Goal: Task Accomplishment & Management: Manage account settings

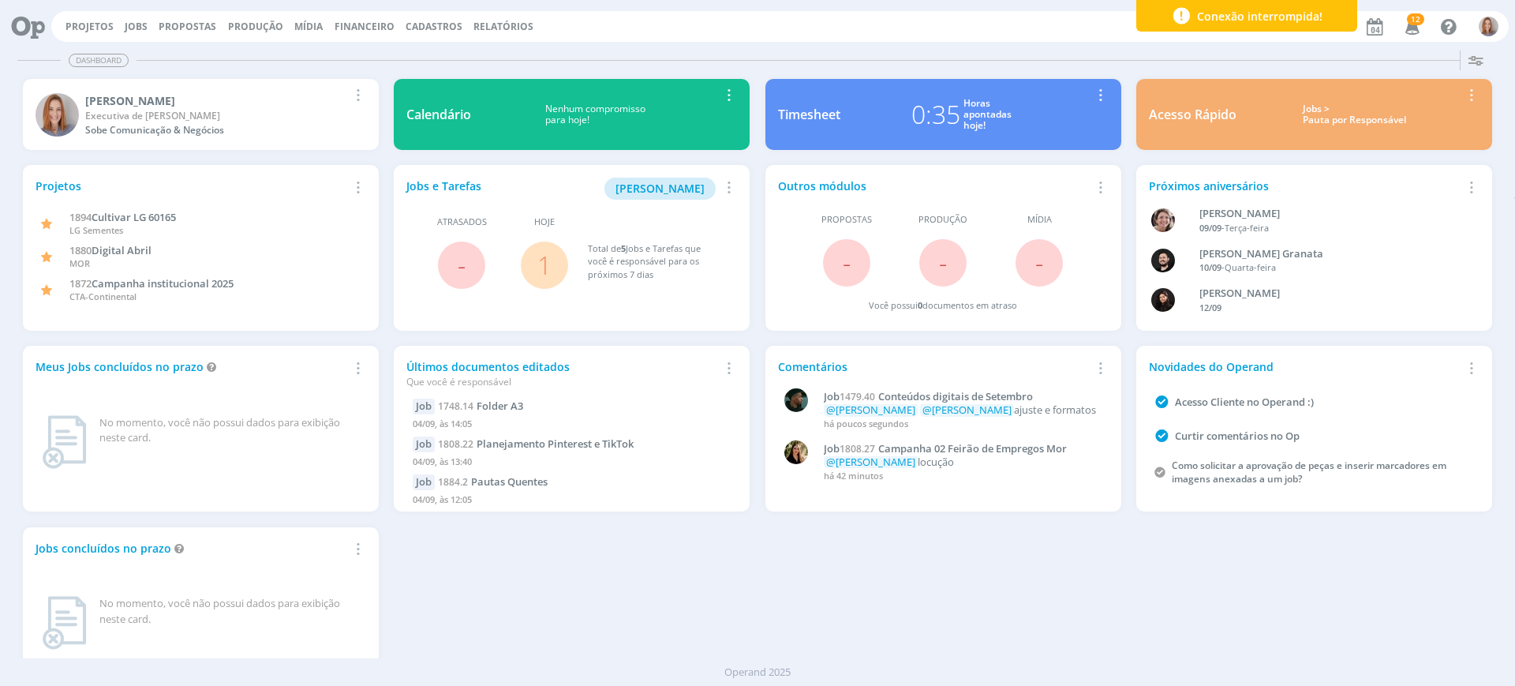
click at [541, 261] on link "1" at bounding box center [544, 265] width 14 height 34
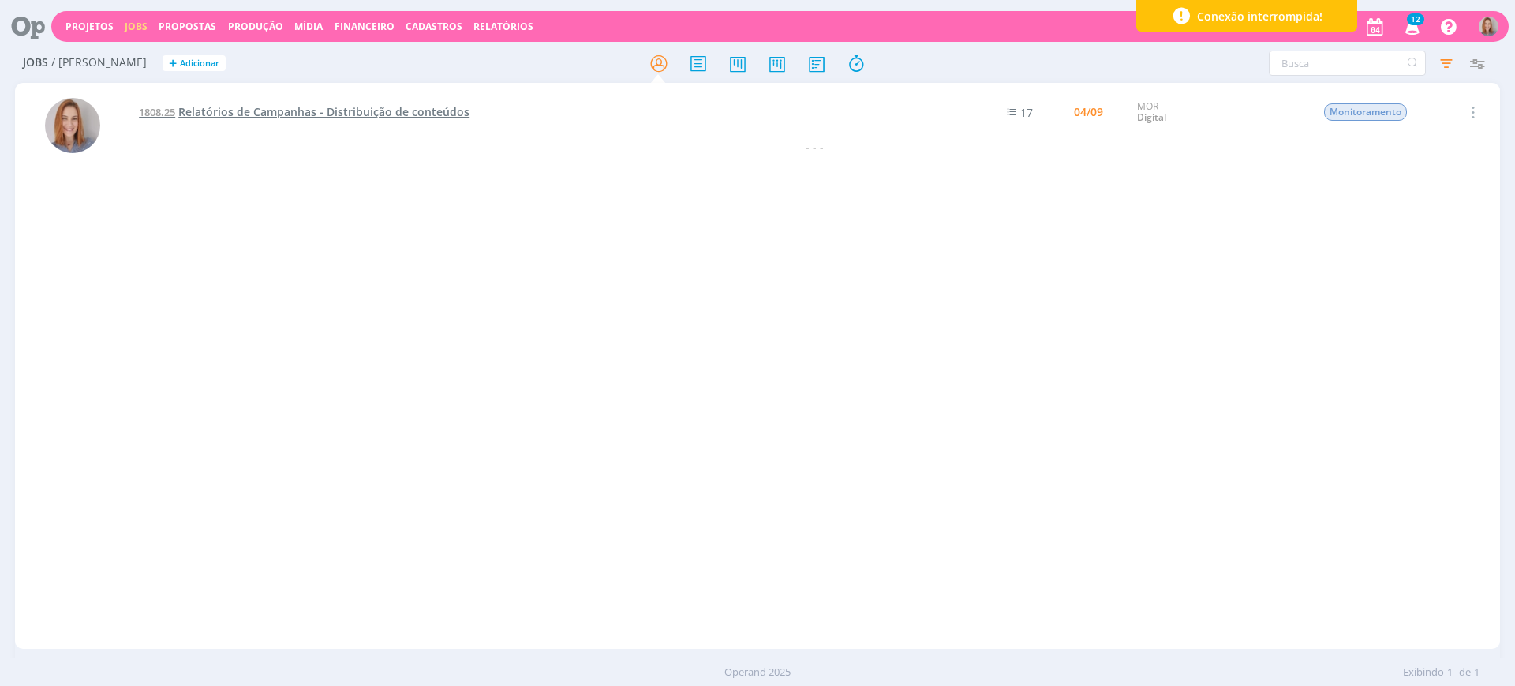
click at [399, 118] on span "Relatórios de Campanhas - Distribuição de conteúdos" at bounding box center [323, 111] width 291 height 15
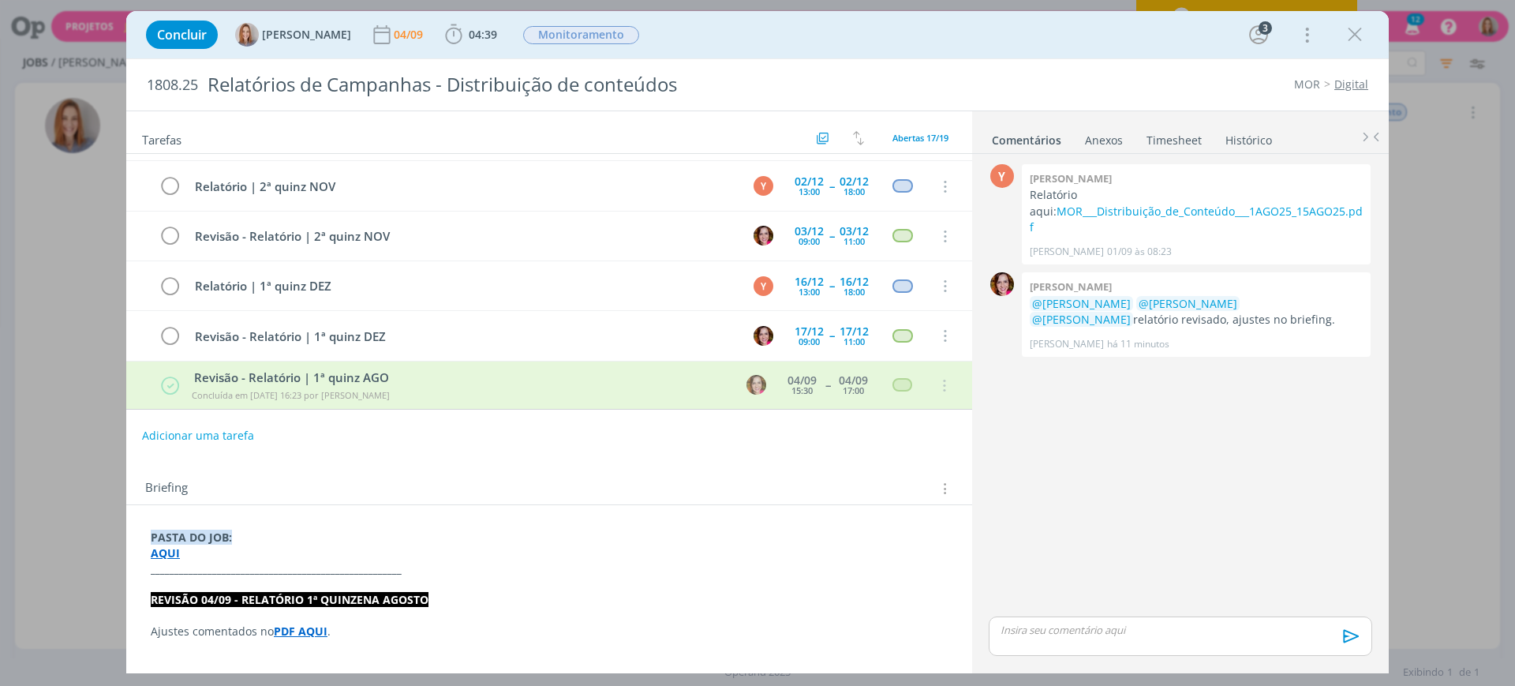
scroll to position [593, 0]
click at [619, 453] on div "Tarefas Usar Job de template Criar template a partir deste job Visualizar Templ…" at bounding box center [549, 386] width 846 height 550
click at [409, 39] on div "04/09" at bounding box center [410, 34] width 32 height 11
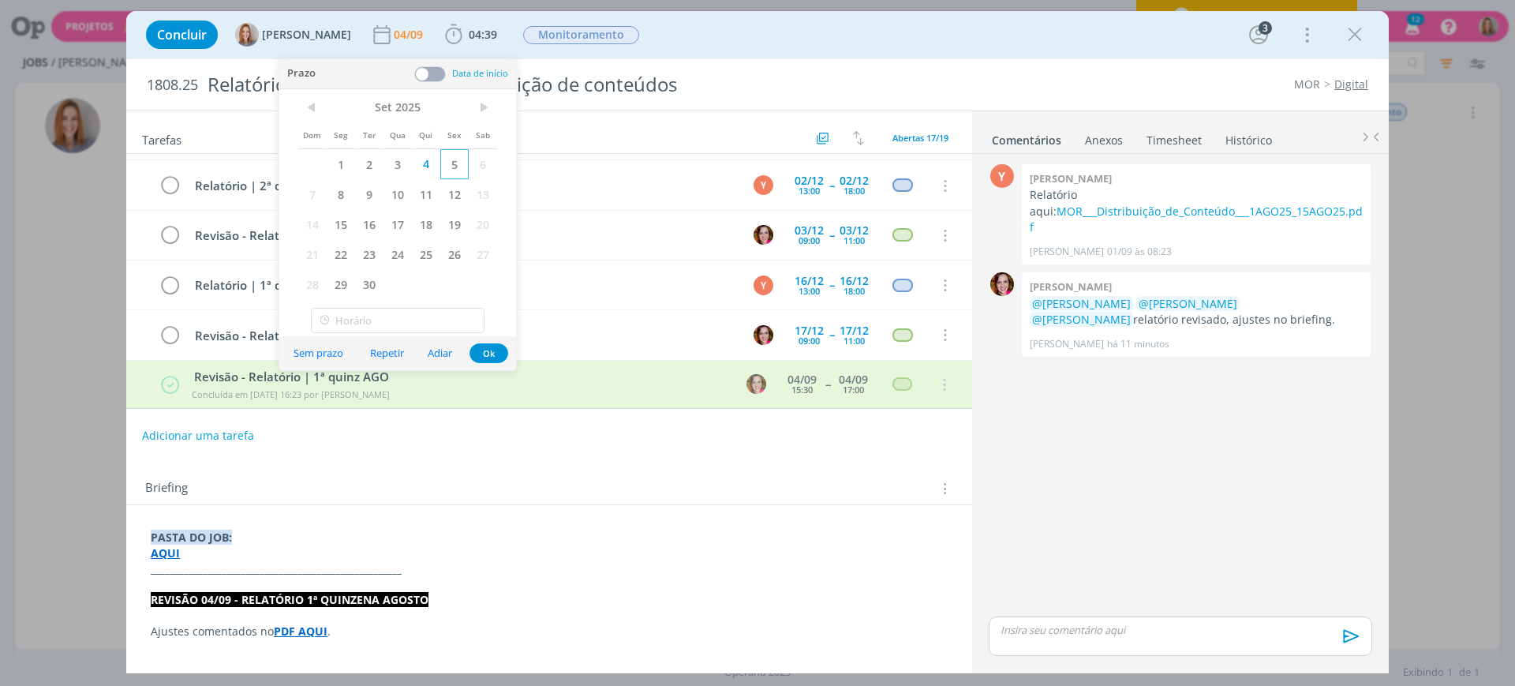
click at [451, 157] on span "5" at bounding box center [454, 164] width 28 height 30
click at [496, 354] on button "Ok" at bounding box center [489, 353] width 39 height 20
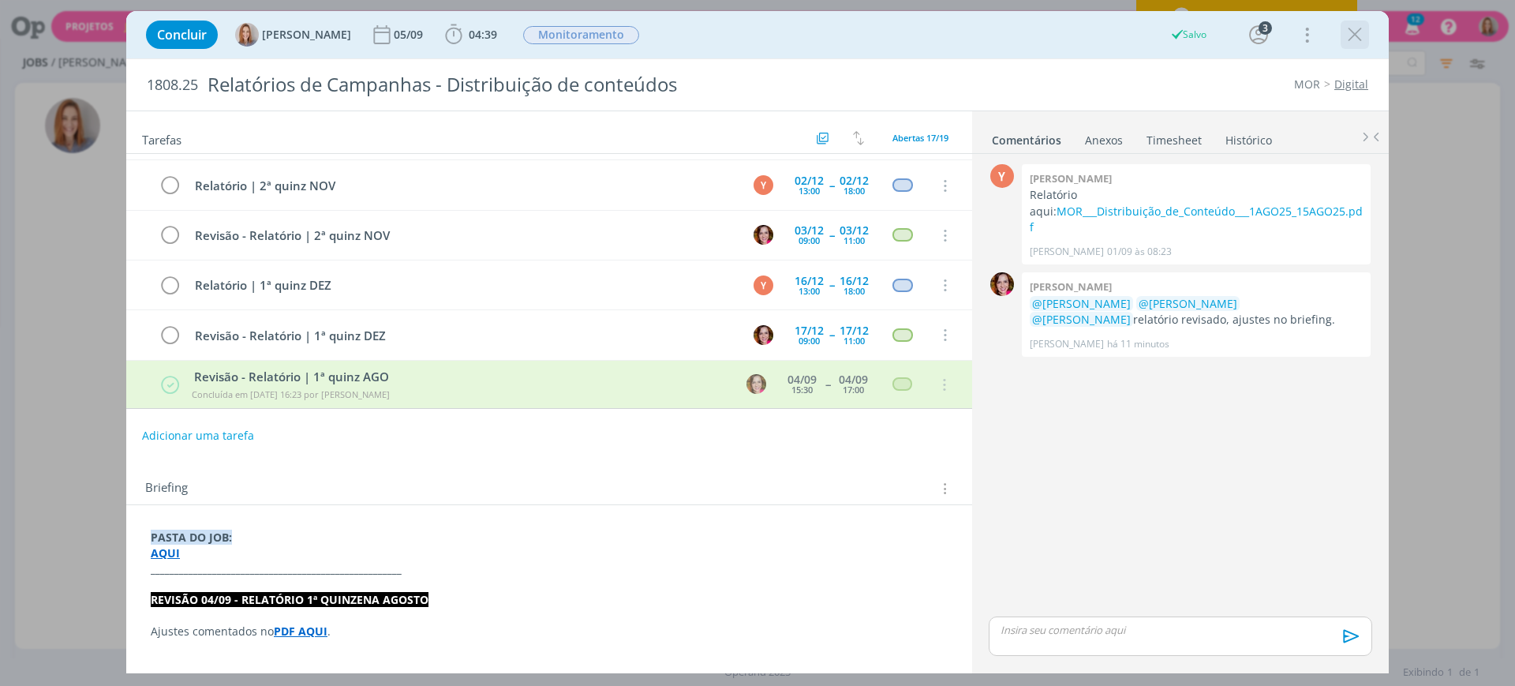
click at [1353, 39] on icon "dialog" at bounding box center [1355, 35] width 24 height 24
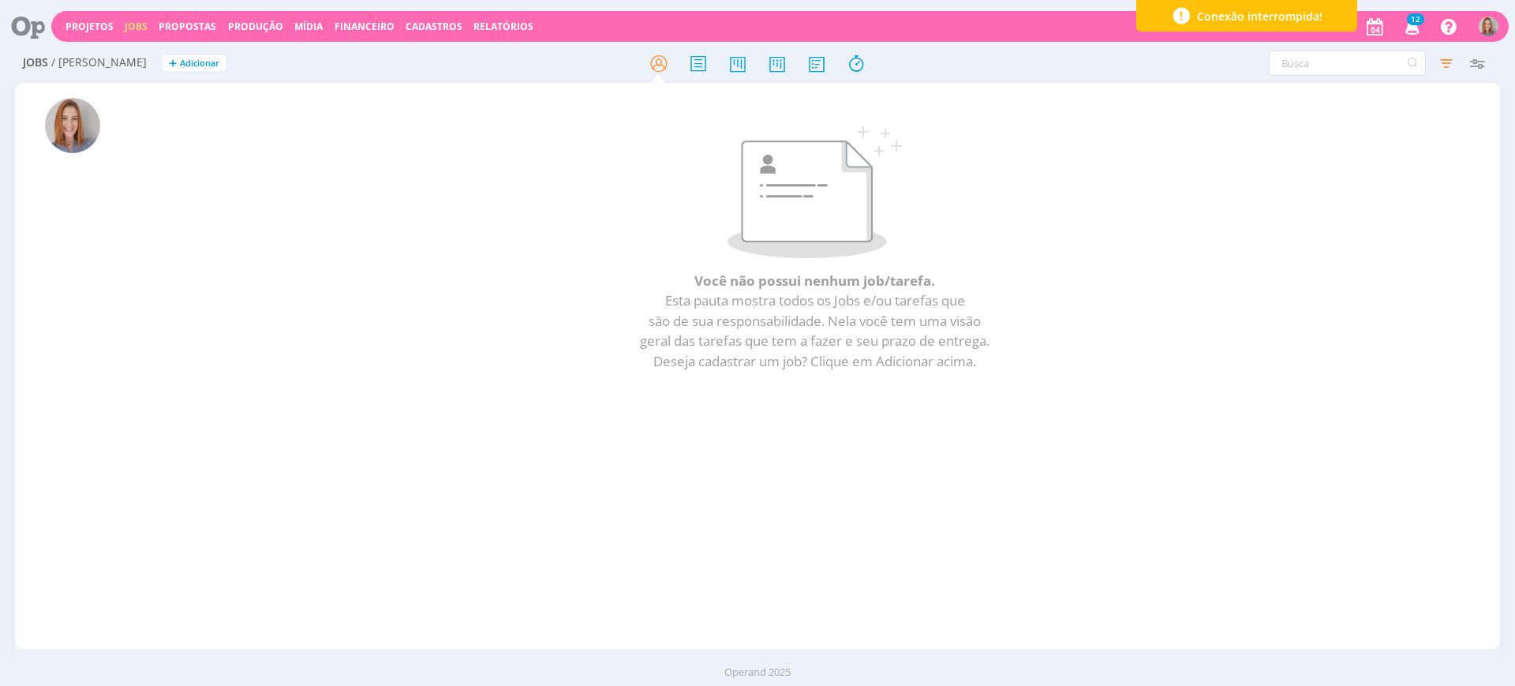
click at [24, 26] on icon at bounding box center [22, 26] width 32 height 31
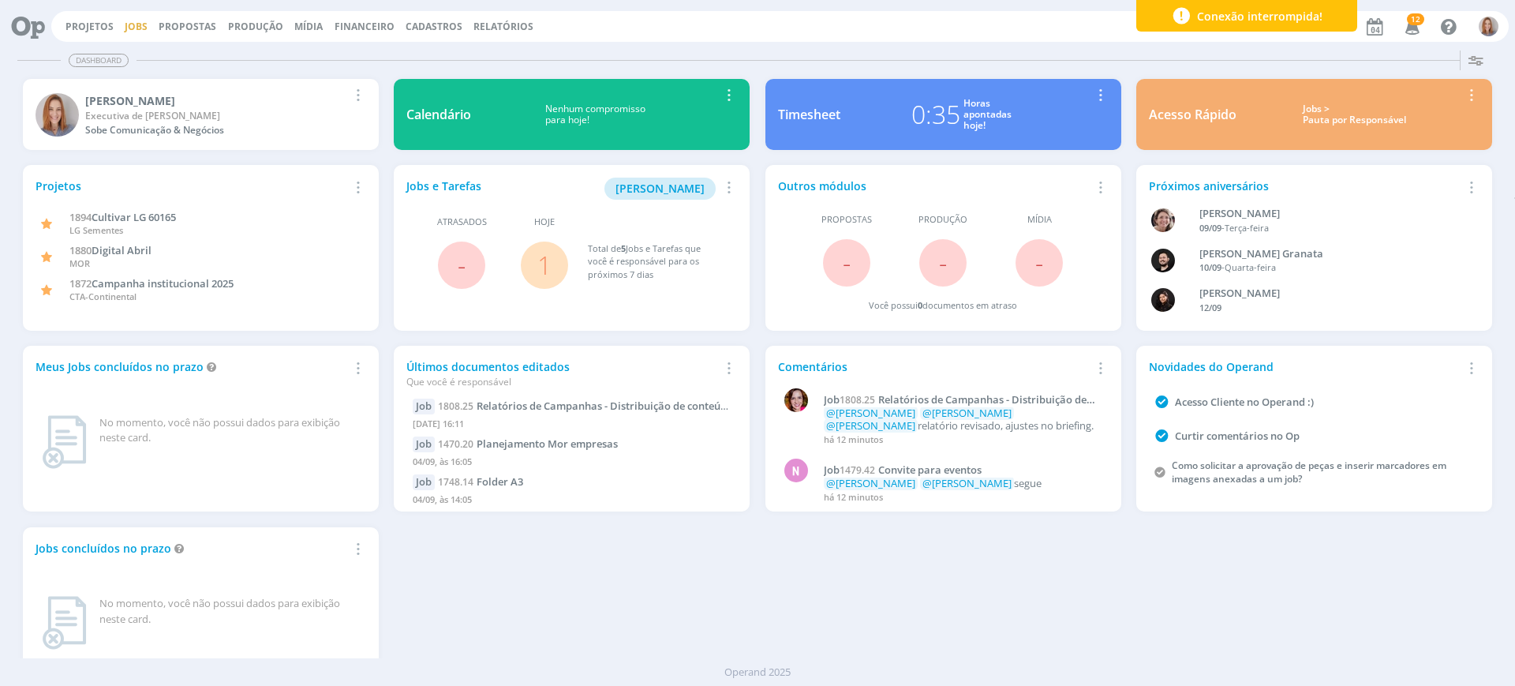
click at [133, 32] on link "Jobs" at bounding box center [136, 26] width 23 height 13
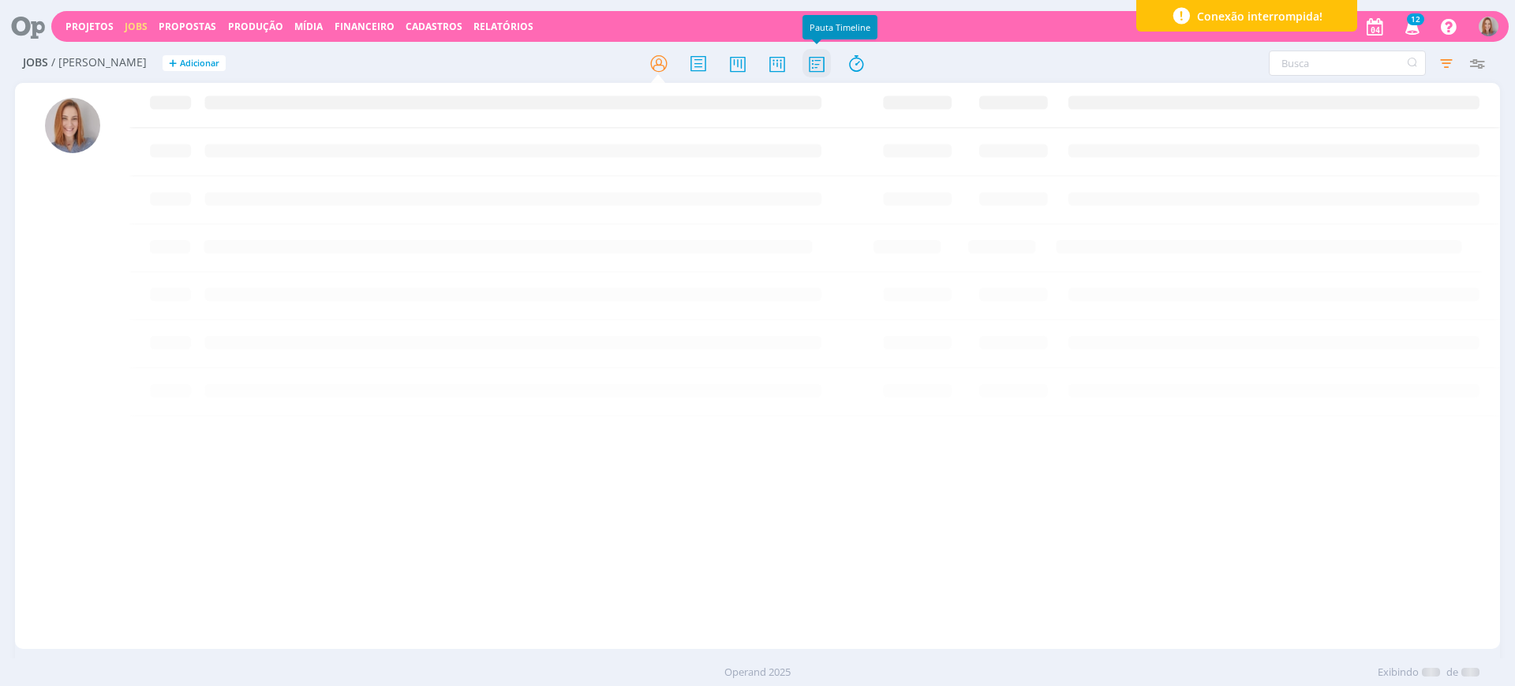
click at [807, 73] on icon at bounding box center [816, 63] width 28 height 31
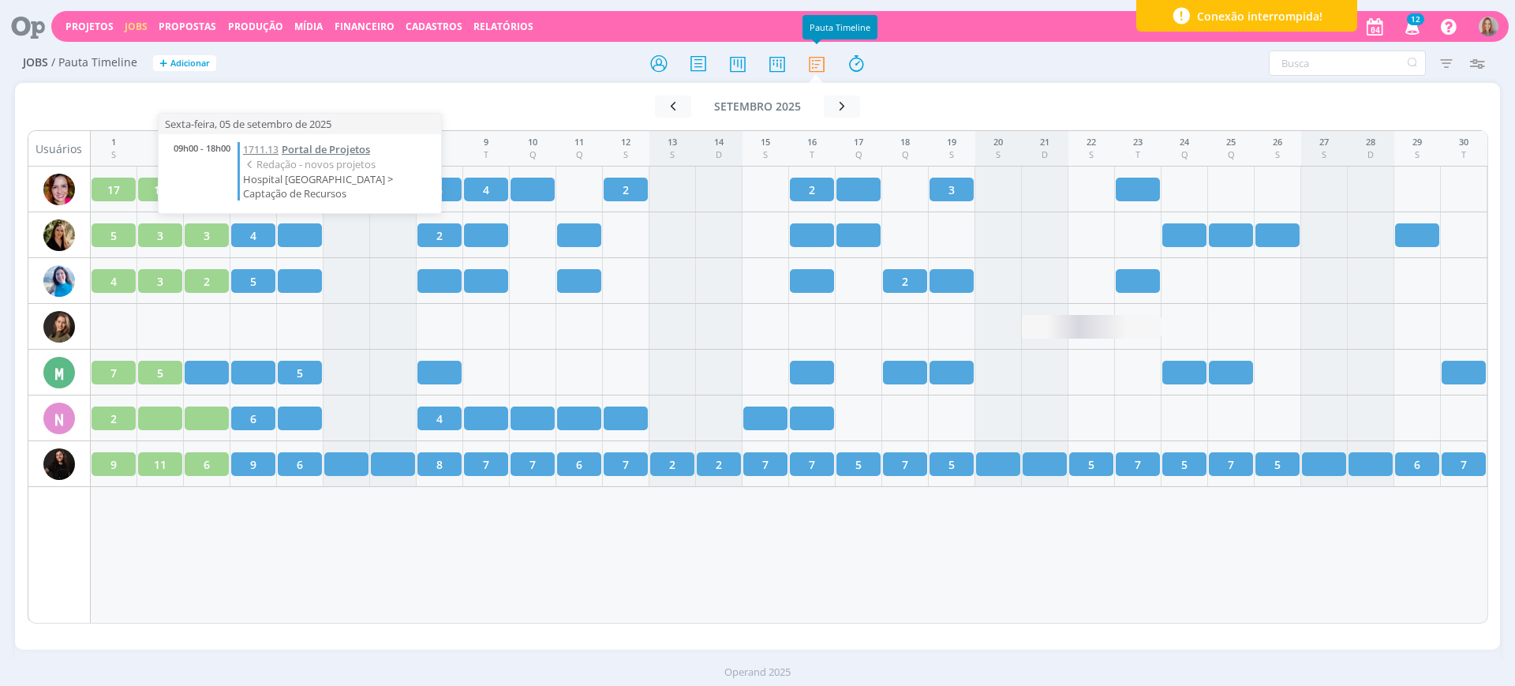
click at [283, 149] on span "Portal de Projetos" at bounding box center [326, 149] width 88 height 14
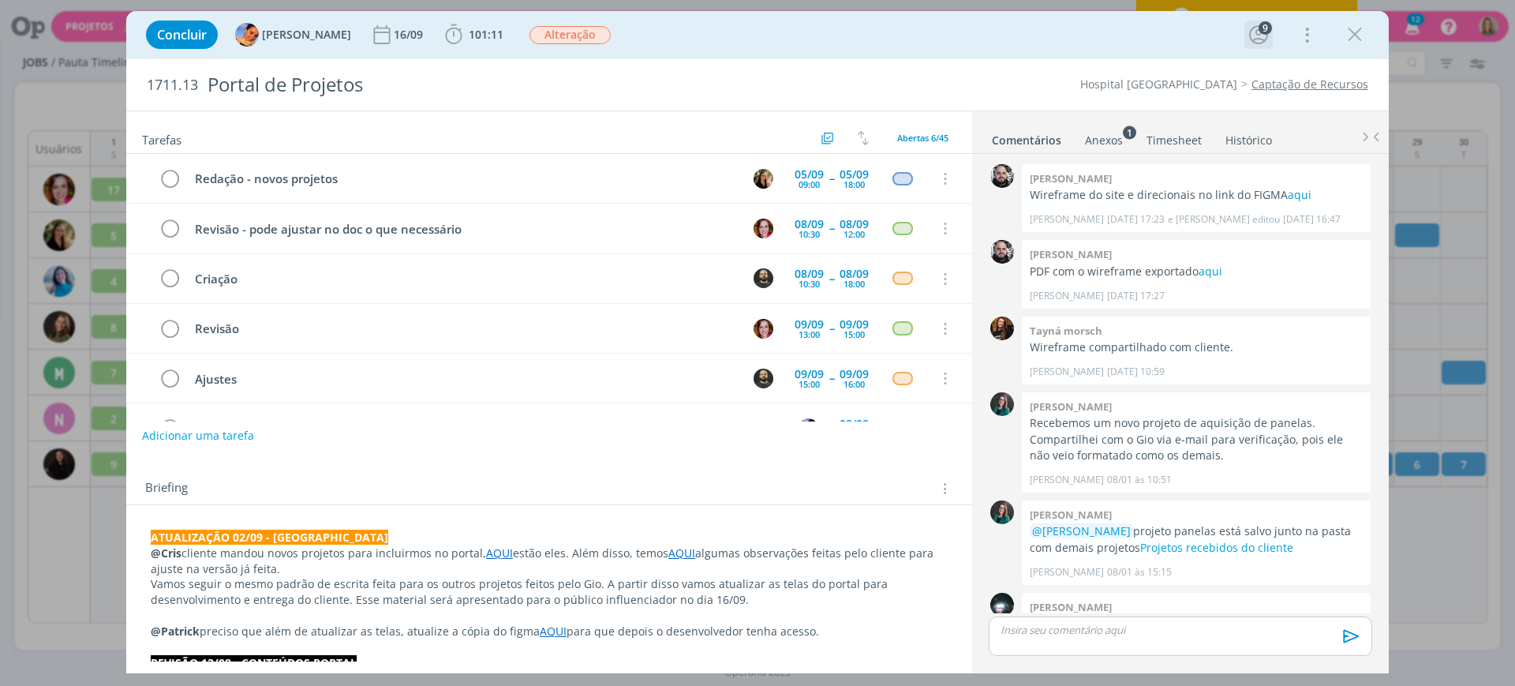
scroll to position [1776, 0]
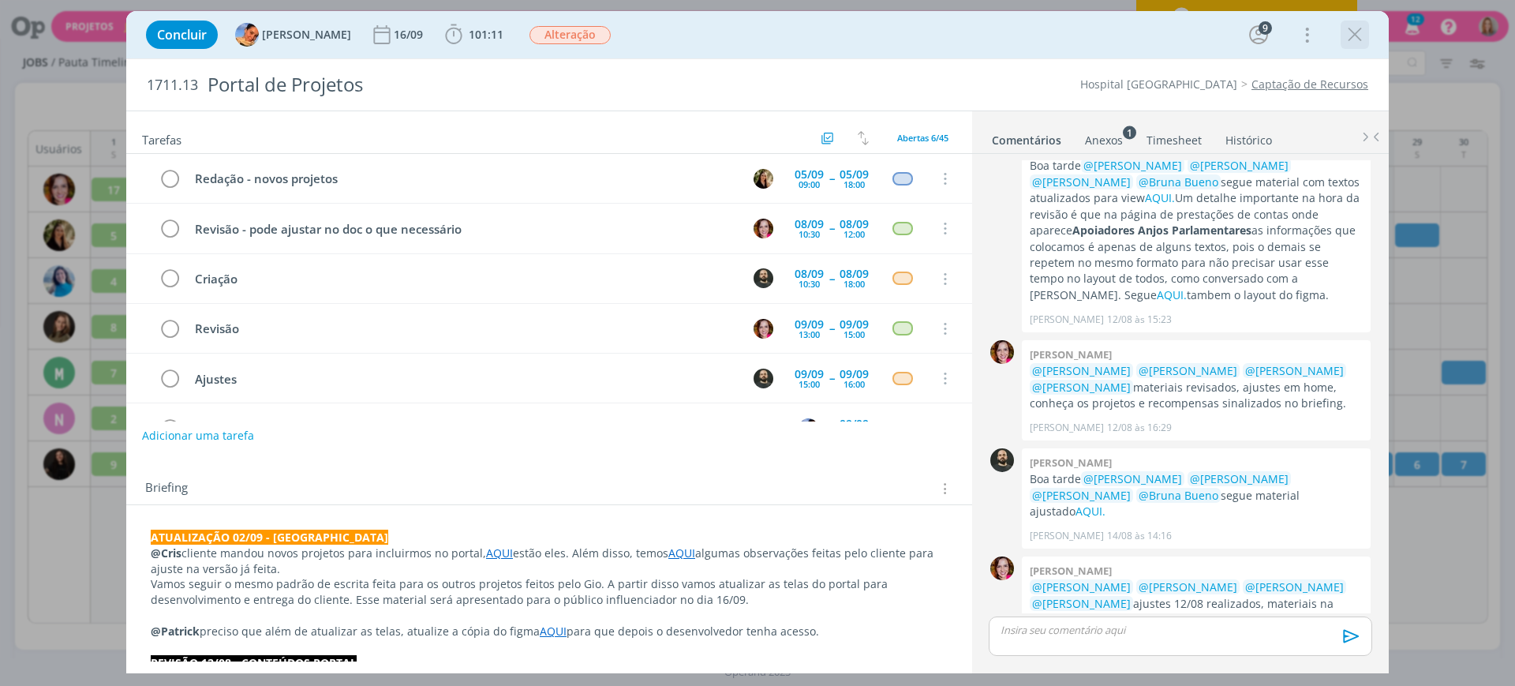
click at [1356, 26] on icon "dialog" at bounding box center [1355, 35] width 24 height 24
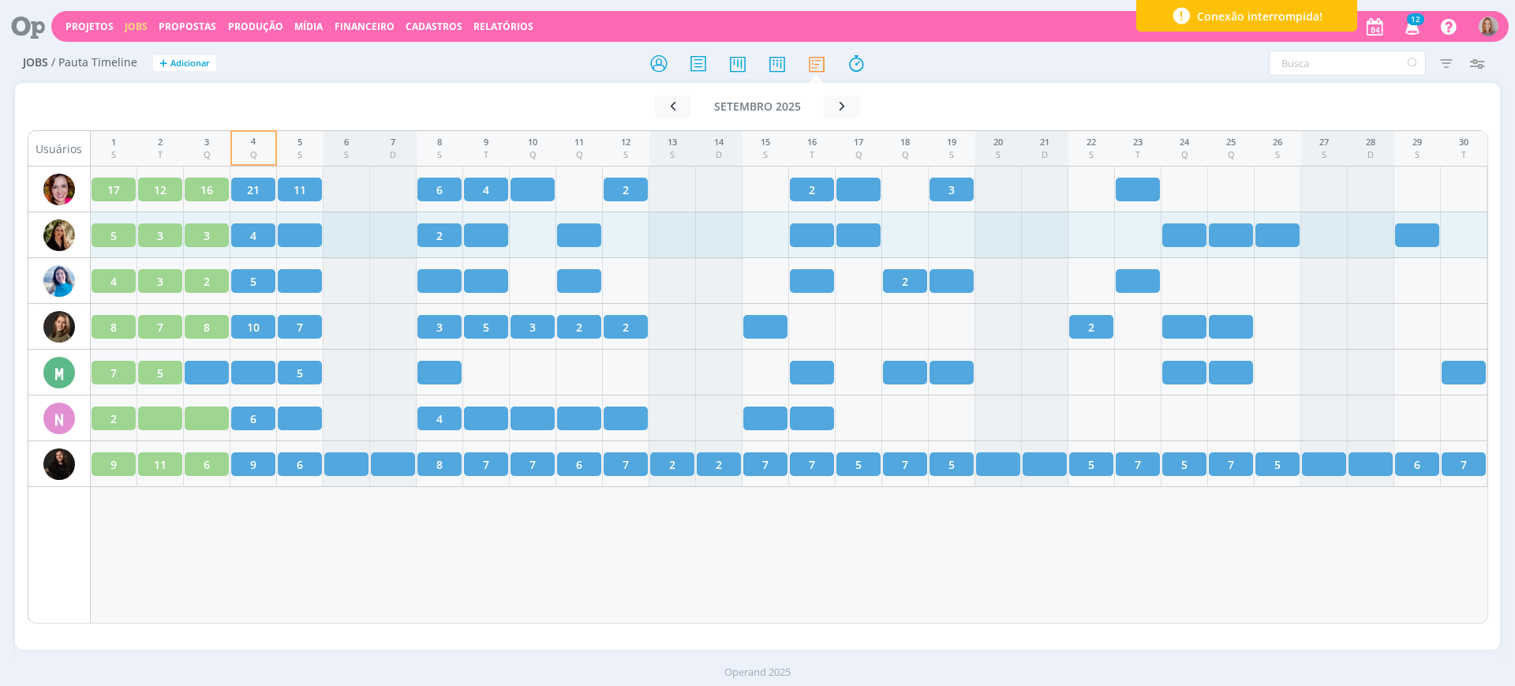
click at [298, 234] on div at bounding box center [300, 235] width 44 height 24
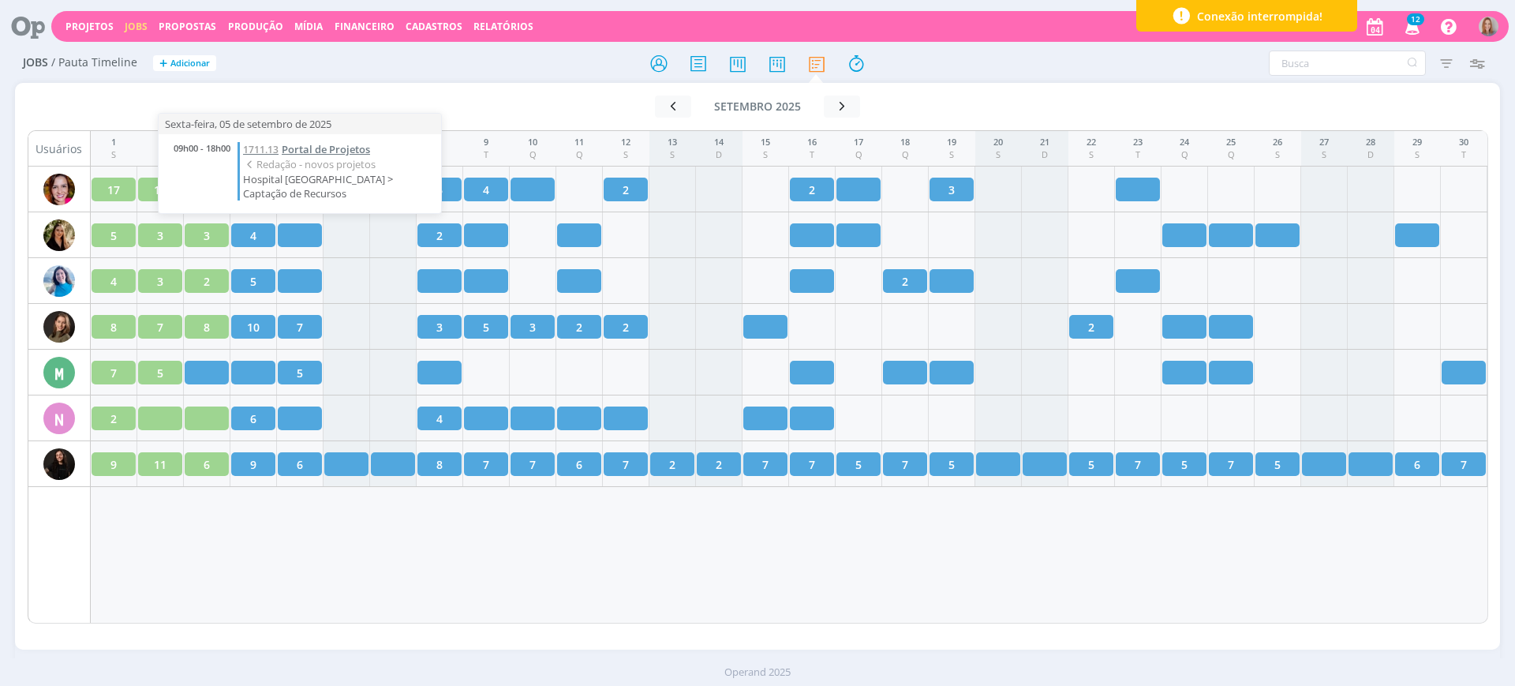
click at [348, 146] on span "Portal de Projetos" at bounding box center [326, 149] width 88 height 14
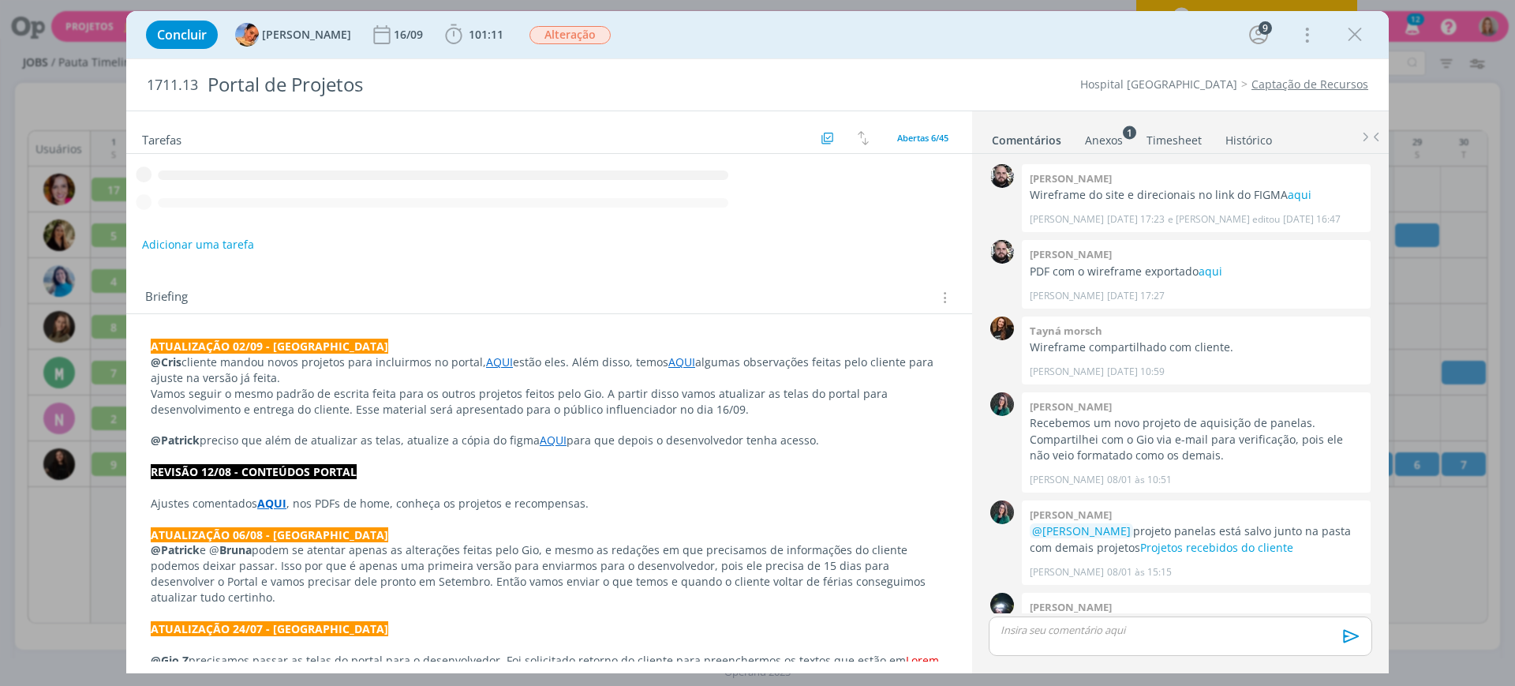
scroll to position [1776, 0]
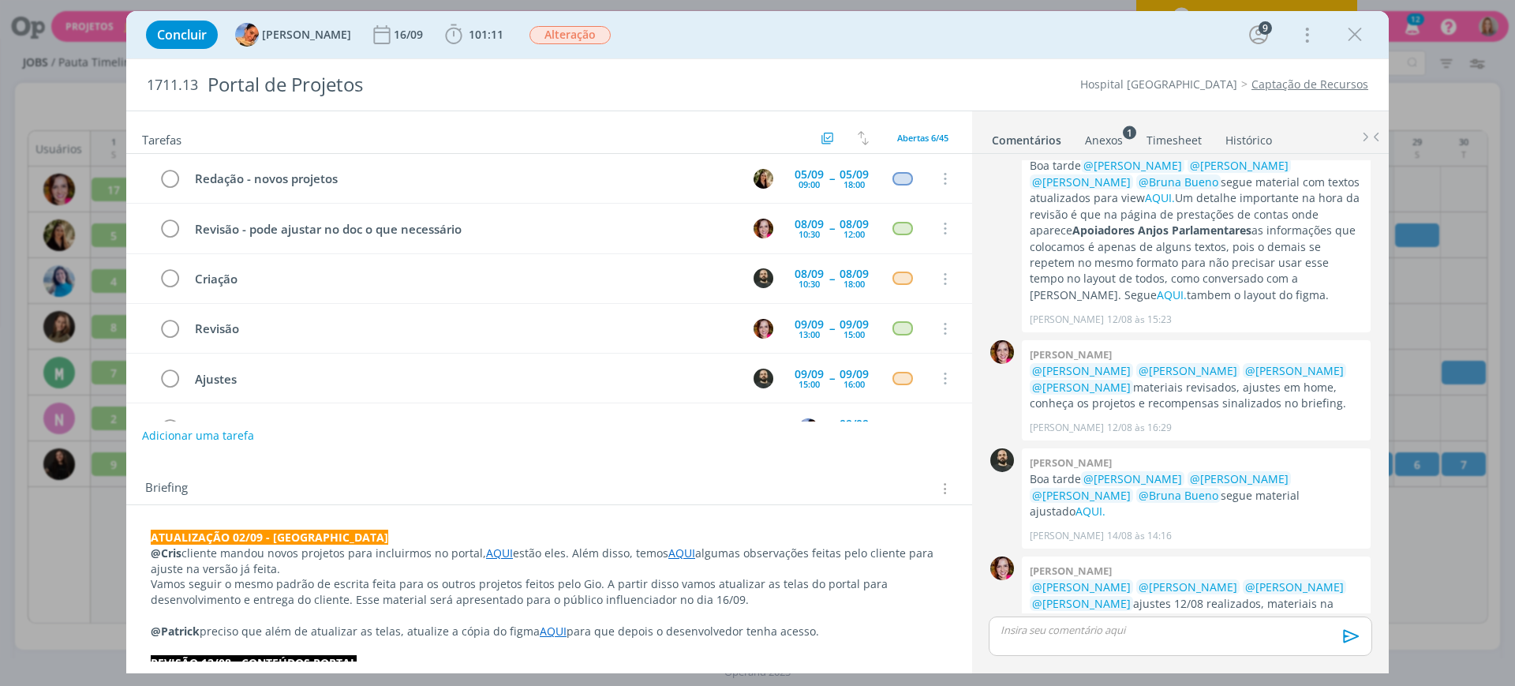
drag, startPoint x: 1356, startPoint y: 33, endPoint x: 1057, endPoint y: 482, distance: 539.9
click at [1356, 33] on icon "dialog" at bounding box center [1355, 35] width 24 height 24
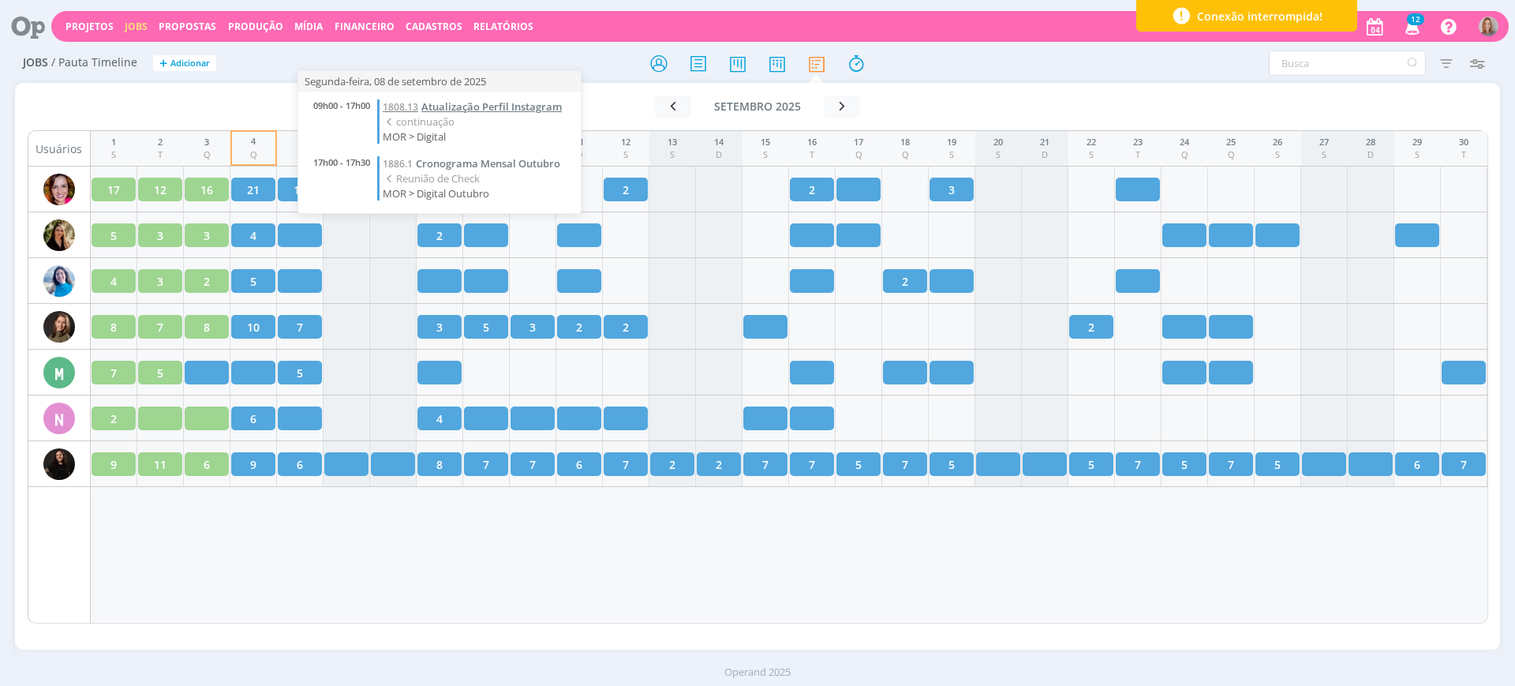
click at [445, 107] on span "Atualização Perfil Instagram" at bounding box center [491, 106] width 140 height 14
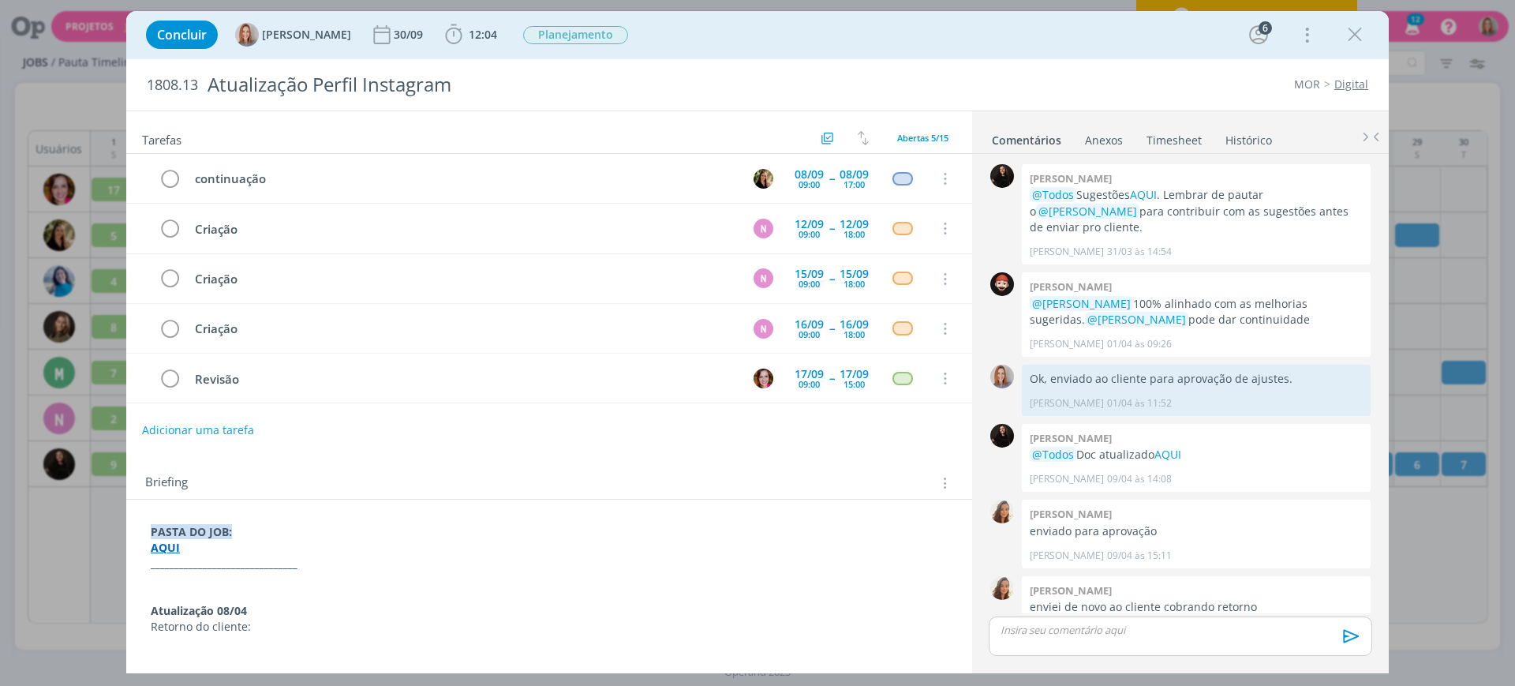
scroll to position [1581, 0]
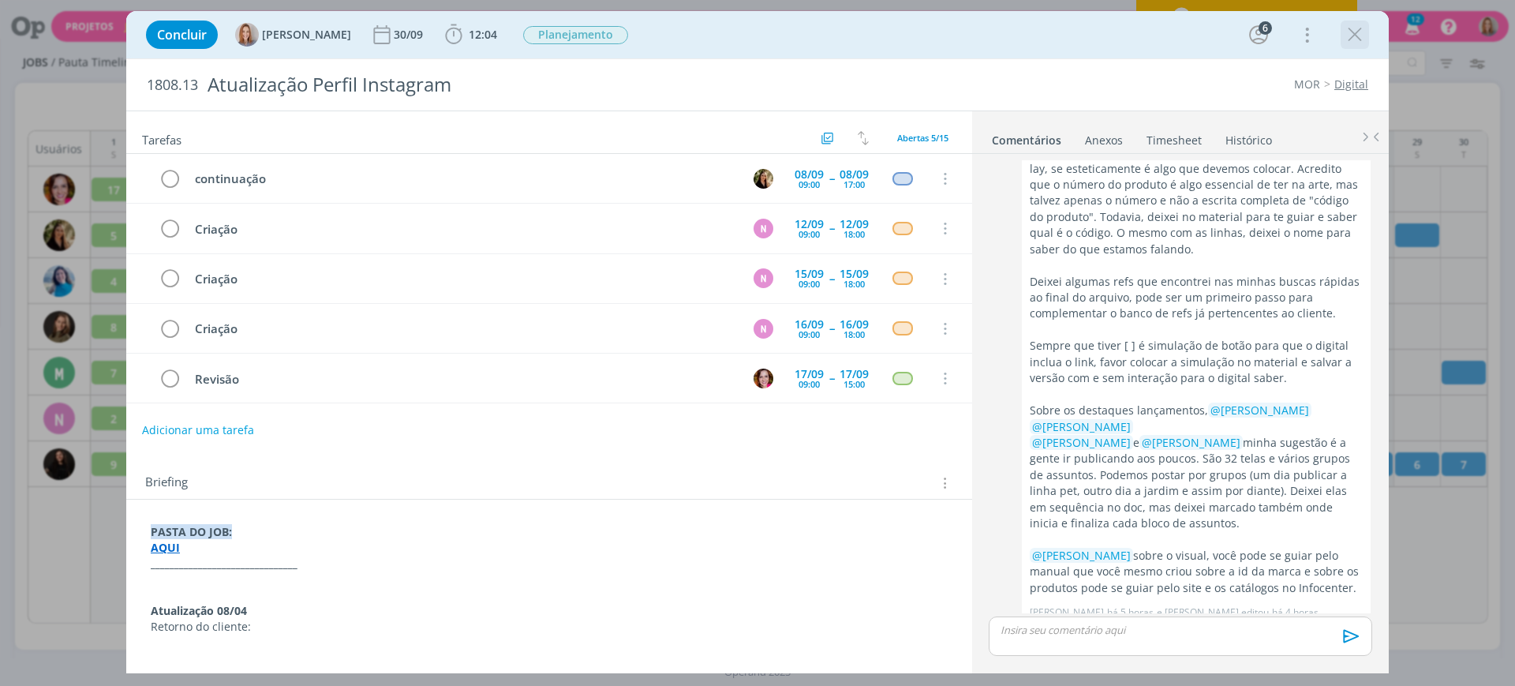
click at [1351, 25] on icon "dialog" at bounding box center [1355, 35] width 24 height 24
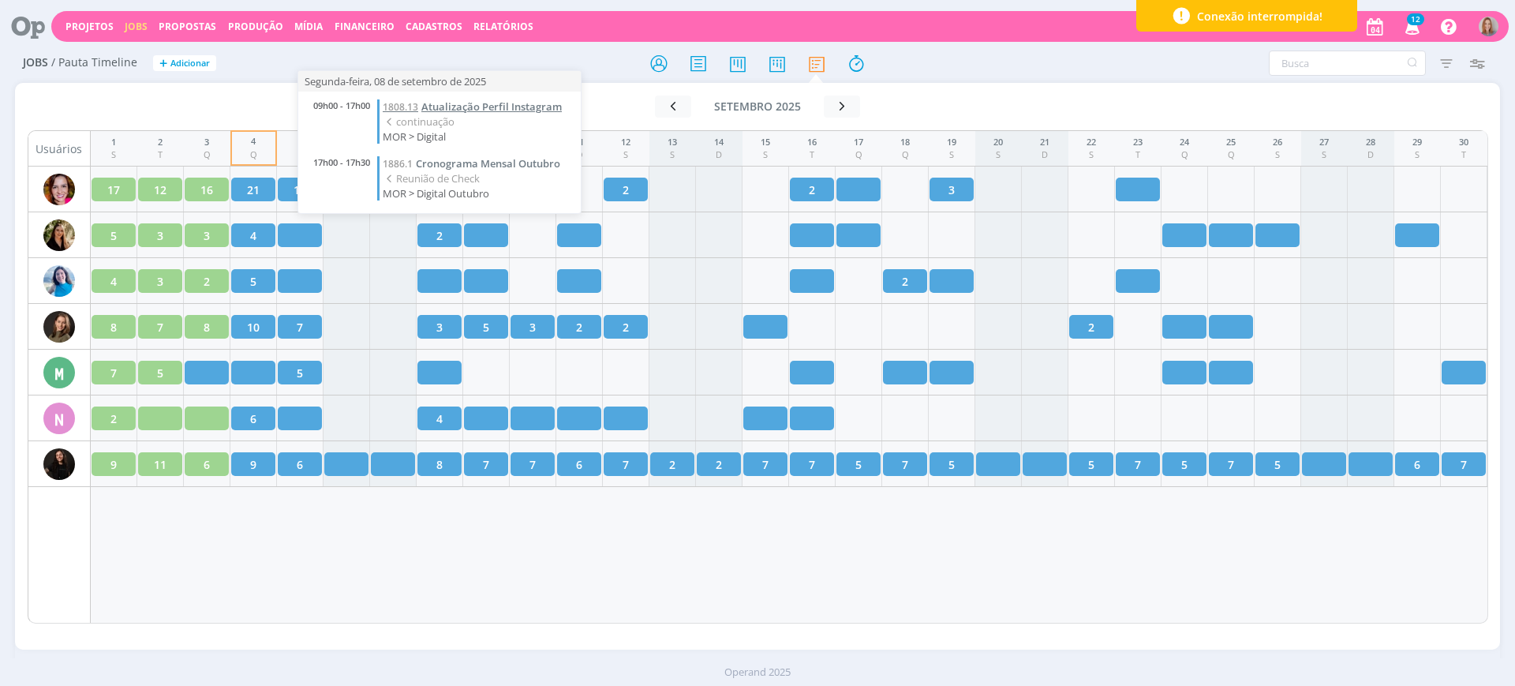
click at [537, 100] on span "Atualização Perfil Instagram" at bounding box center [491, 106] width 140 height 14
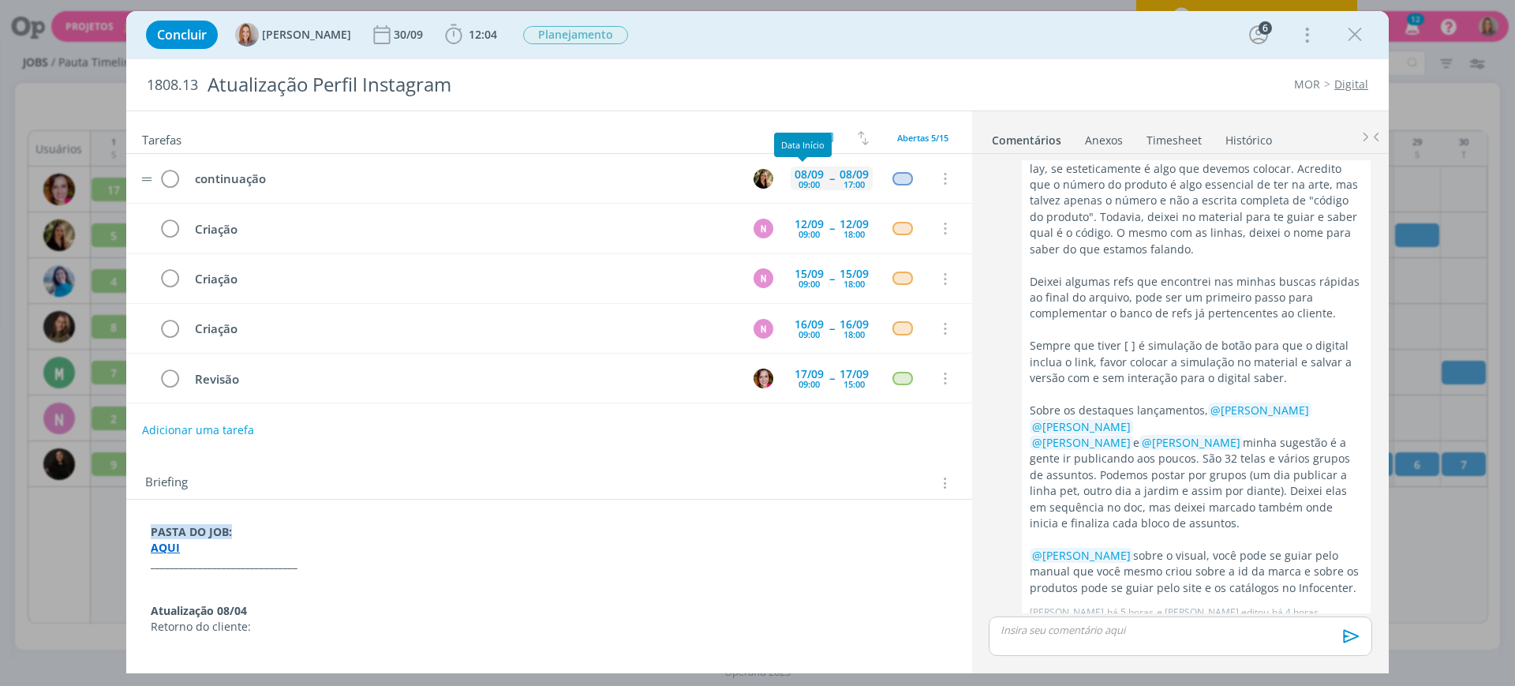
click at [809, 175] on div "08/09" at bounding box center [809, 174] width 29 height 11
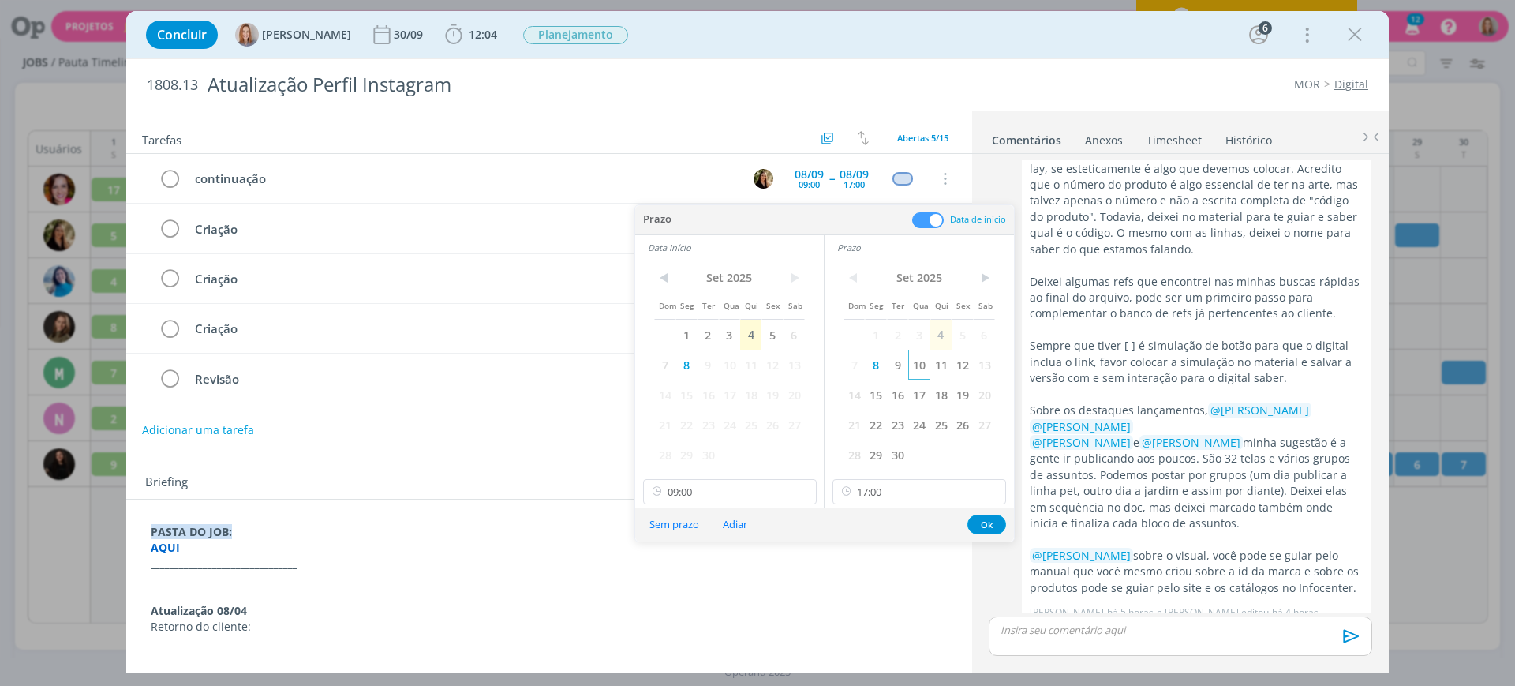
click at [918, 362] on span "10" at bounding box center [918, 365] width 21 height 30
click at [723, 370] on span "10" at bounding box center [729, 365] width 21 height 30
click at [983, 523] on button "Ok" at bounding box center [986, 524] width 39 height 20
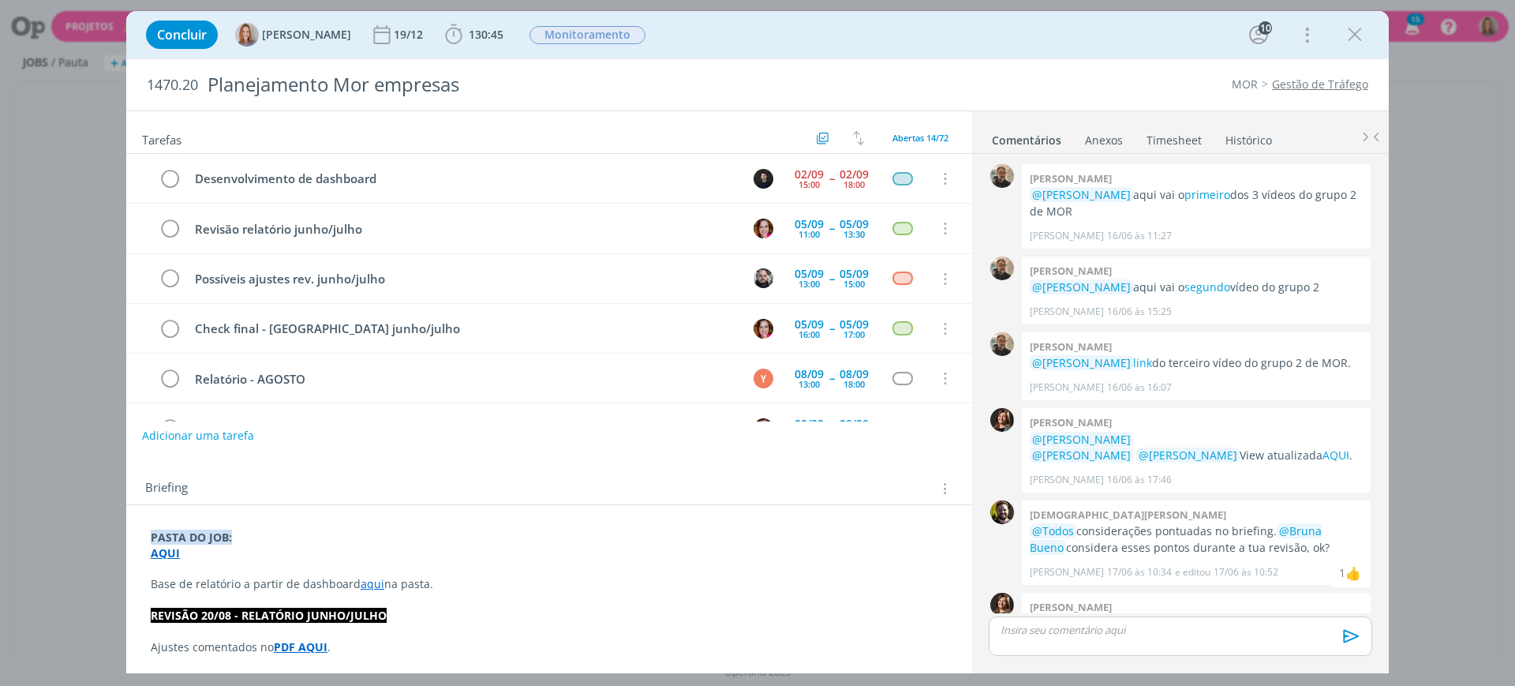
scroll to position [1356, 0]
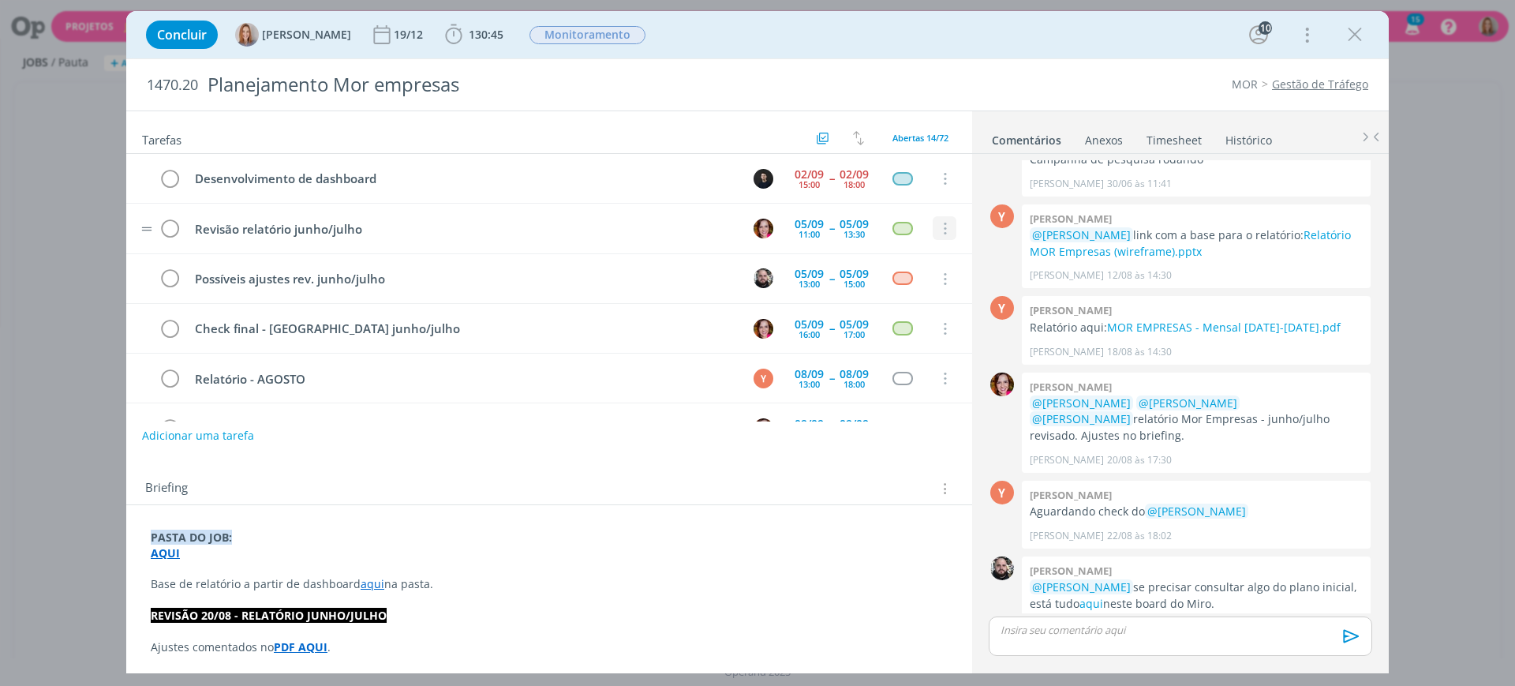
click at [935, 228] on icon "dialog" at bounding box center [943, 229] width 17 height 14
drag, startPoint x: 920, startPoint y: 249, endPoint x: 914, endPoint y: 254, distance: 8.4
click at [920, 249] on link "Cancelar" at bounding box center [893, 255] width 125 height 25
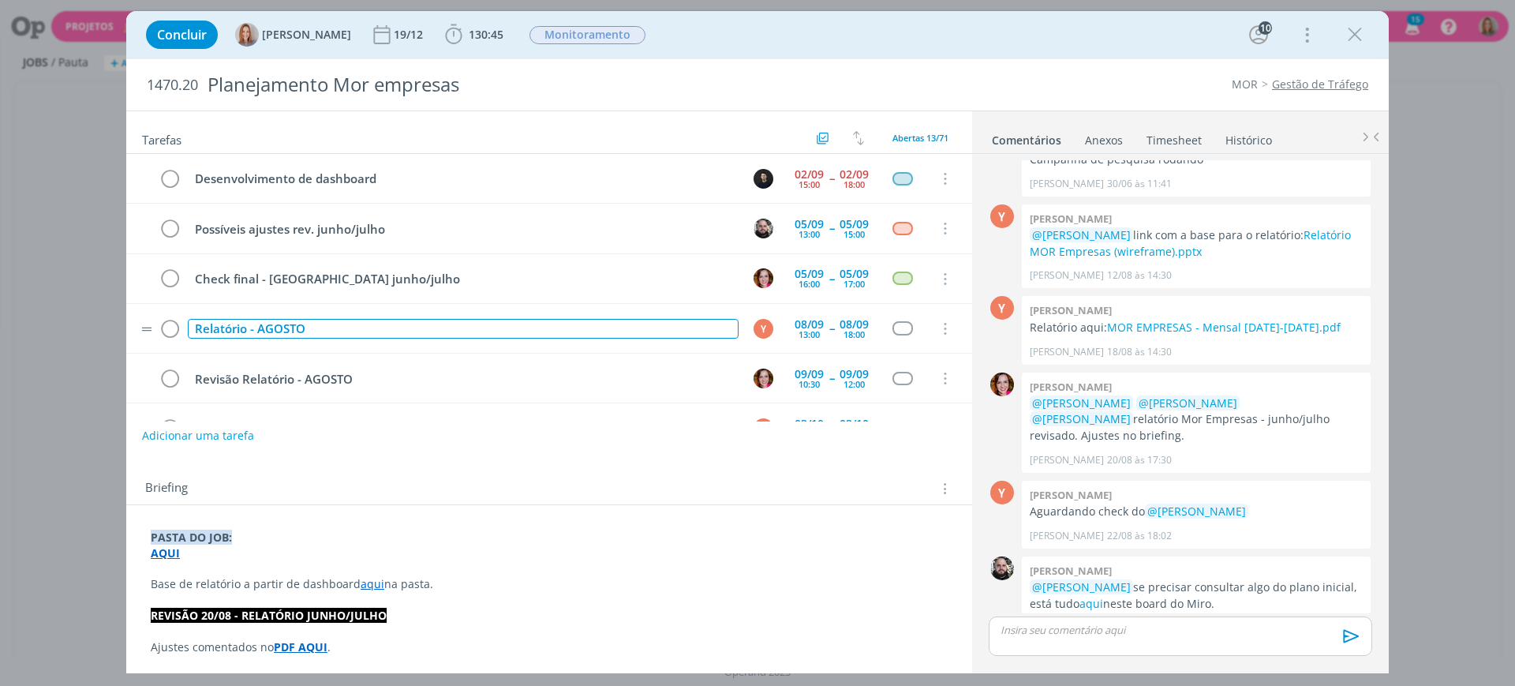
click at [351, 324] on div "Relatório - AGOSTO" at bounding box center [463, 329] width 551 height 20
drag, startPoint x: 344, startPoint y: 323, endPoint x: 166, endPoint y: 328, distance: 177.6
click at [166, 328] on tr "Relatório - AGOSTO Y 08/09 13:00 -- 08/09 18:00 Cancelar" at bounding box center [549, 329] width 846 height 50
click at [904, 447] on div "Adicionar uma tarefa" at bounding box center [549, 435] width 846 height 28
click at [940, 276] on icon "dialog" at bounding box center [943, 279] width 17 height 14
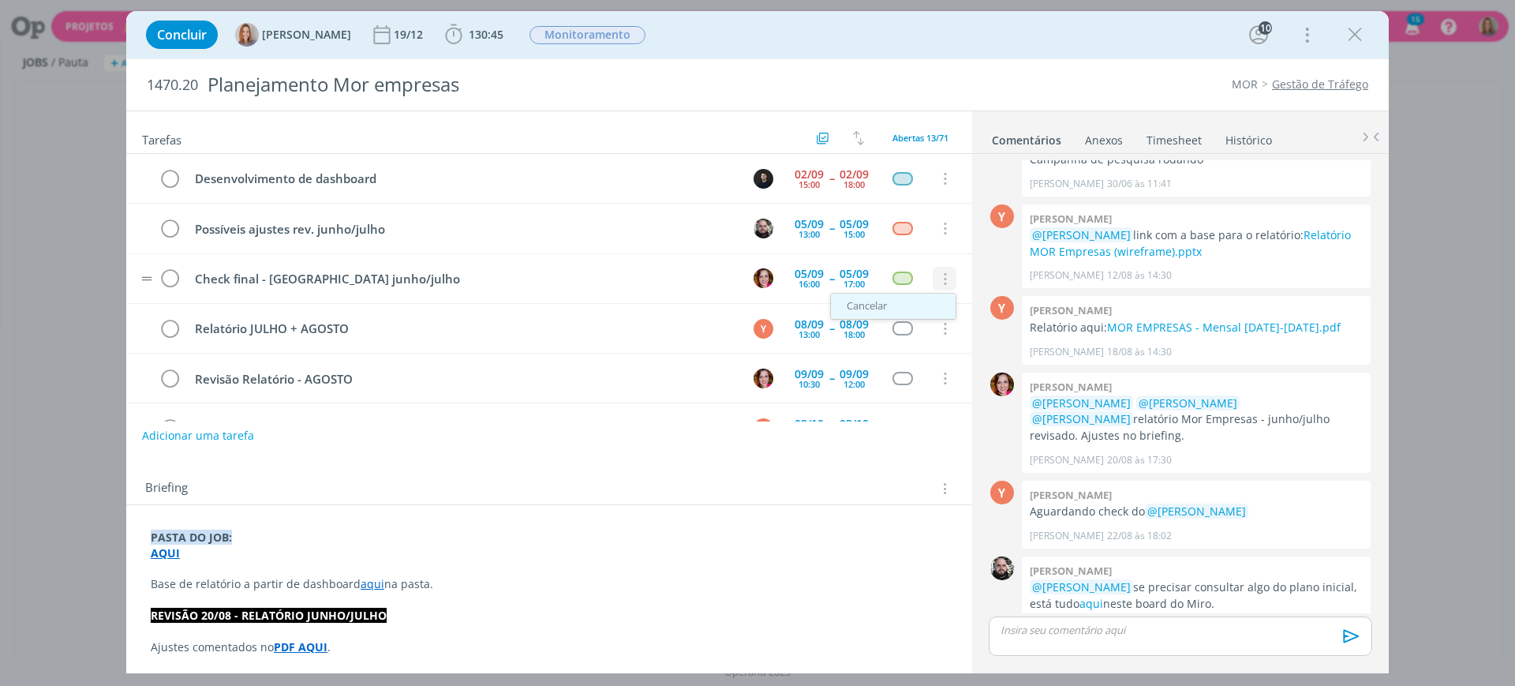
click at [924, 307] on link "Cancelar" at bounding box center [893, 306] width 125 height 25
click at [942, 229] on icon "dialog" at bounding box center [943, 229] width 17 height 14
click at [931, 256] on link "Cancelar" at bounding box center [893, 255] width 125 height 25
click at [937, 178] on icon "dialog" at bounding box center [943, 179] width 17 height 14
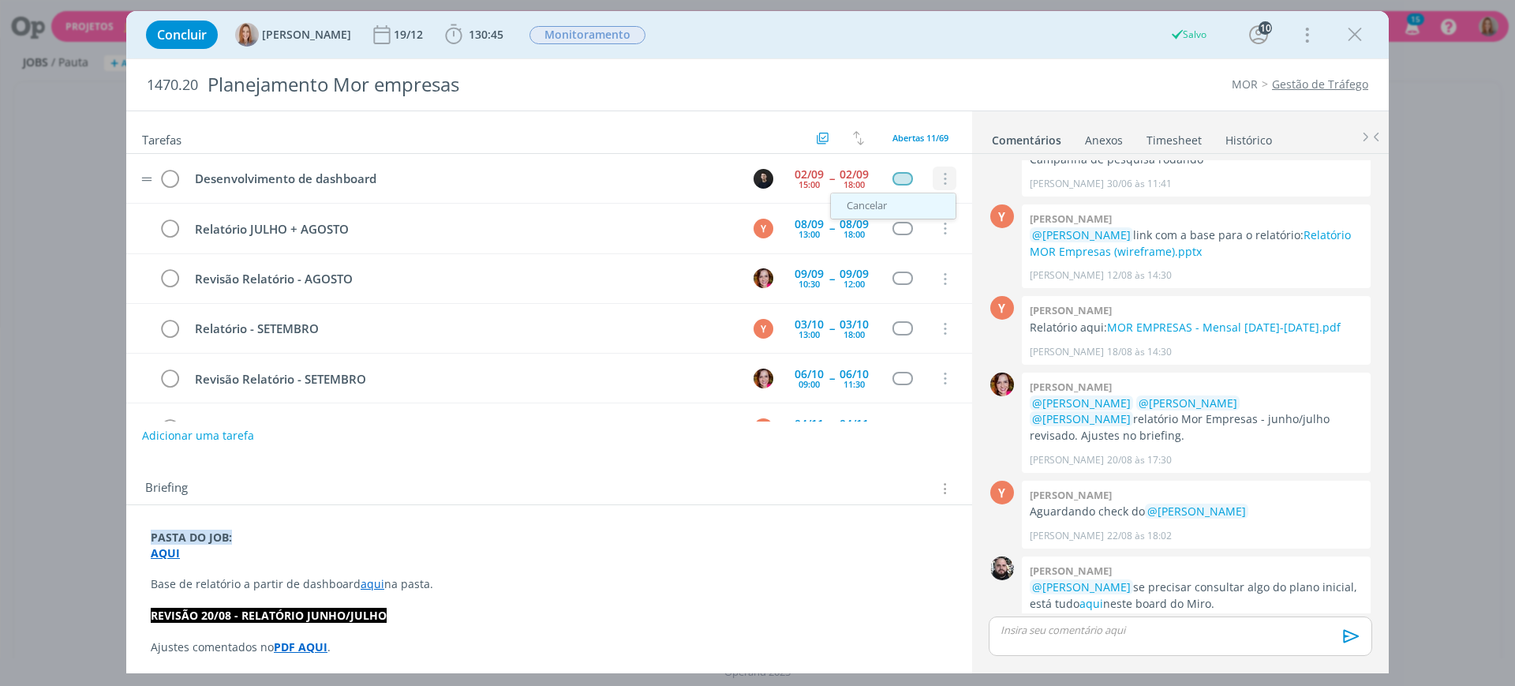
click at [914, 199] on link "Cancelar" at bounding box center [893, 205] width 125 height 25
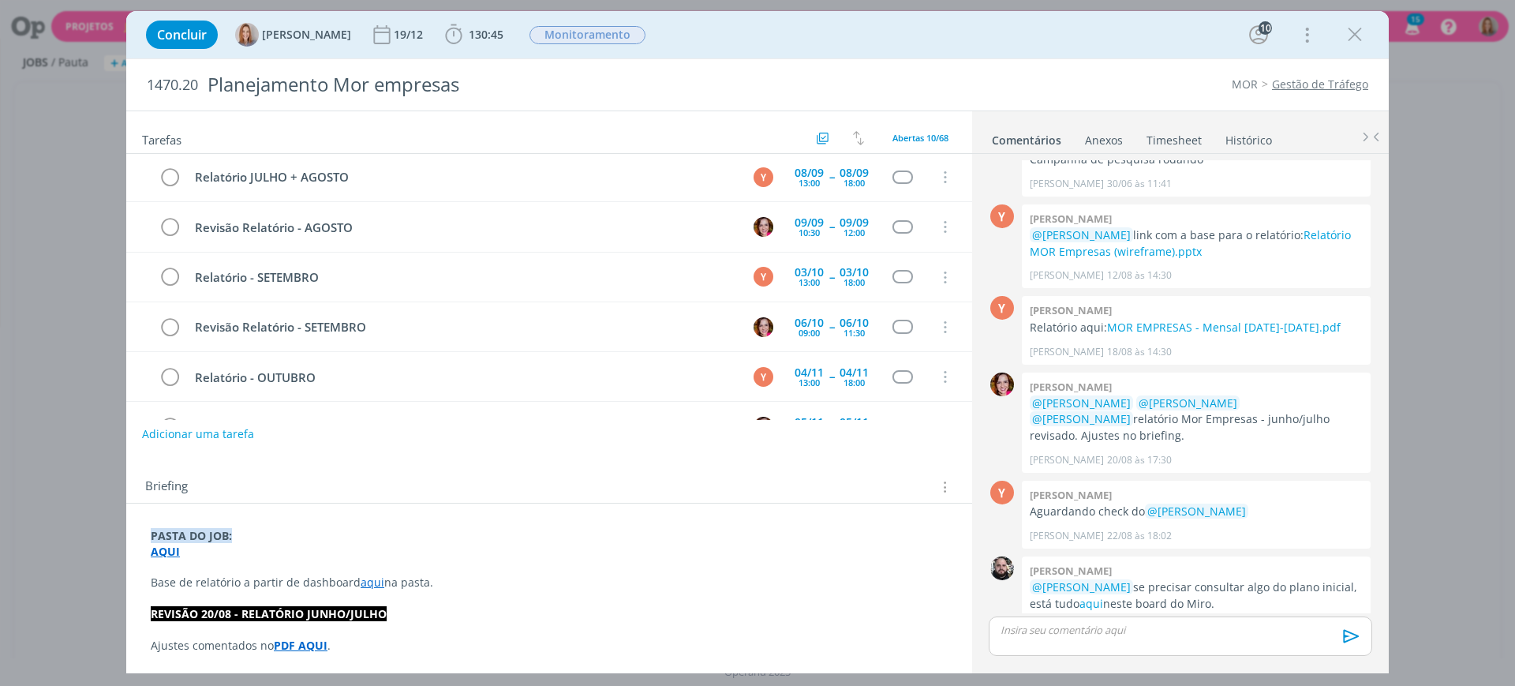
scroll to position [0, 0]
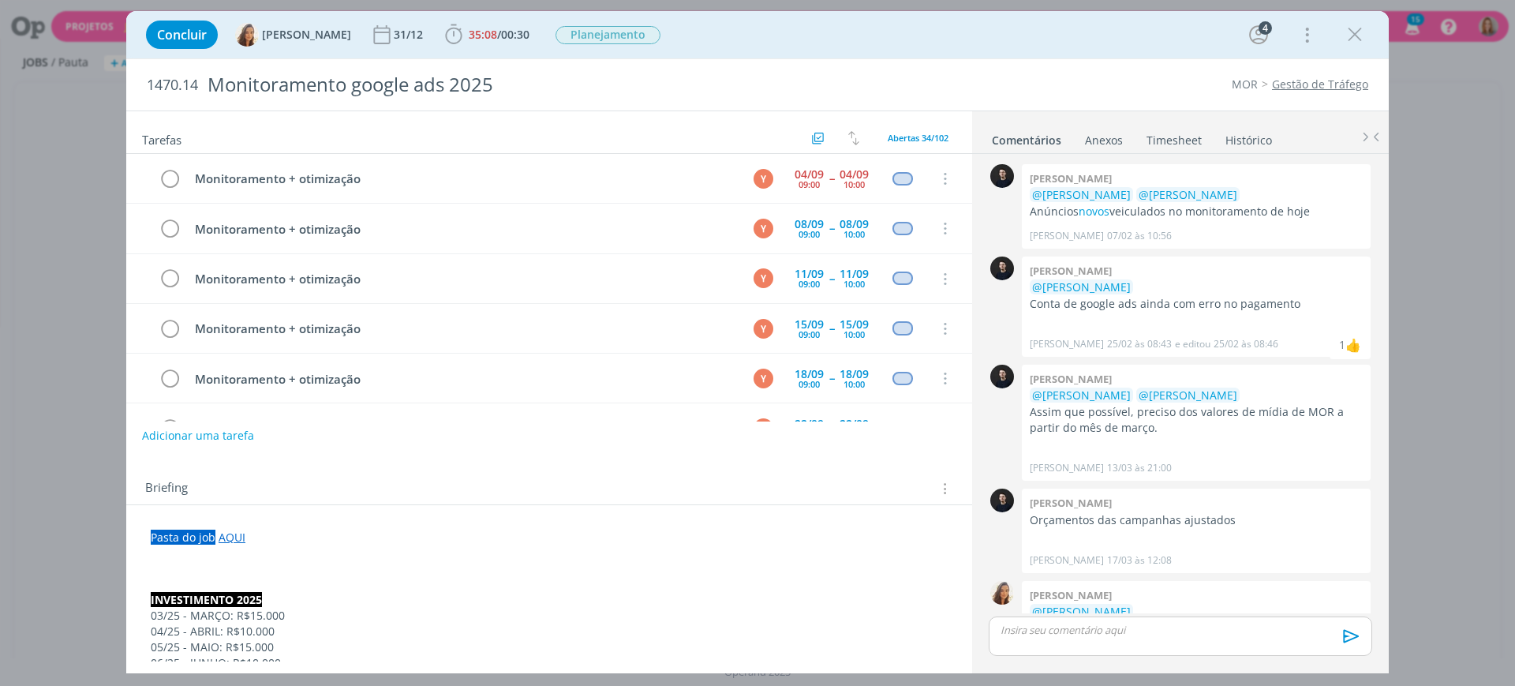
scroll to position [616, 0]
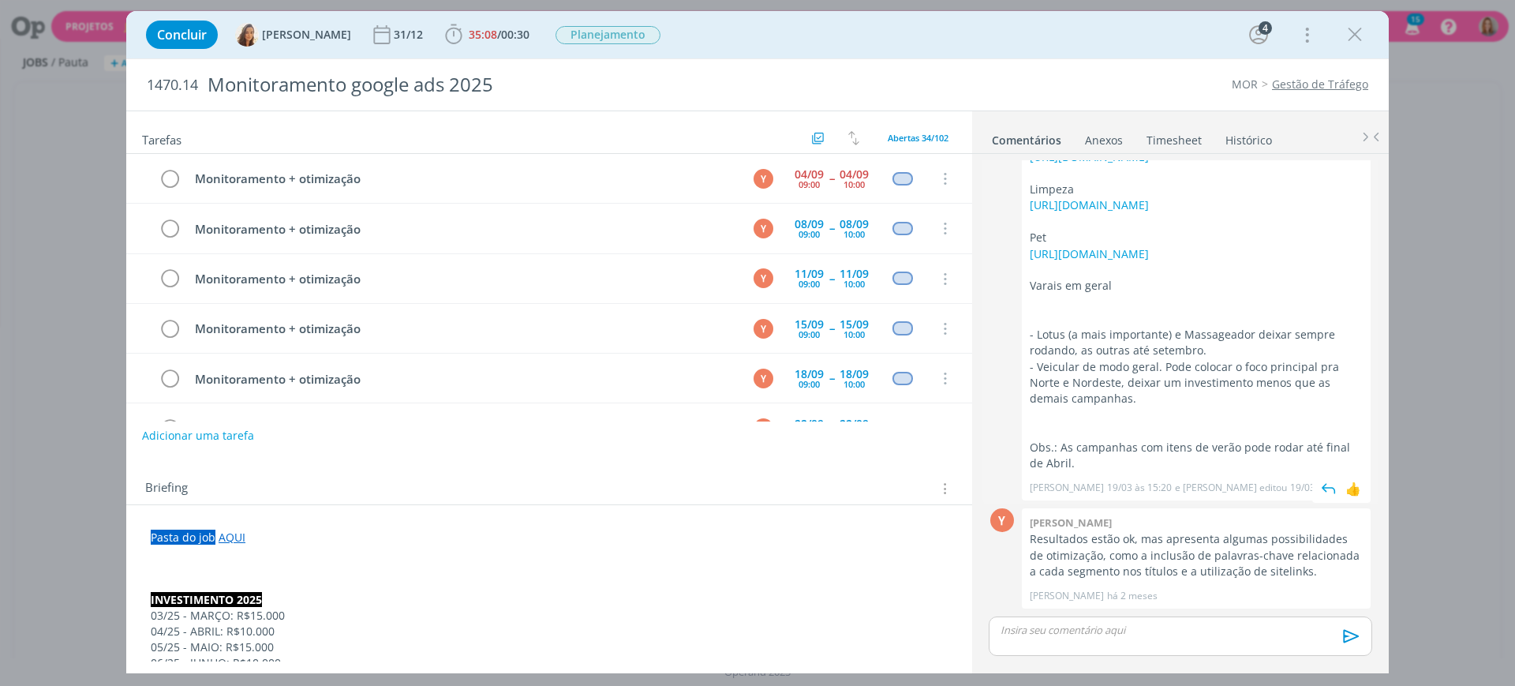
click at [987, 209] on div "0" at bounding box center [1001, 248] width 39 height 503
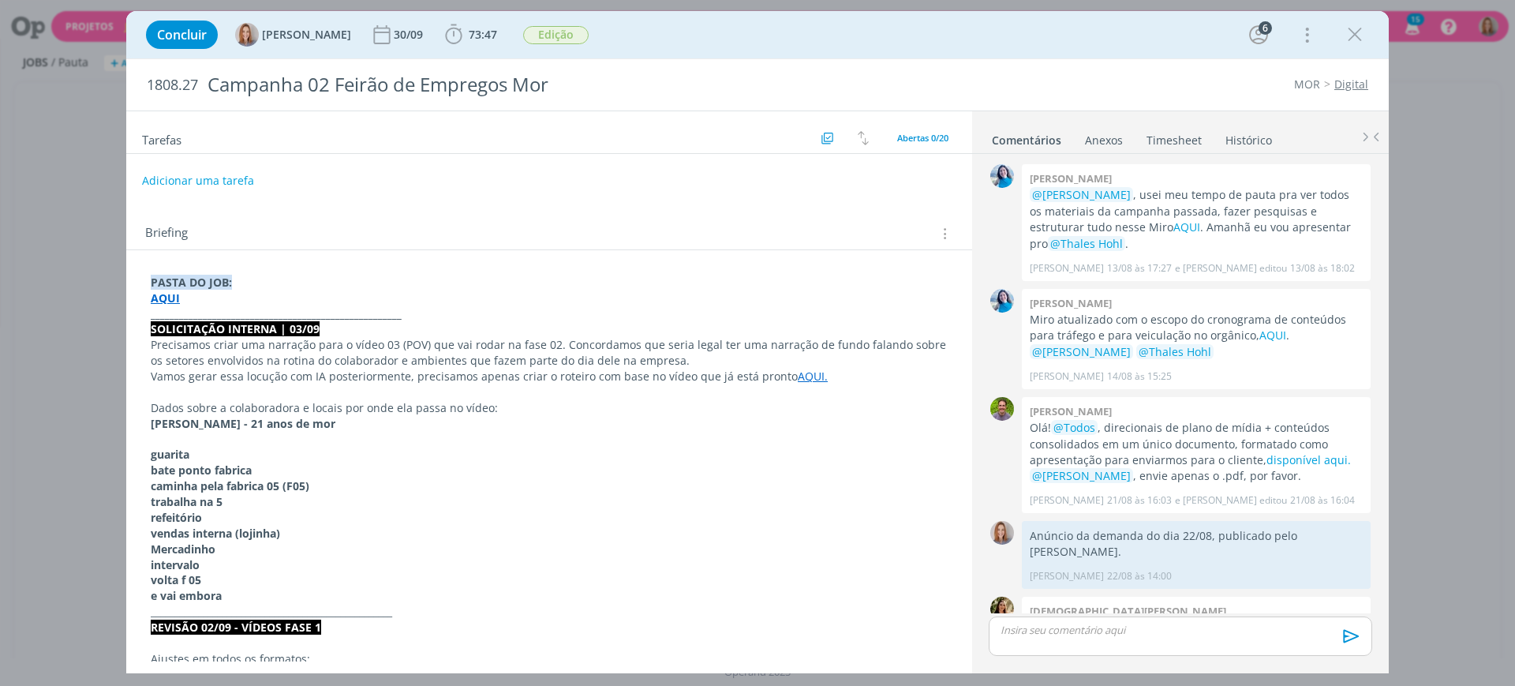
scroll to position [1260, 0]
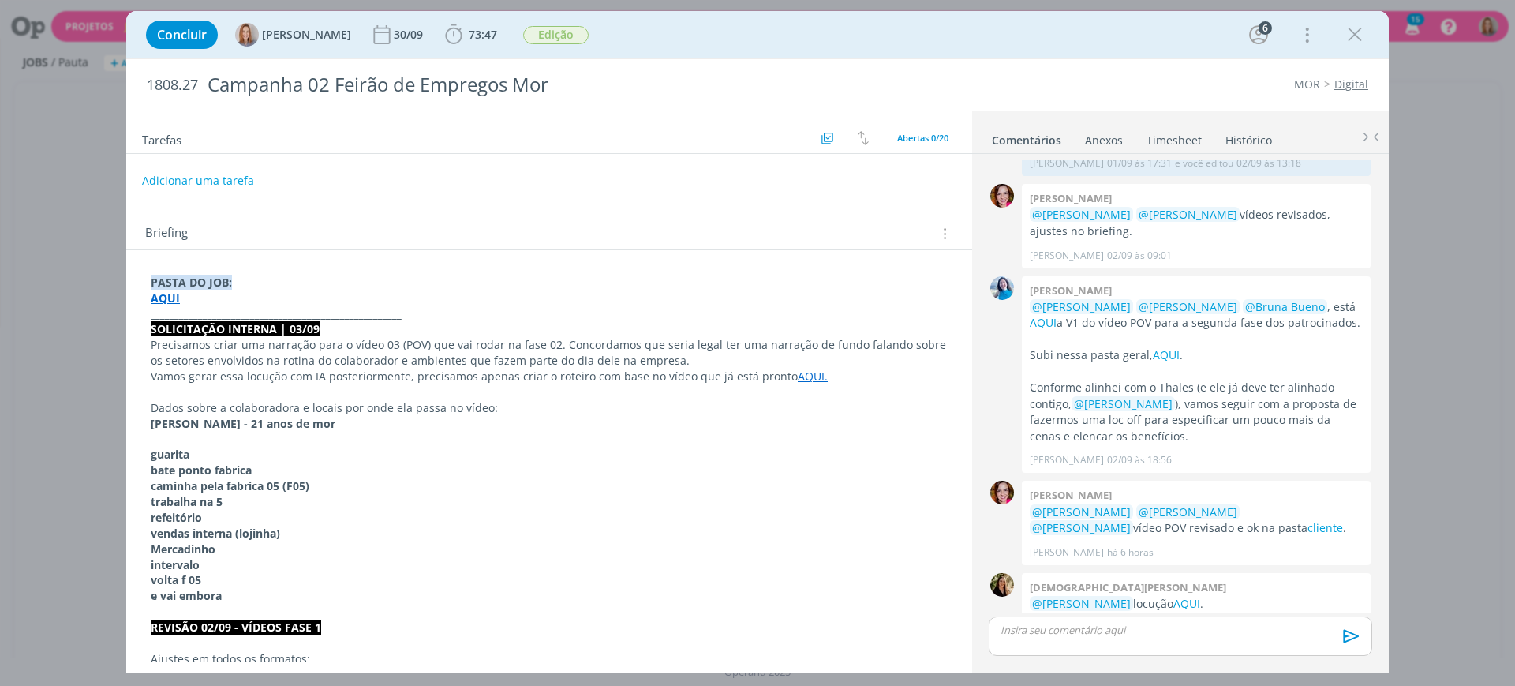
click at [691, 216] on div "Briefing Briefings Predefinidos Versões do Briefing Ver Briefing do Projeto" at bounding box center [549, 229] width 846 height 43
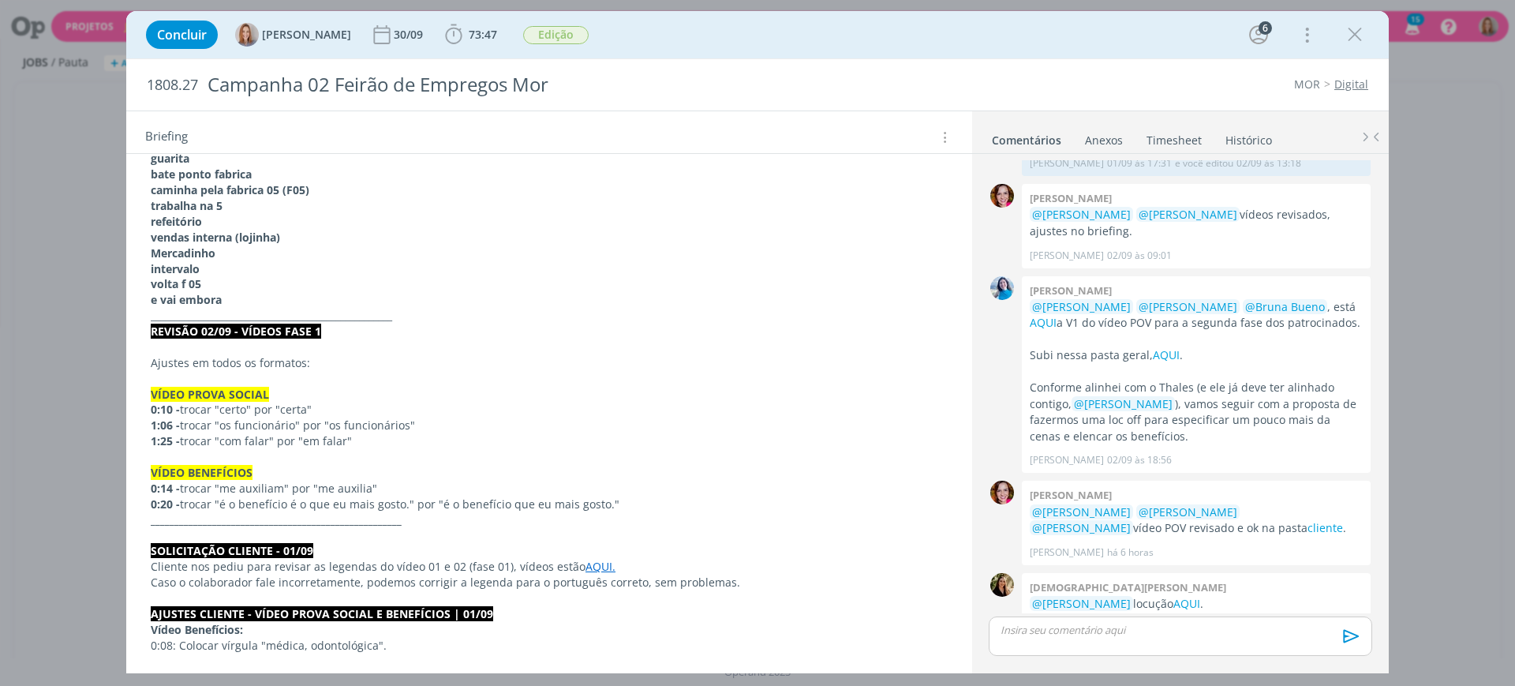
scroll to position [0, 0]
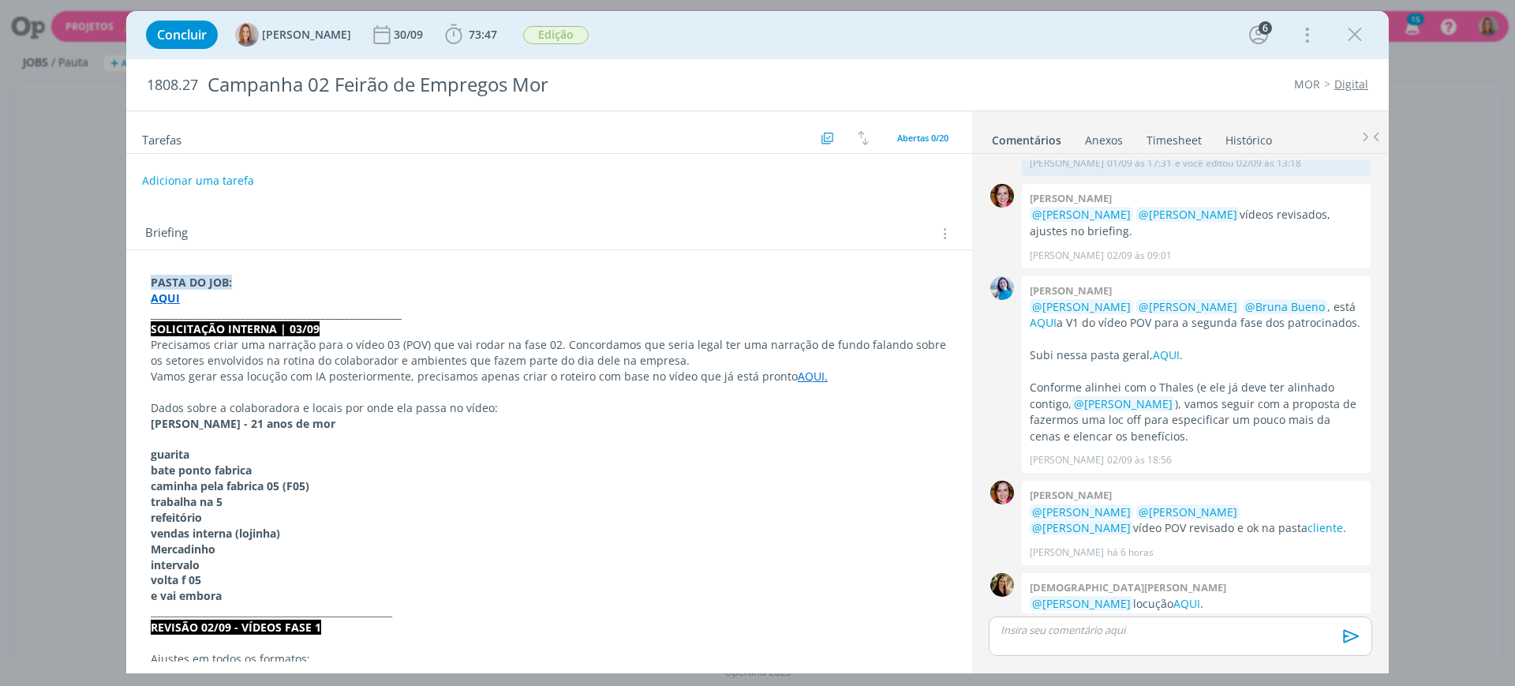
click at [488, 206] on div "Tarefas Usar Job de template Criar template a partir deste job Visualizar Templ…" at bounding box center [549, 386] width 846 height 550
click at [244, 384] on p "dialog" at bounding box center [549, 392] width 797 height 16
click at [215, 381] on p "Vamos gerar essa locução com IA posteriormente, precisamos apenas criar o rotei…" at bounding box center [549, 377] width 797 height 16
click at [212, 391] on p "dialog" at bounding box center [549, 392] width 797 height 16
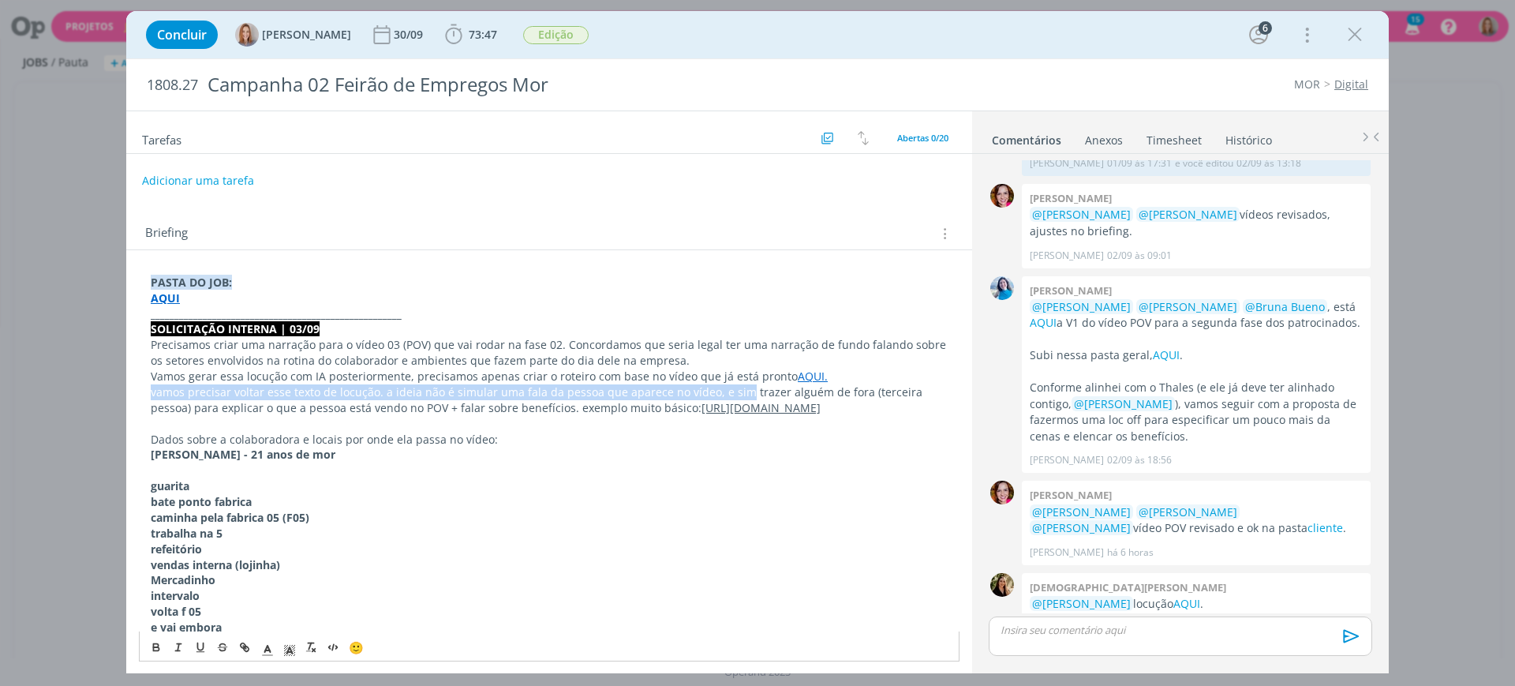
drag, startPoint x: 735, startPoint y: 392, endPoint x: 149, endPoint y: 385, distance: 585.5
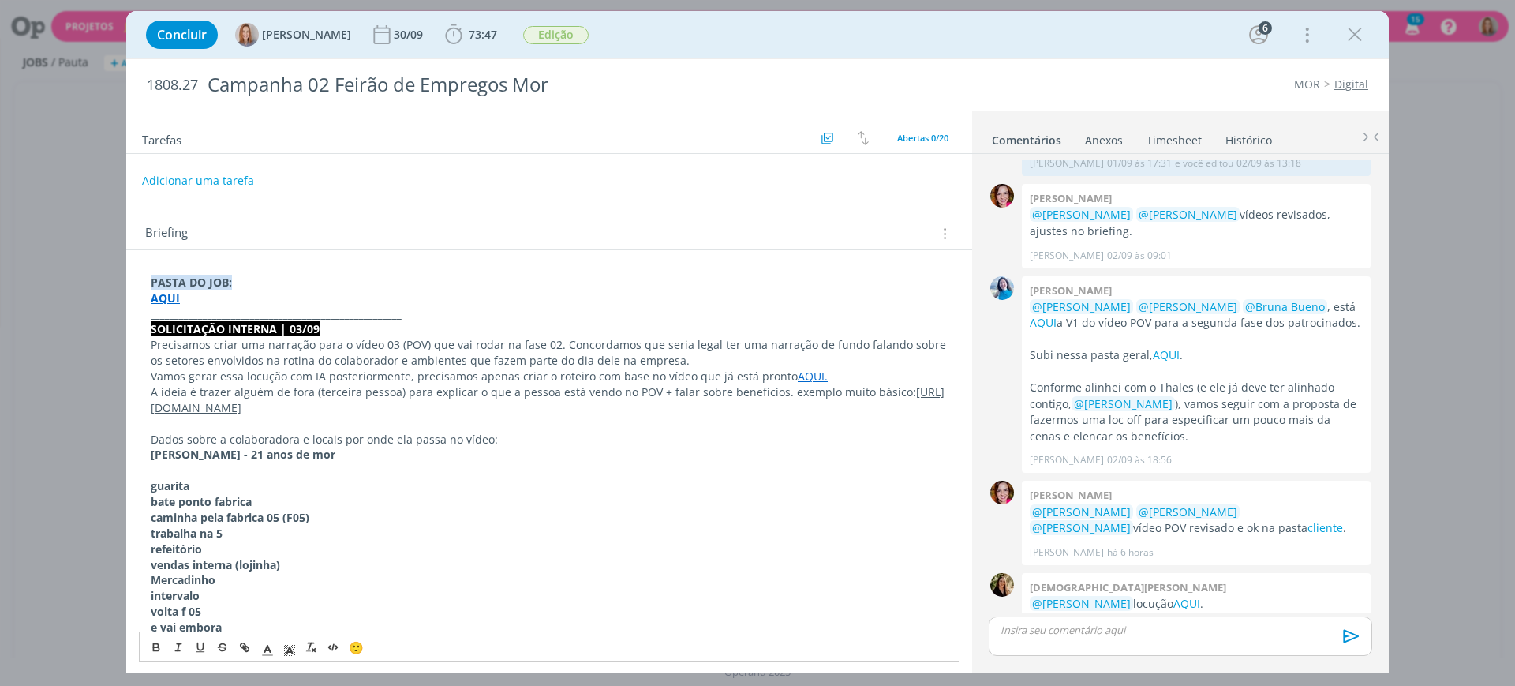
click at [366, 389] on p "A ideia é trazer alguém de fora (terceira pessoa) para explicar o que a pessoa …" at bounding box center [549, 400] width 797 height 32
click at [425, 384] on p "A ideia é trazer alguém de fora (terceira pessoa) para explicar o que a pessoa …" at bounding box center [549, 400] width 797 height 32
click at [529, 372] on p "Vamos gerar essa locução com IA posteriormente, precisamos apenas criar o rotei…" at bounding box center [549, 377] width 797 height 16
click at [579, 387] on p "A ideia é trazer alguém de fora (terceira pessoa) para explicar o que a pessoa …" at bounding box center [549, 400] width 797 height 32
click at [660, 380] on p "Vamos gerar essa locução com IA posteriormente, precisamos apenas criar o rotei…" at bounding box center [549, 377] width 797 height 16
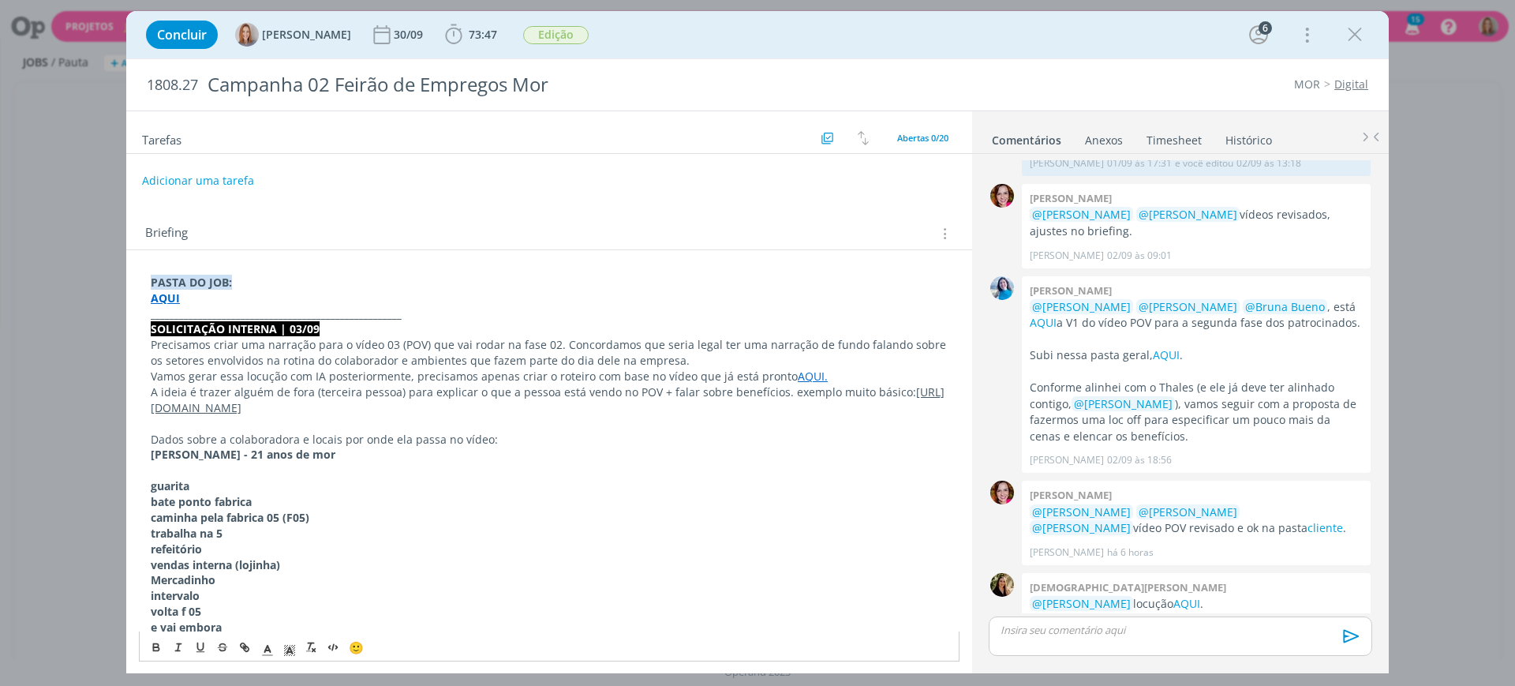
click at [780, 393] on p "A ideia é trazer alguém de fora (terceira pessoa) para explicar o que a pessoa …" at bounding box center [549, 400] width 797 height 32
drag, startPoint x: 886, startPoint y: 392, endPoint x: 822, endPoint y: 391, distance: 63.9
click at [822, 391] on p "A ideia é trazer alguém de fora (terceira pessoa) para explicar o que a pessoa …" at bounding box center [549, 400] width 797 height 32
click at [329, 408] on link "https://www.instagram.com/p/DOEs0Rojltv/" at bounding box center [512, 399] width 723 height 31
click at [406, 440] on link "https://www.instagram.com/p/DOEs0Rojltv/" at bounding box center [440, 438] width 119 height 21
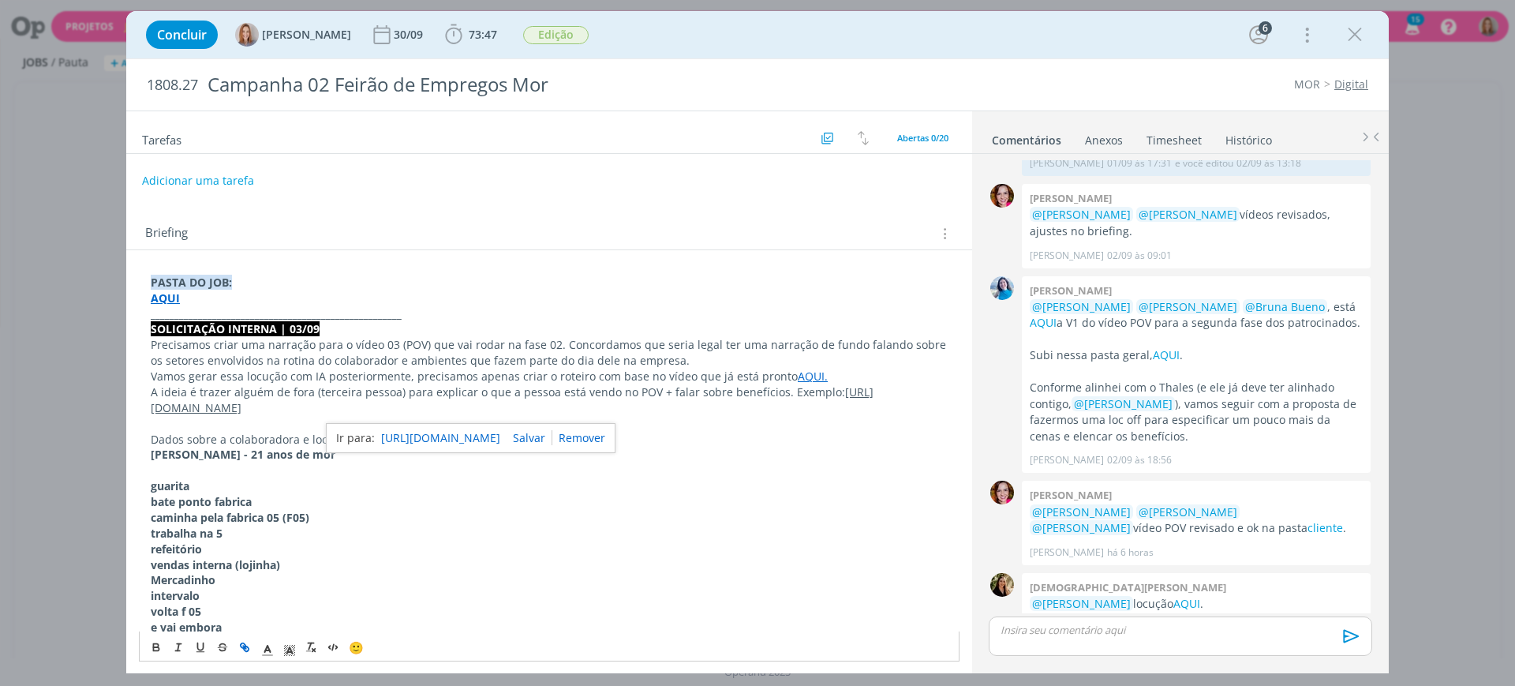
click at [784, 425] on p "dialog" at bounding box center [549, 424] width 797 height 16
click at [550, 352] on p "Precisamos criar uma narração para o vídeo 03 (POV) que vai rodar na fase 02. C…" at bounding box center [549, 353] width 797 height 32
drag, startPoint x: 388, startPoint y: 398, endPoint x: 145, endPoint y: 388, distance: 243.2
copy p "A ideia é trazer alguém de fora (terceira pessoa) para explicar o que a pessoa …"
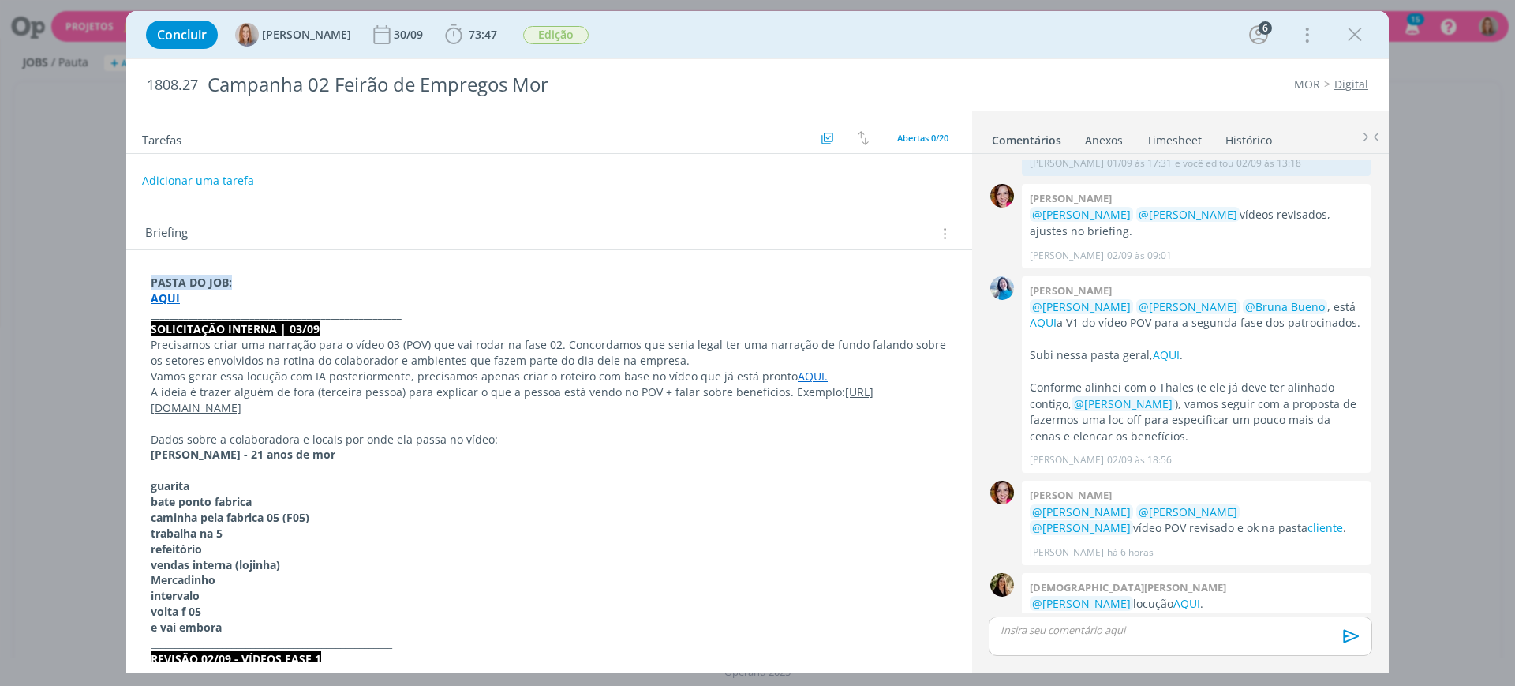
click at [704, 295] on p "AQUI" at bounding box center [549, 298] width 797 height 16
click at [236, 174] on button "Adicionar uma tarefa" at bounding box center [197, 179] width 112 height 27
click at [233, 183] on input "dialog" at bounding box center [444, 179] width 582 height 22
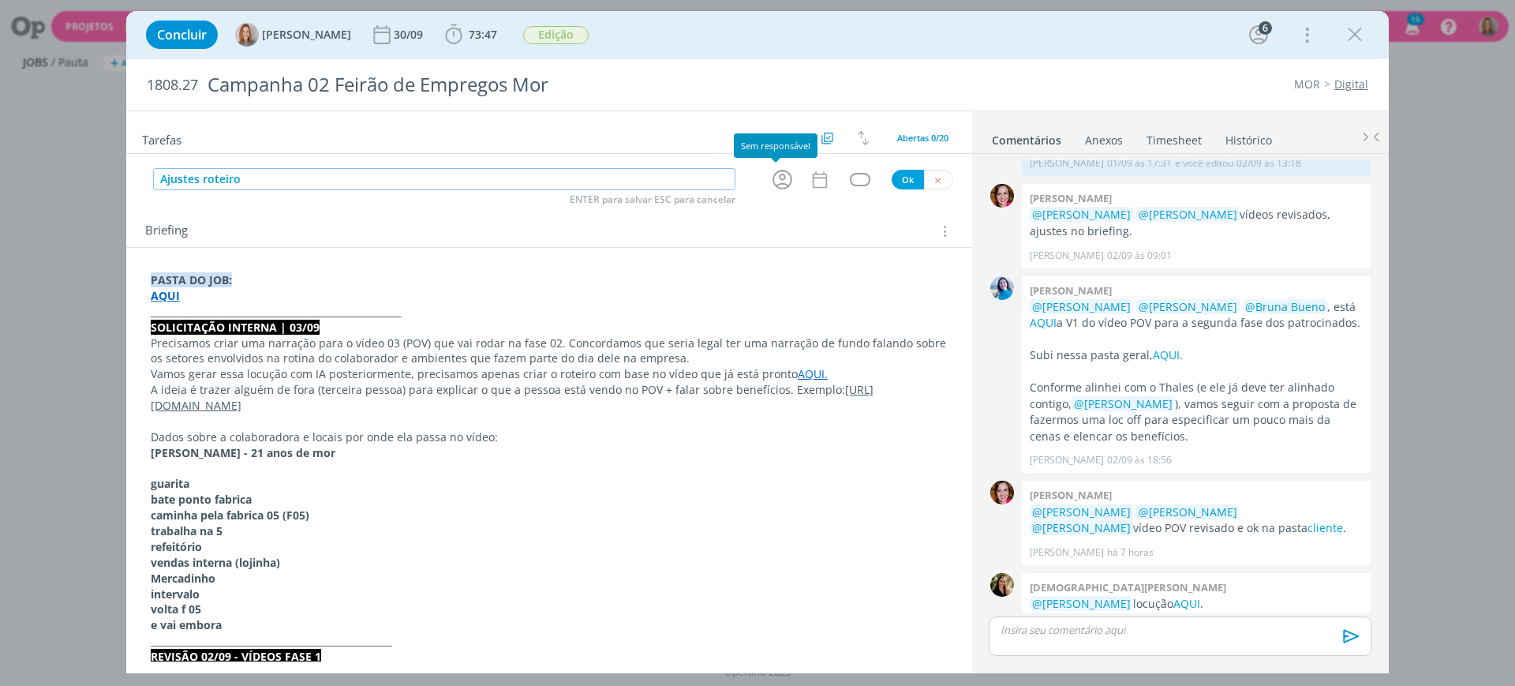
click at [778, 171] on icon "dialog" at bounding box center [783, 180] width 20 height 20
type input "Ajustes roteiro"
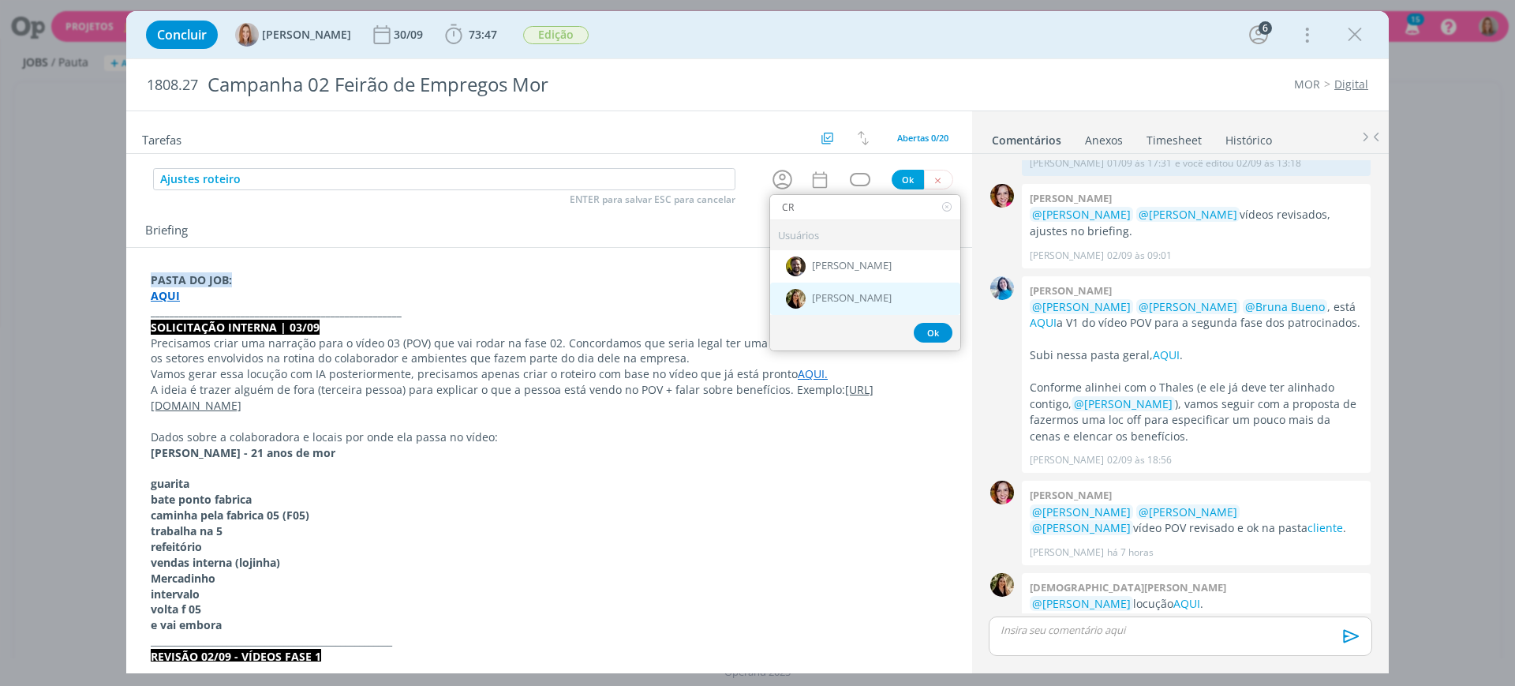
type input "CR"
click at [857, 290] on div "[PERSON_NAME]" at bounding box center [865, 298] width 190 height 32
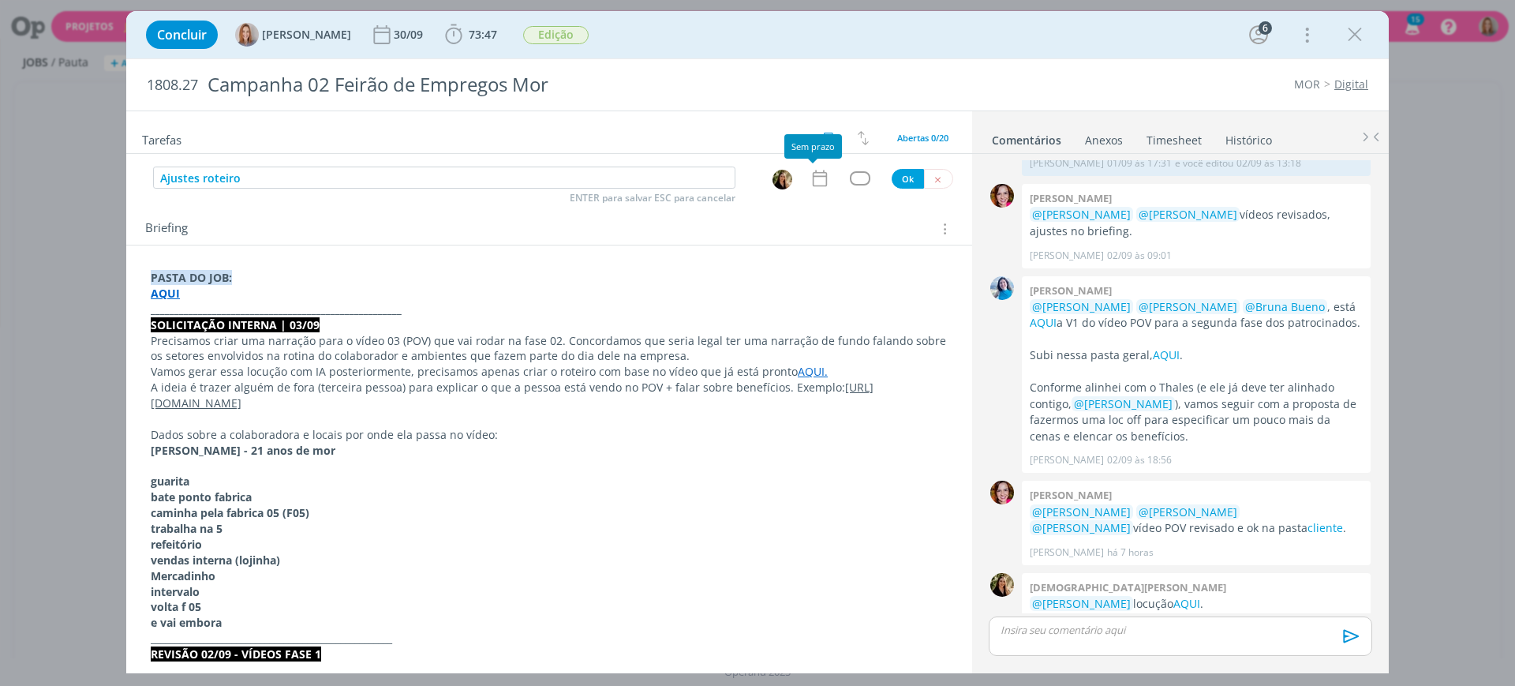
click at [814, 173] on icon "dialog" at bounding box center [820, 178] width 21 height 21
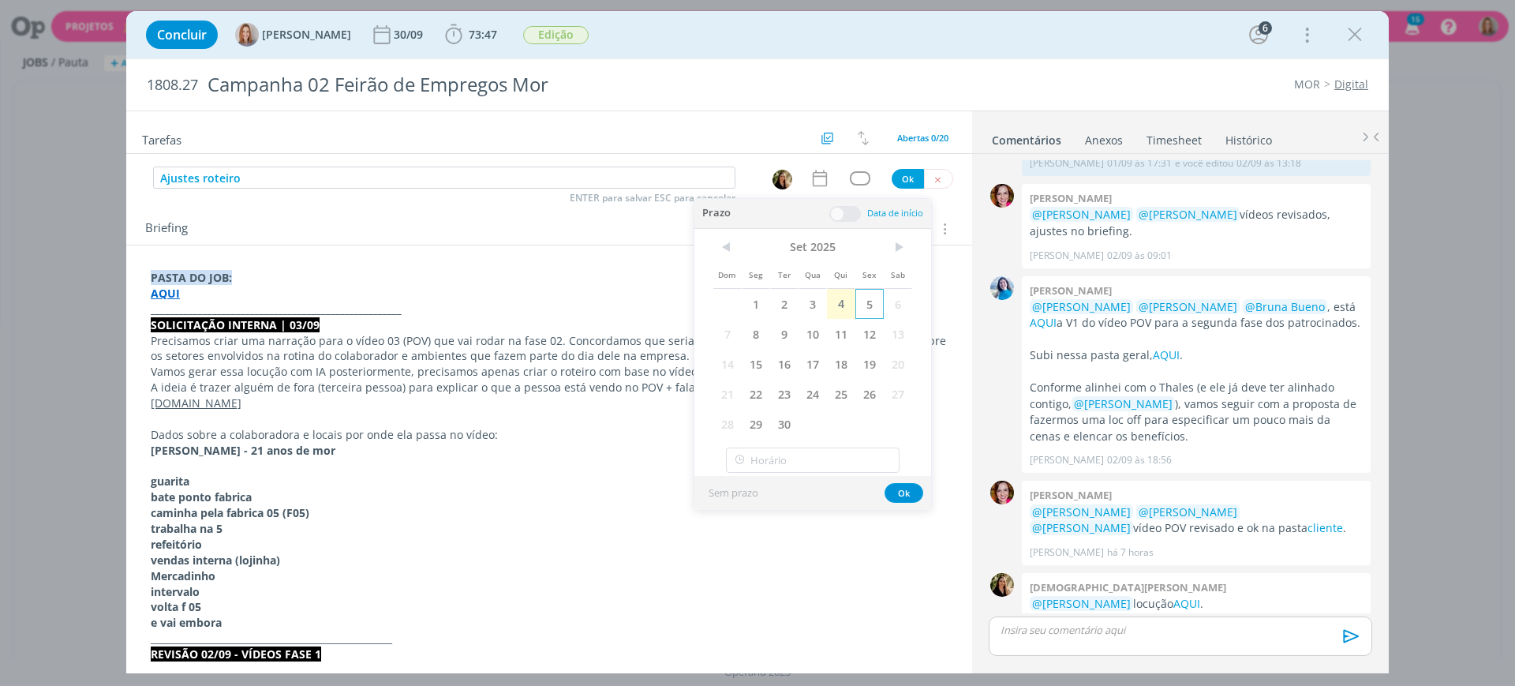
click at [865, 309] on span "5" at bounding box center [869, 304] width 28 height 30
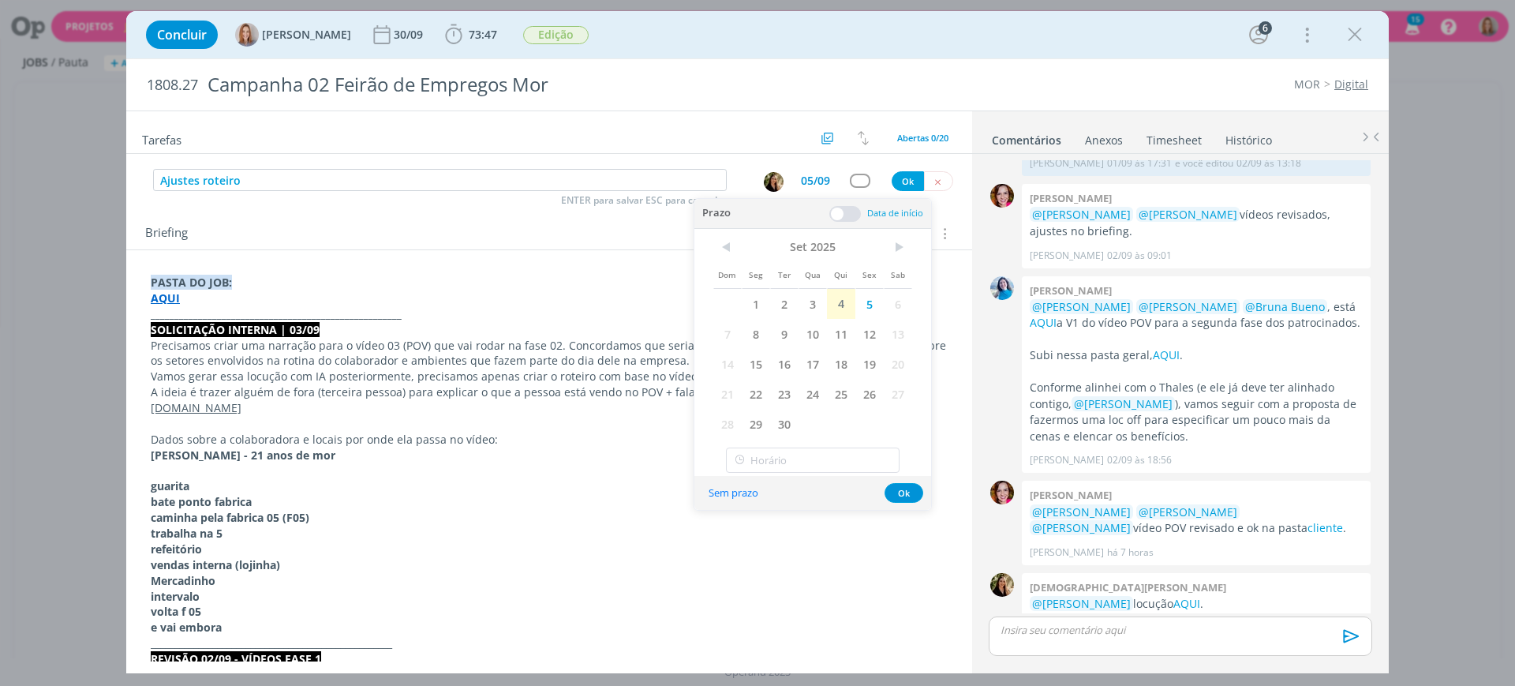
click at [859, 220] on div at bounding box center [845, 214] width 32 height 16
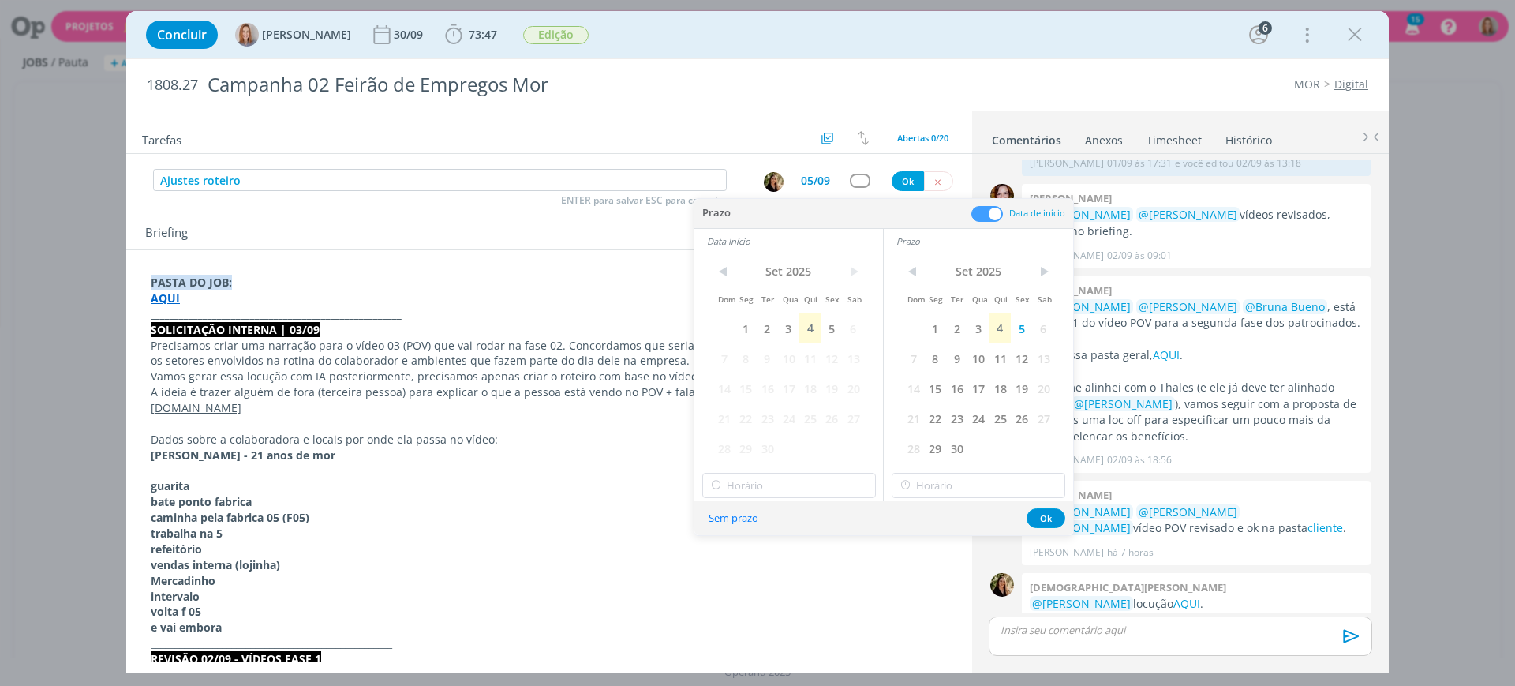
click at [855, 215] on div "Prazo Data de início" at bounding box center [883, 214] width 379 height 30
click at [837, 325] on span "5" at bounding box center [831, 328] width 21 height 30
click at [788, 495] on input "17:00" at bounding box center [789, 485] width 174 height 25
click at [750, 519] on div "09:00" at bounding box center [791, 522] width 177 height 28
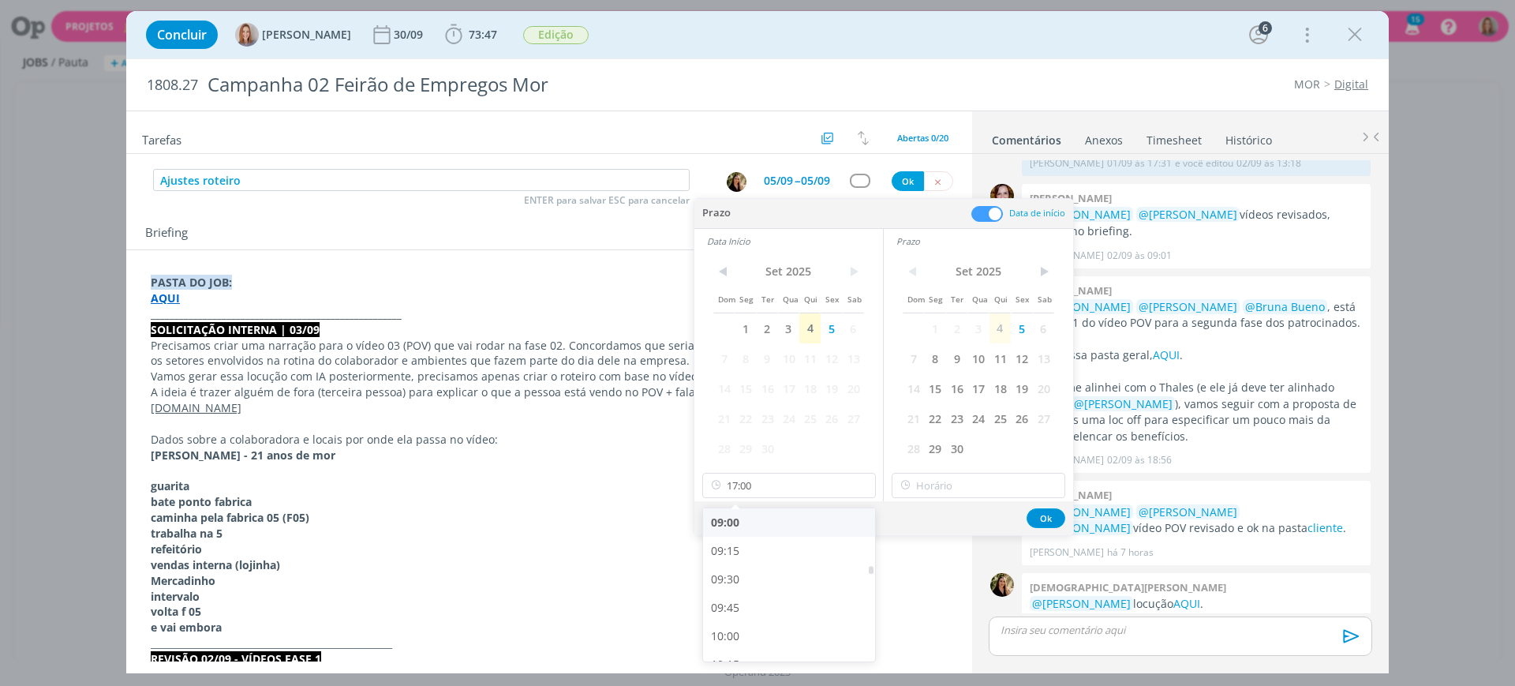
type input "09:00"
click at [967, 479] on input "17:00" at bounding box center [979, 485] width 174 height 25
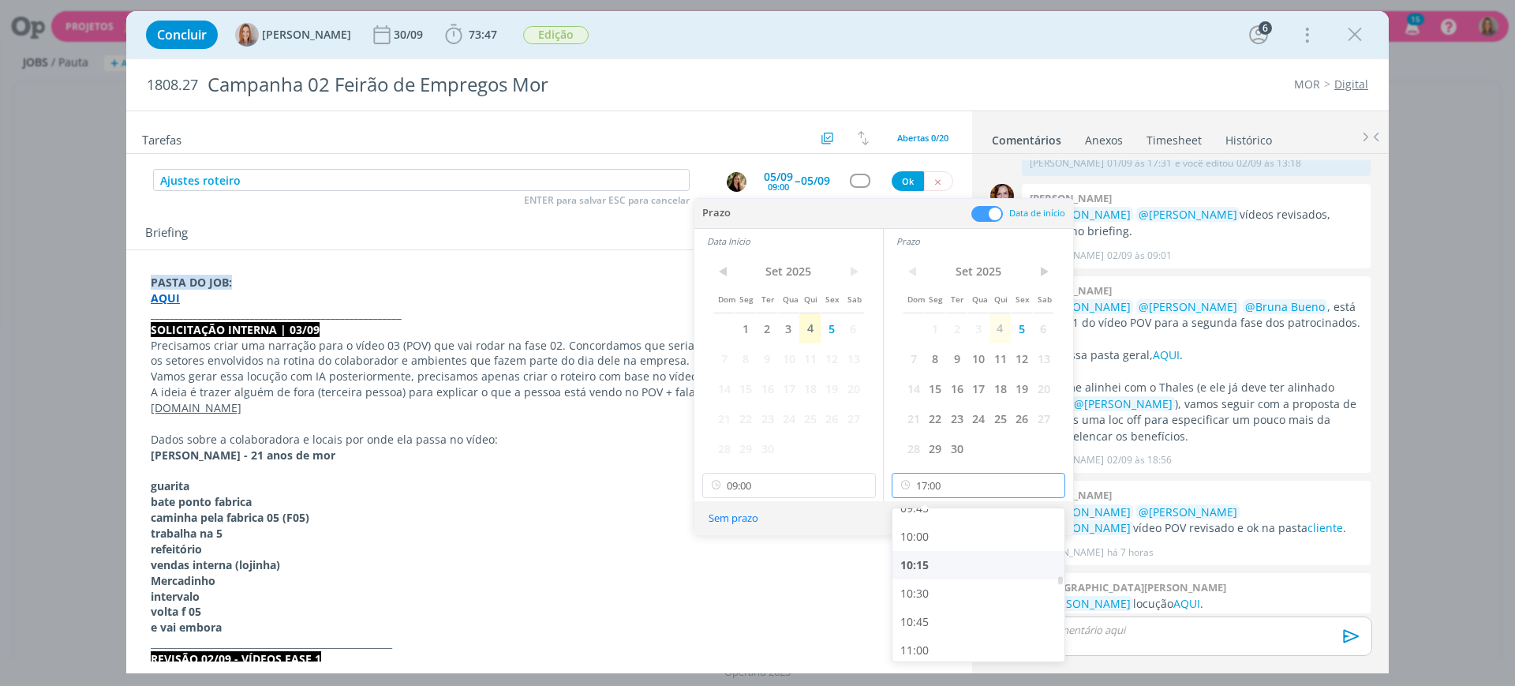
scroll to position [1121, 0]
click at [942, 586] on div "10:30" at bounding box center [980, 594] width 177 height 28
type input "10:30"
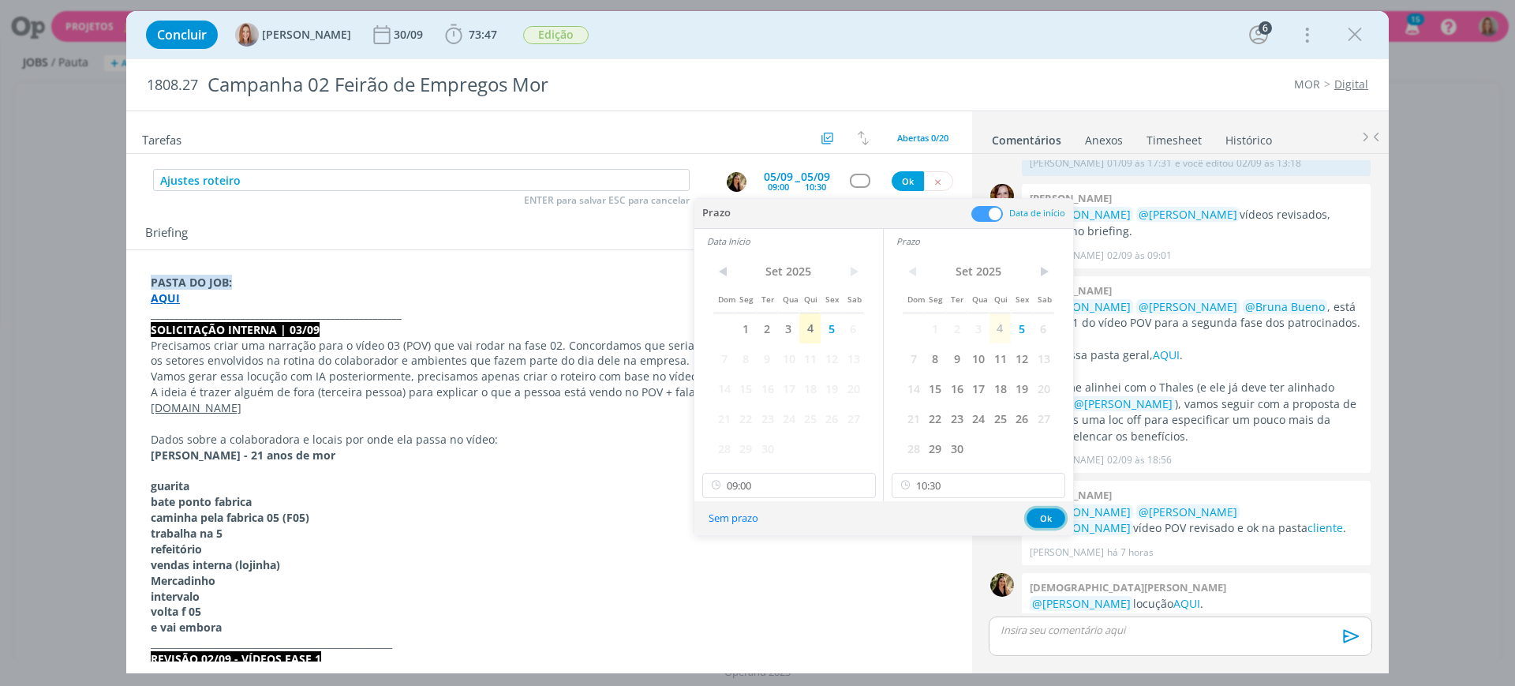
click at [1050, 519] on button "Ok" at bounding box center [1046, 518] width 39 height 20
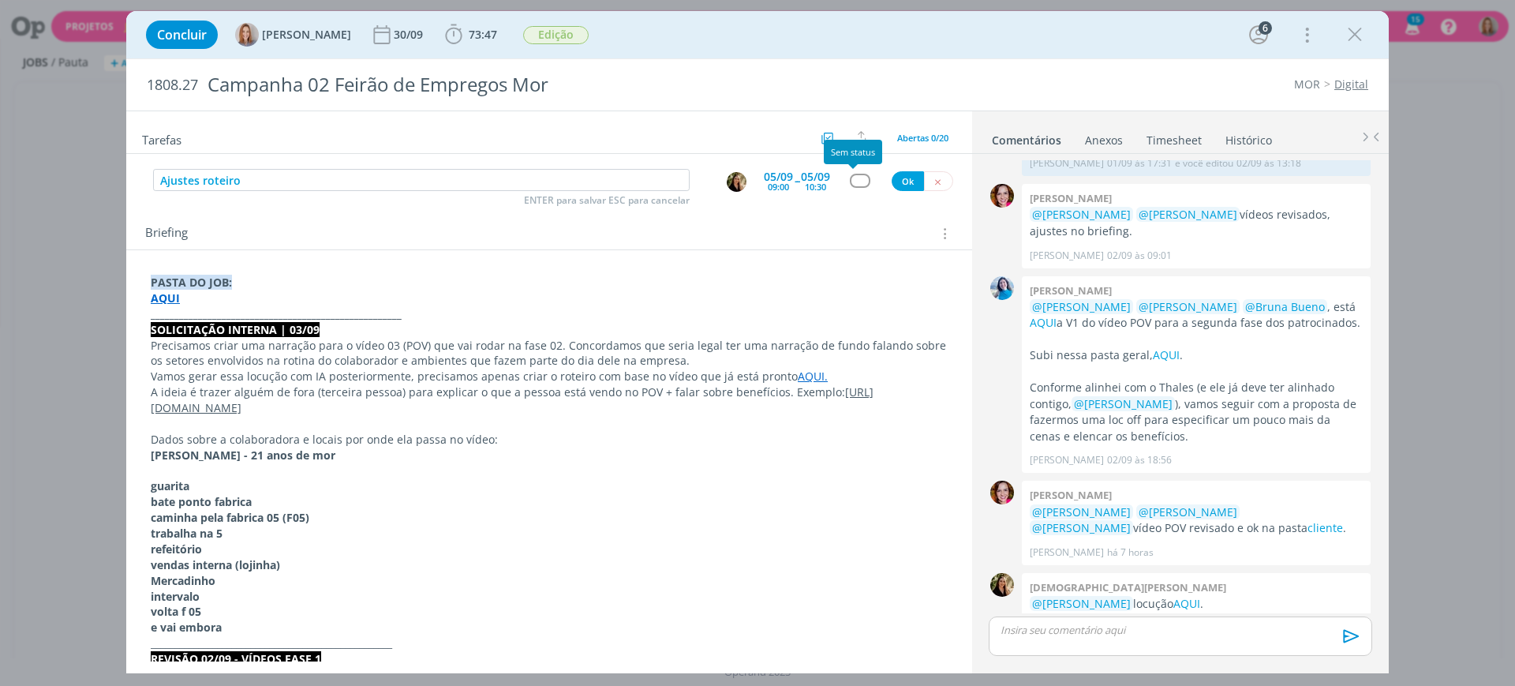
click at [854, 179] on div "dialog" at bounding box center [860, 180] width 20 height 13
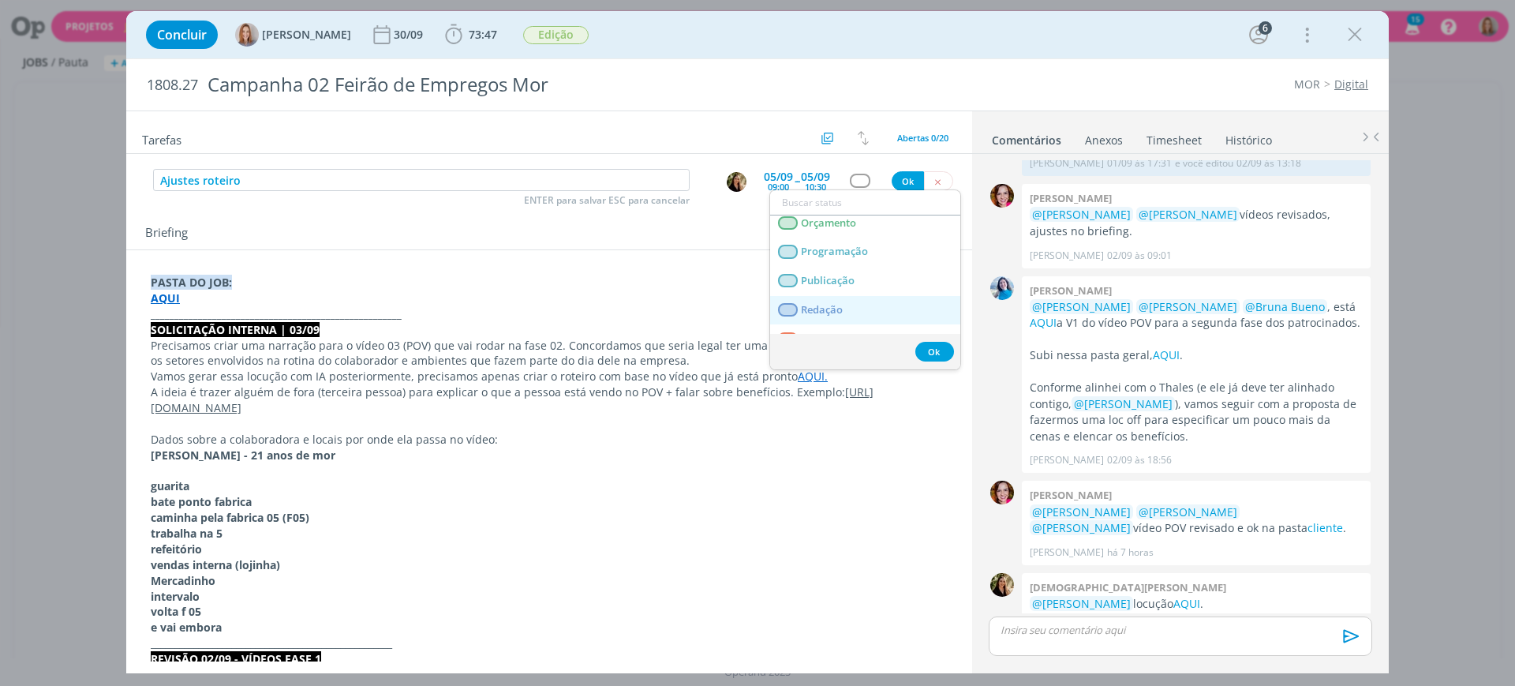
click at [840, 304] on span "Redação" at bounding box center [822, 310] width 42 height 13
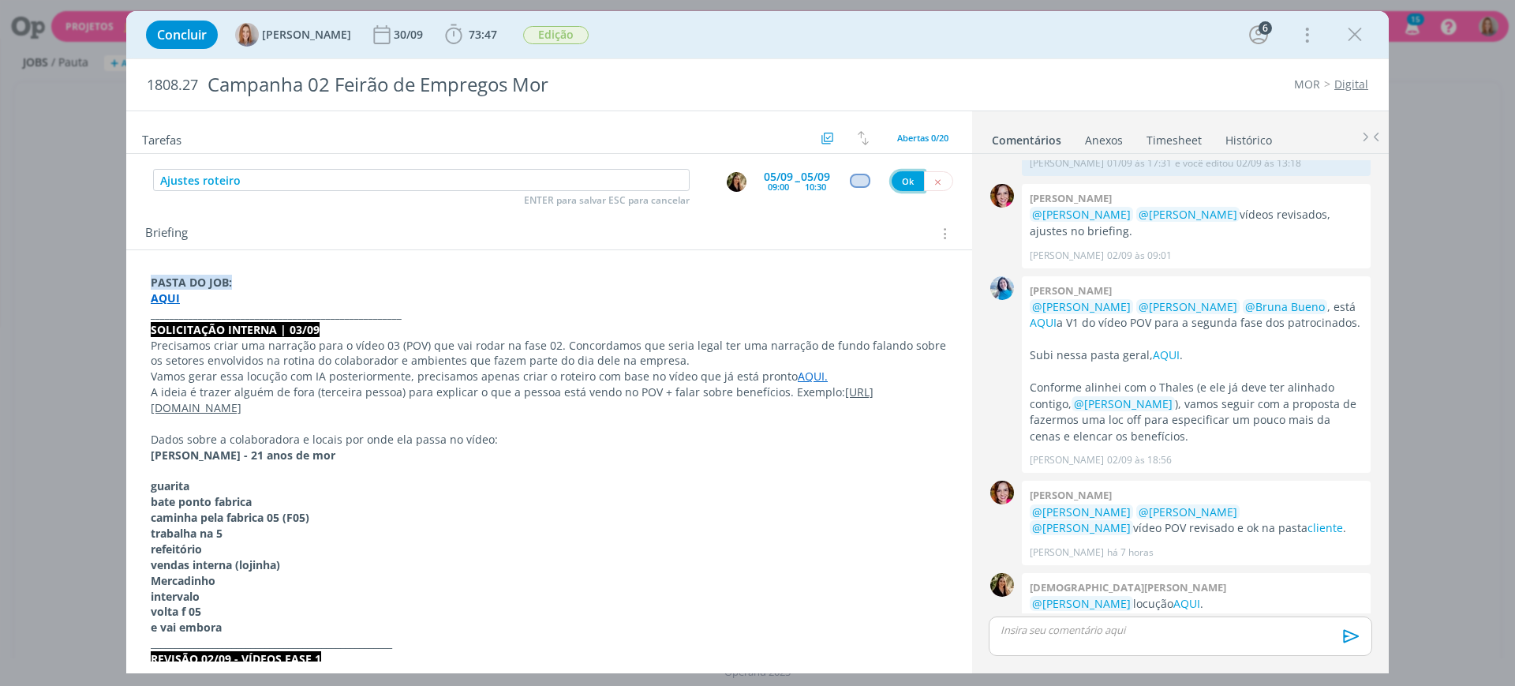
click at [900, 174] on button "Ok" at bounding box center [908, 181] width 32 height 20
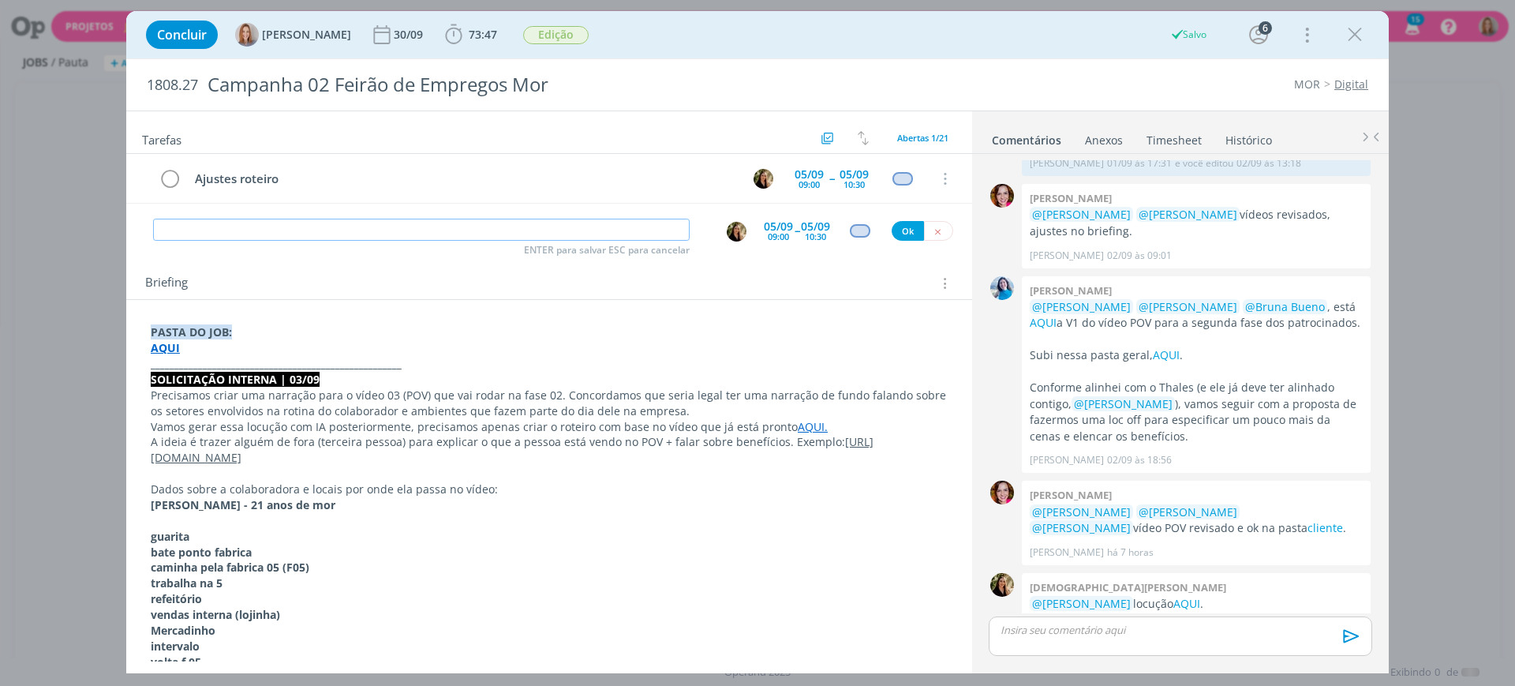
click at [372, 230] on input "dialog" at bounding box center [421, 230] width 537 height 22
type input "p"
click at [735, 233] on img "dialog" at bounding box center [737, 232] width 20 height 20
type input "Pautar Bilheri para gerar locução"
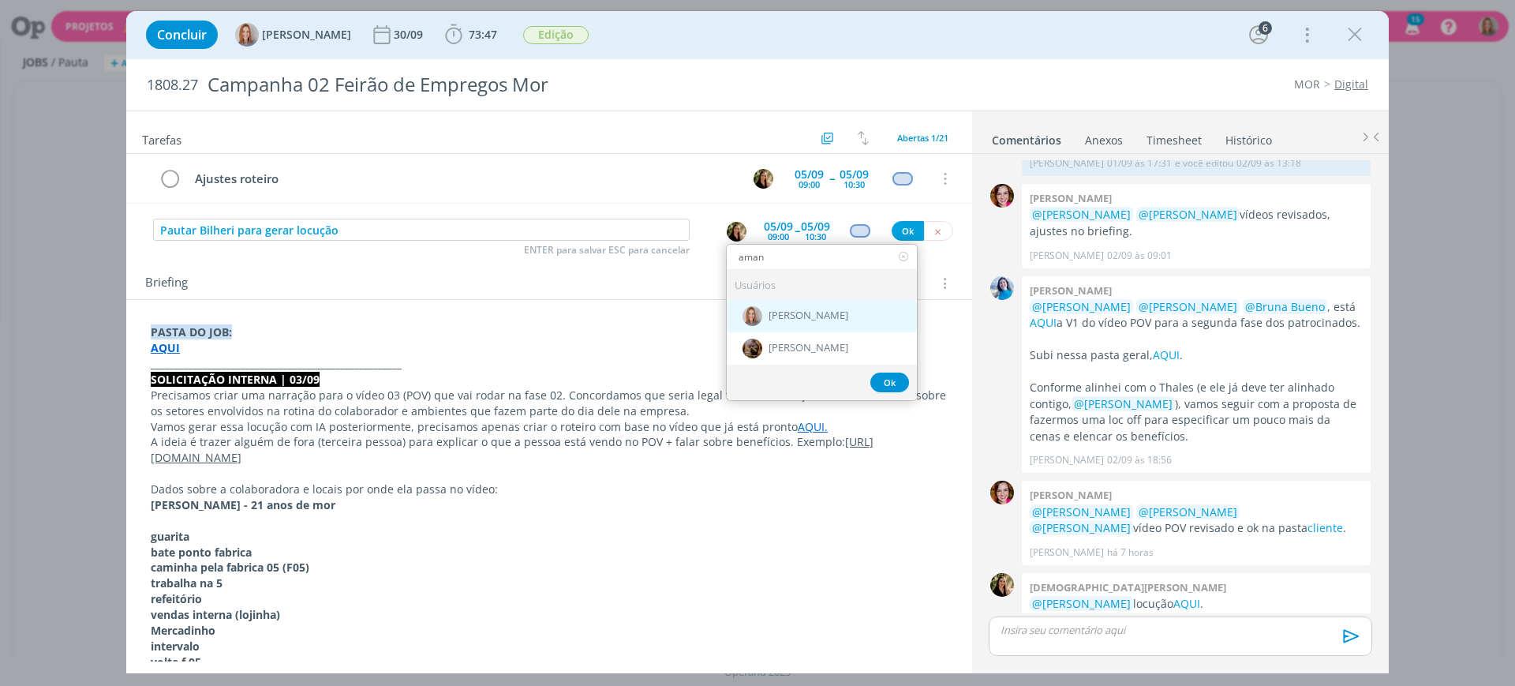
type input "aman"
click at [791, 310] on span "[PERSON_NAME]" at bounding box center [809, 316] width 80 height 13
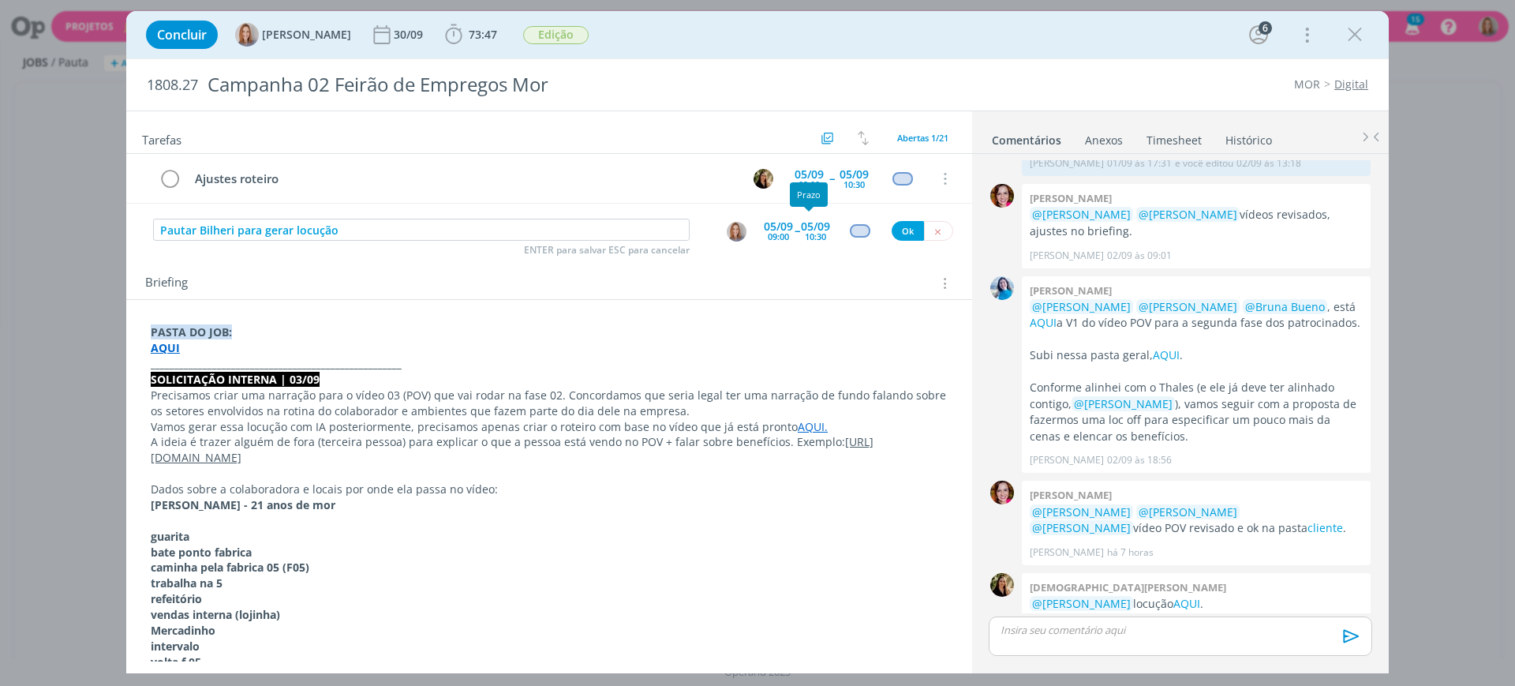
click at [801, 230] on div "05/09" at bounding box center [815, 226] width 29 height 11
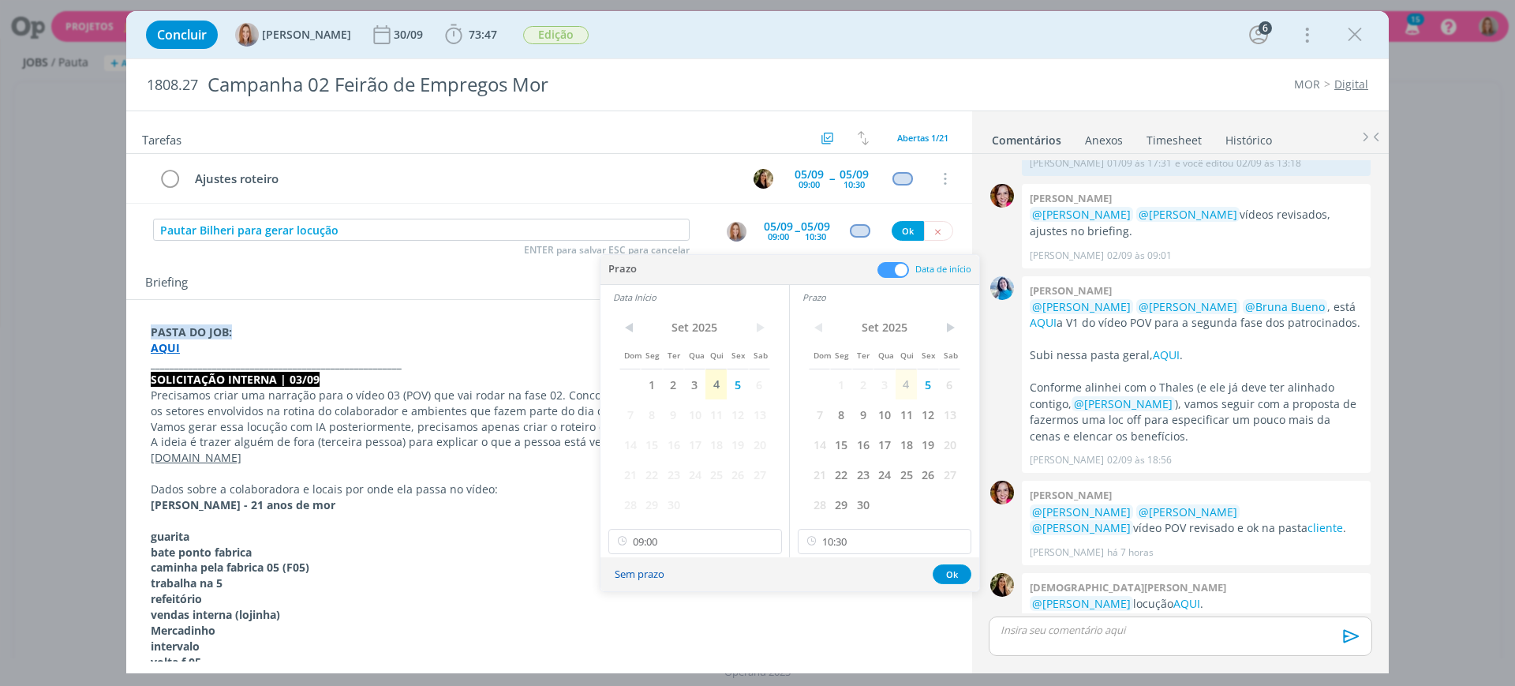
click at [637, 574] on button "Sem prazo" at bounding box center [639, 573] width 70 height 21
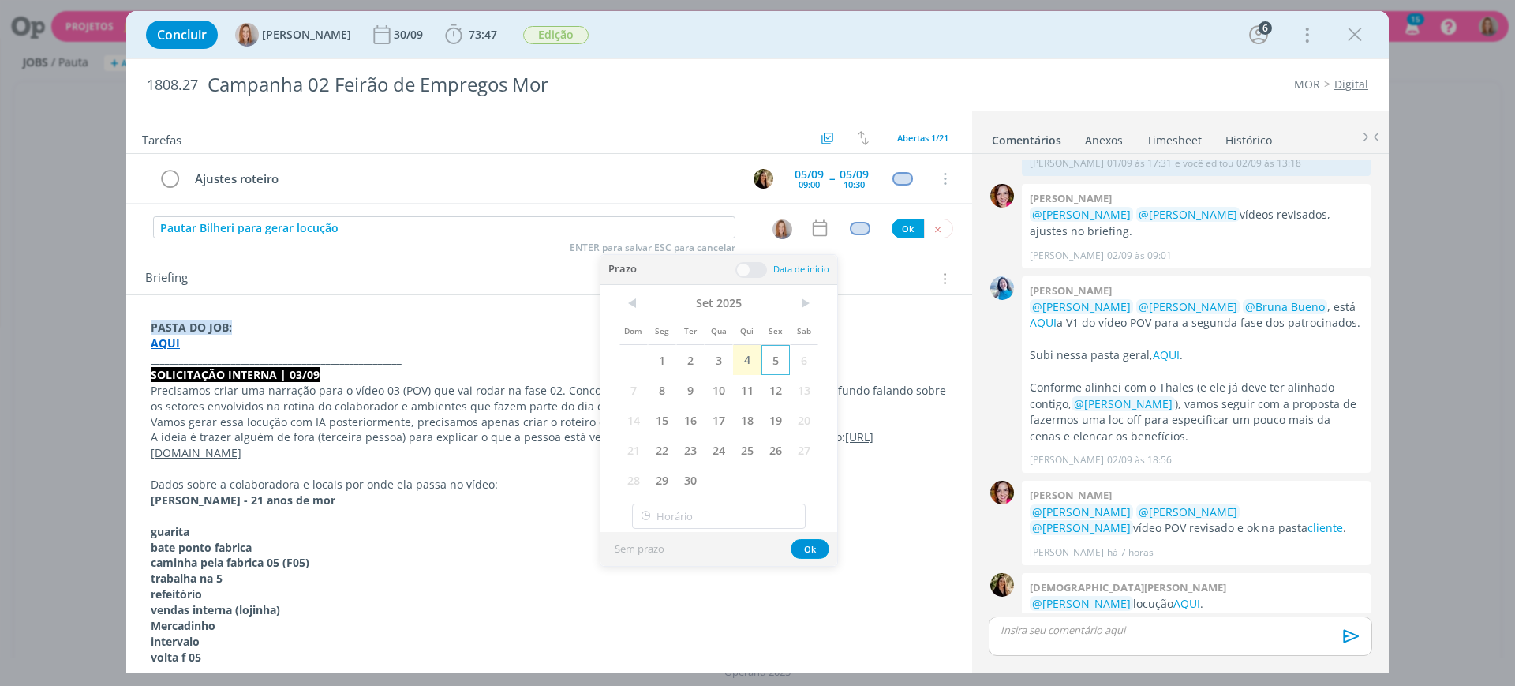
click at [775, 355] on span "5" at bounding box center [775, 360] width 28 height 30
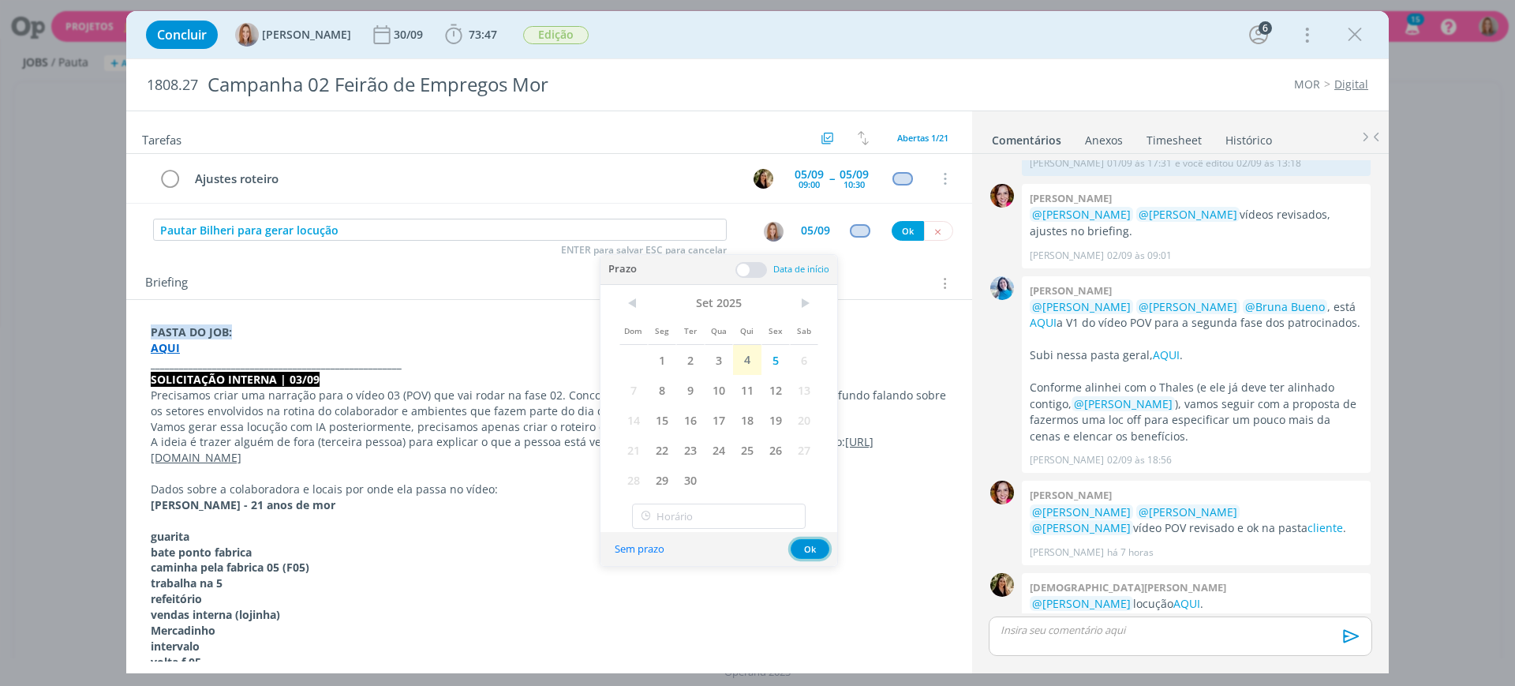
click at [814, 551] on button "Ok" at bounding box center [810, 549] width 39 height 20
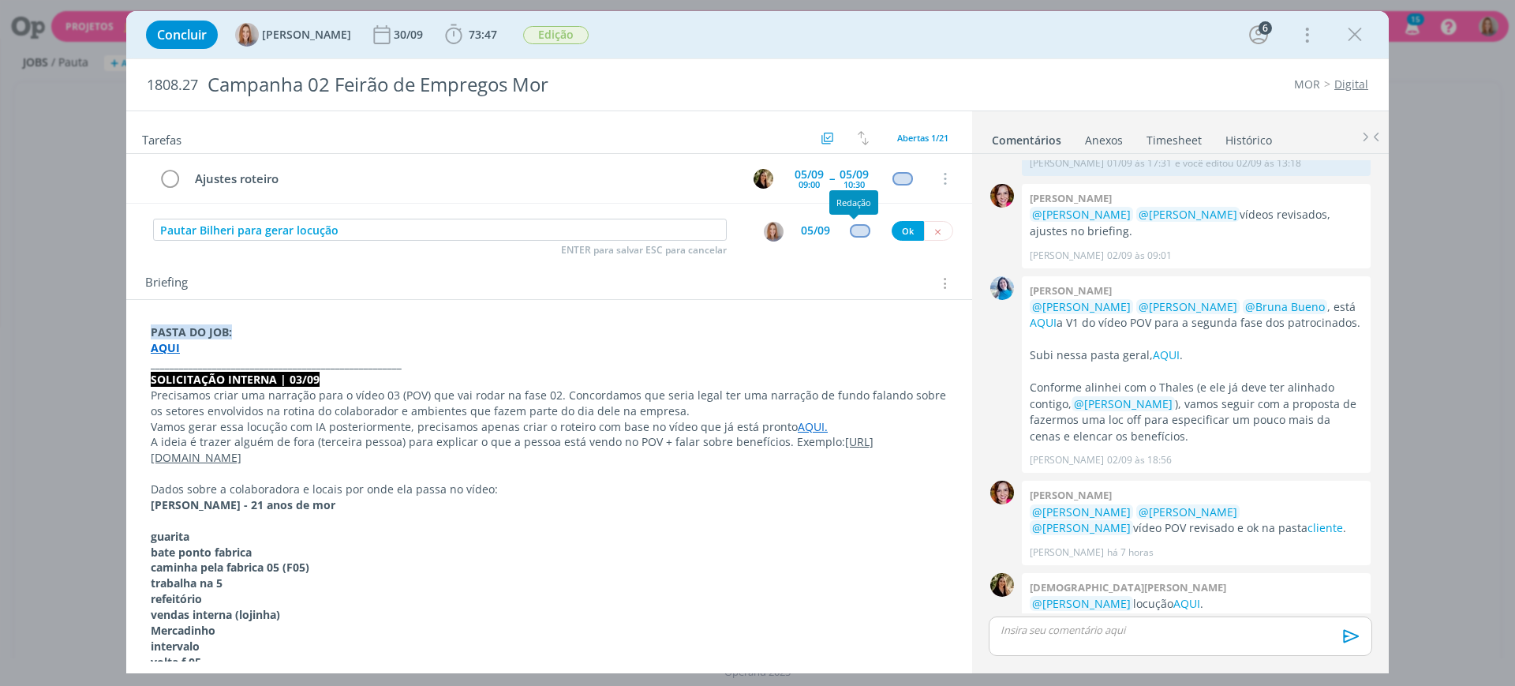
click at [851, 232] on div "dialog" at bounding box center [860, 230] width 20 height 13
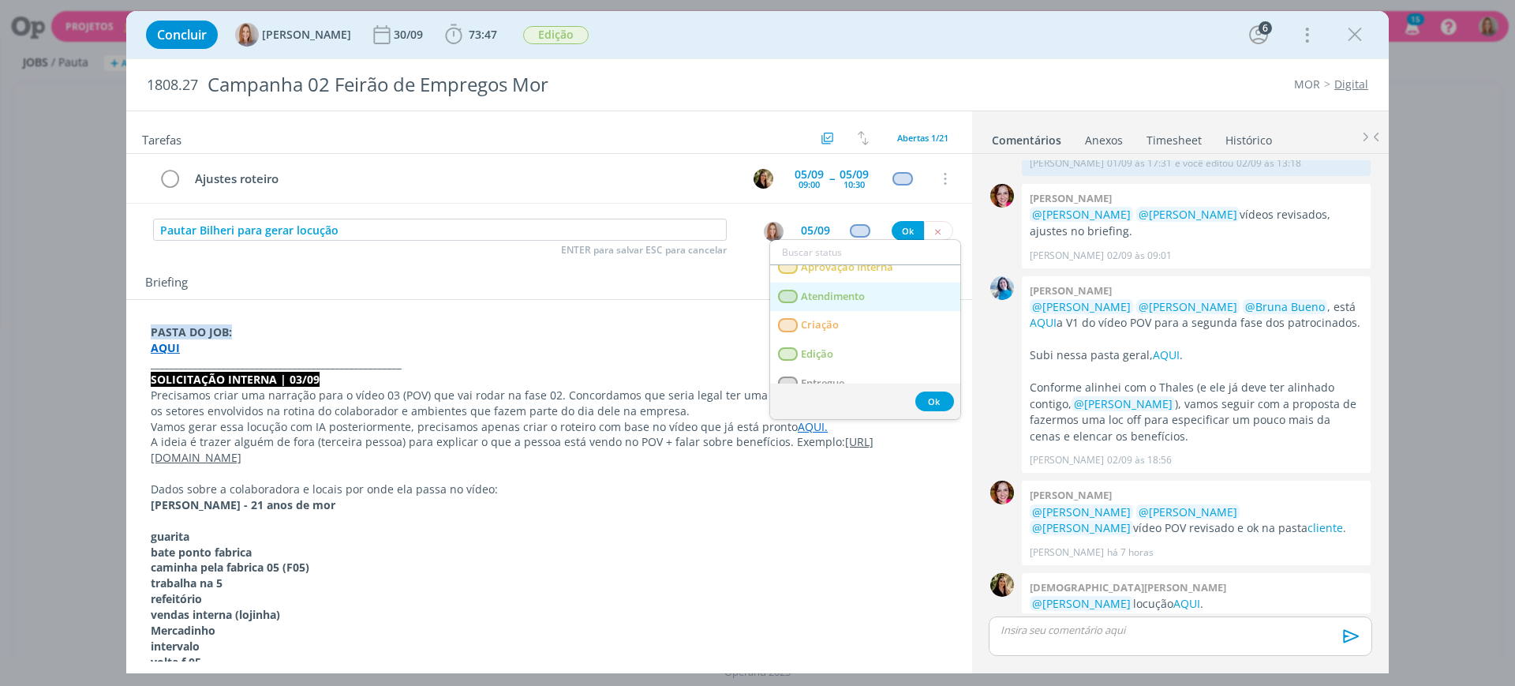
click at [838, 294] on span "Atendimento" at bounding box center [833, 296] width 64 height 13
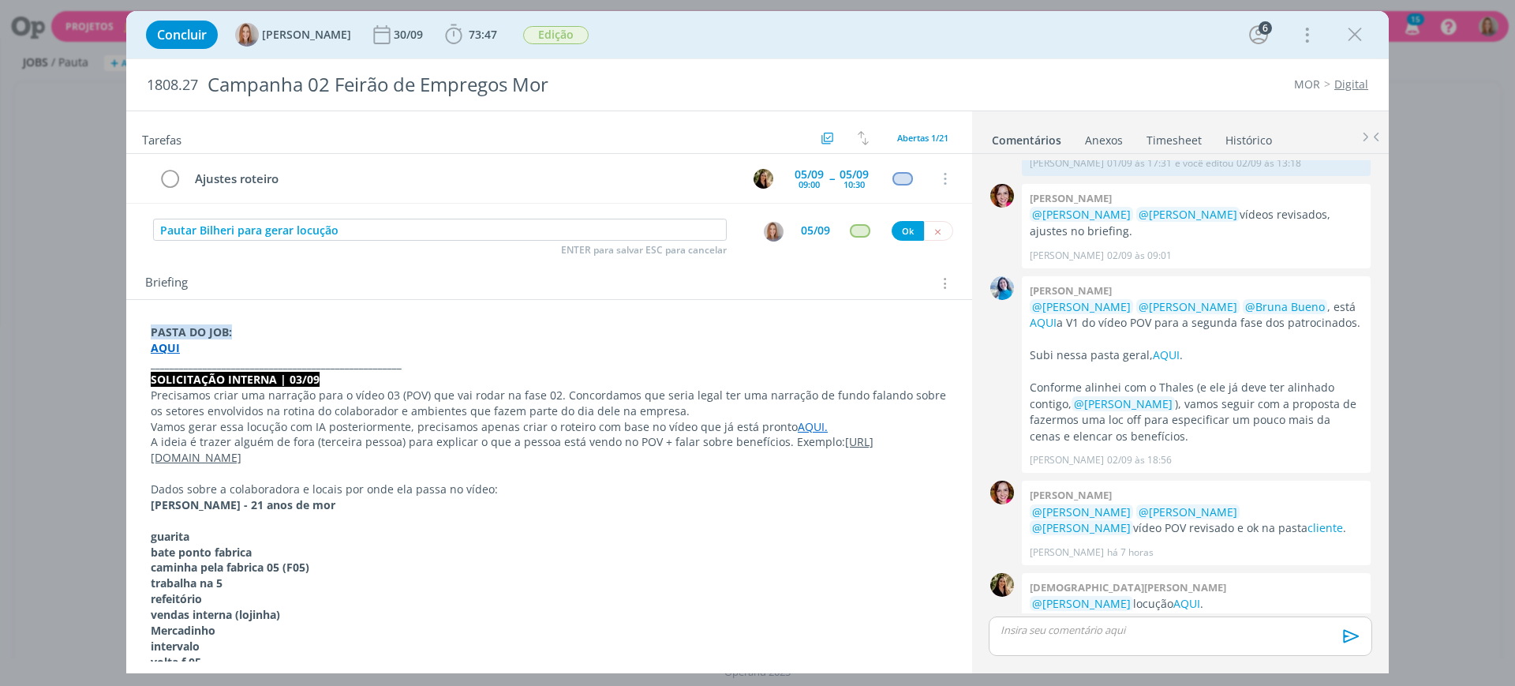
click at [809, 225] on div "05/09" at bounding box center [815, 230] width 29 height 11
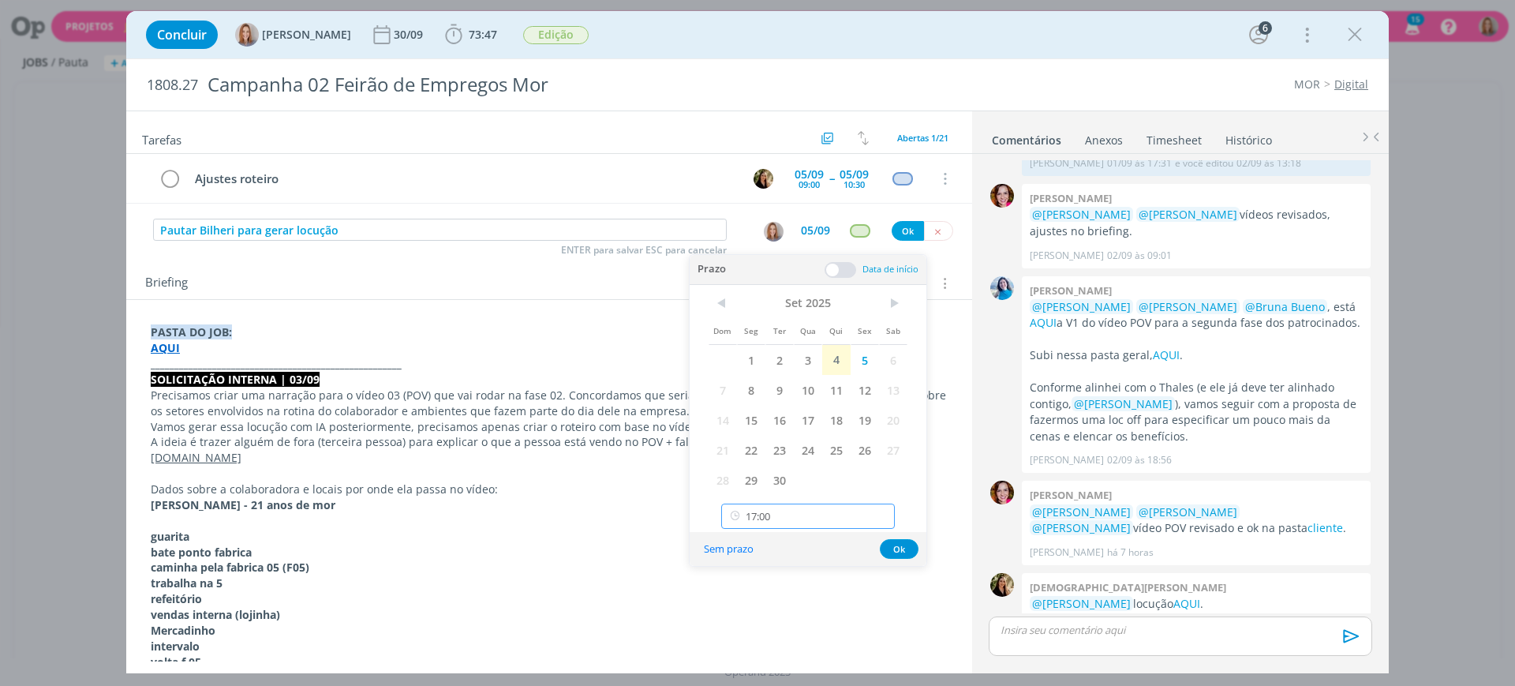
click at [781, 508] on input "17:00" at bounding box center [808, 515] width 174 height 25
click at [768, 476] on div "11:00" at bounding box center [810, 483] width 177 height 28
type input "11:00"
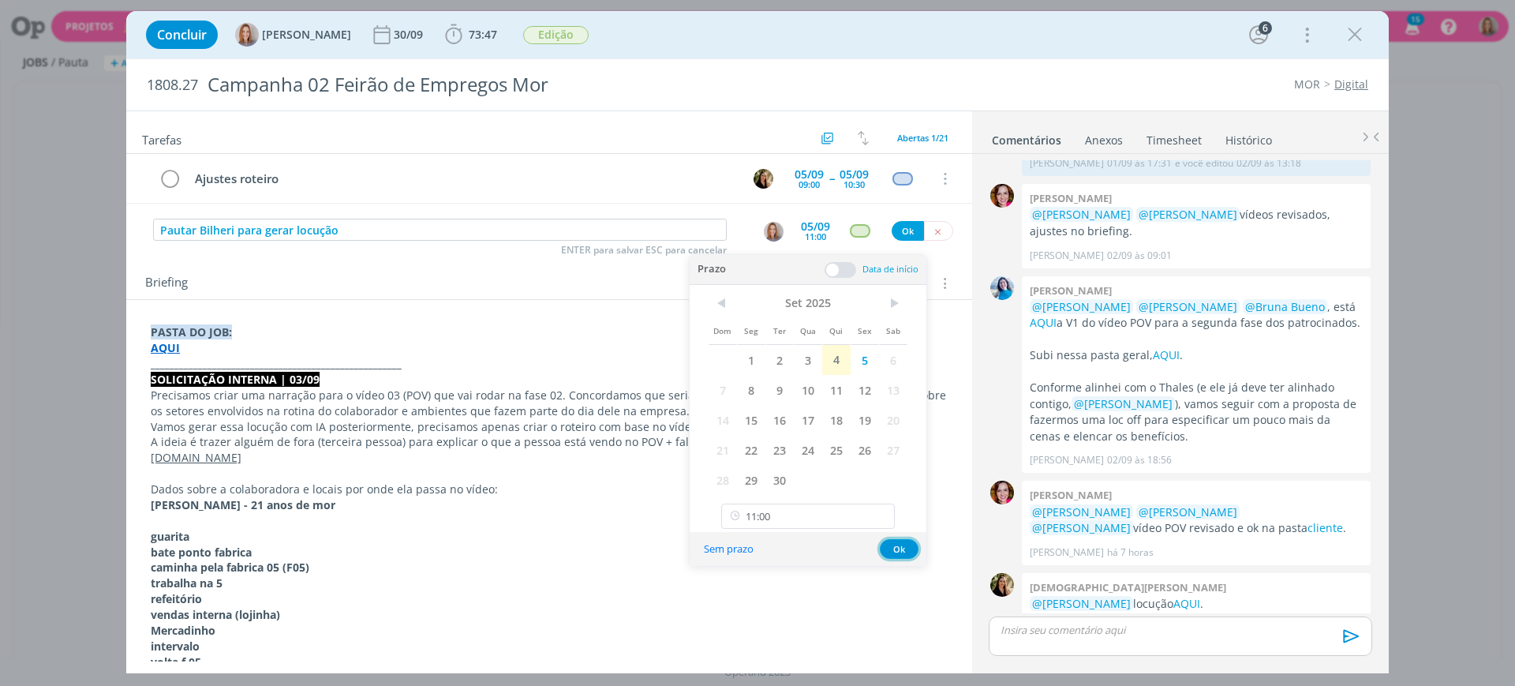
click at [896, 551] on button "Ok" at bounding box center [899, 549] width 39 height 20
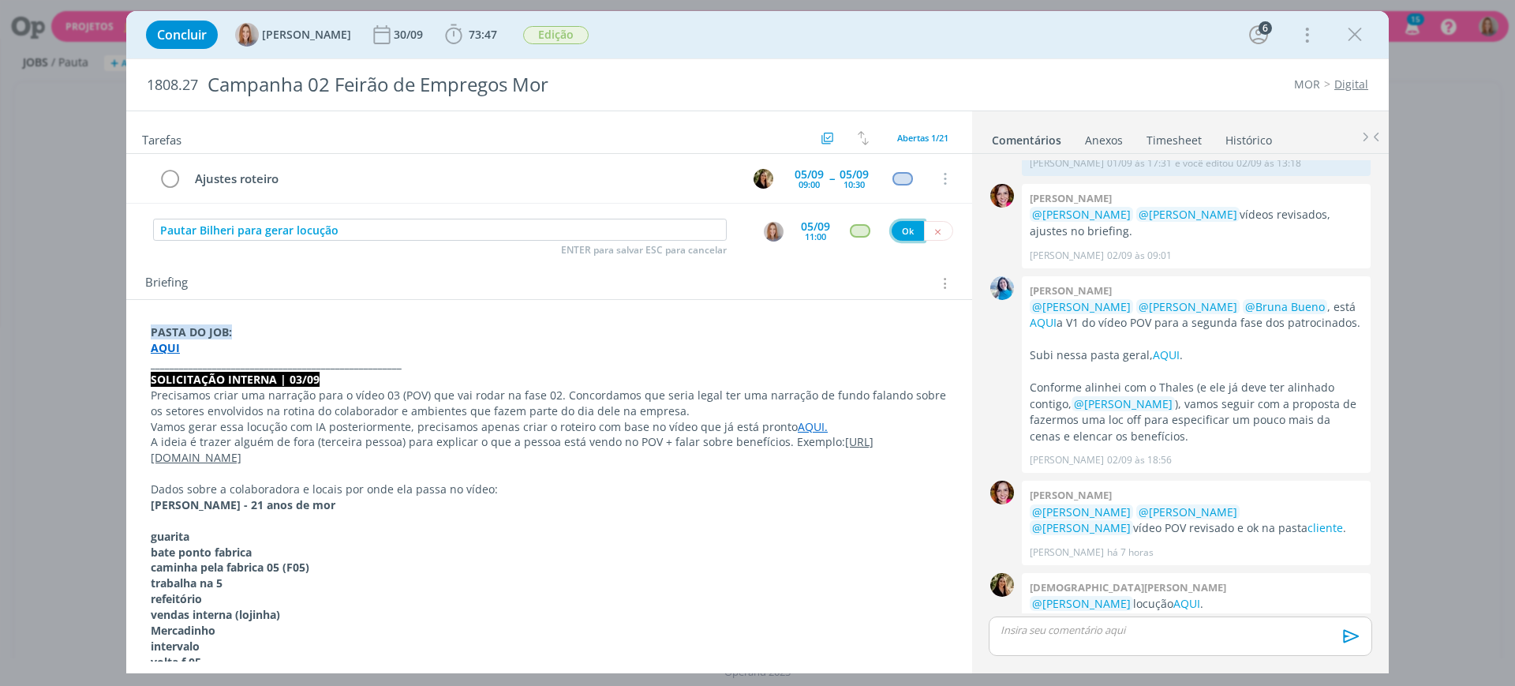
drag, startPoint x: 897, startPoint y: 234, endPoint x: 883, endPoint y: 245, distance: 17.5
click at [898, 234] on button "Ok" at bounding box center [908, 231] width 32 height 20
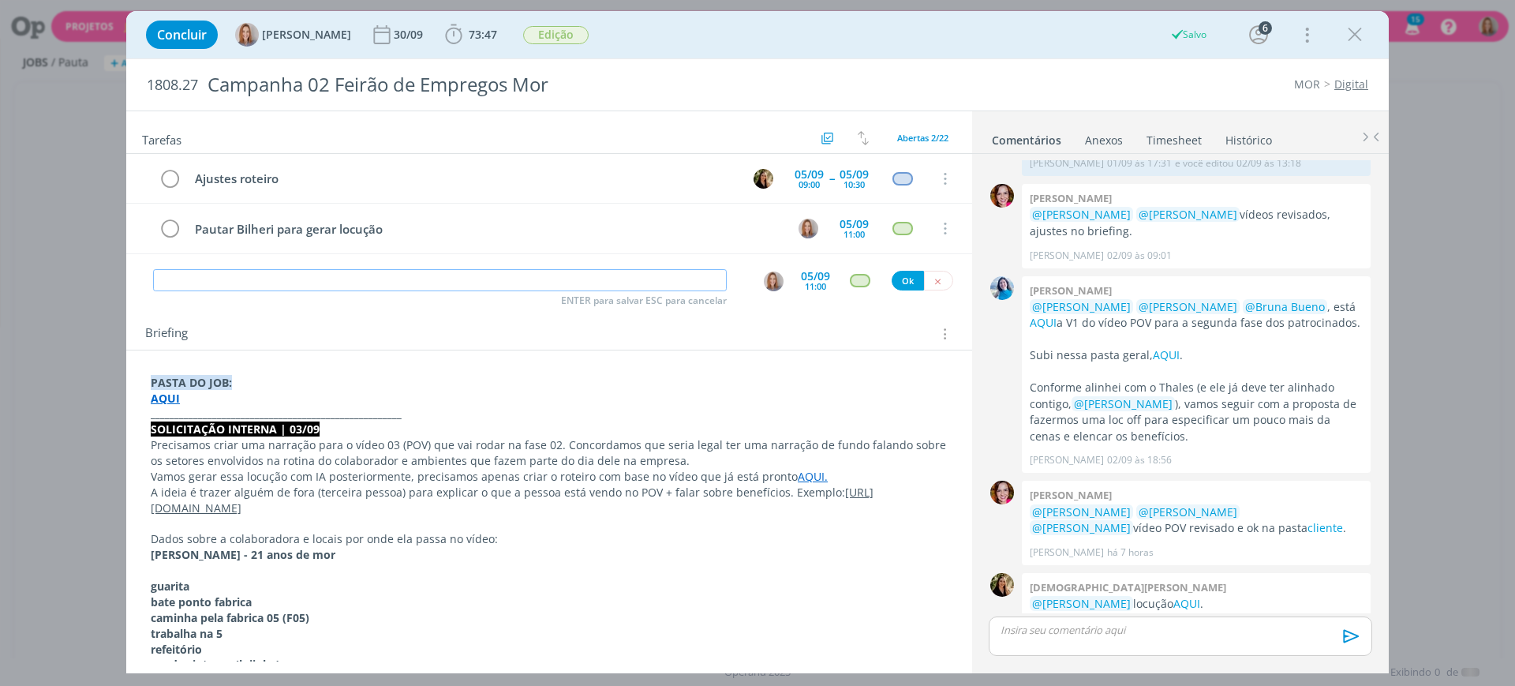
click at [253, 283] on input "dialog" at bounding box center [440, 280] width 574 height 22
type input "A"
type input "E"
click at [763, 282] on button "dialog" at bounding box center [773, 281] width 21 height 21
type input "Incluir locução - POV"
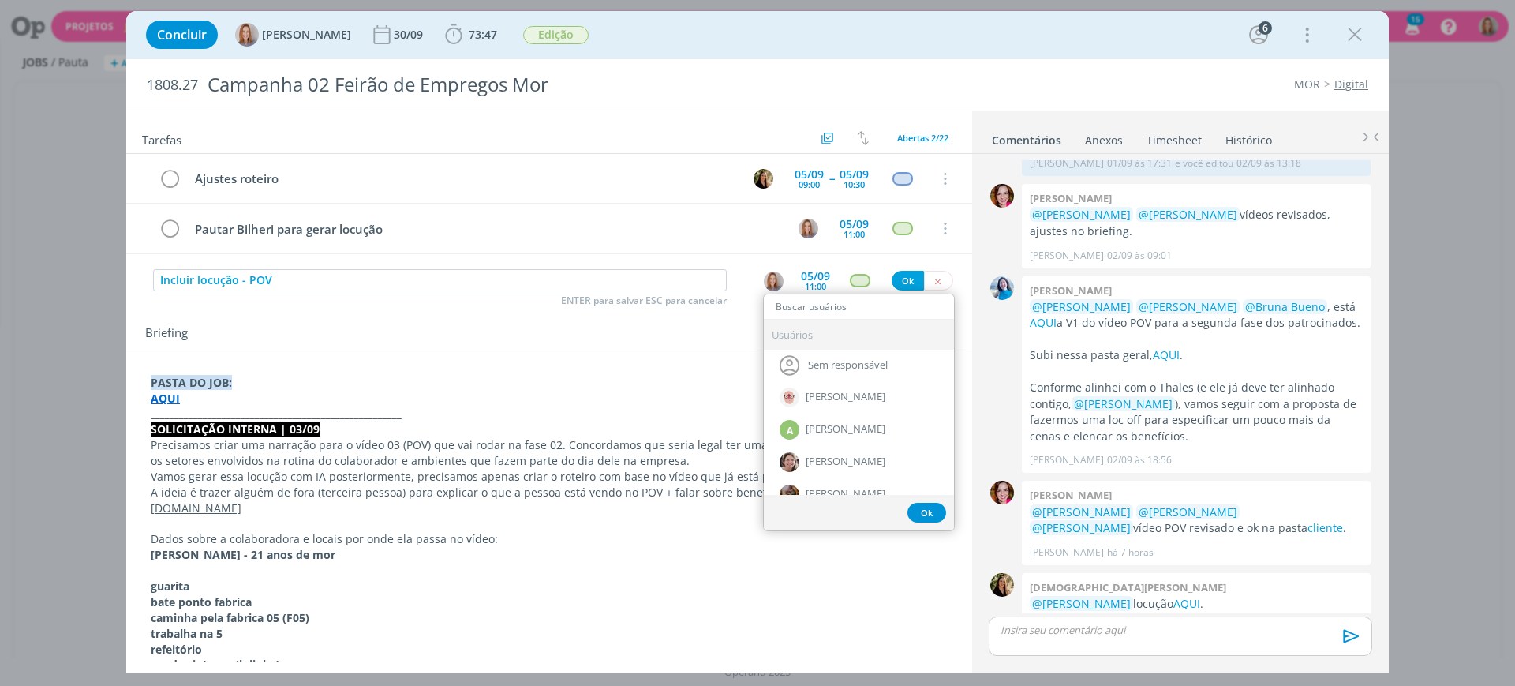
click at [780, 289] on div "Usuários Sem responsável Alessandro Mença A Alexandre Assumpção Aline Jackisch …" at bounding box center [776, 281] width 26 height 21
click at [797, 305] on input "dialog" at bounding box center [859, 307] width 190 height 22
click at [814, 317] on input "dialog" at bounding box center [859, 307] width 190 height 22
type input "el"
click at [829, 486] on div "[PERSON_NAME]" at bounding box center [859, 494] width 190 height 32
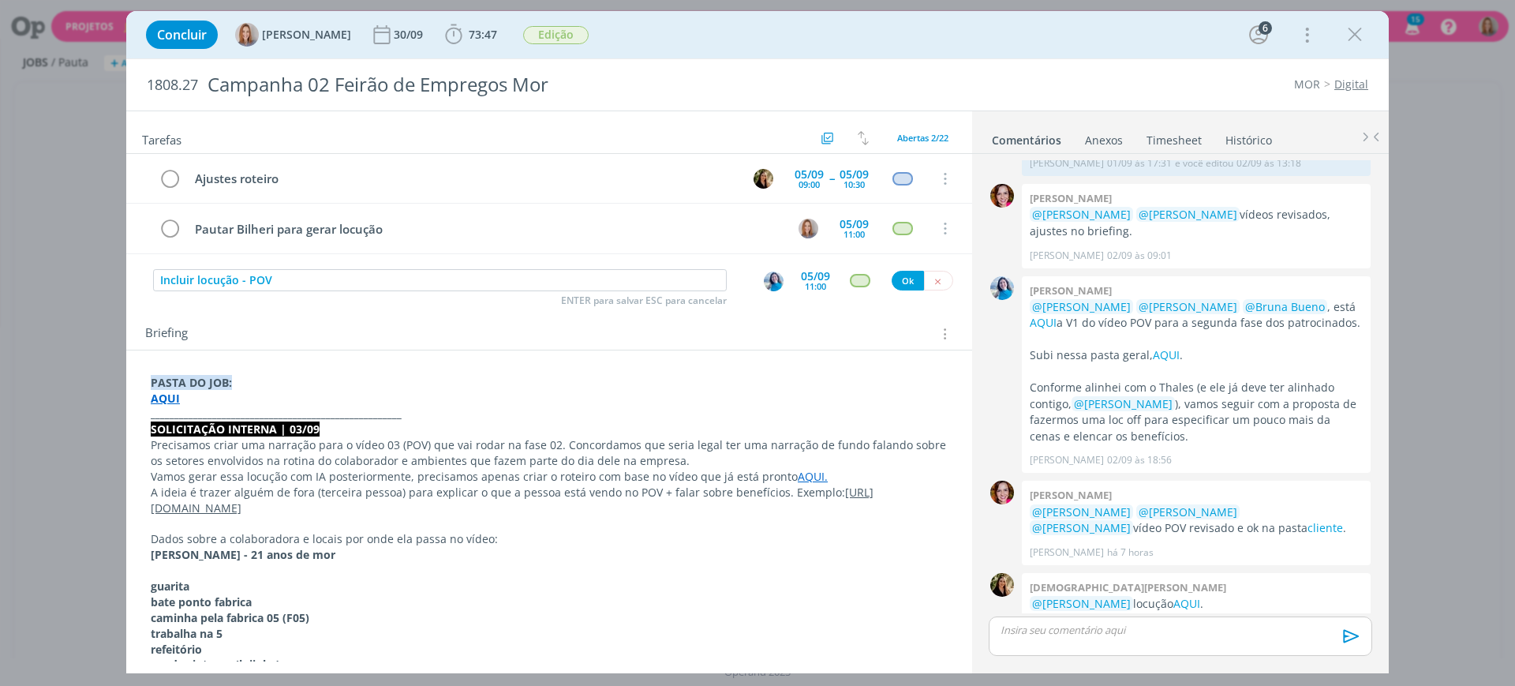
click at [804, 272] on div "05/09" at bounding box center [815, 276] width 29 height 11
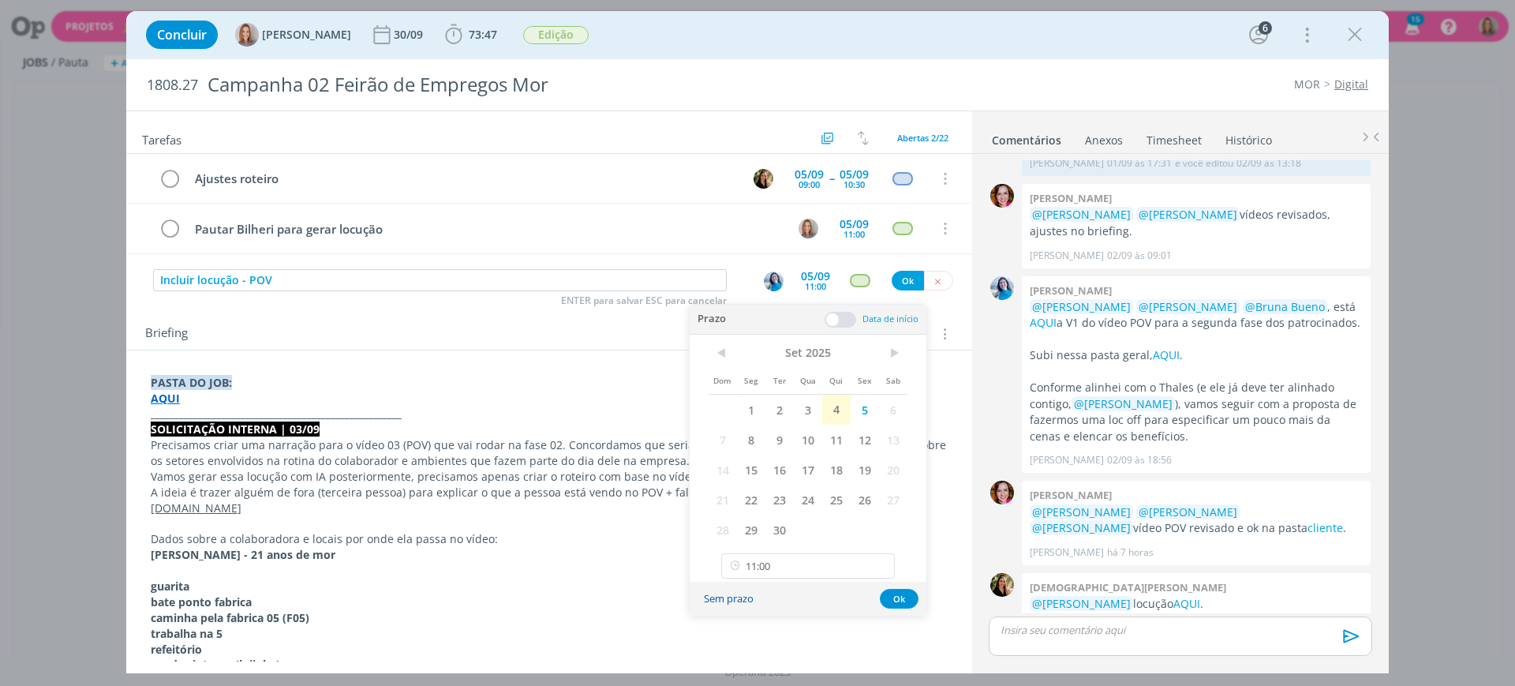
click at [731, 593] on button "Sem prazo" at bounding box center [729, 598] width 70 height 21
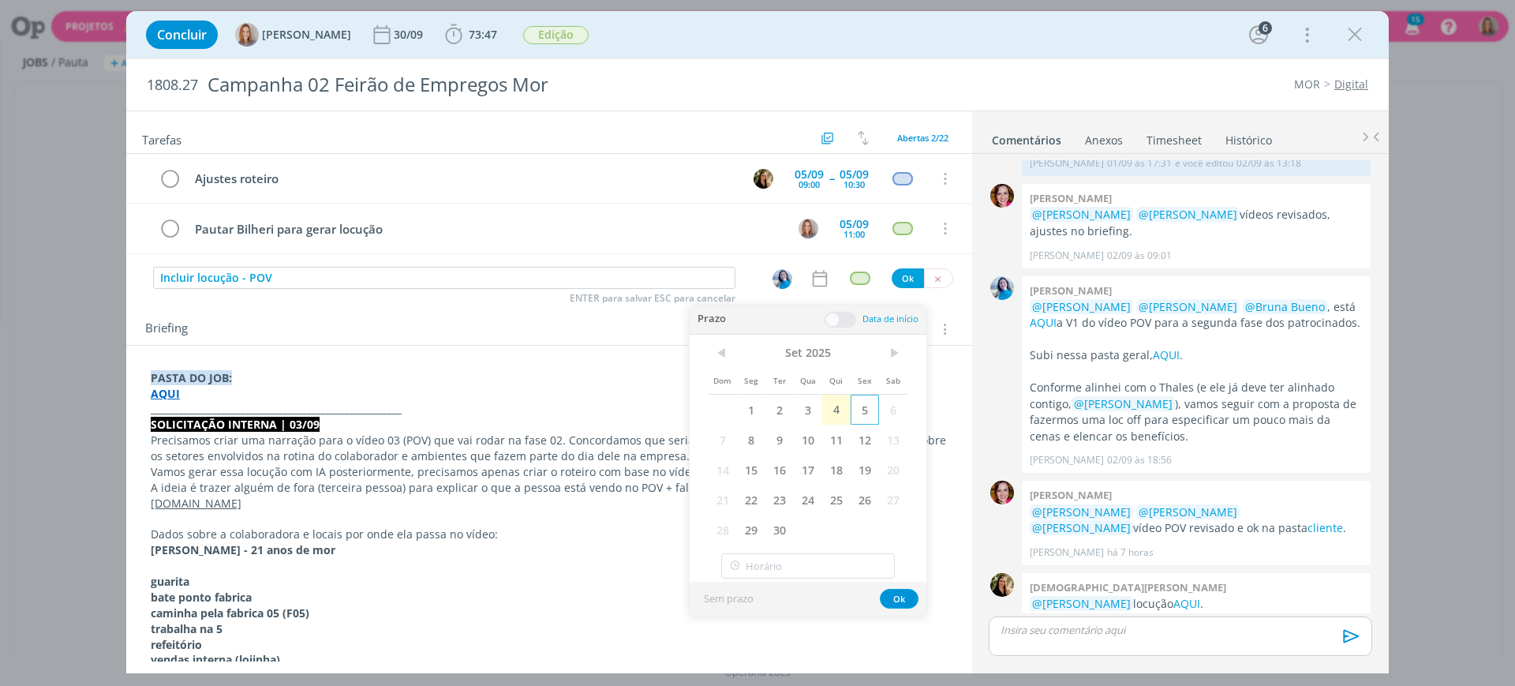
click at [858, 410] on span "5" at bounding box center [865, 410] width 28 height 30
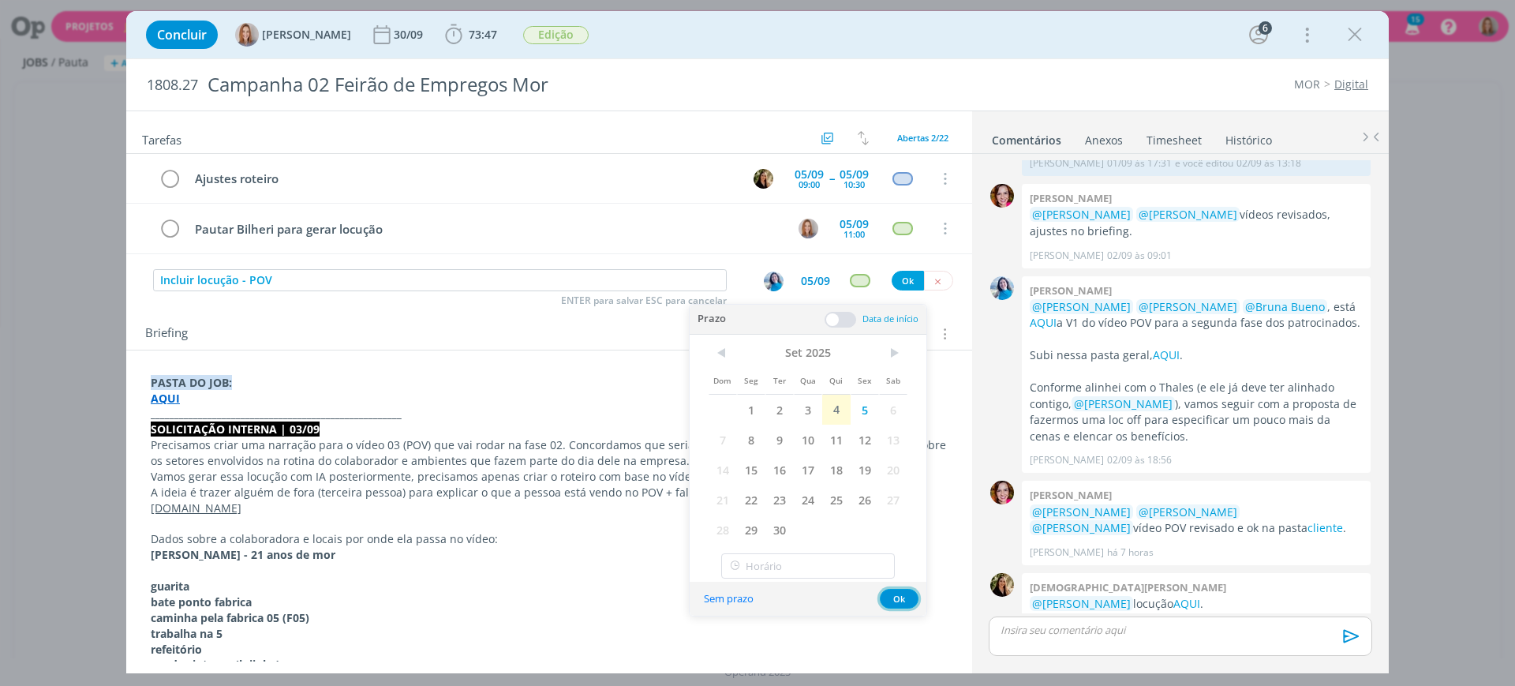
click at [894, 599] on button "Ok" at bounding box center [899, 599] width 39 height 20
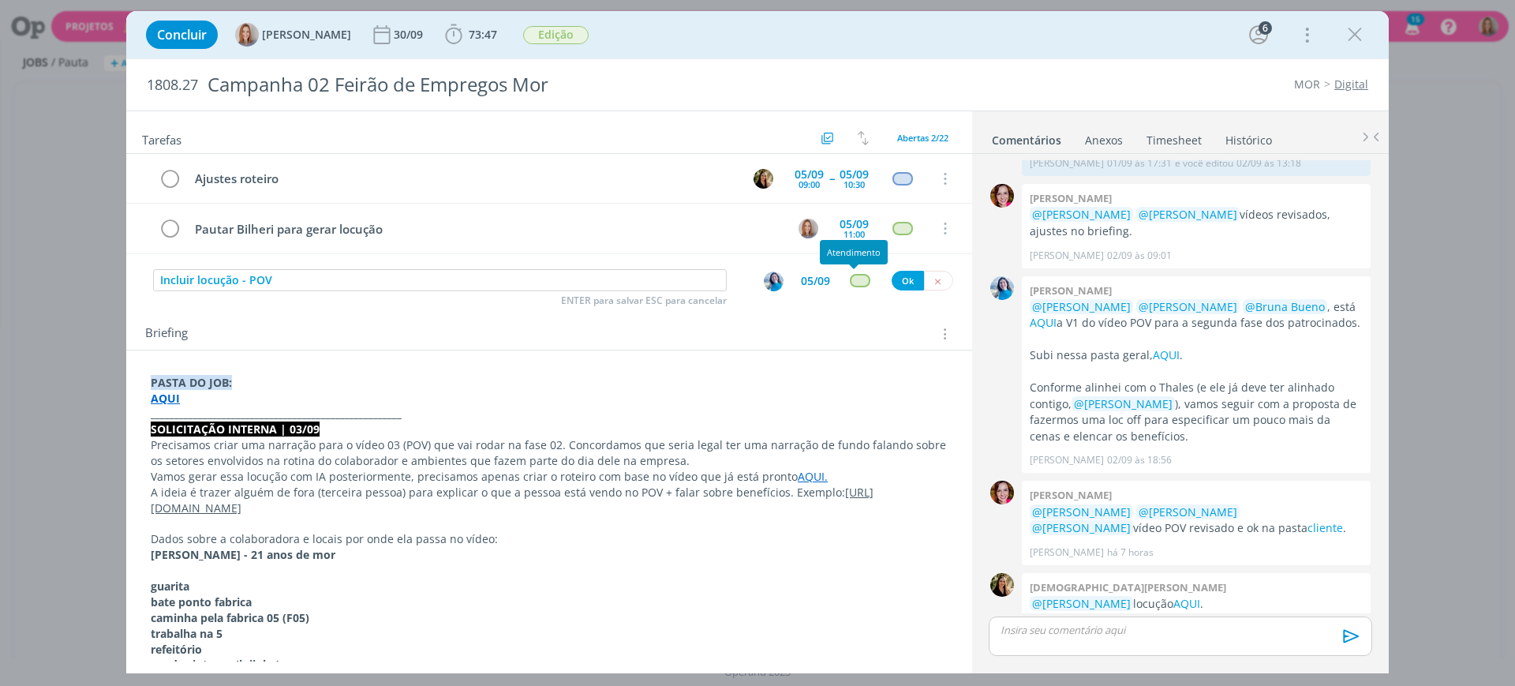
click at [855, 271] on div "Incluir locução - POV ENTER para salvar ESC para cancelar 05/09 Ok" at bounding box center [549, 281] width 846 height 28
click at [852, 280] on div "dialog" at bounding box center [860, 280] width 20 height 13
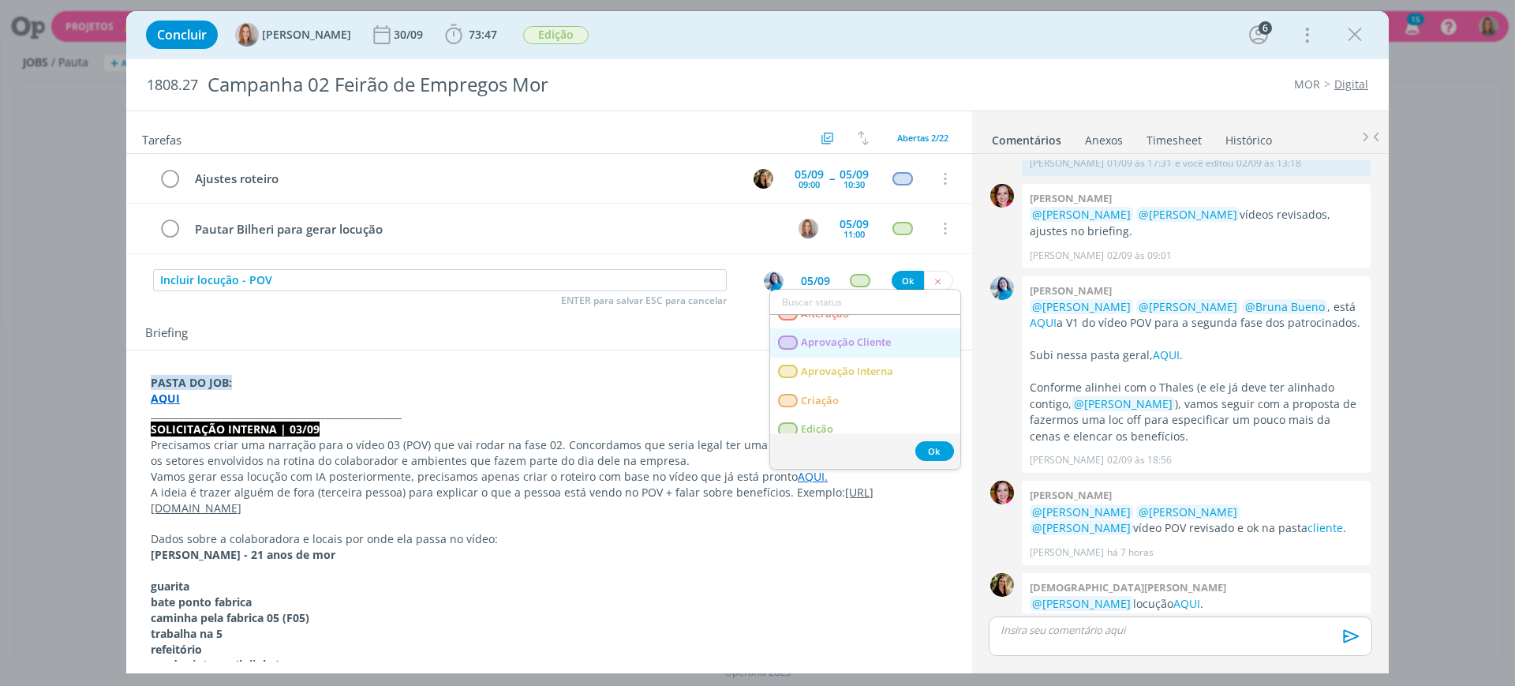
scroll to position [99, 0]
click at [847, 374] on link "Edição" at bounding box center [865, 375] width 190 height 29
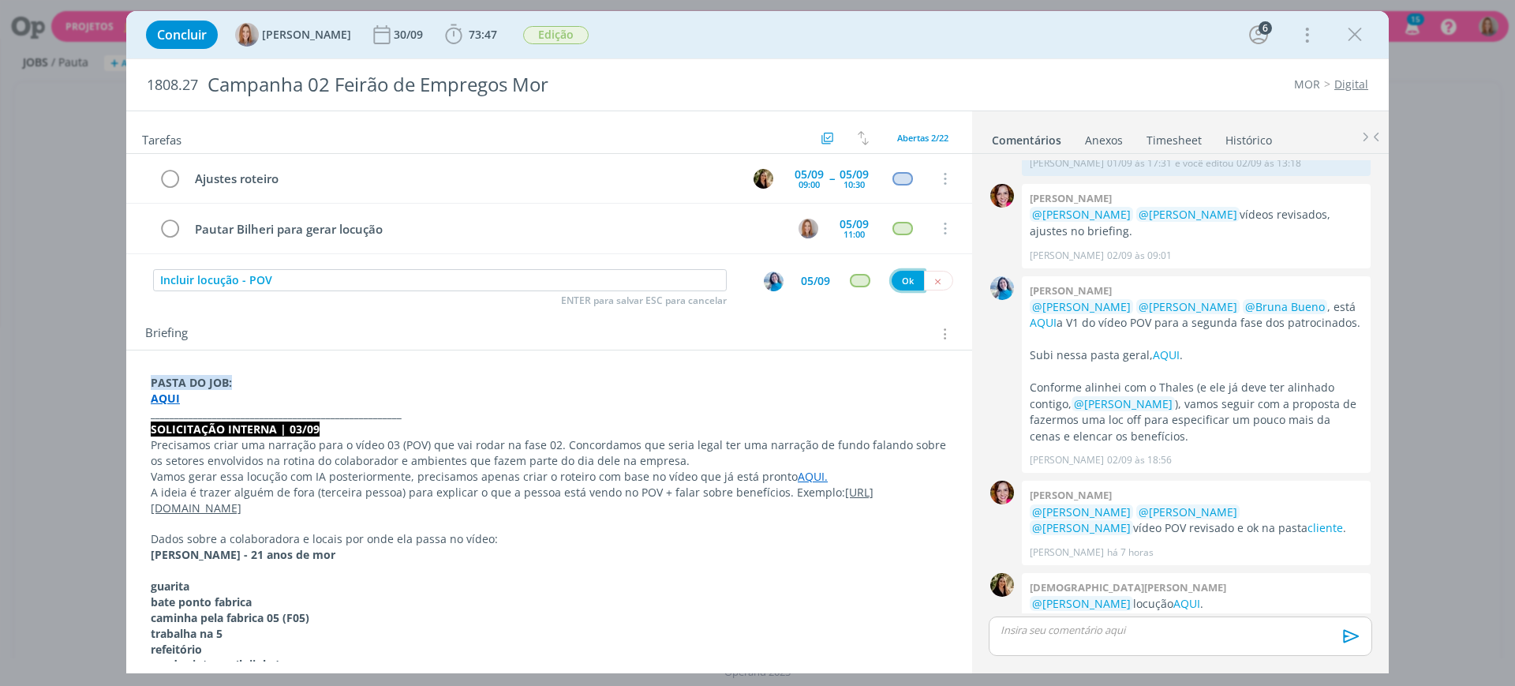
click at [904, 279] on button "Ok" at bounding box center [908, 281] width 32 height 20
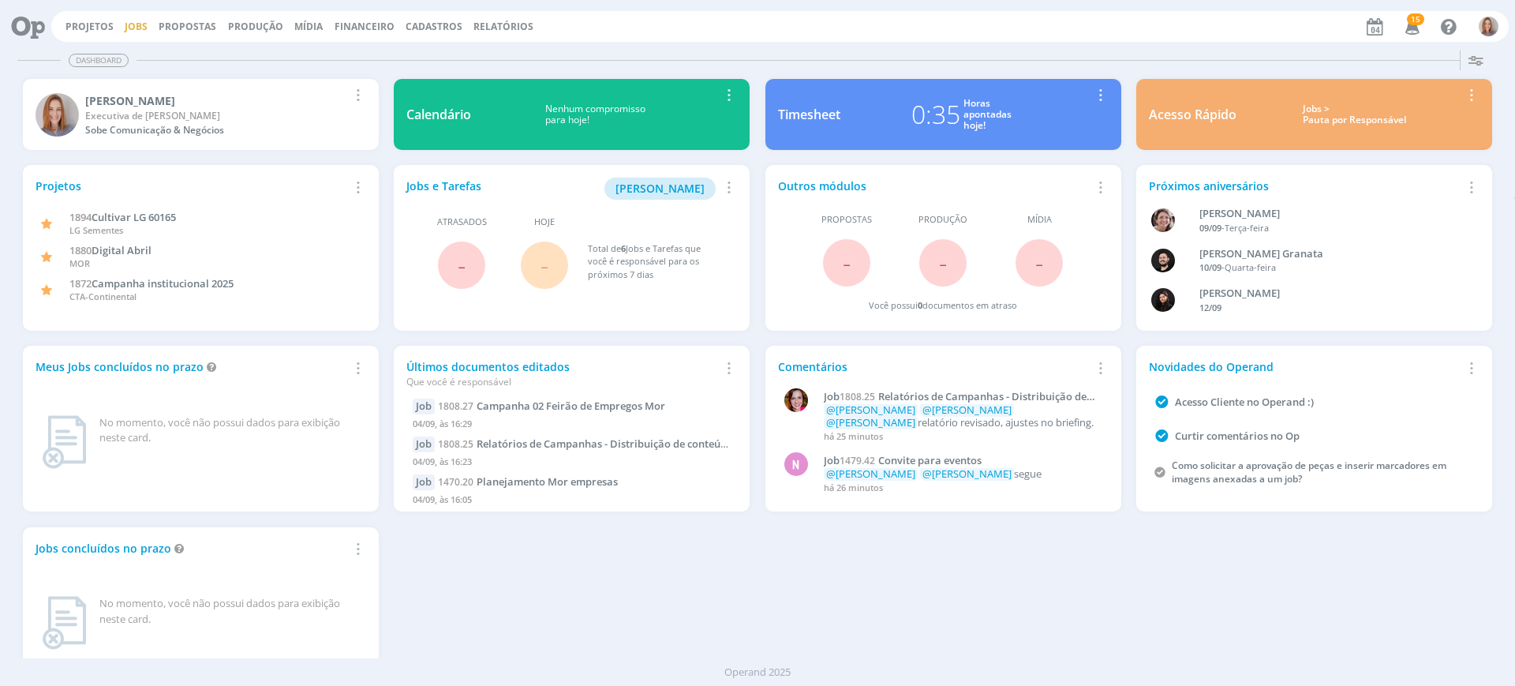
click at [137, 26] on link "Jobs" at bounding box center [136, 26] width 23 height 13
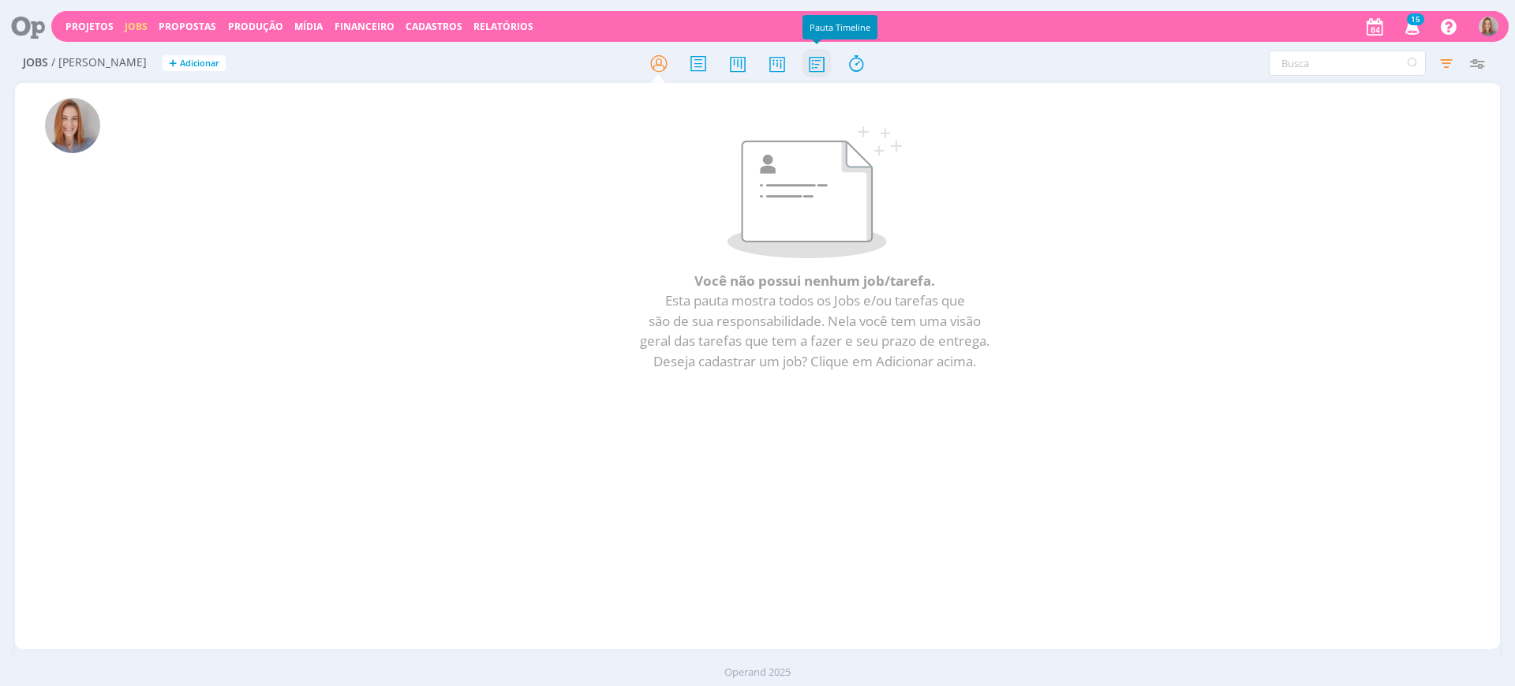
click at [830, 51] on icon at bounding box center [816, 63] width 28 height 31
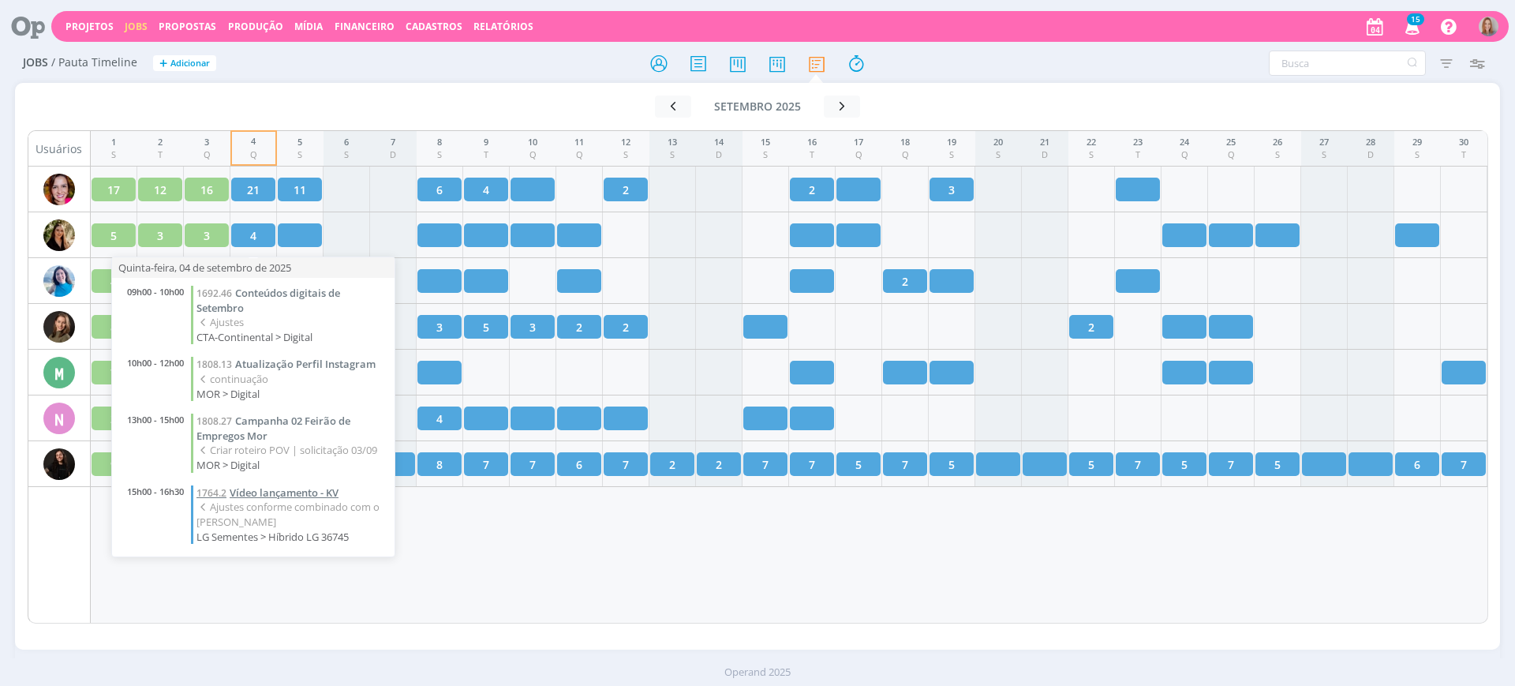
click at [286, 487] on span "Vídeo lançamento - KV" at bounding box center [284, 492] width 109 height 14
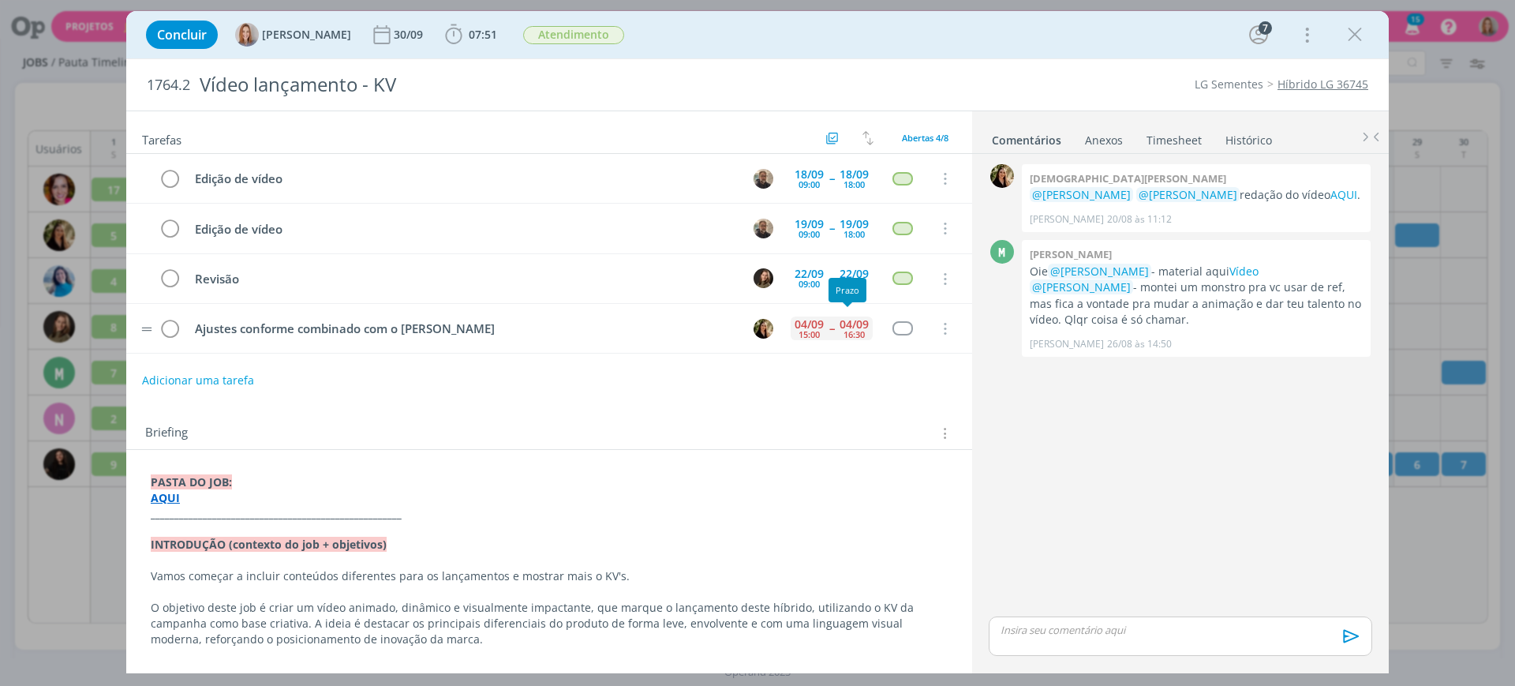
click at [849, 330] on div "16:30" at bounding box center [854, 334] width 21 height 9
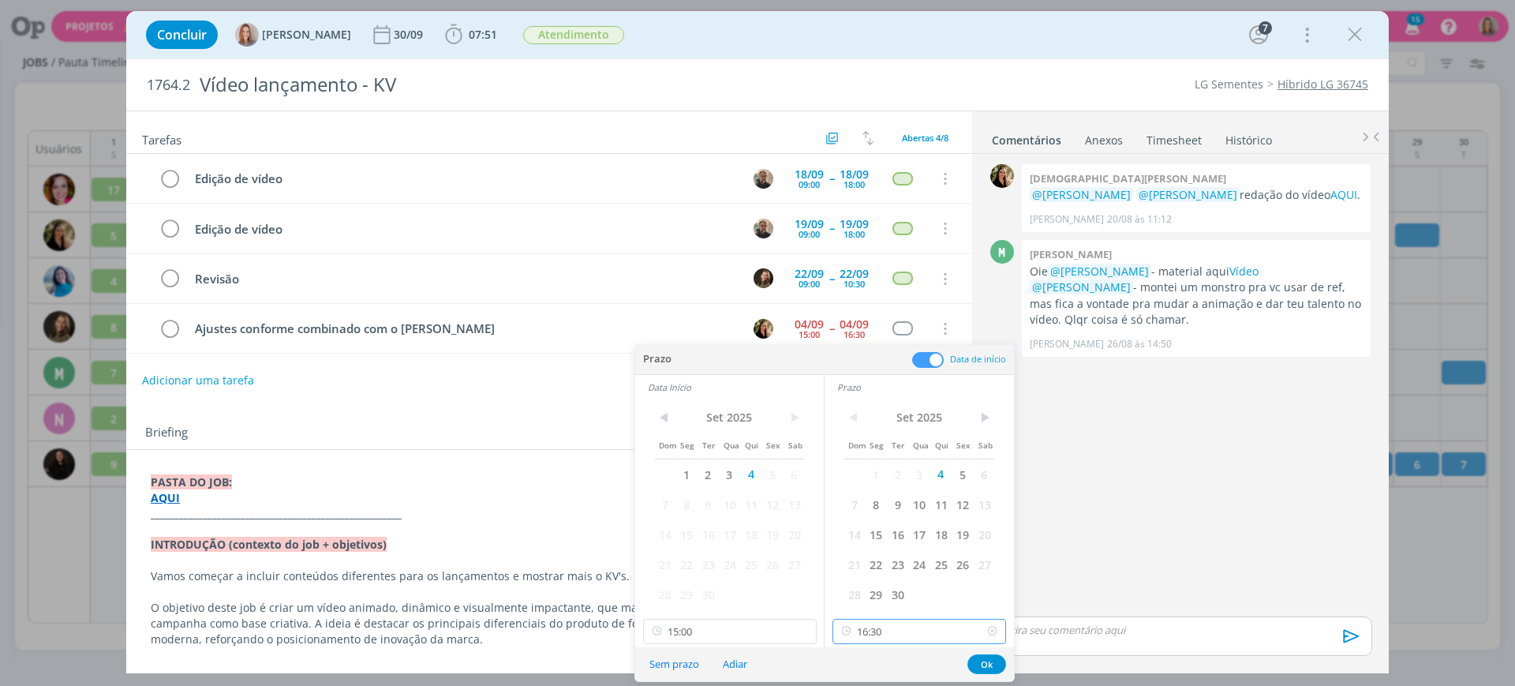
click at [904, 632] on input "16:30" at bounding box center [919, 631] width 174 height 25
click at [877, 473] on div "18:00" at bounding box center [921, 464] width 177 height 28
type input "18:00"
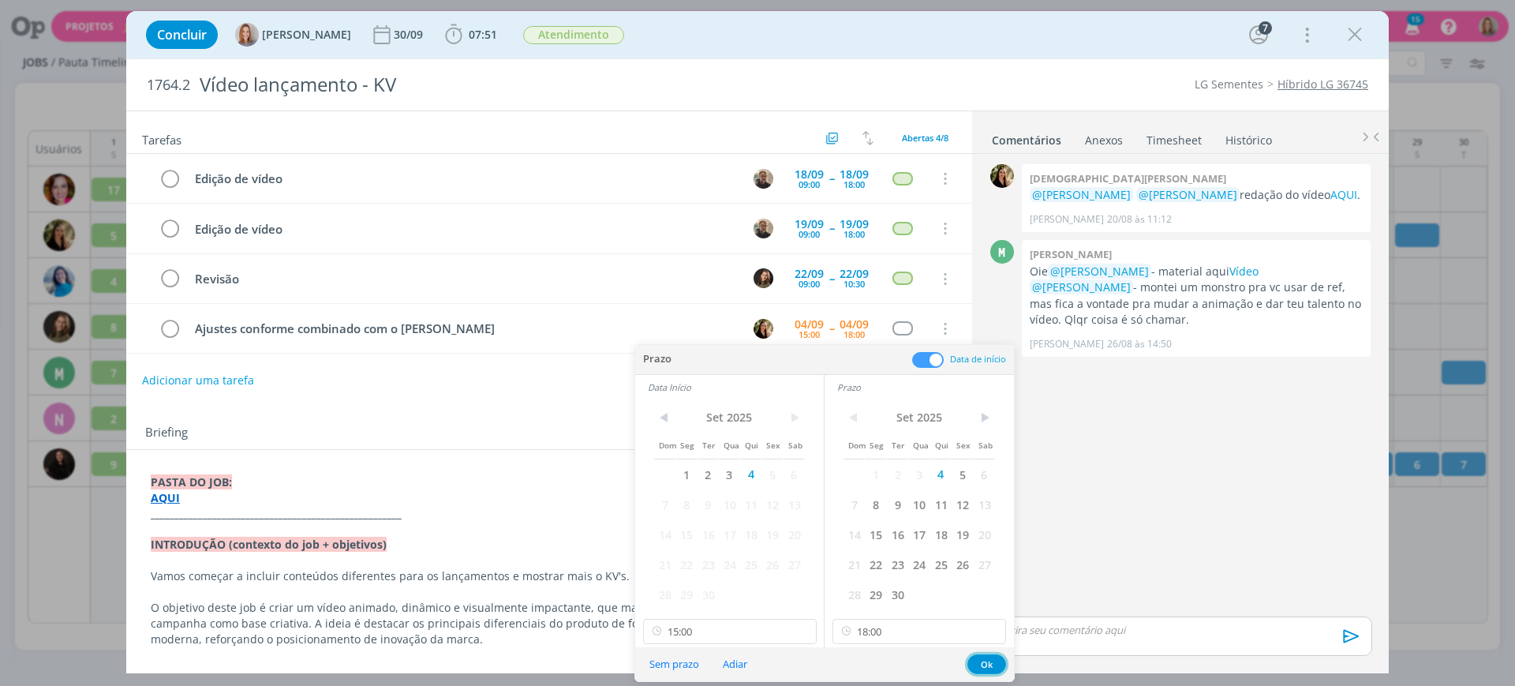
click at [997, 661] on button "Ok" at bounding box center [986, 664] width 39 height 20
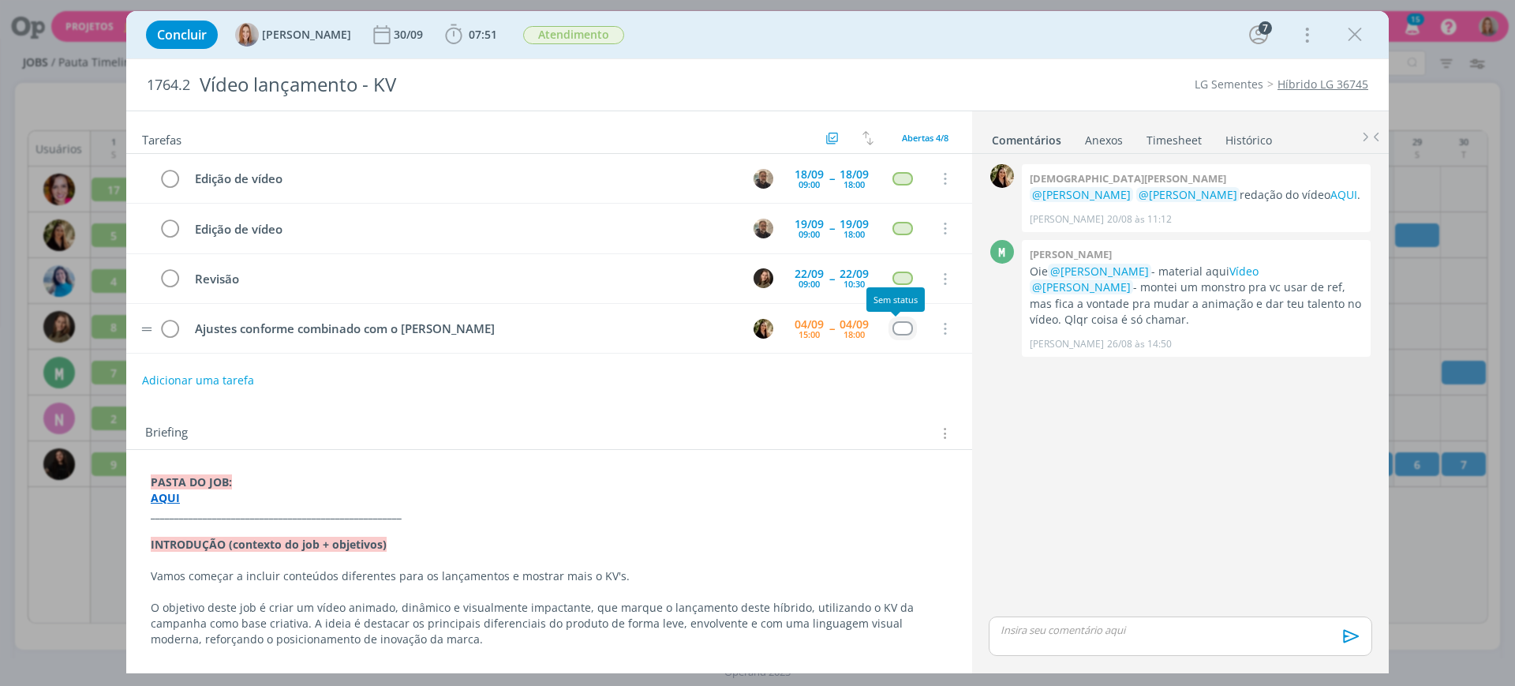
click at [892, 325] on div "dialog" at bounding box center [902, 327] width 20 height 13
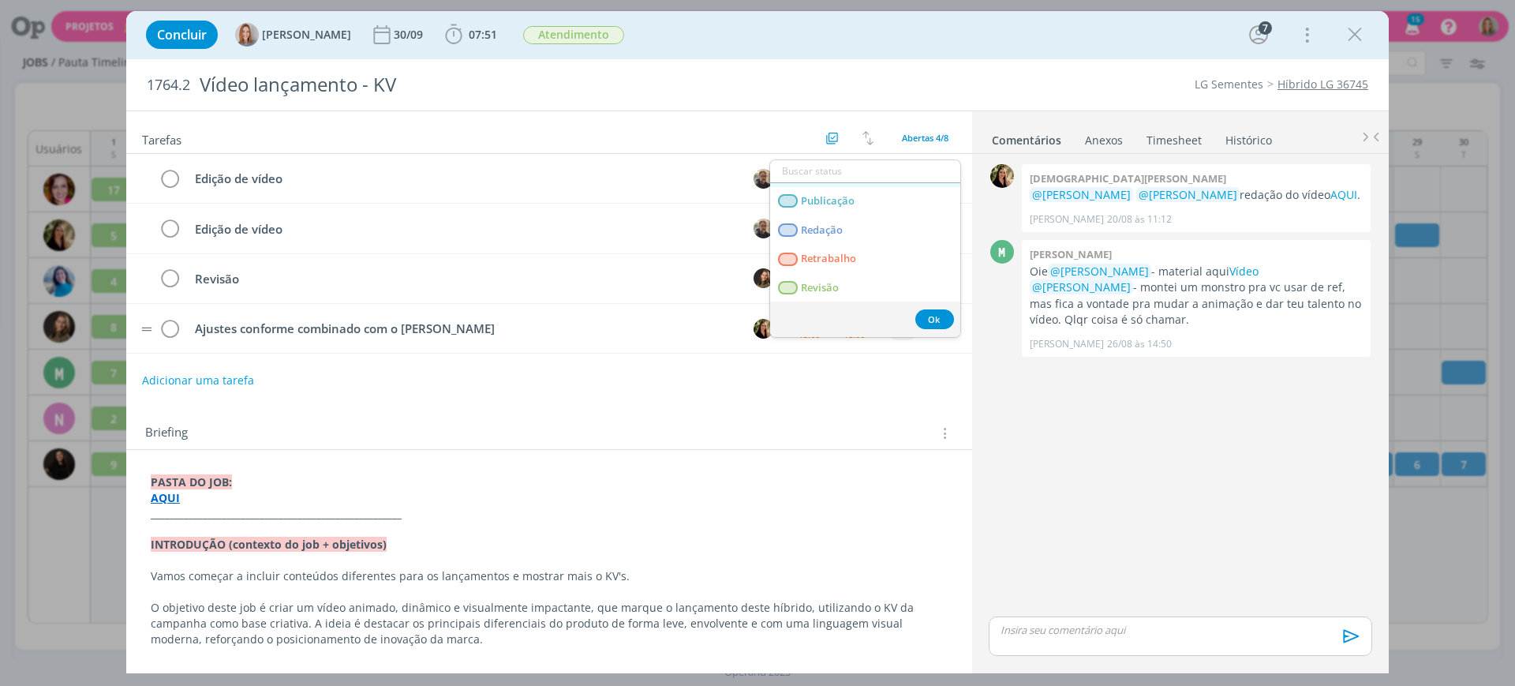
scroll to position [345, 0]
click at [831, 226] on span "Redação" at bounding box center [822, 229] width 42 height 13
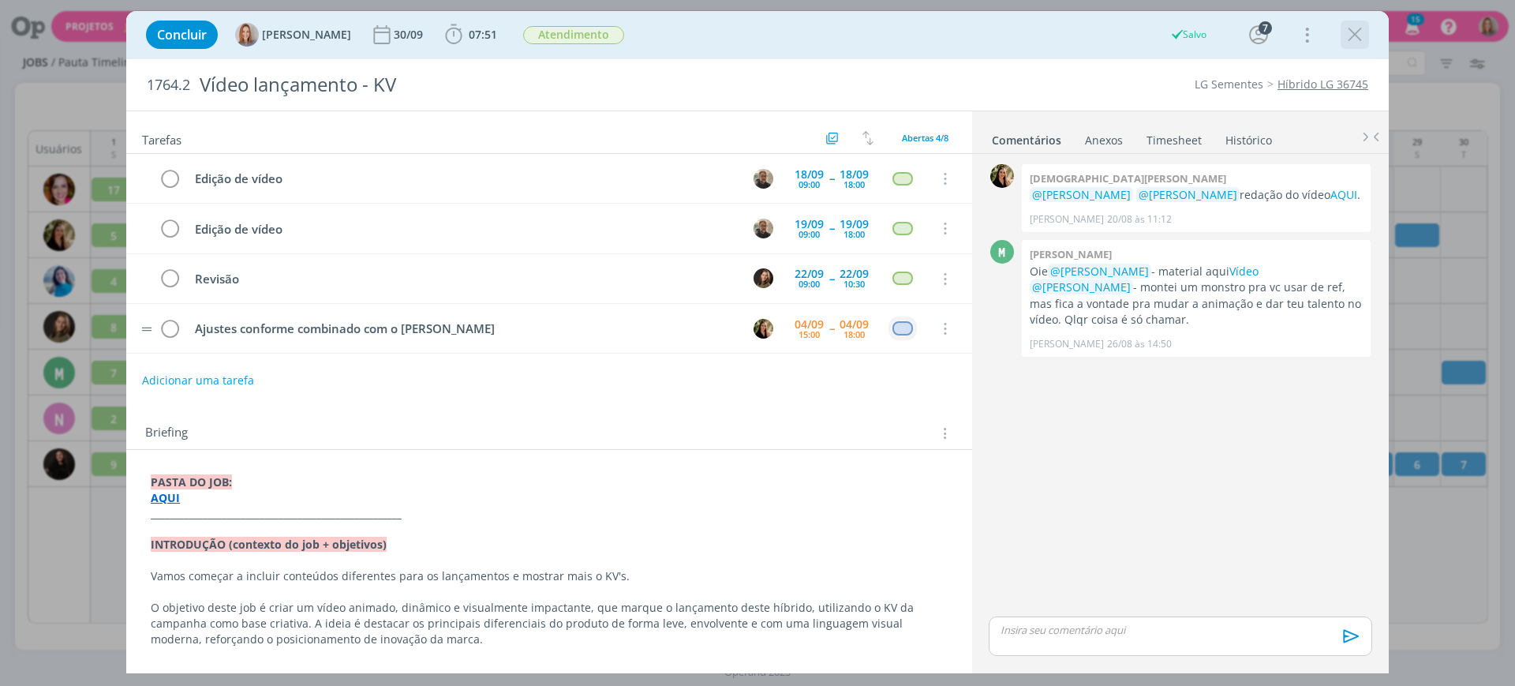
click at [1351, 33] on icon "dialog" at bounding box center [1355, 35] width 24 height 24
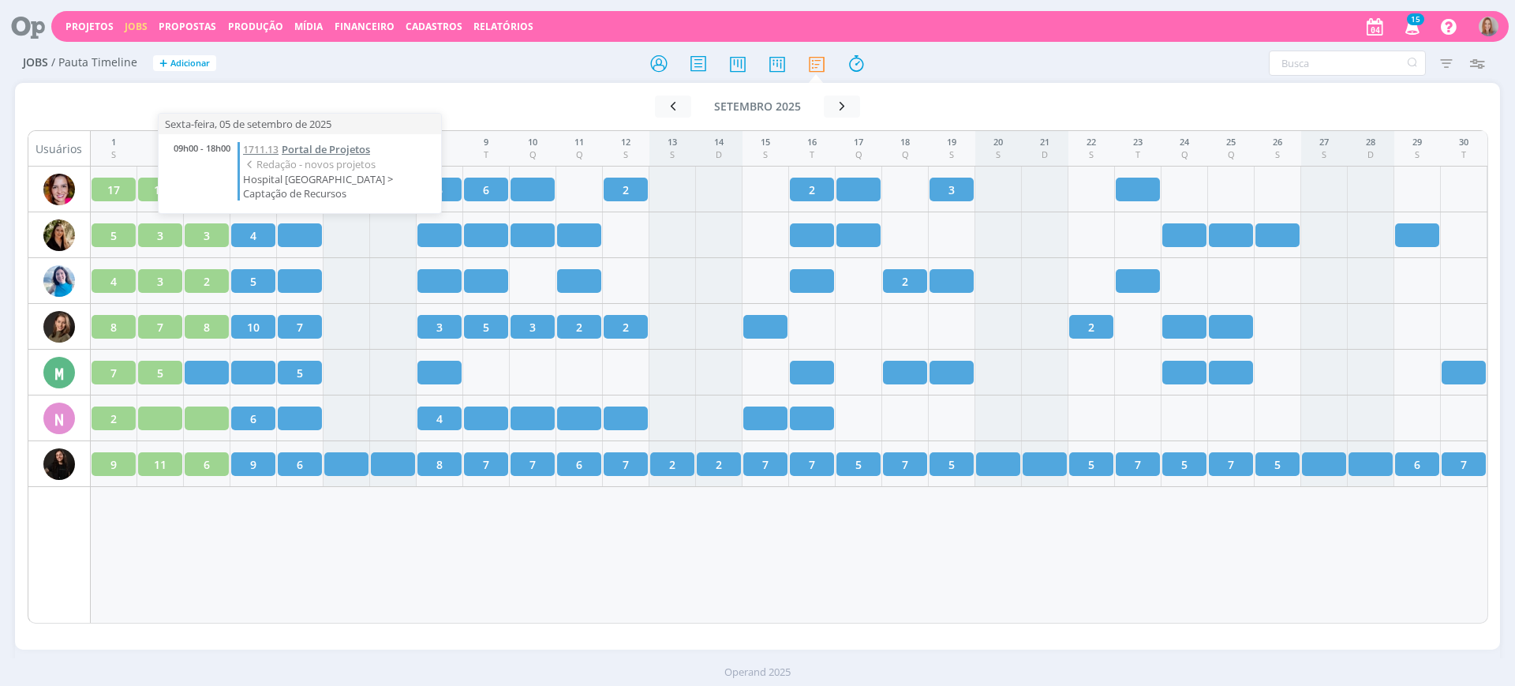
click at [305, 144] on span "Portal de Projetos" at bounding box center [326, 149] width 88 height 14
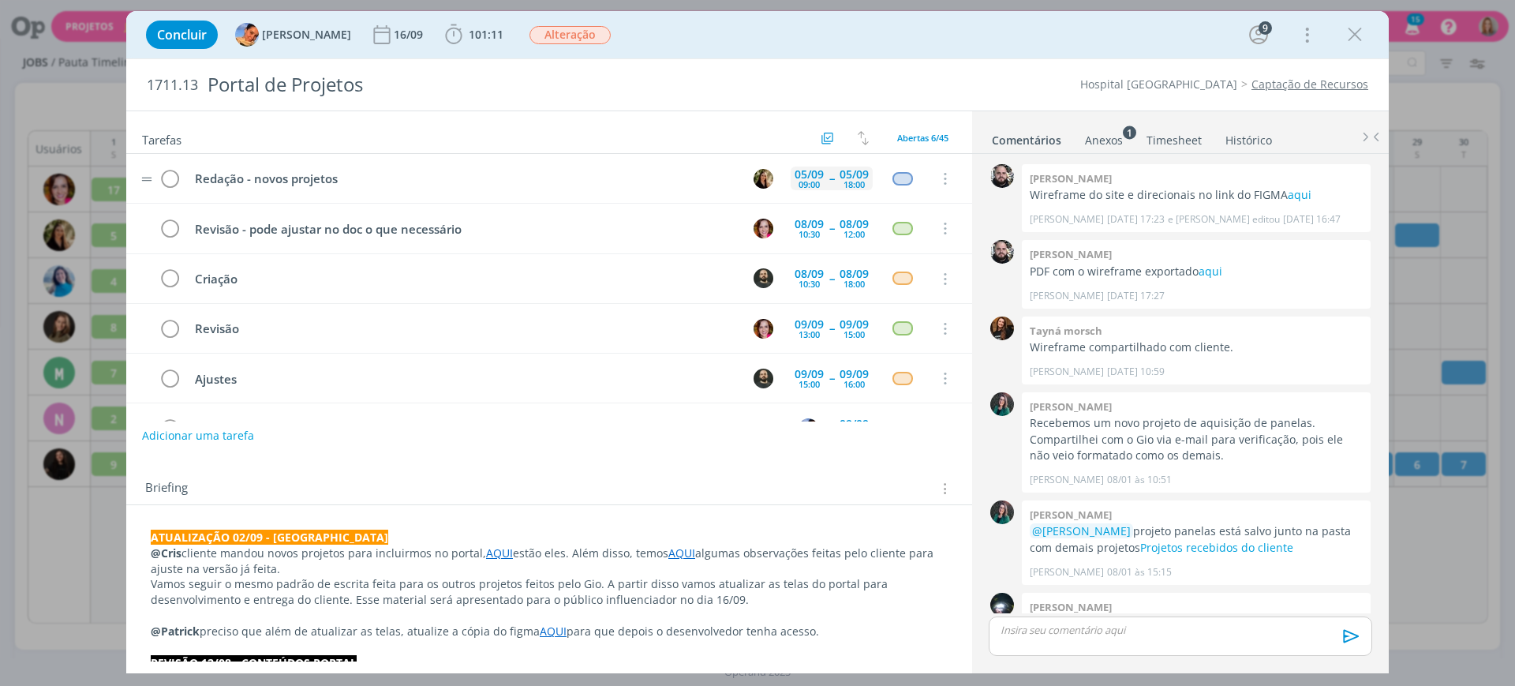
scroll to position [1776, 0]
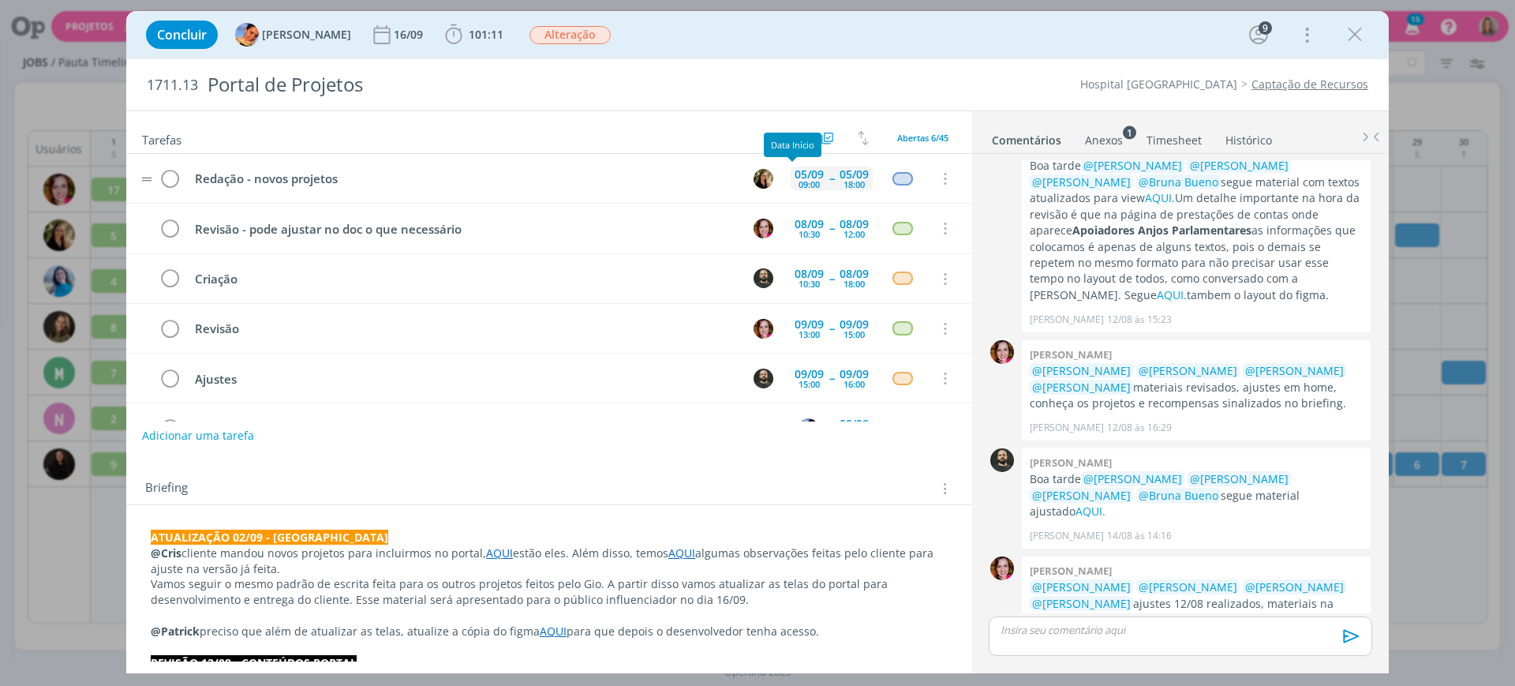
click at [799, 185] on div "09:00" at bounding box center [809, 184] width 21 height 9
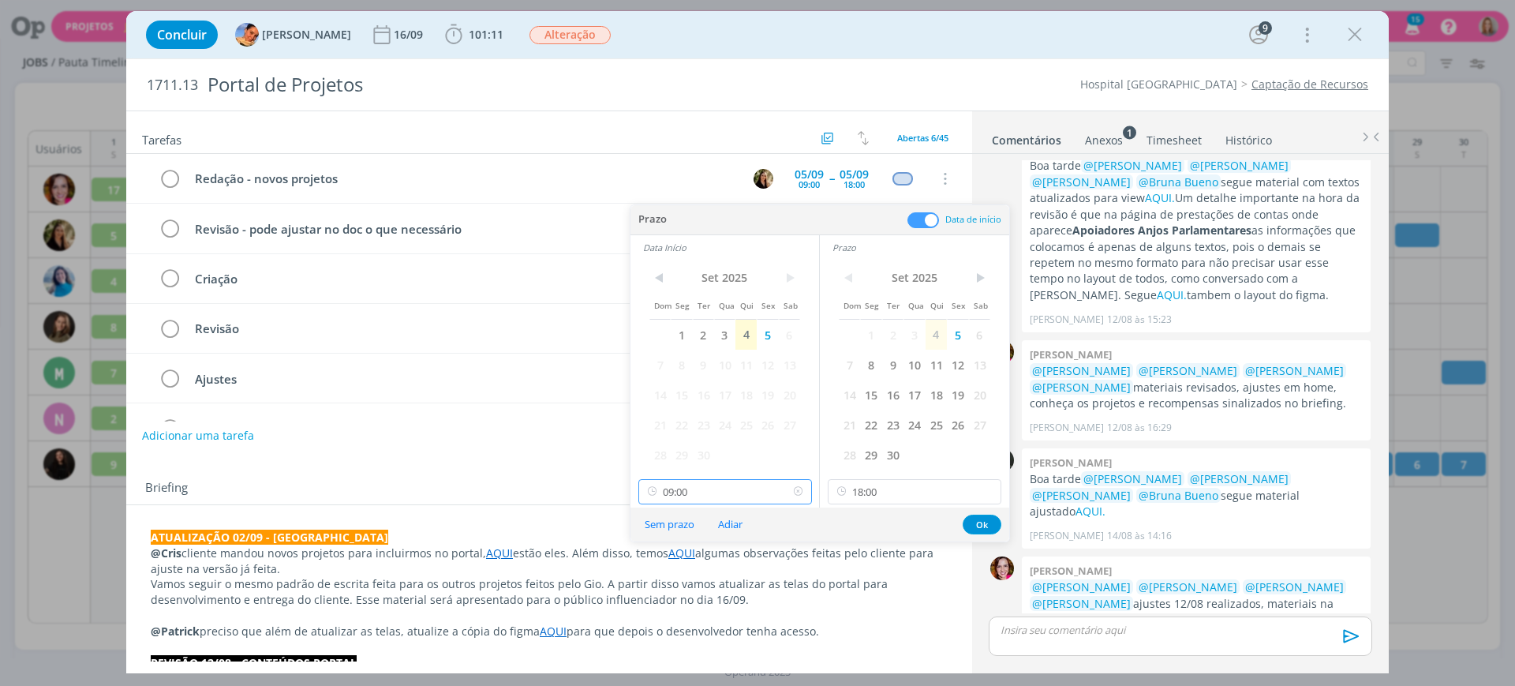
click at [743, 488] on input "09:00" at bounding box center [725, 491] width 174 height 25
click at [701, 618] on div "10:30" at bounding box center [727, 622] width 177 height 28
type input "10:30"
click at [986, 529] on button "Ok" at bounding box center [982, 524] width 39 height 20
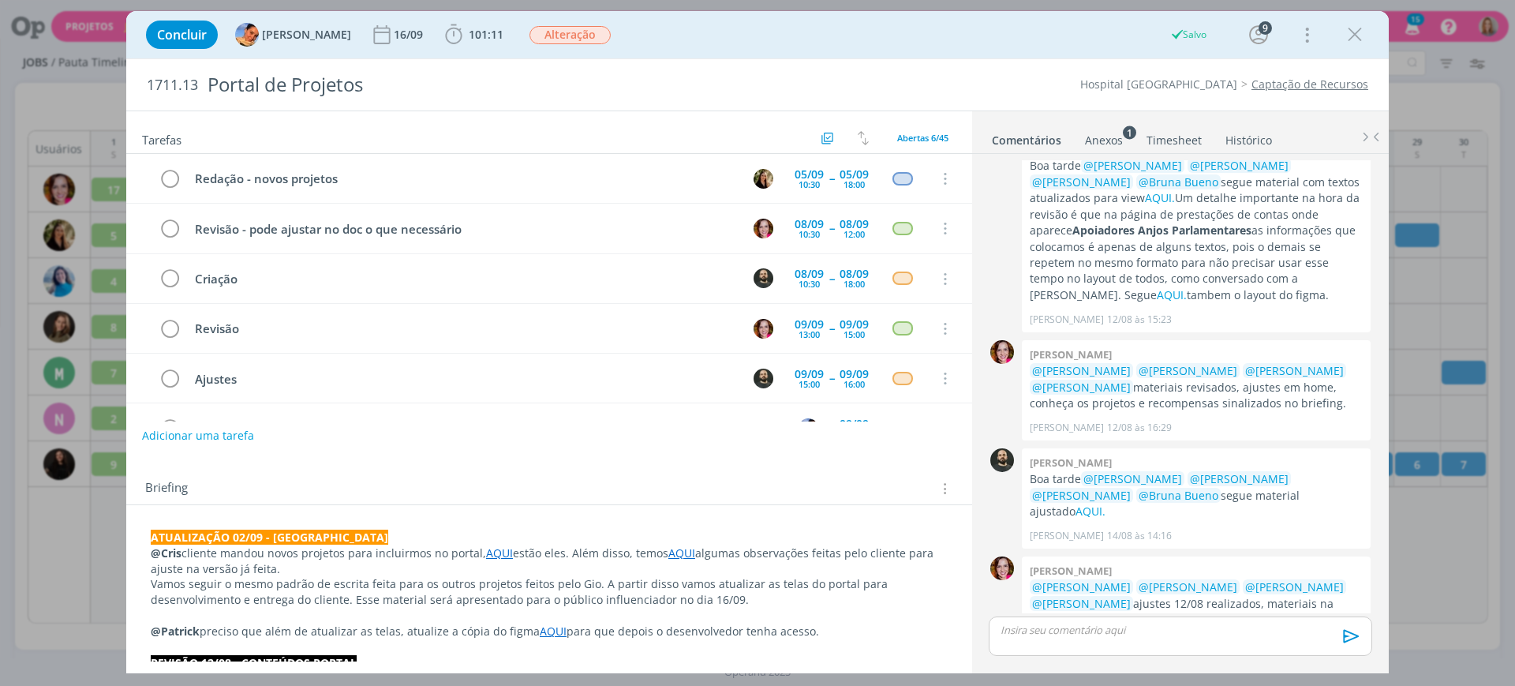
click at [1357, 31] on icon "dialog" at bounding box center [1355, 35] width 24 height 24
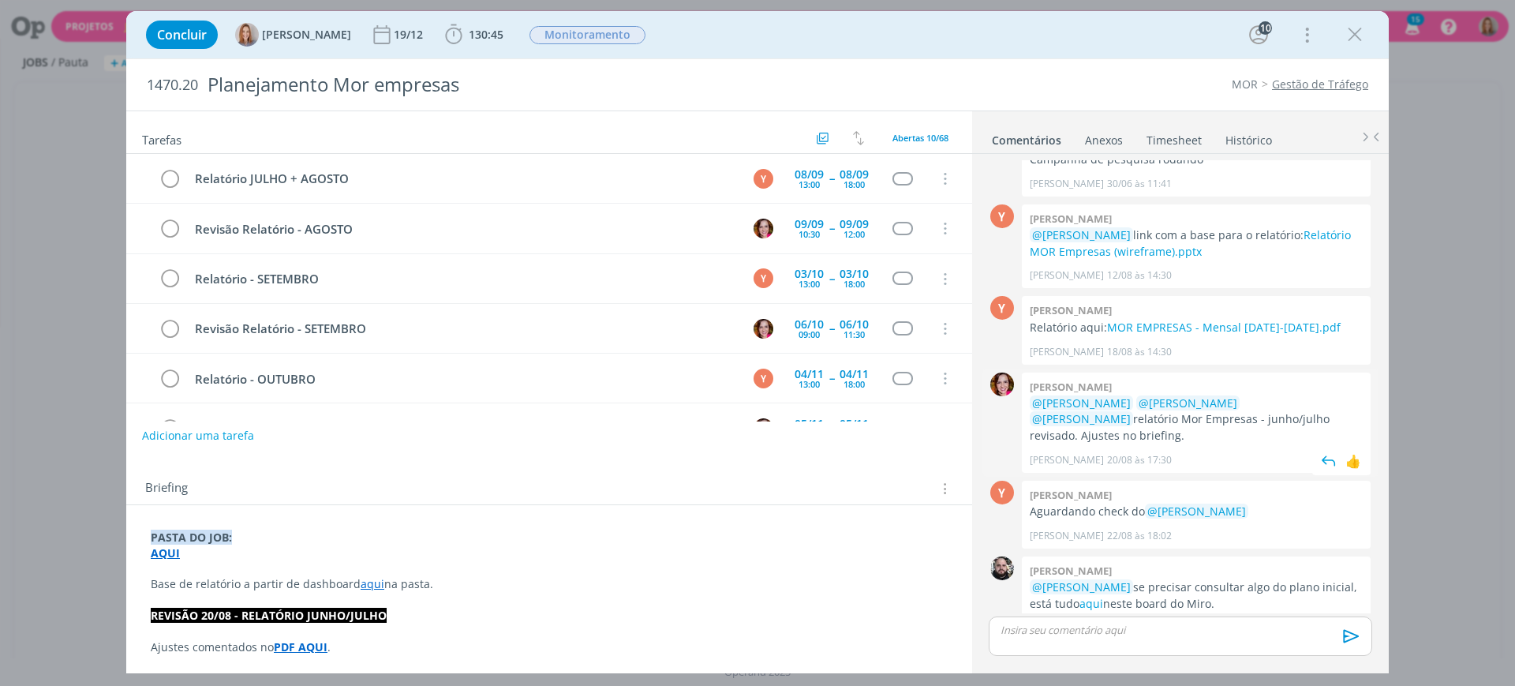
scroll to position [1355, 0]
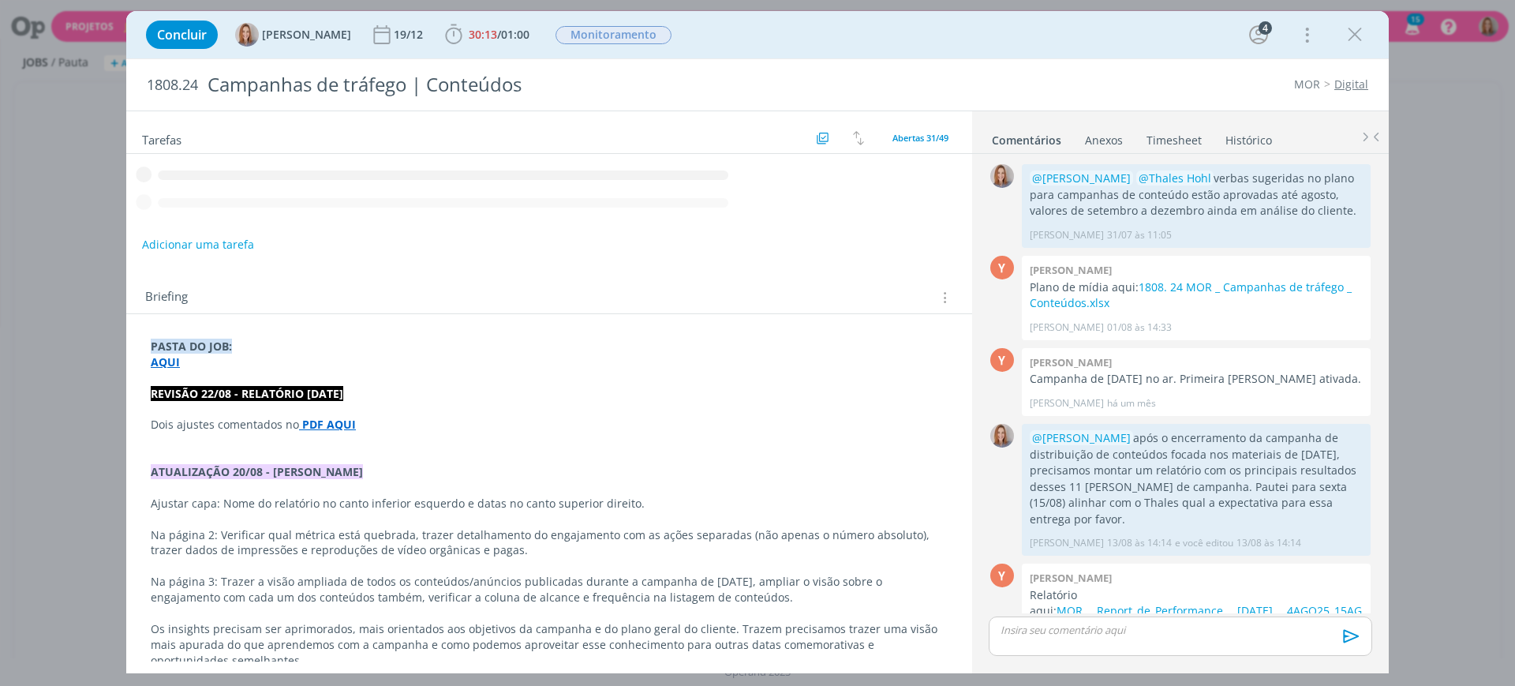
scroll to position [565, 0]
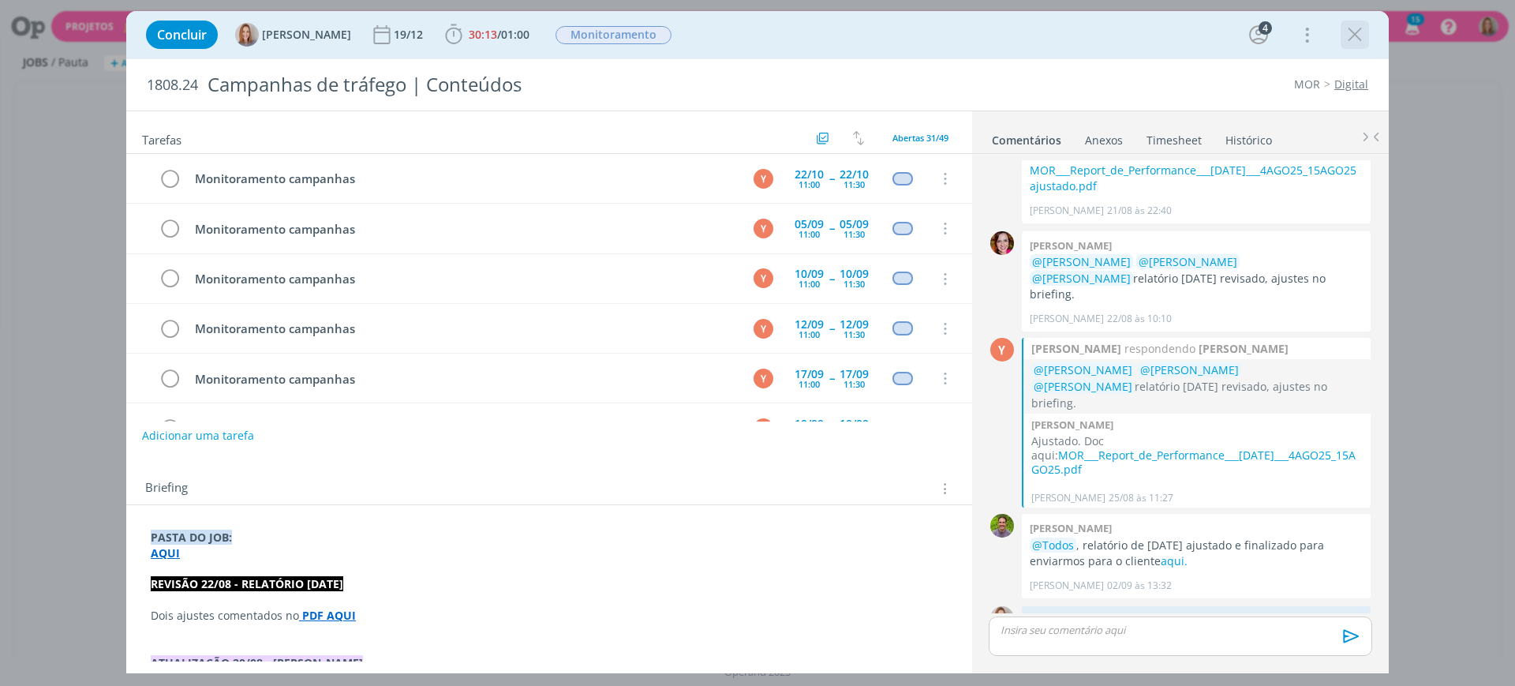
click at [1360, 24] on icon "dialog" at bounding box center [1355, 35] width 24 height 24
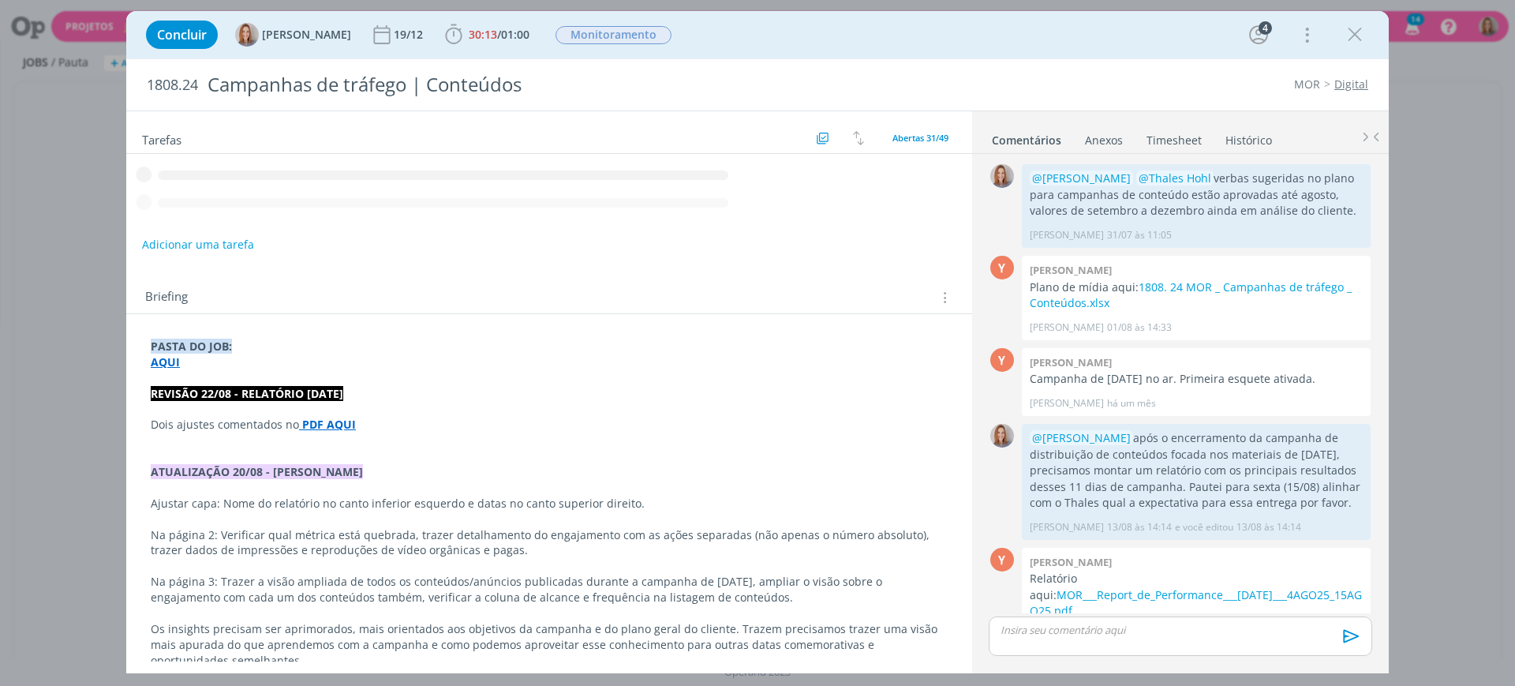
scroll to position [566, 0]
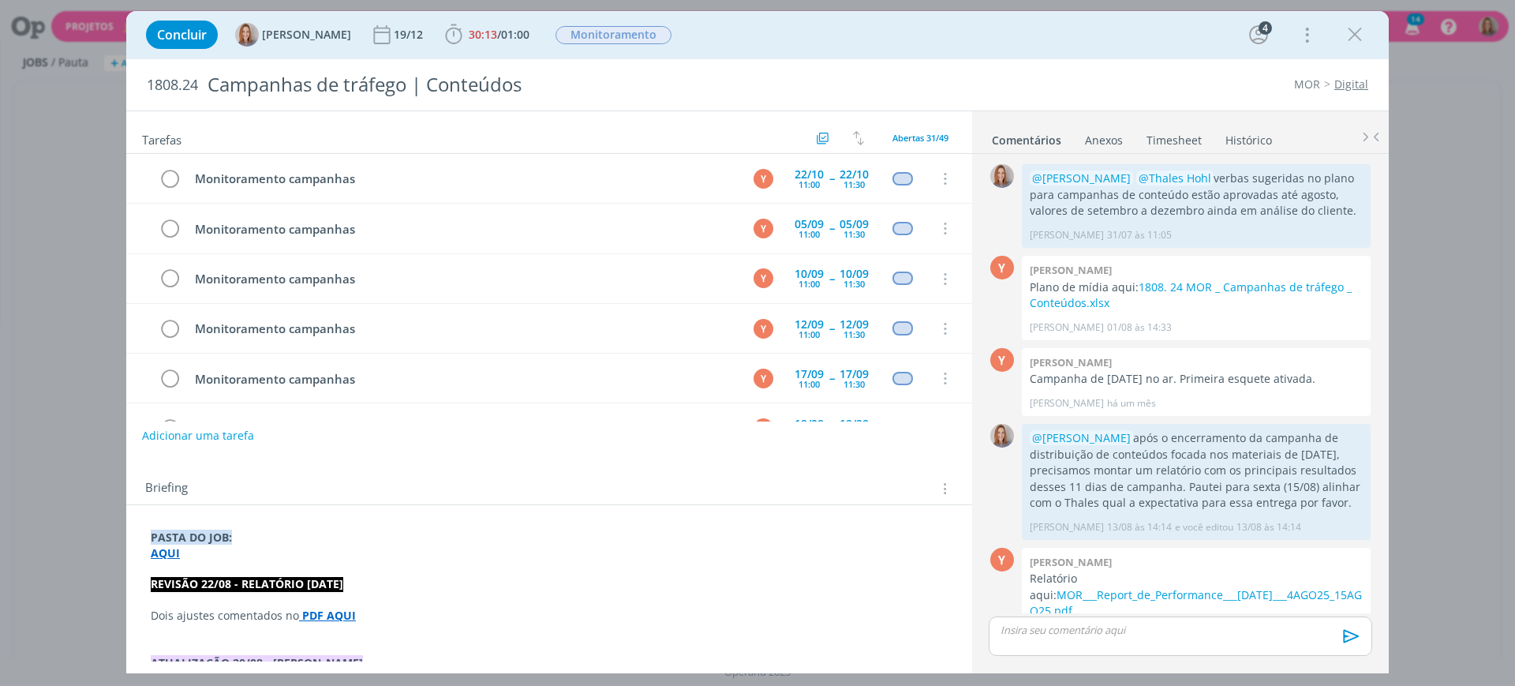
scroll to position [565, 0]
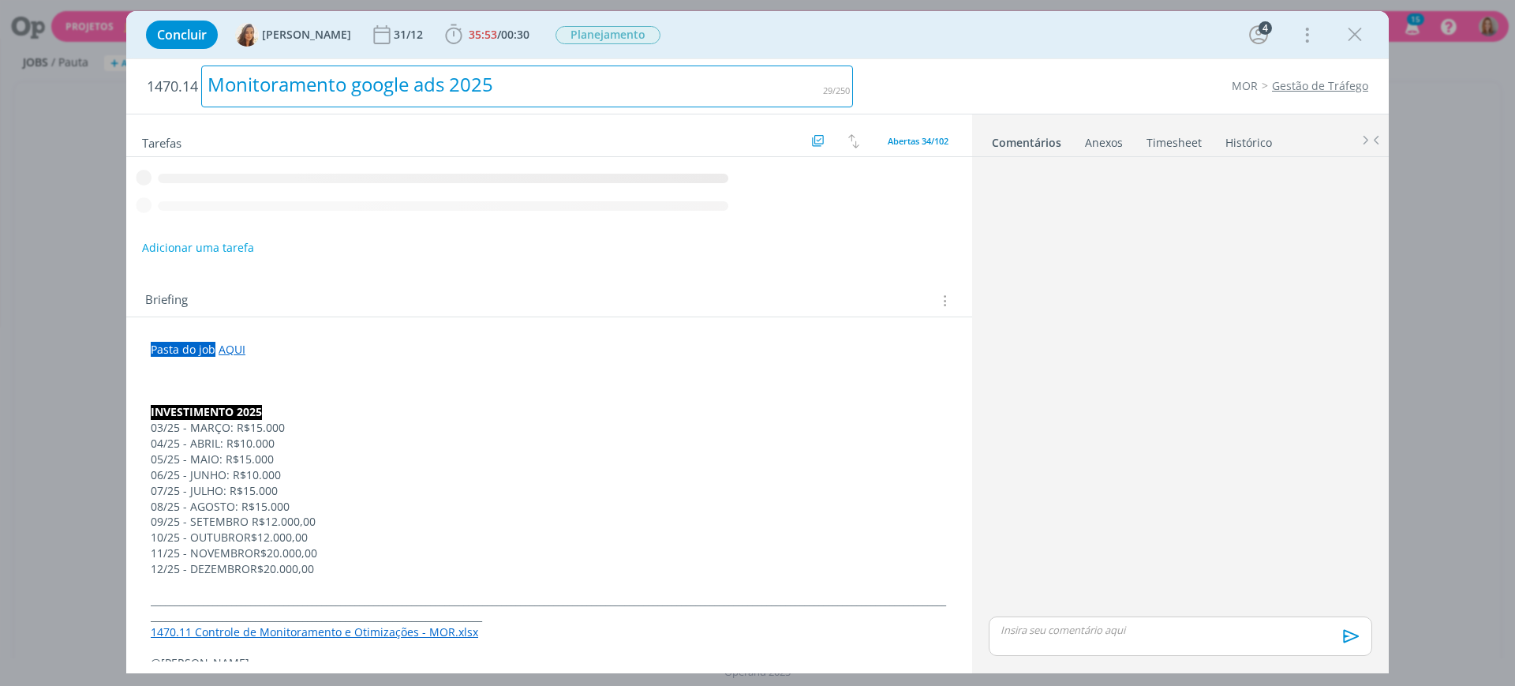
click at [472, 88] on div "Monitoramento google ads 2025" at bounding box center [527, 86] width 652 height 42
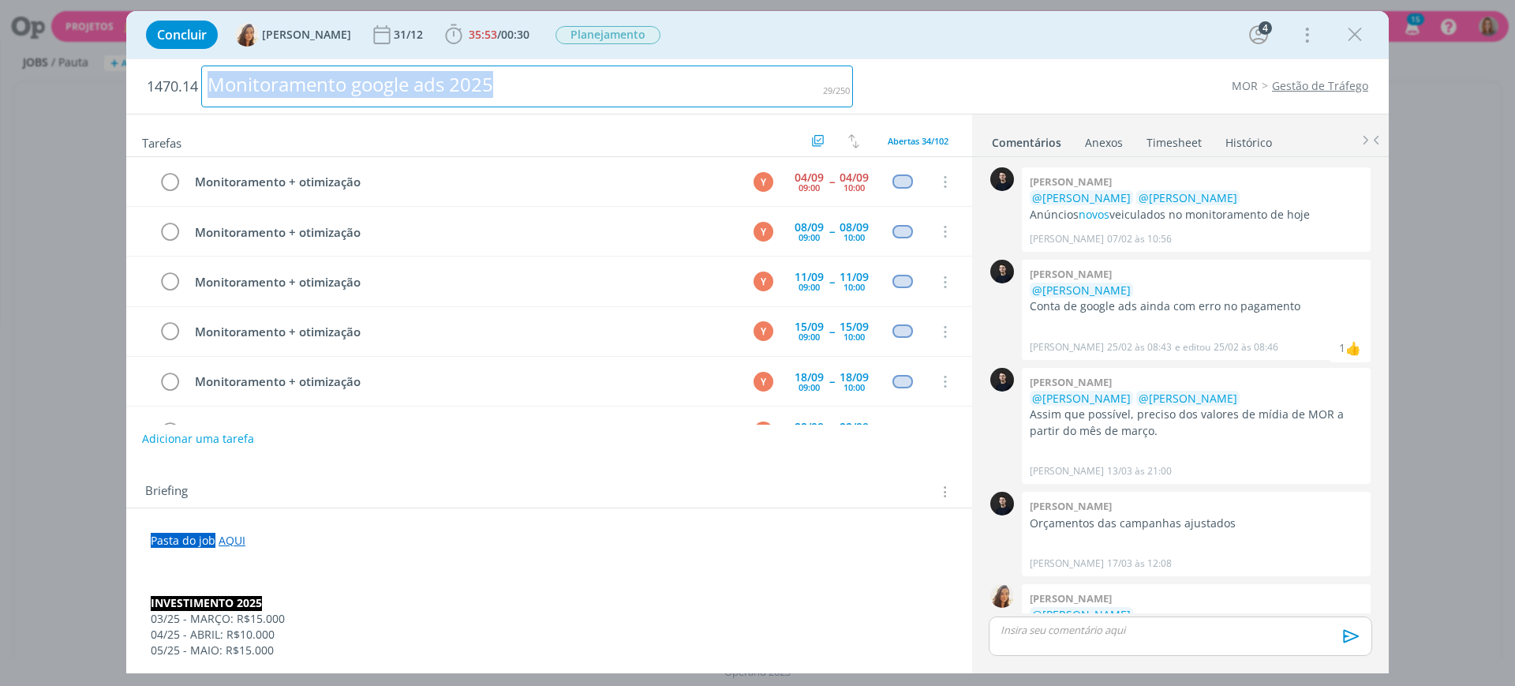
scroll to position [619, 0]
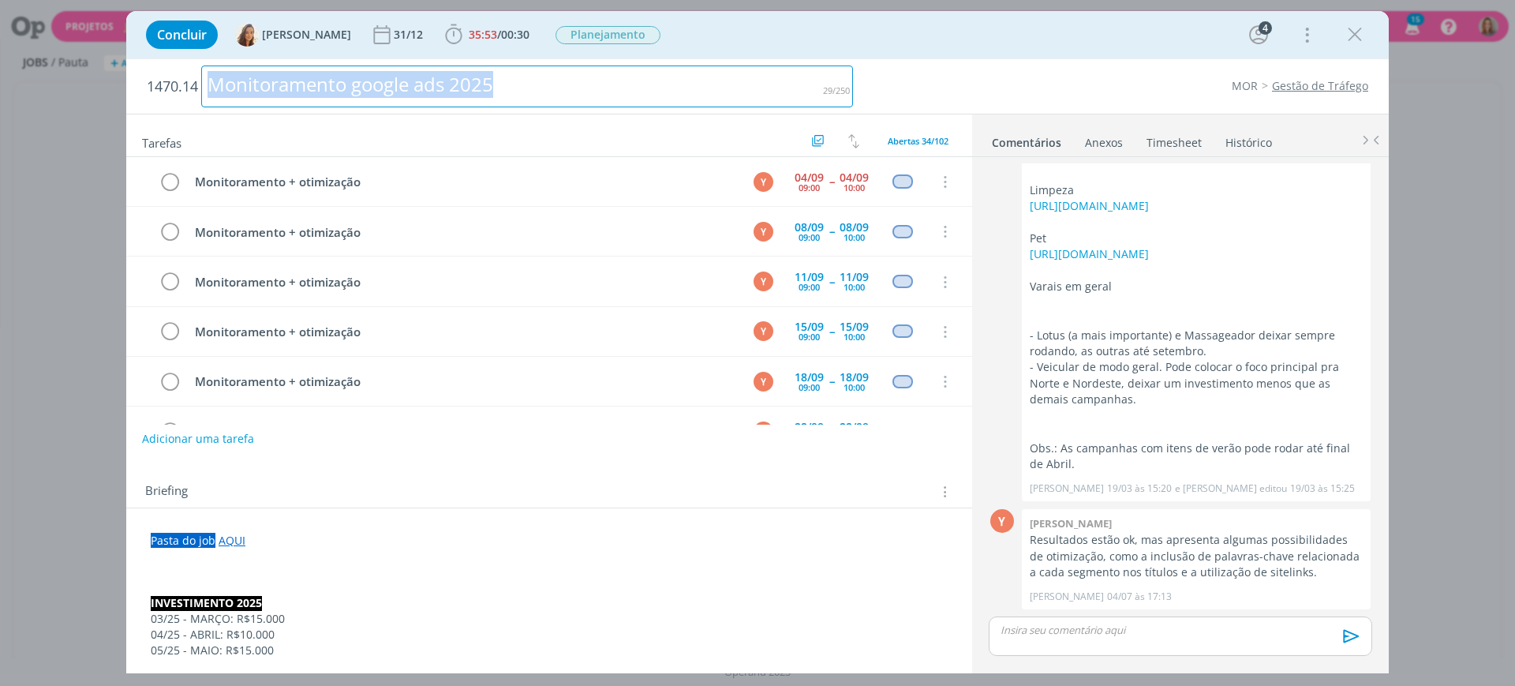
drag, startPoint x: 282, startPoint y: 100, endPoint x: 203, endPoint y: 93, distance: 80.0
click at [203, 93] on div "Monitoramento google ads 2025" at bounding box center [527, 86] width 652 height 42
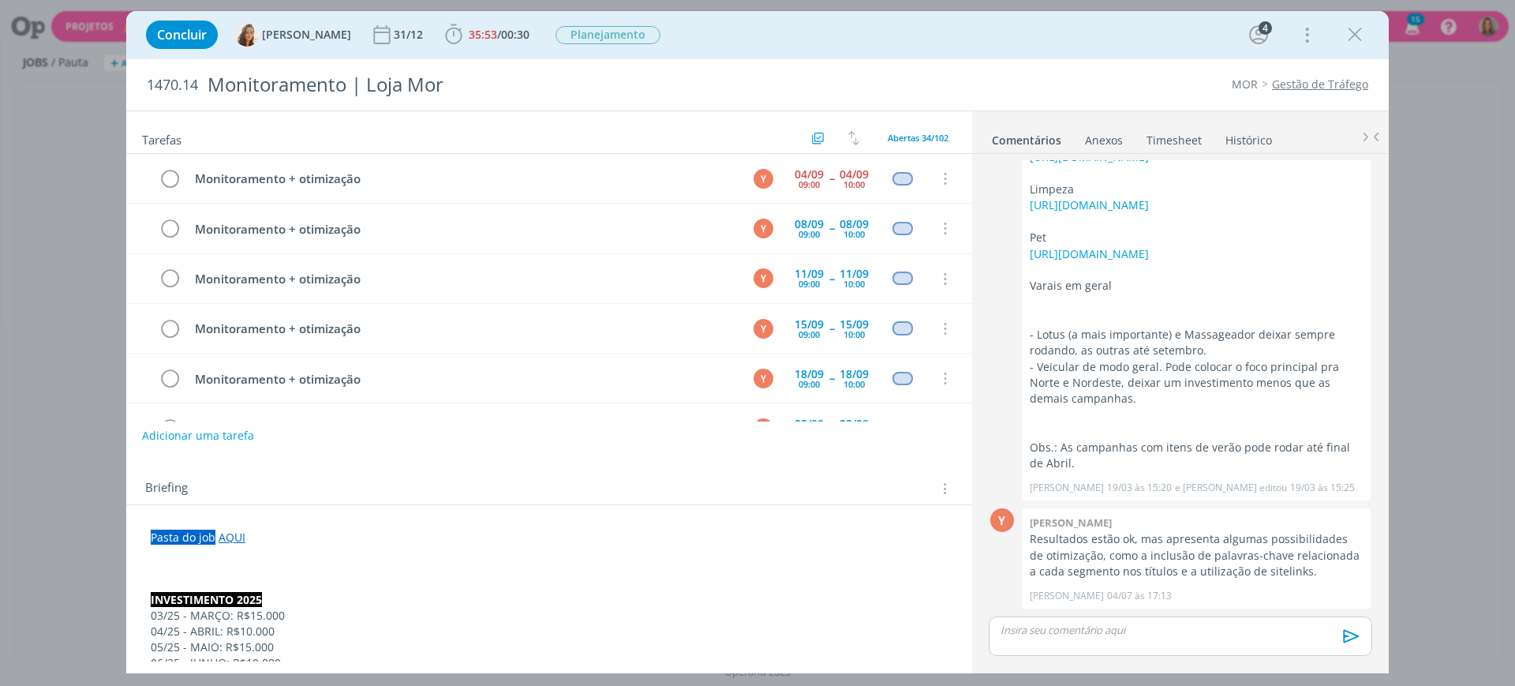
click at [977, 81] on div "MOR Gestão de Tráfego" at bounding box center [1118, 85] width 515 height 16
click at [226, 538] on link "AQUI" at bounding box center [232, 536] width 27 height 15
click at [262, 560] on link "https://sobeae.sharepoint.com/:f:/s/SOBEAE/Ep4YjRmB_RpEpIU4ikxZ5UcB4benNBTHWfPo…" at bounding box center [253, 567] width 119 height 21
click at [435, 486] on div "Briefing Briefings Predefinidos Versões do Briefing Ver Briefing do Projeto" at bounding box center [551, 488] width 812 height 21
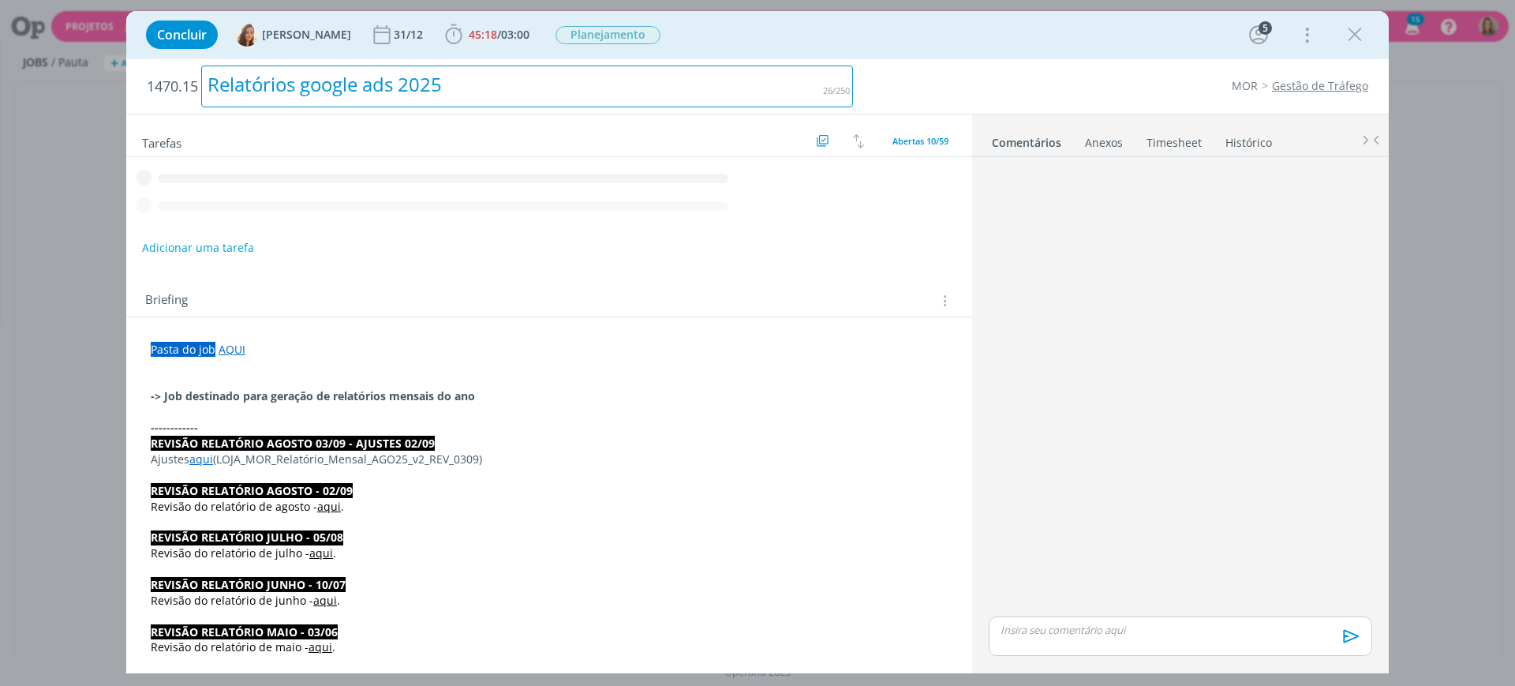
click at [440, 81] on div "Relatórios google ads 2025" at bounding box center [527, 86] width 652 height 42
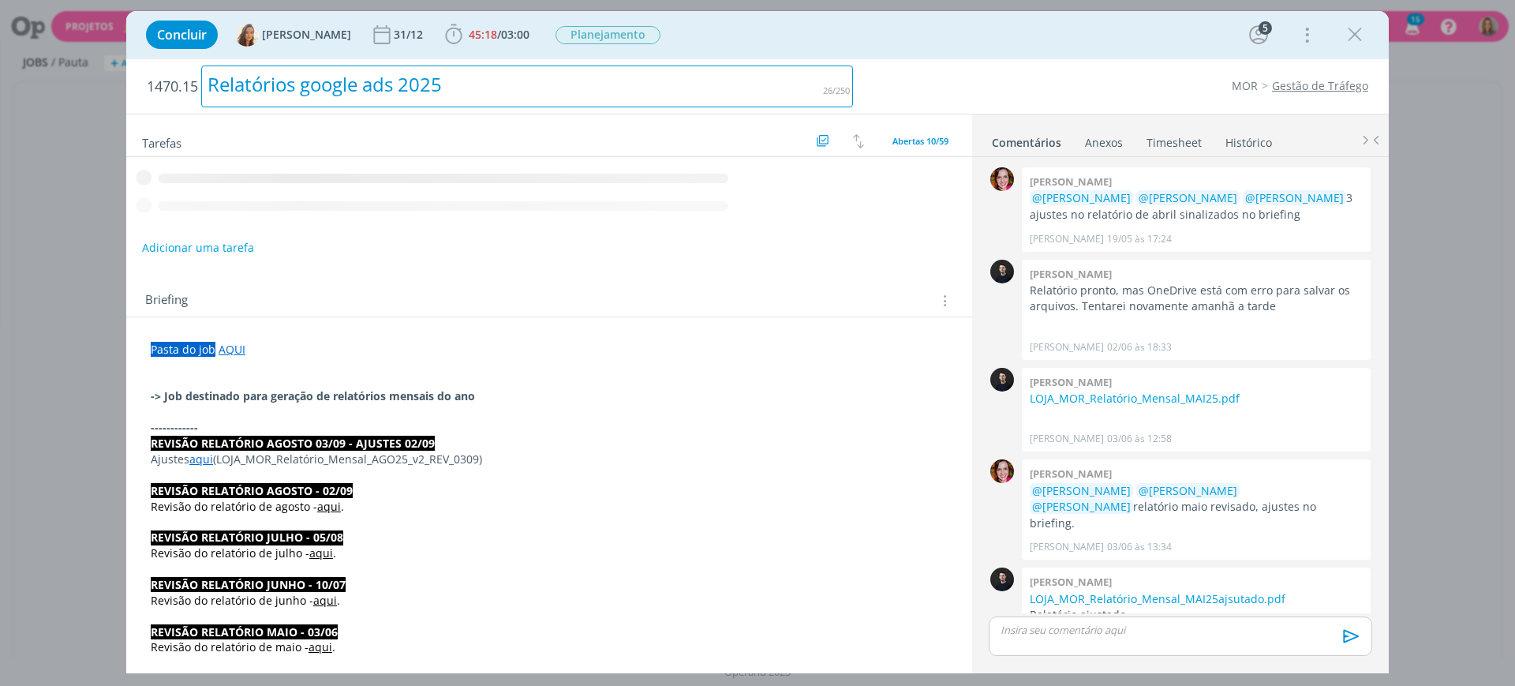
scroll to position [1424, 0]
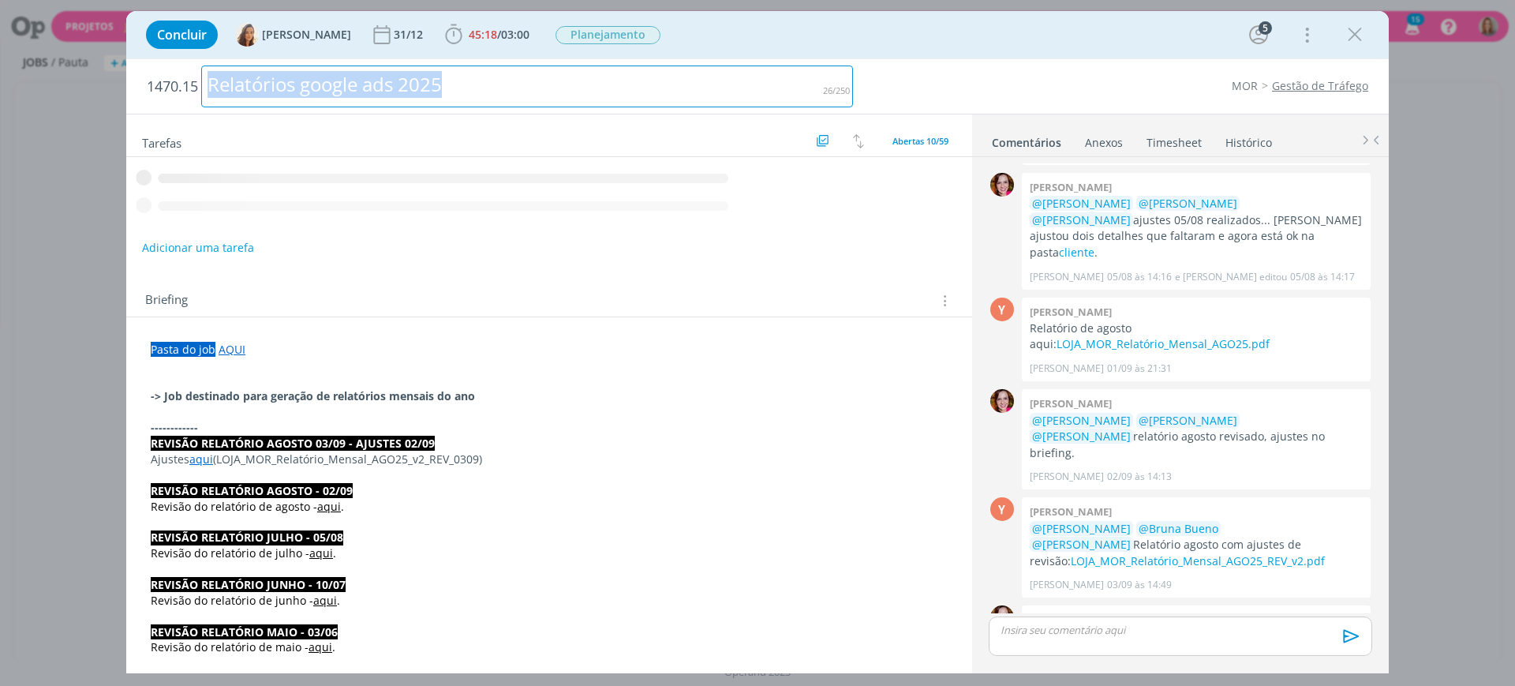
click at [440, 81] on div "Relatórios google ads 2025" at bounding box center [527, 86] width 652 height 42
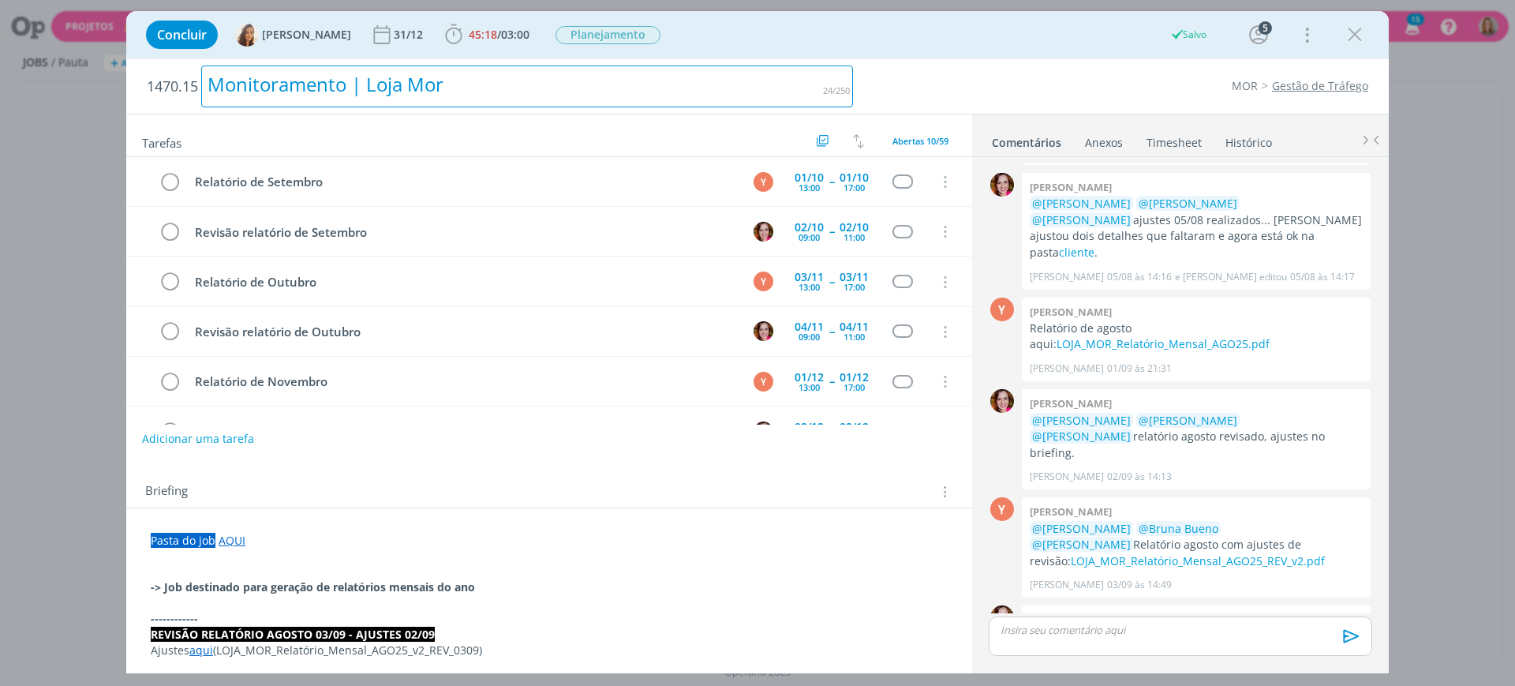
click at [451, 92] on div "Monitoramento | Loja Mor" at bounding box center [527, 86] width 652 height 42
drag, startPoint x: 455, startPoint y: 82, endPoint x: 223, endPoint y: 64, distance: 232.7
click at [223, 64] on h2 "1470.15 Monitoramento | Loja Mor" at bounding box center [500, 86] width 706 height 54
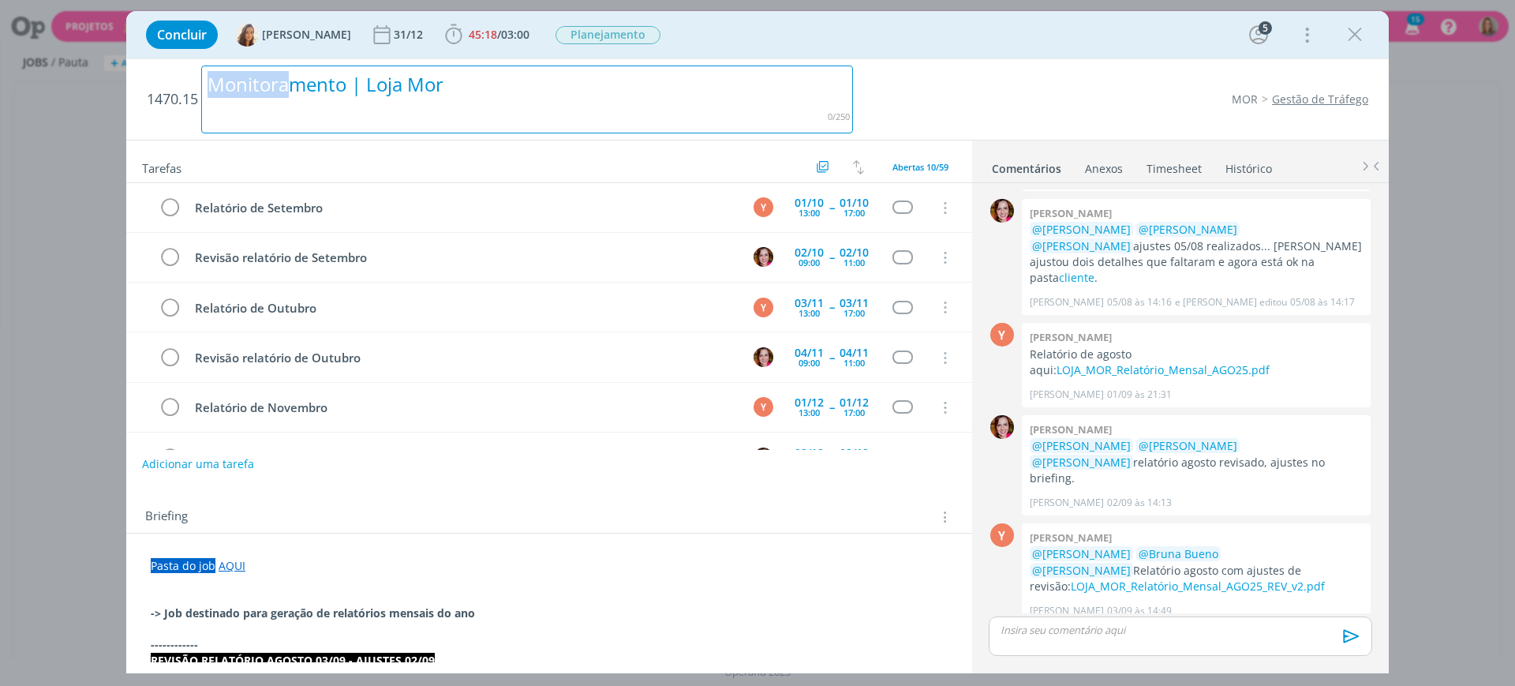
drag, startPoint x: 295, startPoint y: 127, endPoint x: 196, endPoint y: 72, distance: 113.0
click at [196, 72] on h2 "1470.15 Monitoramento | Loja Mor" at bounding box center [500, 99] width 706 height 80
click at [455, 80] on div "Monitoramento | Loja Mor" at bounding box center [527, 99] width 652 height 68
drag, startPoint x: 528, startPoint y: 98, endPoint x: 99, endPoint y: 54, distance: 431.5
click at [99, 54] on div "Concluir Vanessa Feron 31/12 45:18 / 03:00 Iniciar Apontar Data * 04/09/2025 Ho…" at bounding box center [757, 343] width 1515 height 686
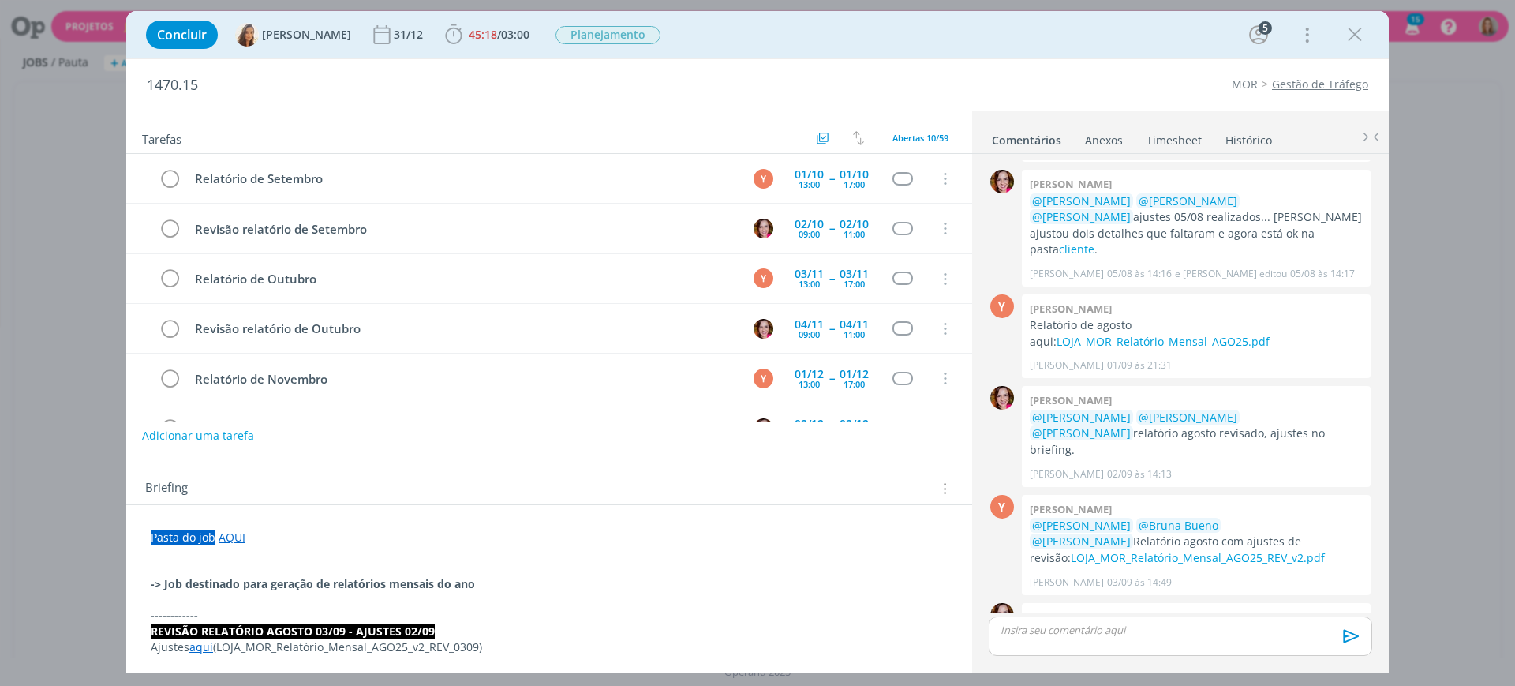
scroll to position [1421, 0]
click at [963, 132] on div "1470.15 MOR Gestão de Tráfego Tarefas Usar Job de template Criar template a par…" at bounding box center [757, 366] width 1263 height 614
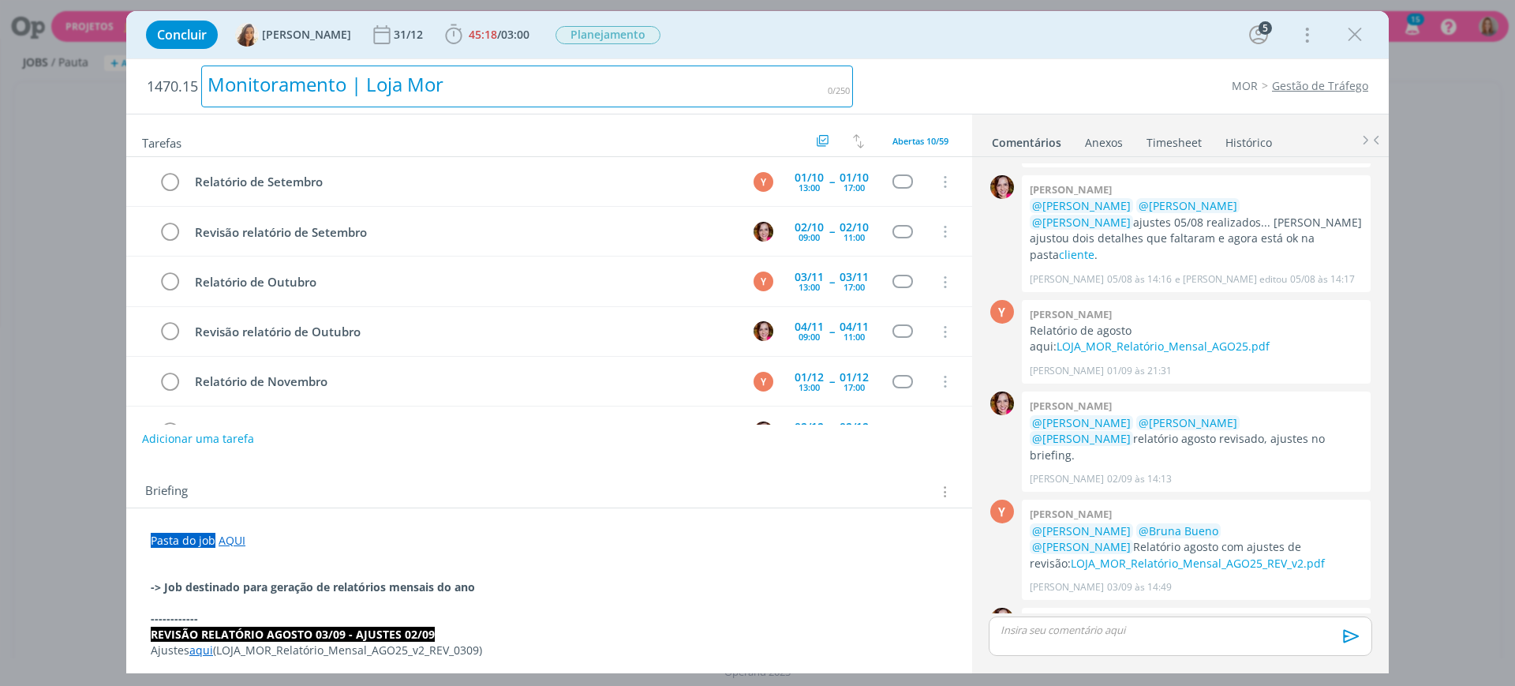
scroll to position [1424, 0]
click at [484, 77] on div "Monitoramento | Loja Mor" at bounding box center [527, 86] width 652 height 42
drag, startPoint x: 483, startPoint y: 82, endPoint x: 193, endPoint y: 87, distance: 290.4
click at [193, 87] on h2 "1470.15 Monitoramento | Loja Mor" at bounding box center [500, 86] width 706 height 54
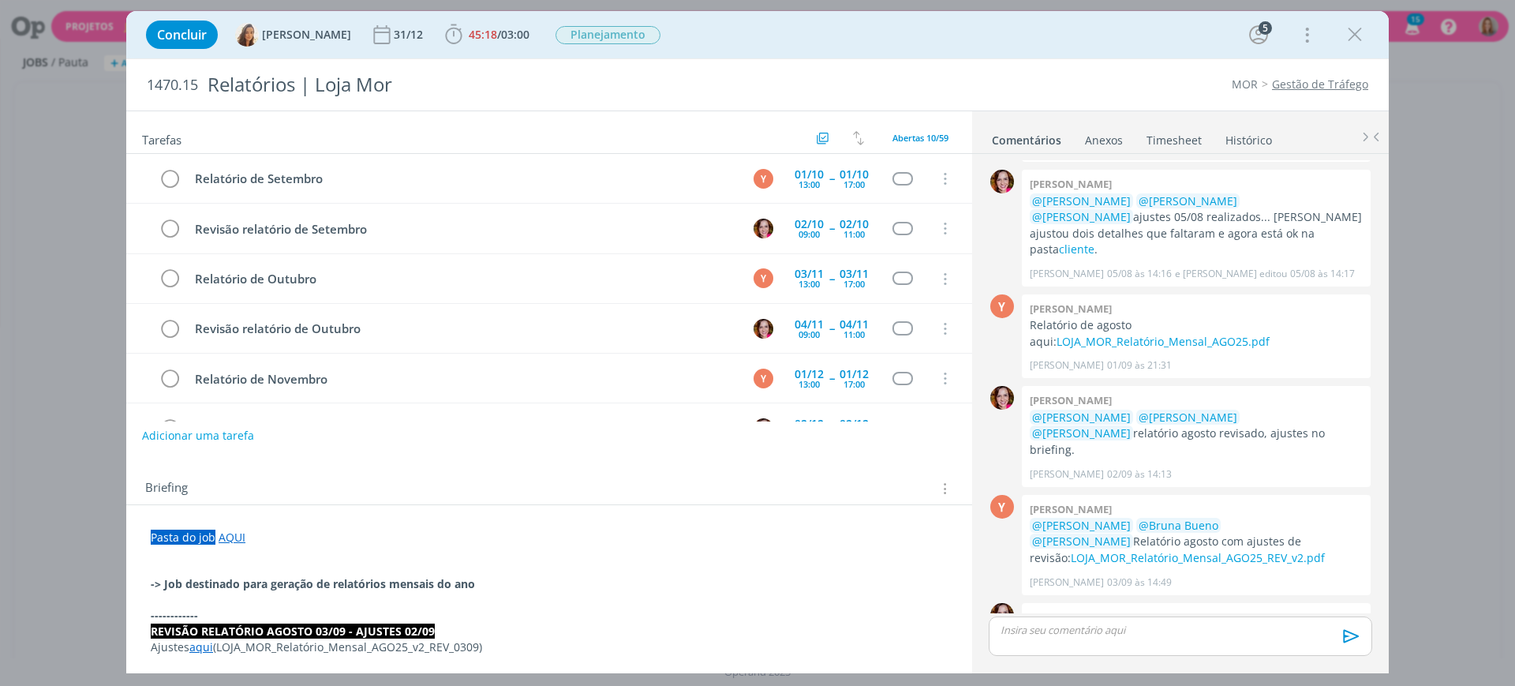
click at [1008, 78] on div "MOR Gestão de Tráfego" at bounding box center [1118, 85] width 515 height 16
click at [223, 541] on link "AQUI" at bounding box center [232, 536] width 27 height 15
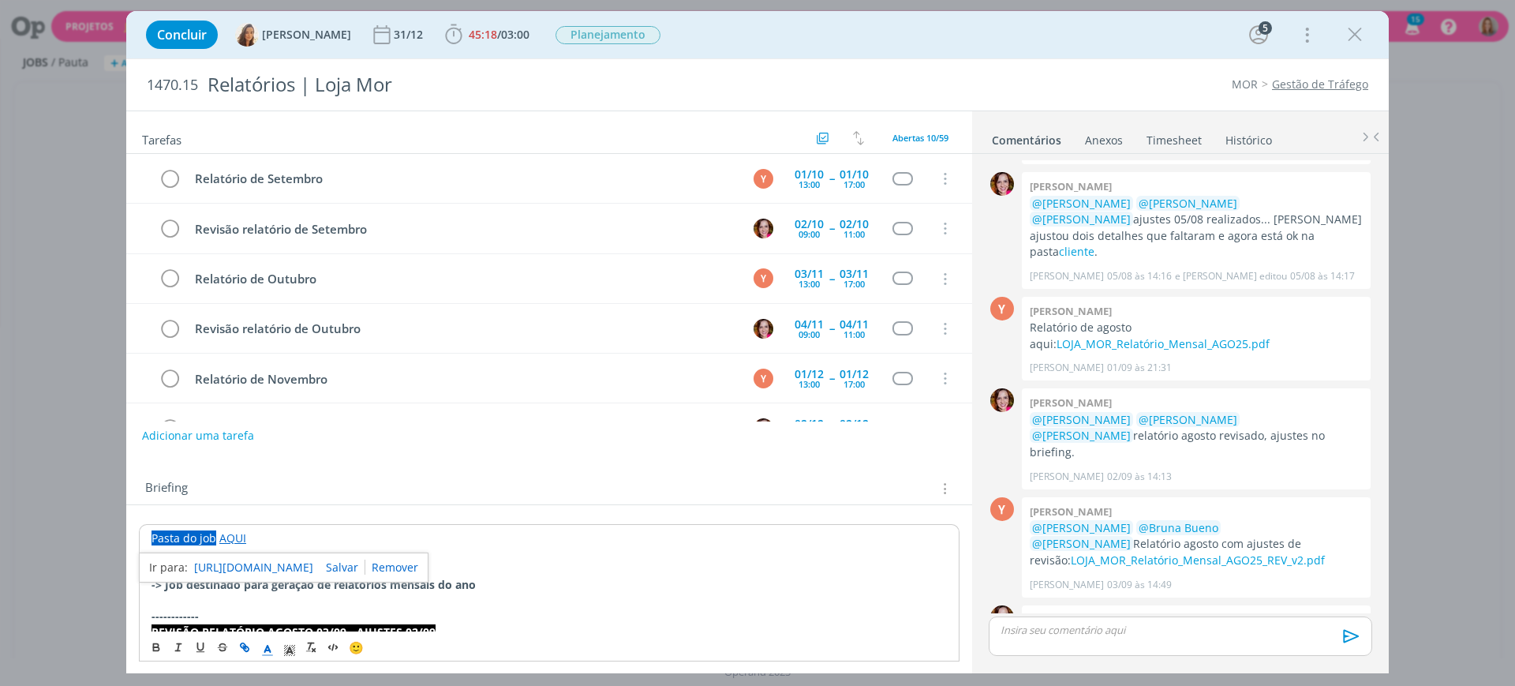
click at [245, 559] on link "https://sobeae.sharepoint.com/:f:/s/SOBEAE/Eqfc3AcJW6RPsafqQTd7EIwBWQWqI97Beuo-…" at bounding box center [253, 567] width 119 height 21
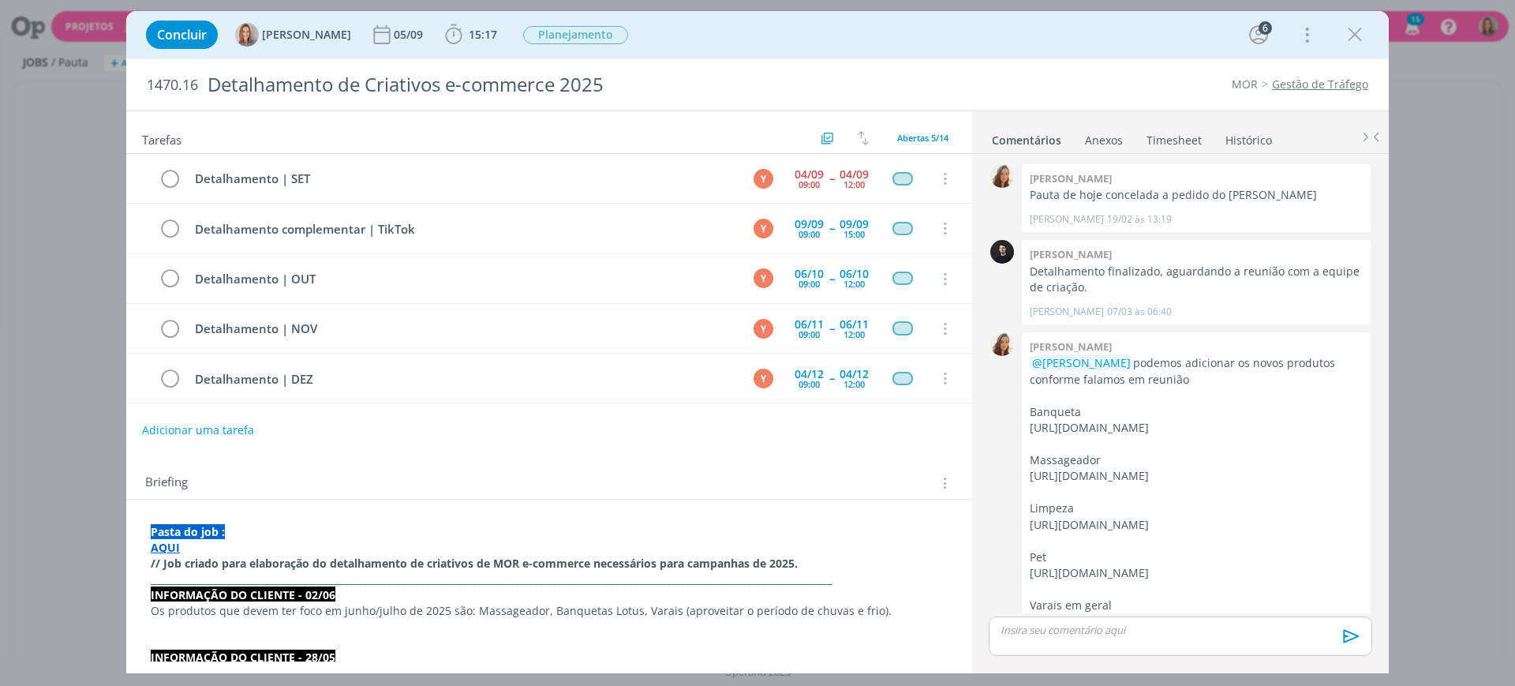
scroll to position [724, 0]
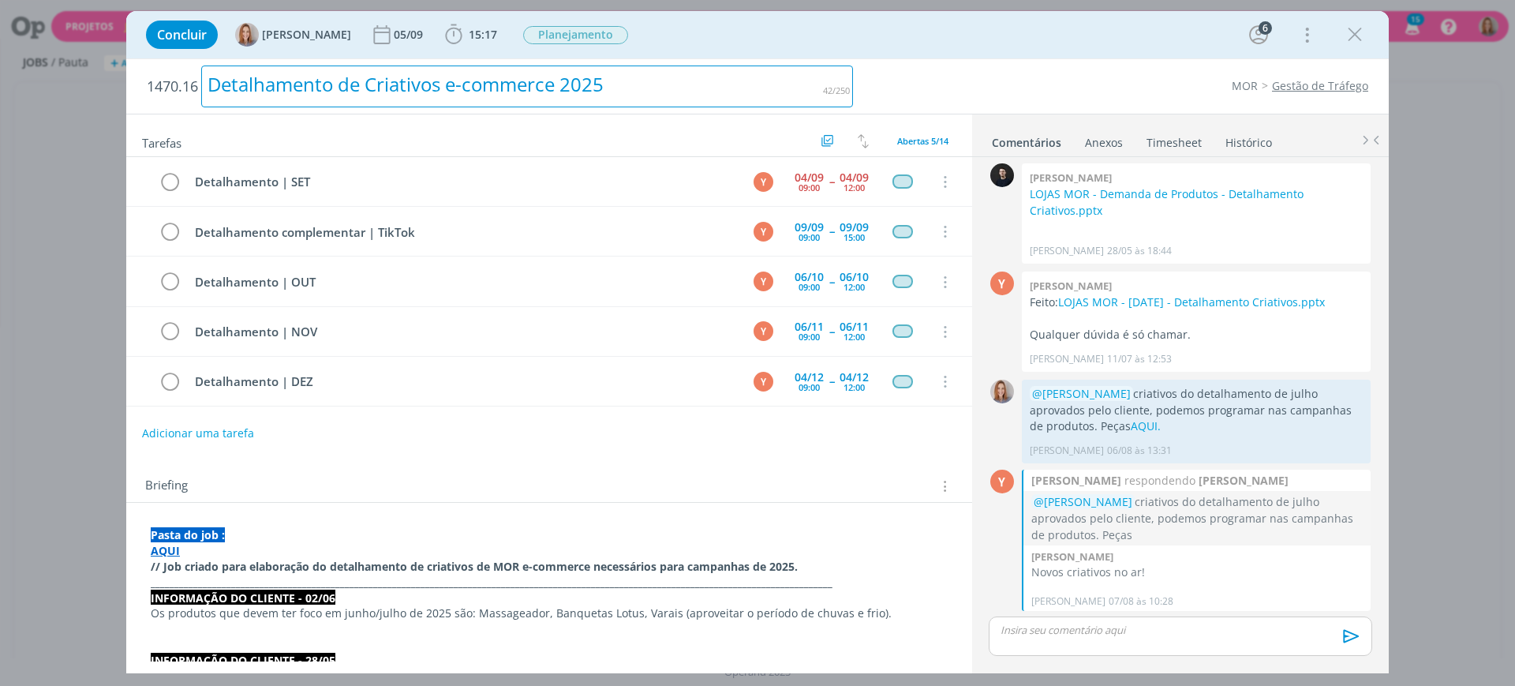
click at [649, 91] on div "Detalhamento de Criativos e-commerce 2025" at bounding box center [527, 86] width 652 height 42
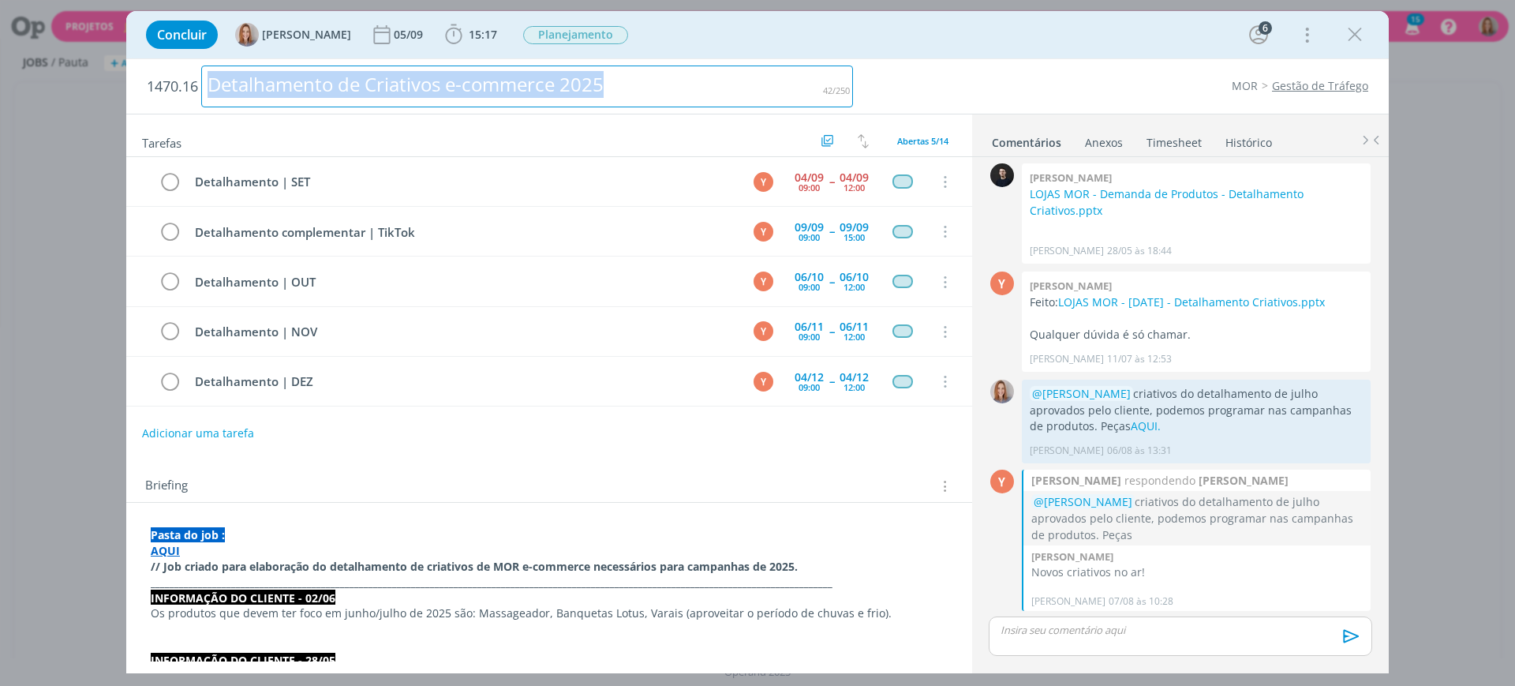
click at [649, 91] on div "Detalhamento de Criativos e-commerce 2025" at bounding box center [527, 86] width 652 height 42
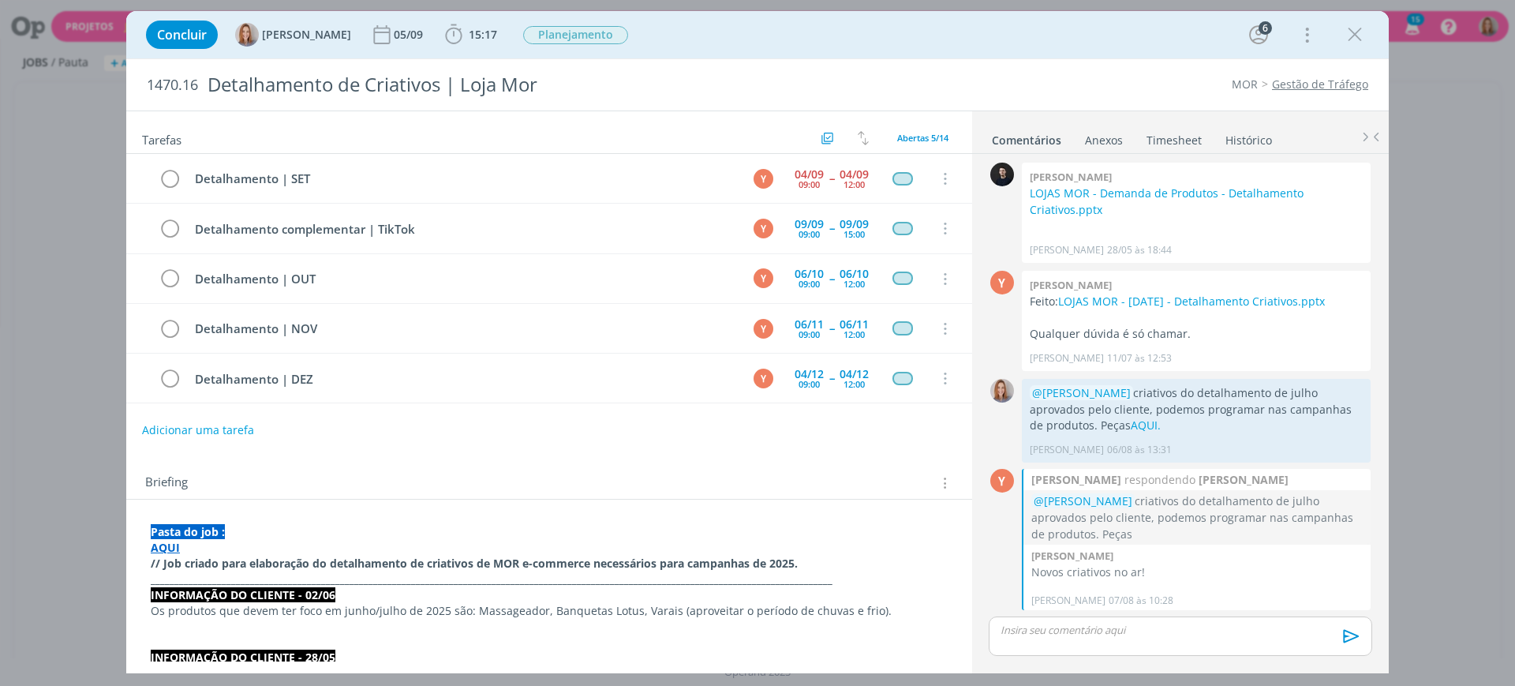
click at [906, 88] on div "MOR Gestão de Tráfego" at bounding box center [1118, 85] width 515 height 16
click at [163, 543] on strong "AQUI" at bounding box center [165, 547] width 29 height 15
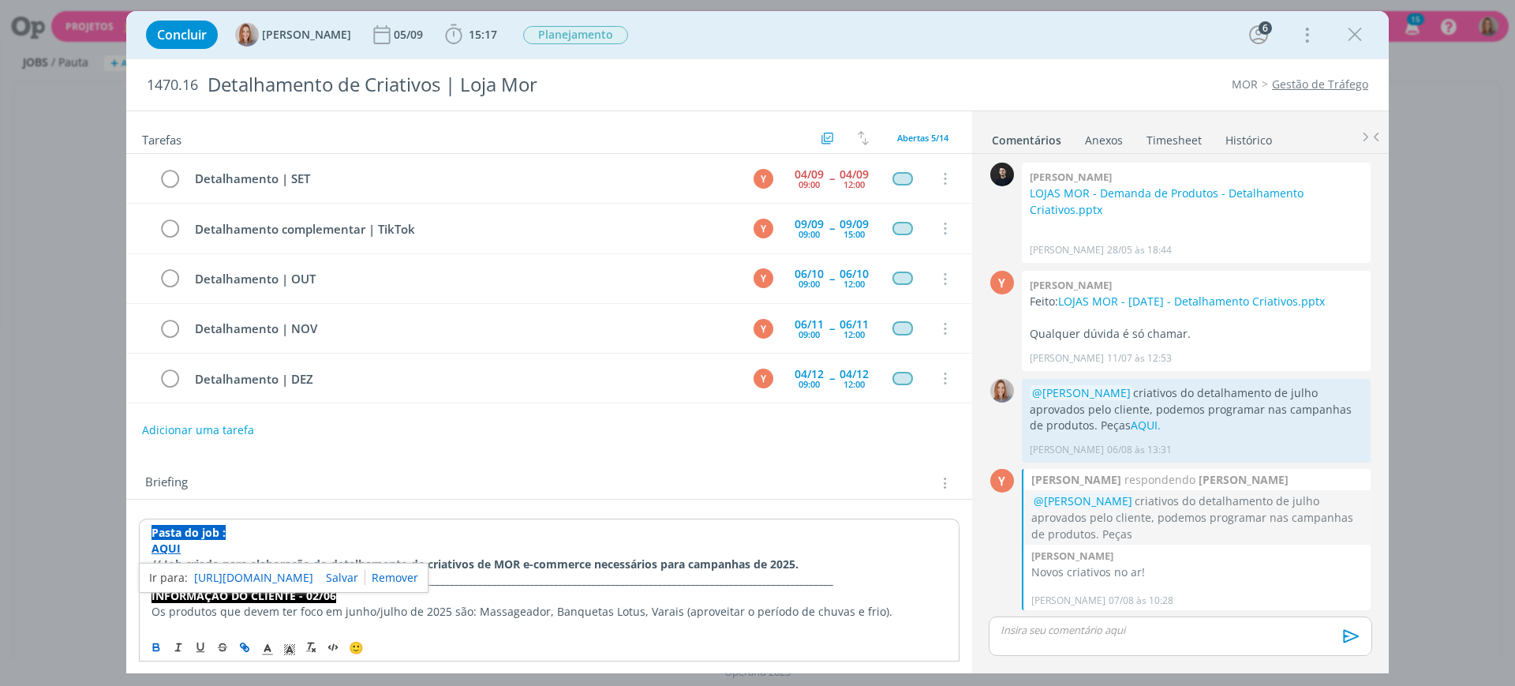
click at [205, 579] on link "https://sobeae.sharepoint.com/:f:/s/SOBEAE/EqMLf4AWgqZHtYGqqODuonYBBvOxoU4uNIu7…" at bounding box center [253, 577] width 119 height 21
click at [894, 451] on div "Tarefas Usar Job de template Criar template a partir deste job Visualizar Templ…" at bounding box center [549, 386] width 846 height 550
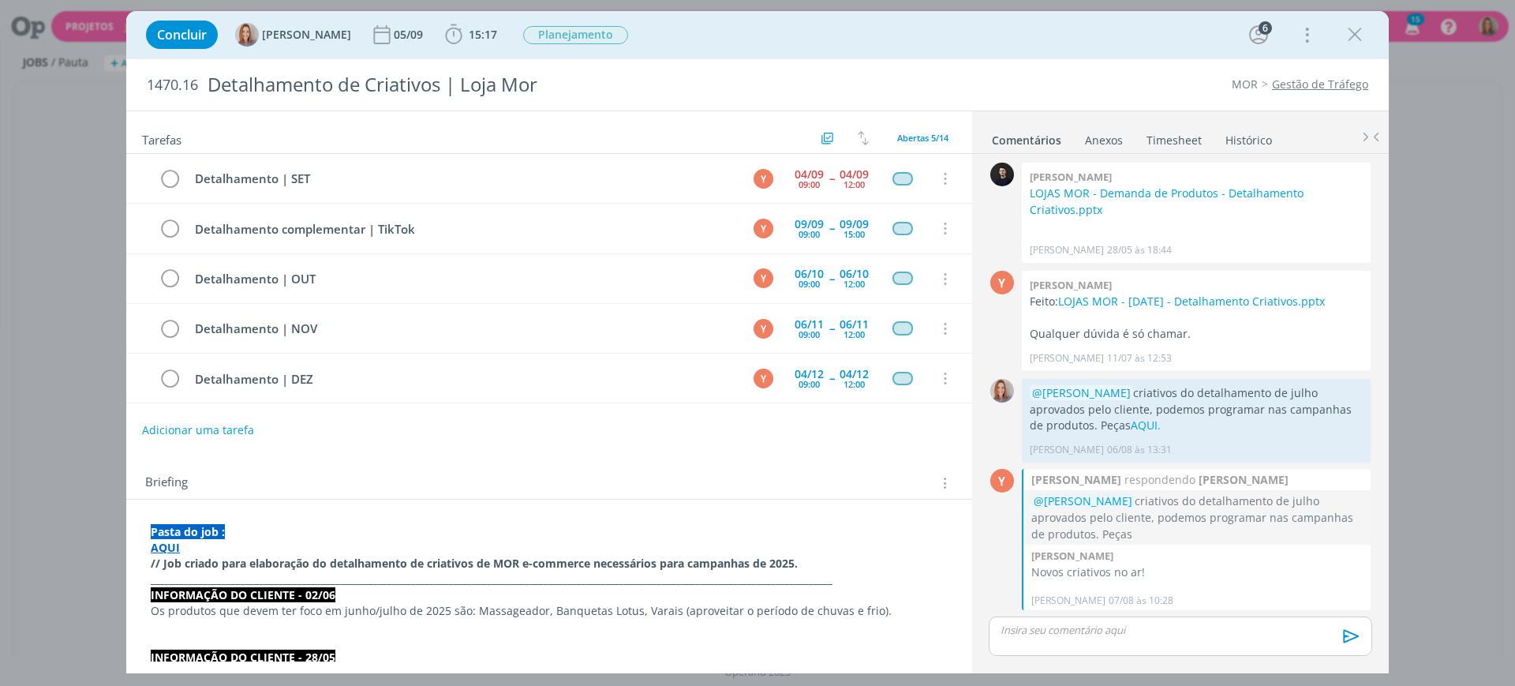
click at [1326, 80] on link "Gestão de Tráfego" at bounding box center [1320, 84] width 96 height 15
click at [1332, 89] on link "Gestão de Tráfego | ECC" at bounding box center [1303, 84] width 129 height 15
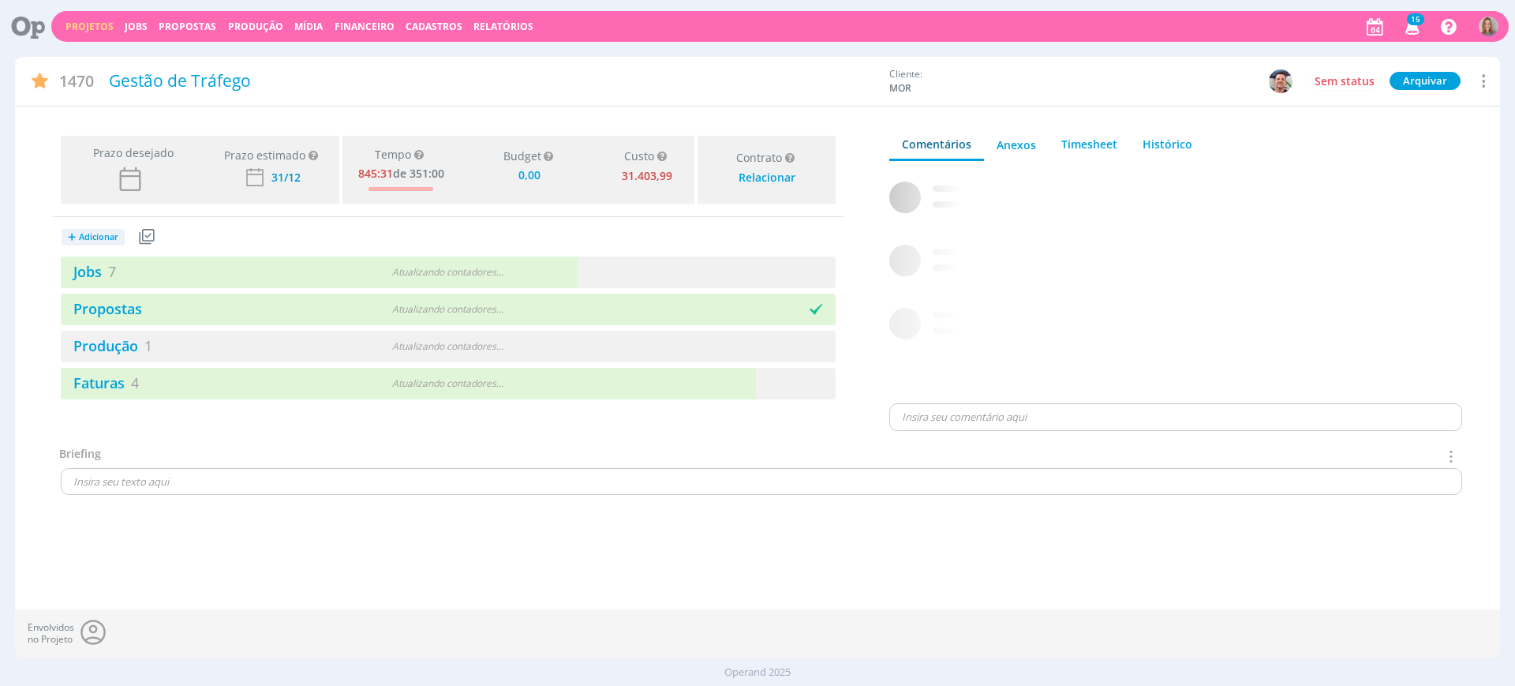
type input "0,00"
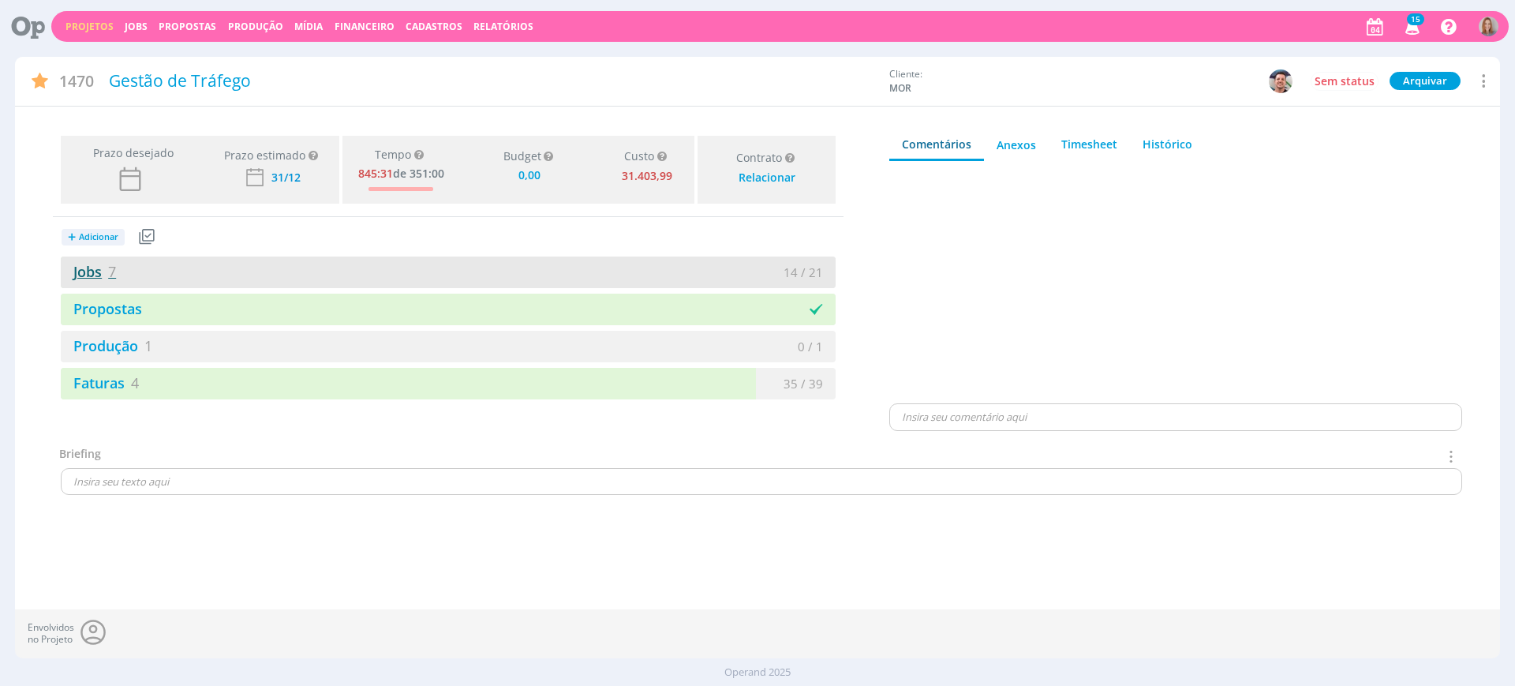
click at [107, 270] on link "Jobs 7" at bounding box center [88, 271] width 55 height 19
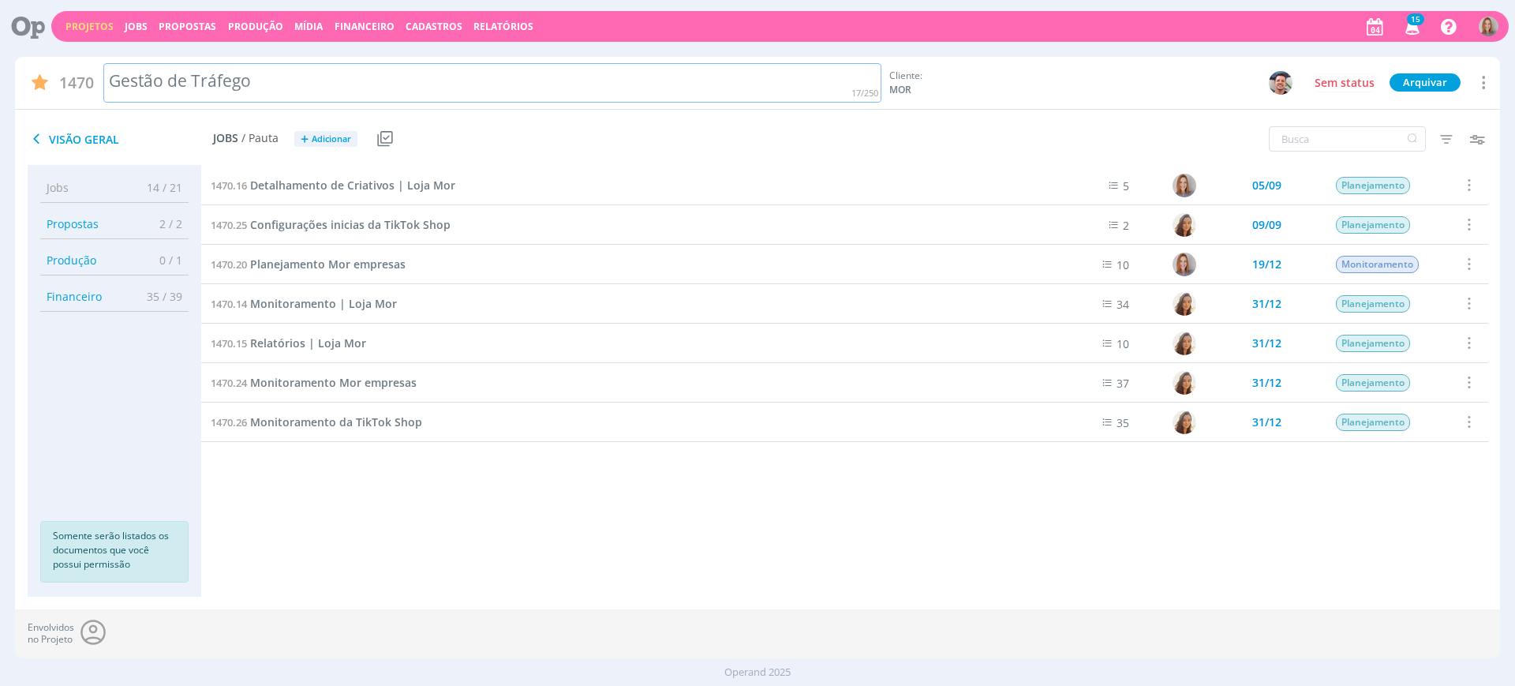
click at [286, 63] on div "Gestão de Tráfego" at bounding box center [492, 83] width 778 height 40
click at [1049, 73] on div "Cliente: MOR" at bounding box center [1066, 81] width 355 height 28
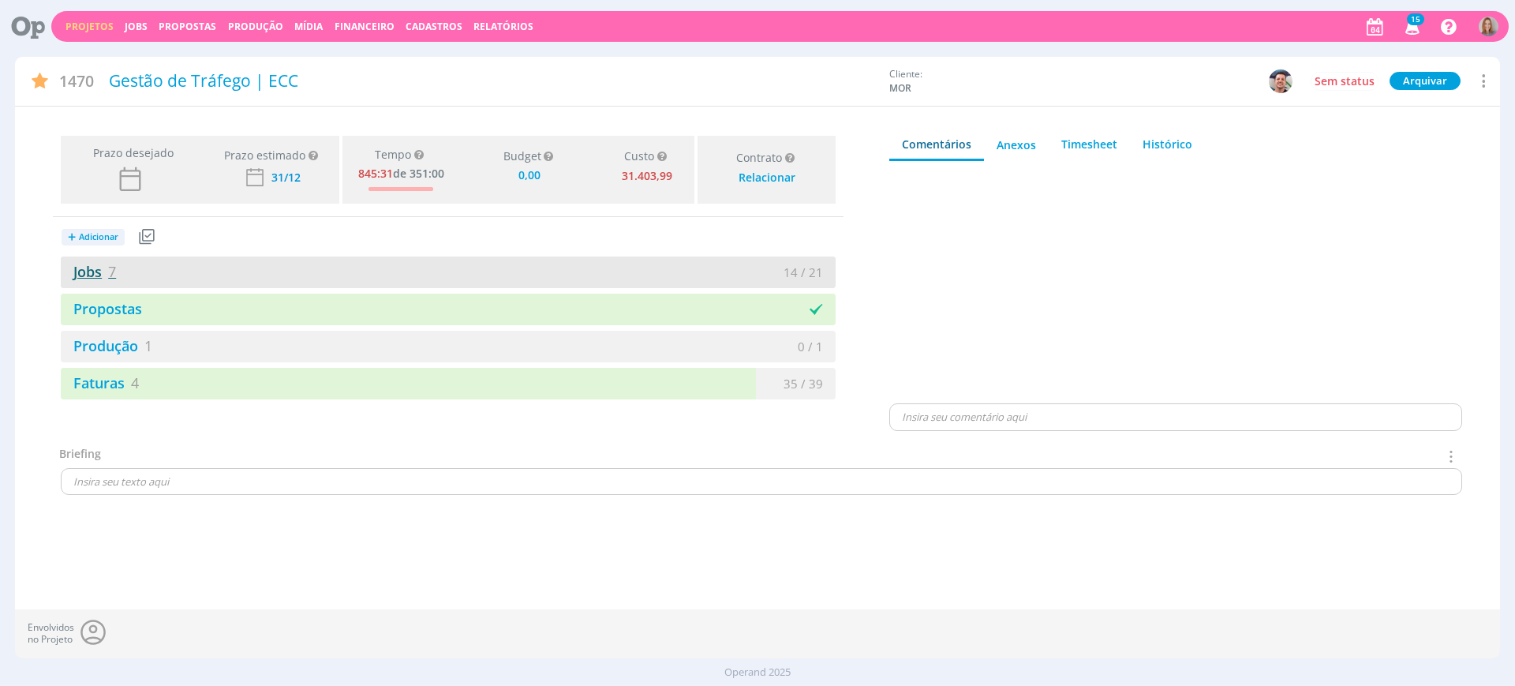
click at [80, 277] on link "Jobs 7" at bounding box center [88, 271] width 55 height 19
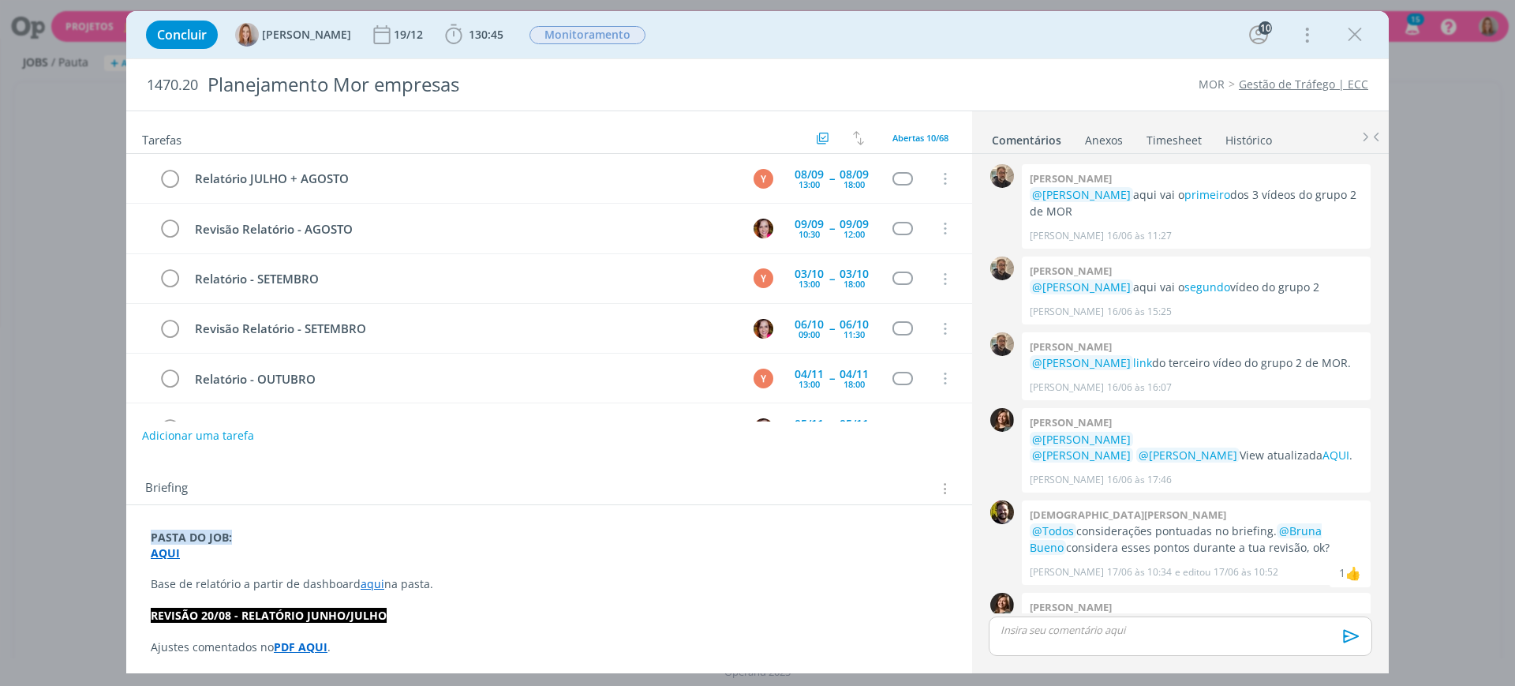
scroll to position [1356, 0]
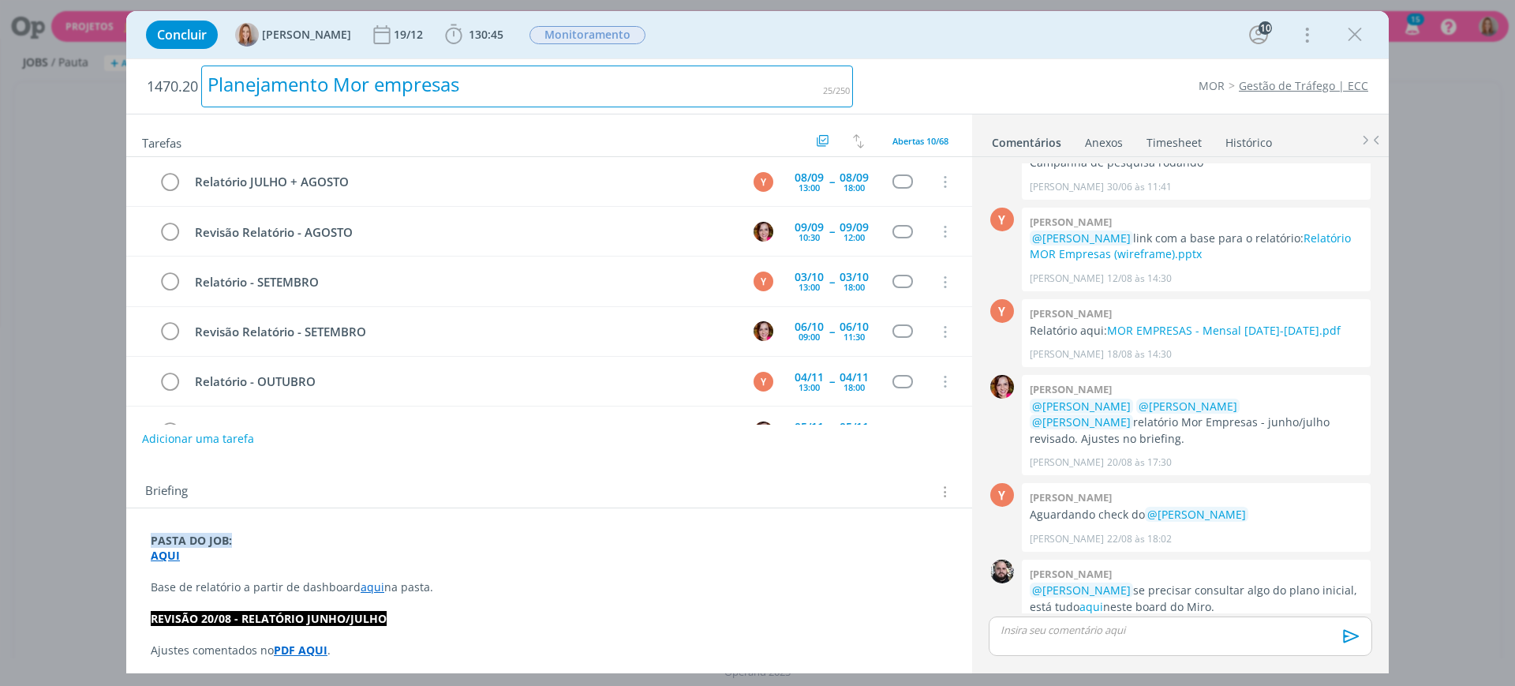
click at [476, 87] on div "Planejamento Mor empresas" at bounding box center [527, 86] width 652 height 42
drag, startPoint x: 479, startPoint y: 87, endPoint x: 204, endPoint y: 95, distance: 274.7
click at [204, 95] on div "Planejamento Mor empresas" at bounding box center [527, 86] width 652 height 42
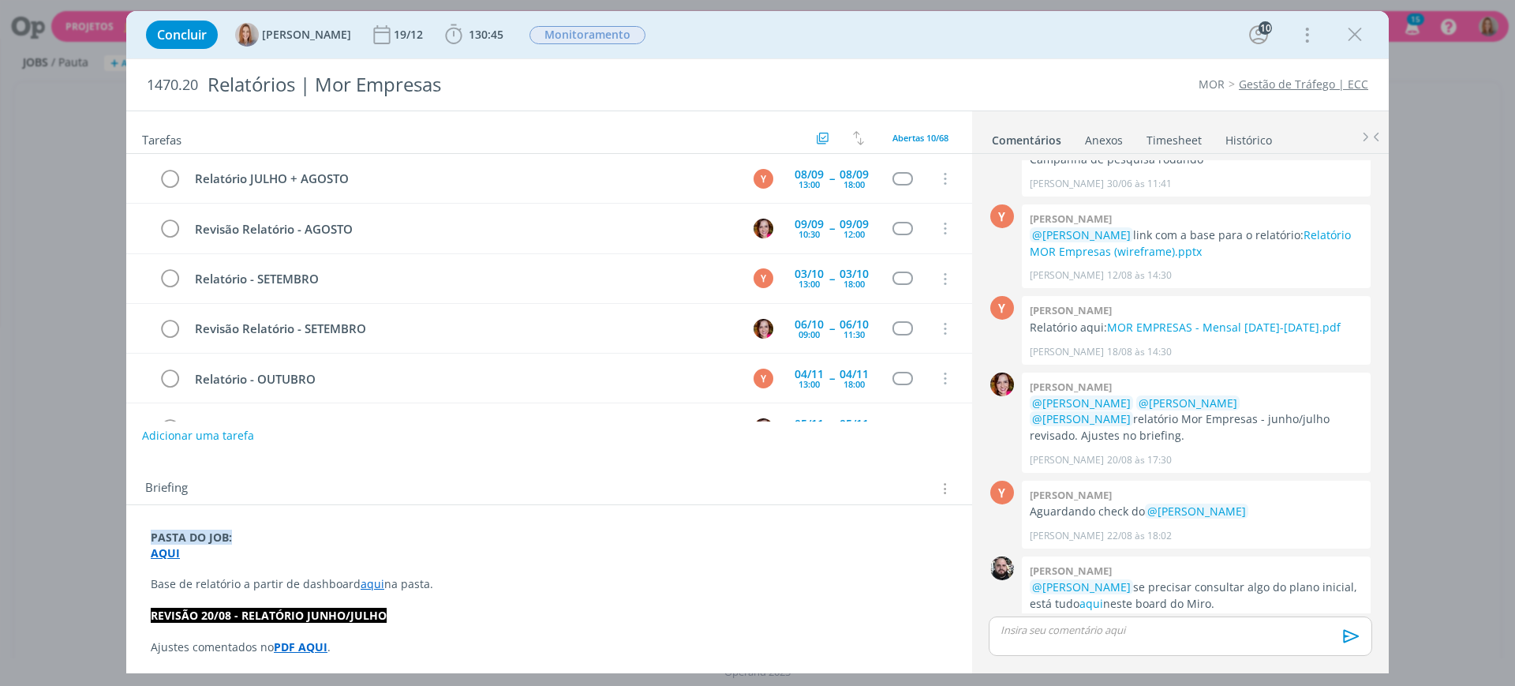
click at [896, 80] on div "MOR Gestão de Tráfego | ECC" at bounding box center [1118, 85] width 515 height 16
click at [171, 550] on strong "AQUI" at bounding box center [165, 552] width 29 height 15
click at [208, 576] on link "https://sobeae.sharepoint.com/:f:/s/SOBEAE/EkoMrXSGM2BHqnTZxplY9hUBayuvsmhOm1d8…" at bounding box center [253, 583] width 119 height 21
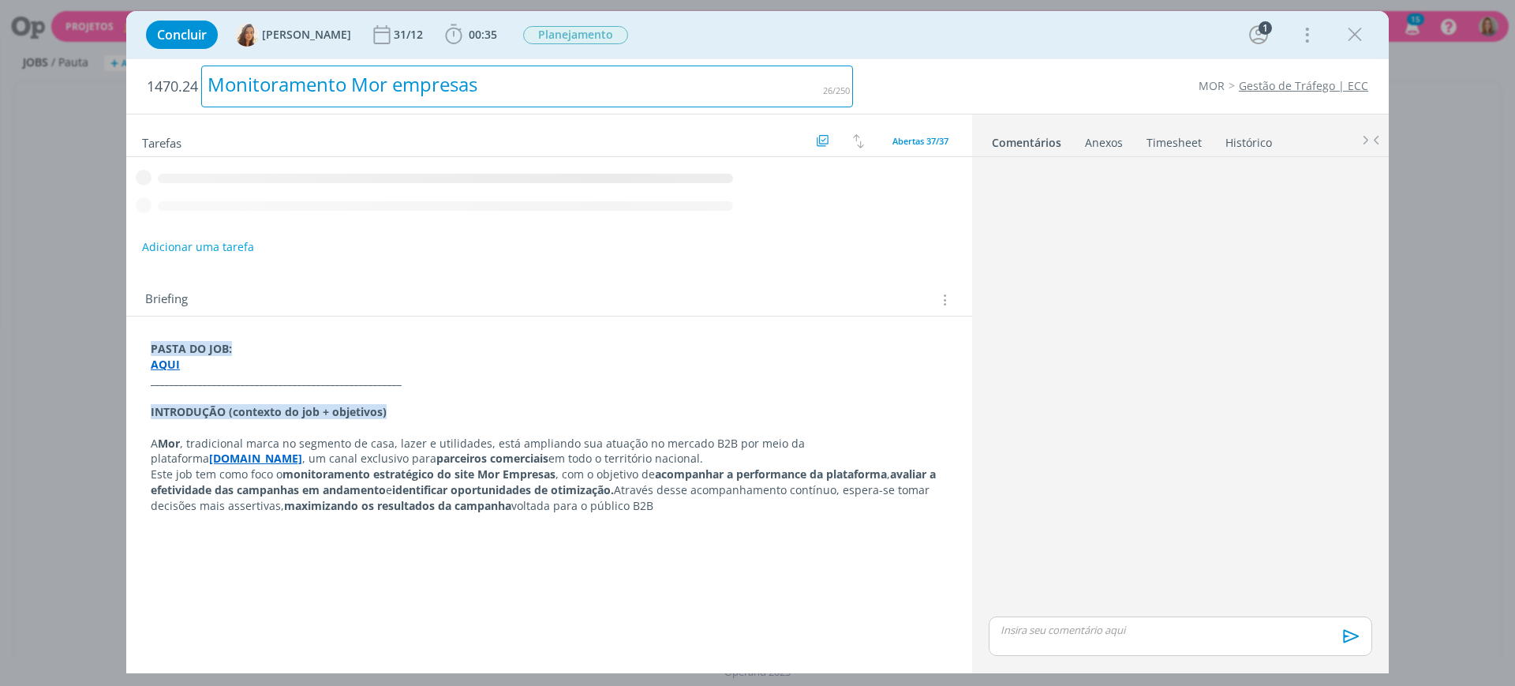
click at [413, 84] on div "Monitoramento Mor empresas" at bounding box center [527, 86] width 652 height 42
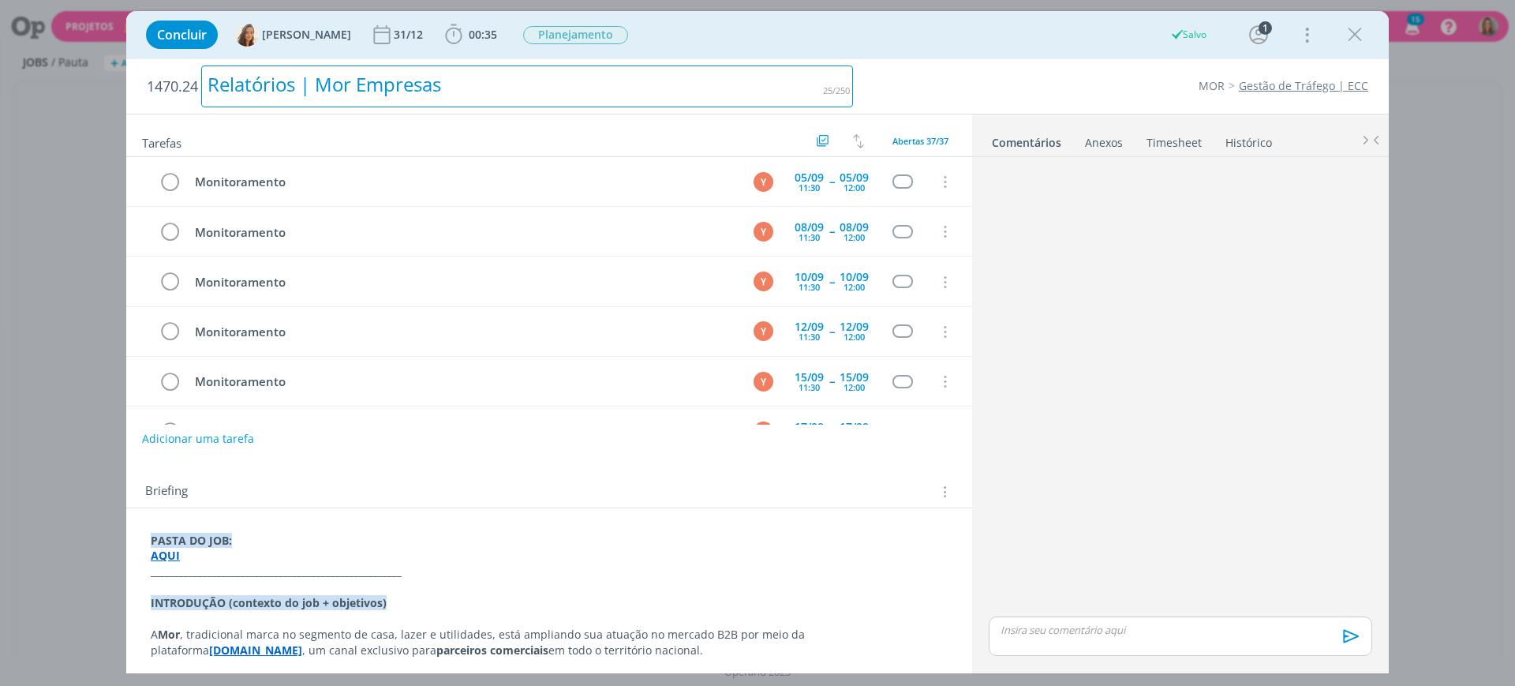
click at [415, 86] on div "Relatórios | Mor Empresas" at bounding box center [527, 86] width 652 height 42
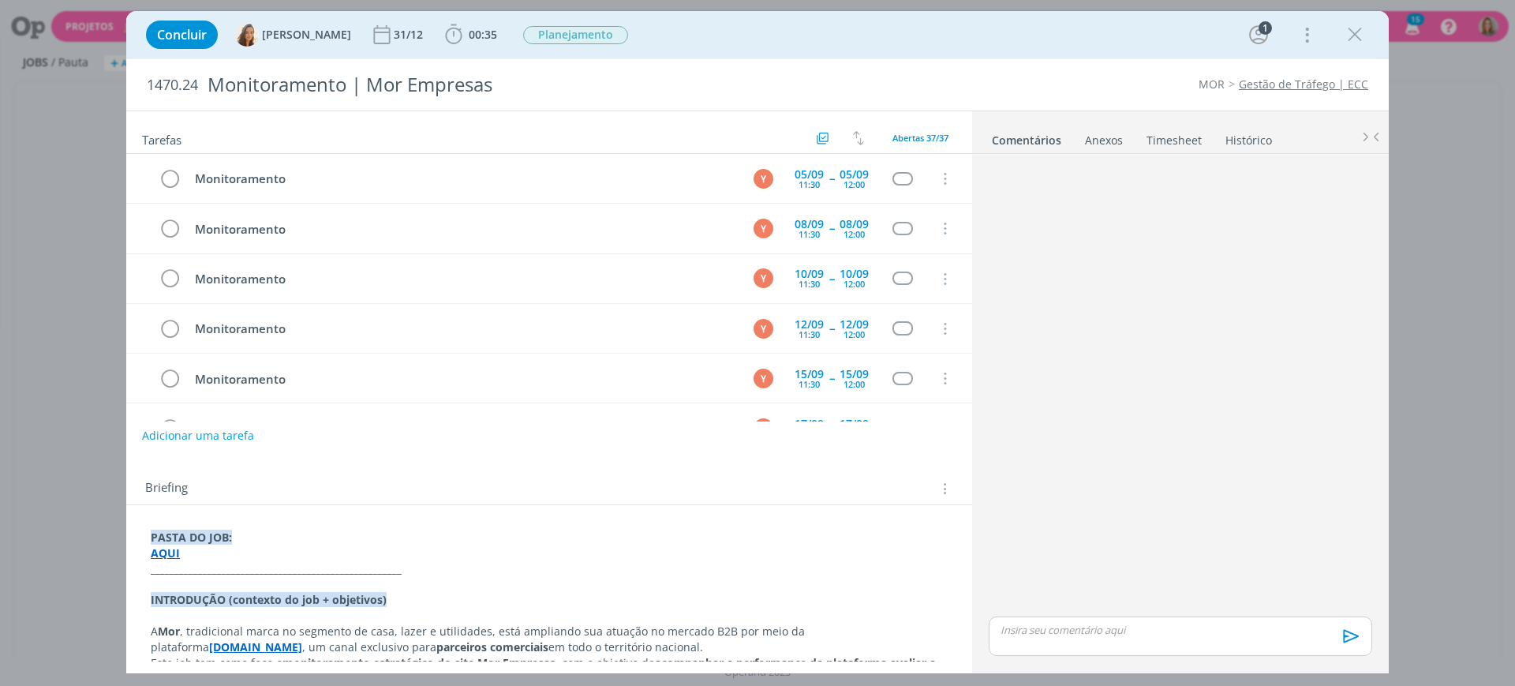
click at [1021, 95] on div "1470.24 Monitoramento | Mor Empresas MOR Gestão de Tráfego | ECC" at bounding box center [757, 84] width 1263 height 51
click at [174, 550] on strong "AQUI" at bounding box center [165, 552] width 29 height 15
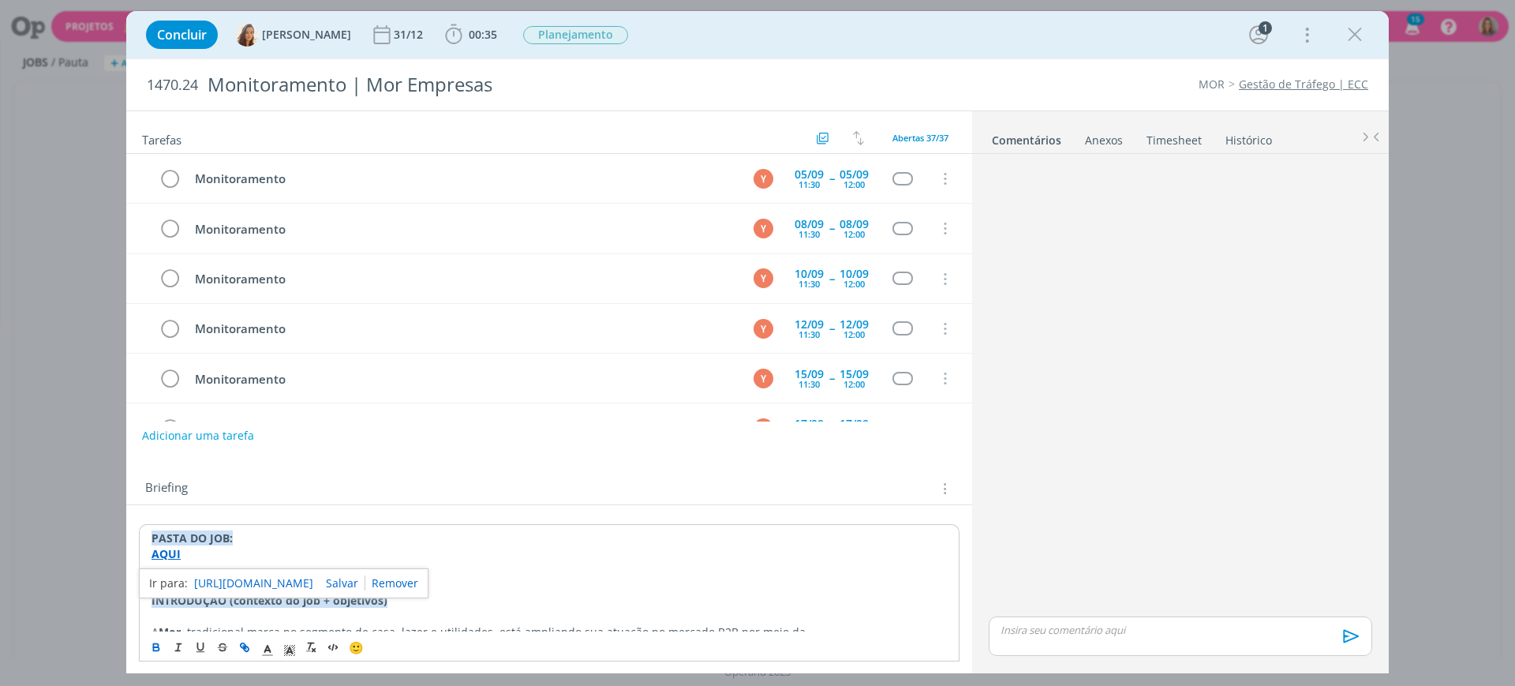
click at [234, 584] on link "https://sobeae.sharepoint.com/:f:/s/SOBEAE/EgmotHcd9_ZCp1shwB5ANm8BZtFt_iwPLgcI…" at bounding box center [253, 583] width 119 height 21
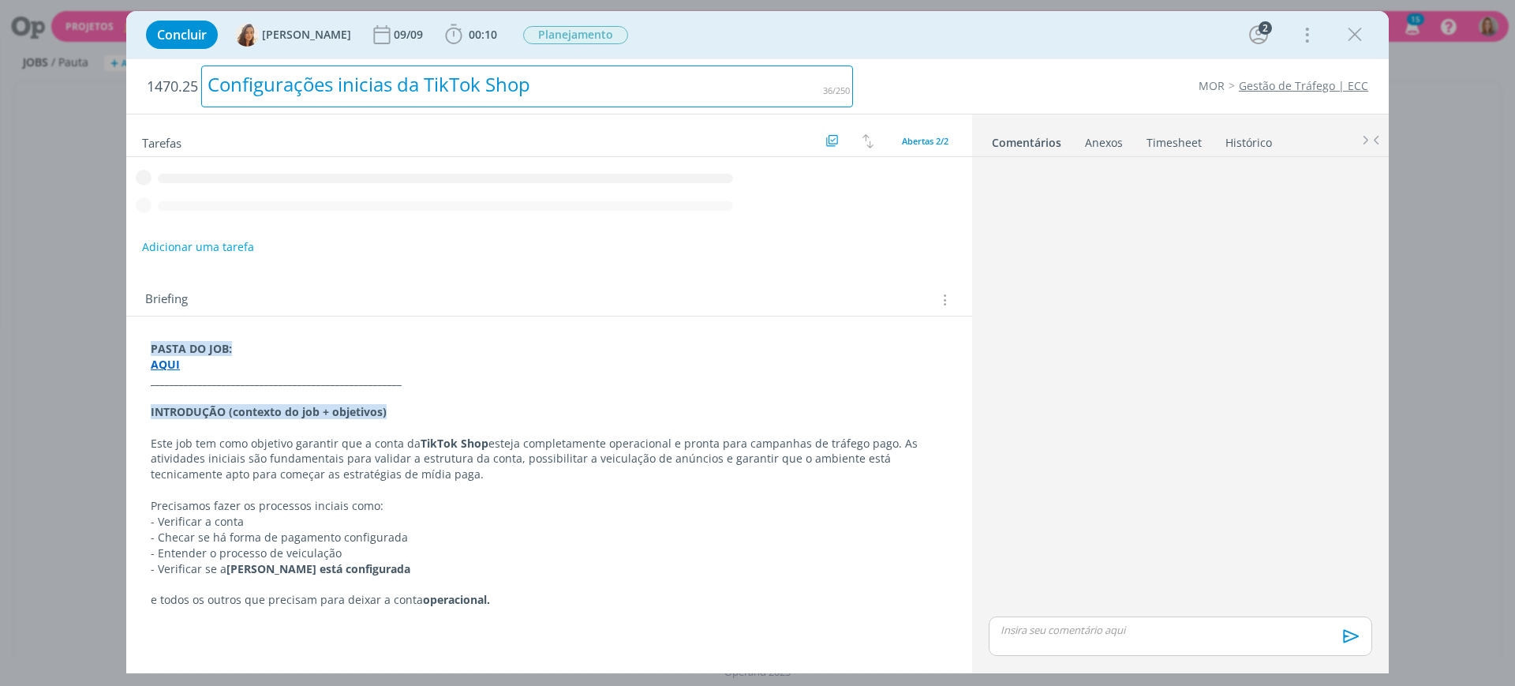
click at [445, 83] on div "Configurações inicias da TikTok Shop" at bounding box center [527, 86] width 652 height 42
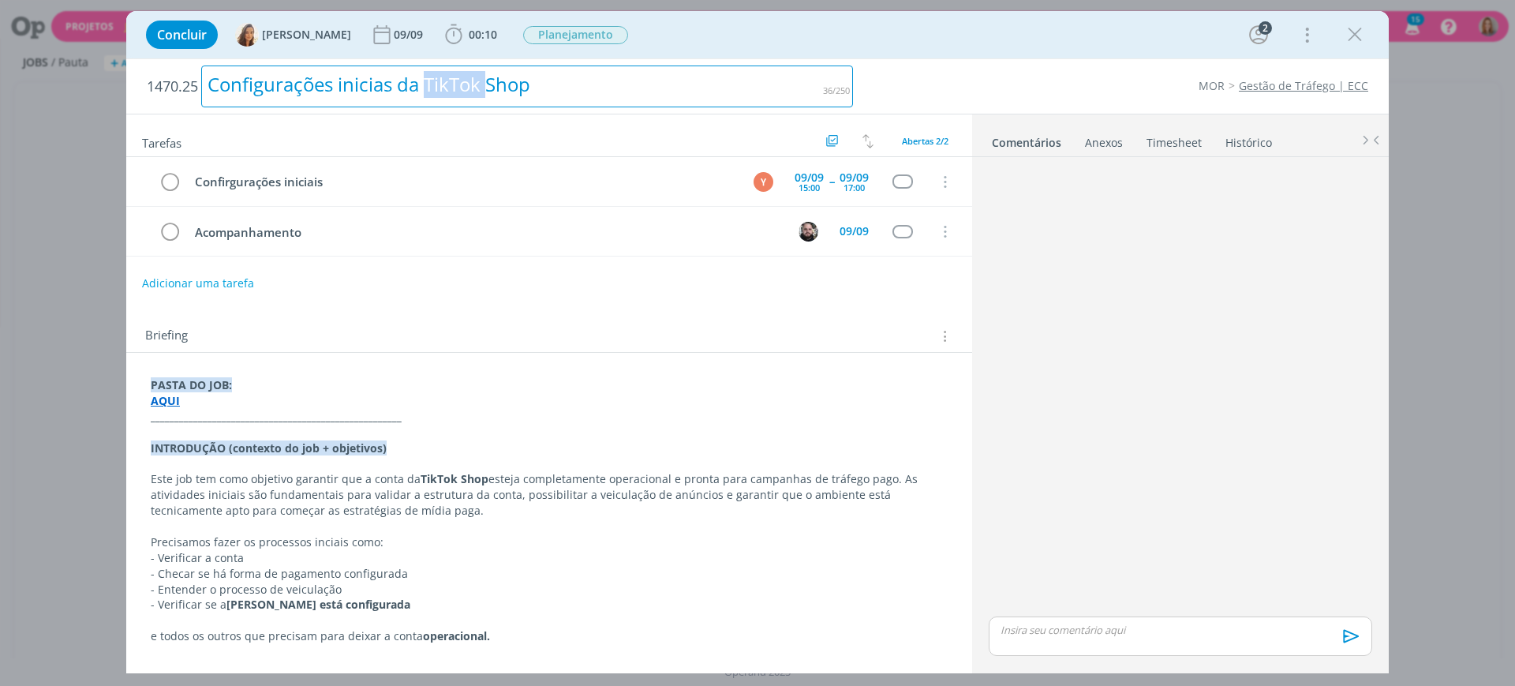
click at [445, 83] on div "Configurações inicias da TikTok Shop" at bounding box center [527, 86] width 652 height 42
drag, startPoint x: 513, startPoint y: 84, endPoint x: 197, endPoint y: 92, distance: 315.7
click at [197, 92] on h2 "1470.25 Monitoramento | Mor Empresas" at bounding box center [500, 86] width 706 height 54
click at [552, 91] on div "Configurações inicias da TikTok Shop" at bounding box center [527, 86] width 652 height 42
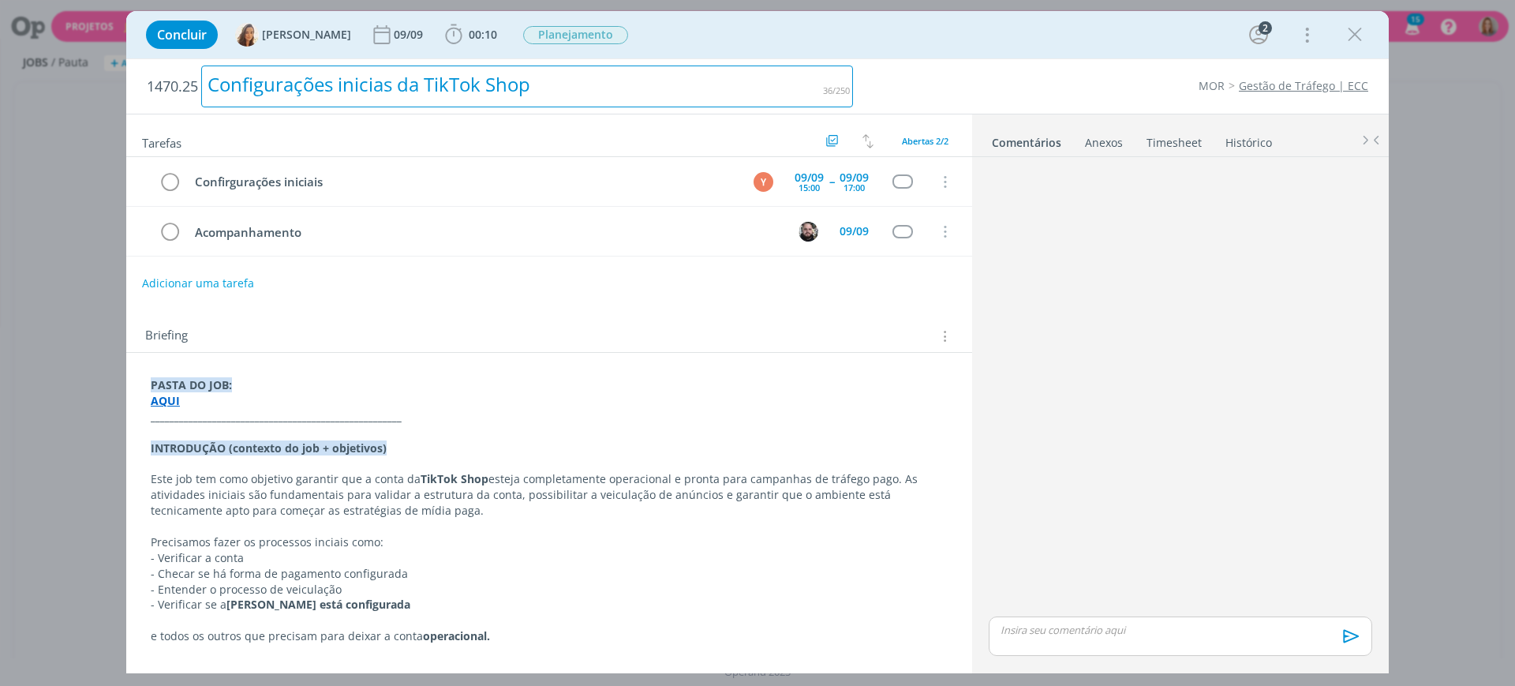
click at [571, 87] on div "Configurações inicias da TikTok Shop" at bounding box center [527, 86] width 652 height 42
drag, startPoint x: 539, startPoint y: 100, endPoint x: 136, endPoint y: 82, distance: 403.6
click at [136, 82] on div "1470.25 Monitoramento | Mor Empresas MOR Gestão de Tráfego | ECC" at bounding box center [757, 86] width 1263 height 54
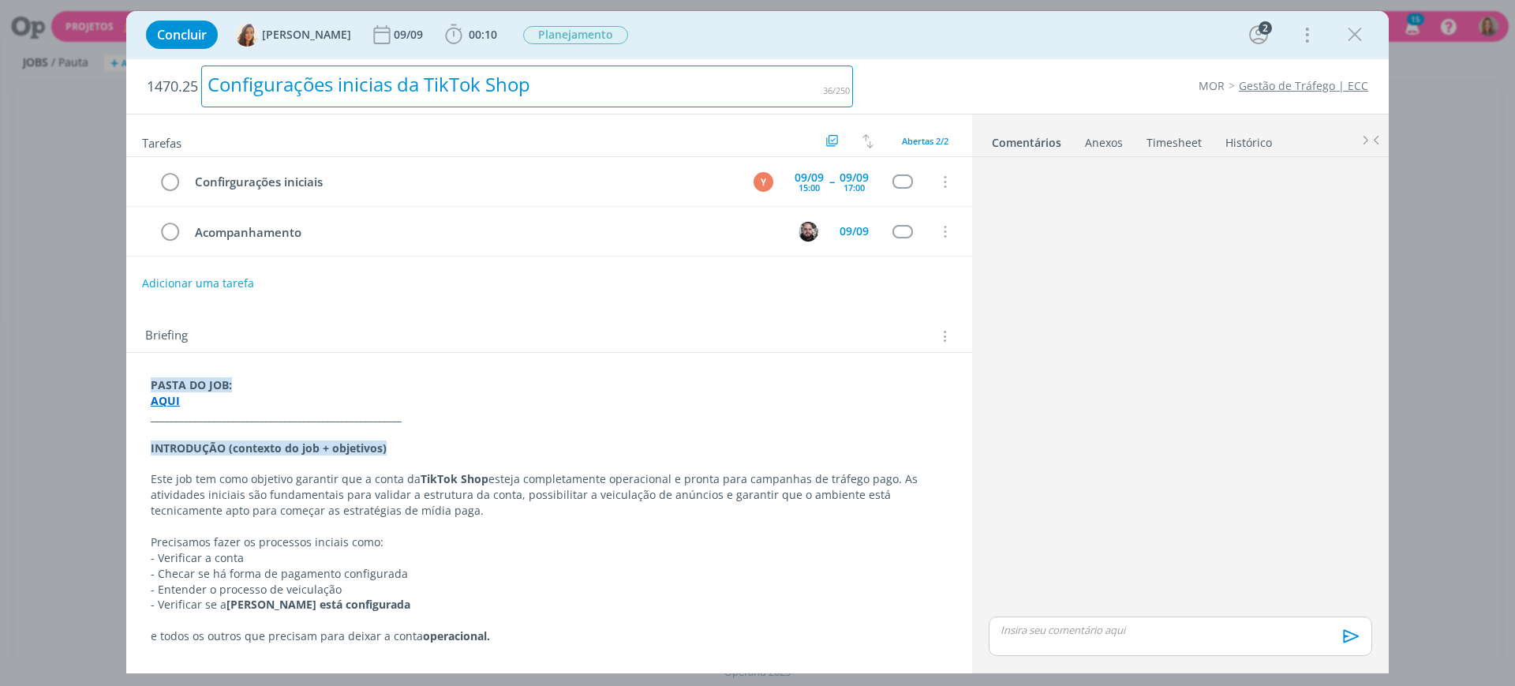
click at [609, 84] on div "Configurações inicias da TikTok Shop" at bounding box center [527, 86] width 652 height 42
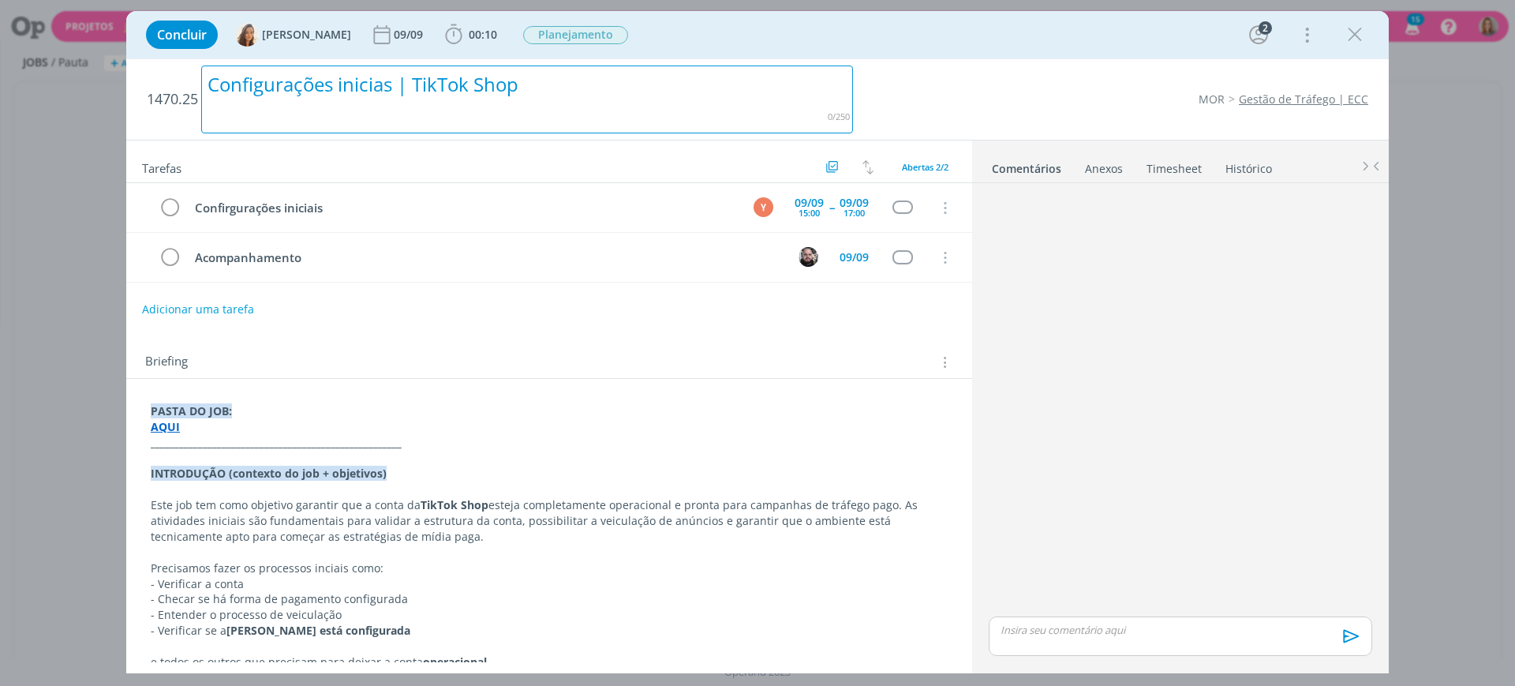
click at [581, 102] on div "Configurações inicias | TikTok Shop" at bounding box center [527, 99] width 652 height 68
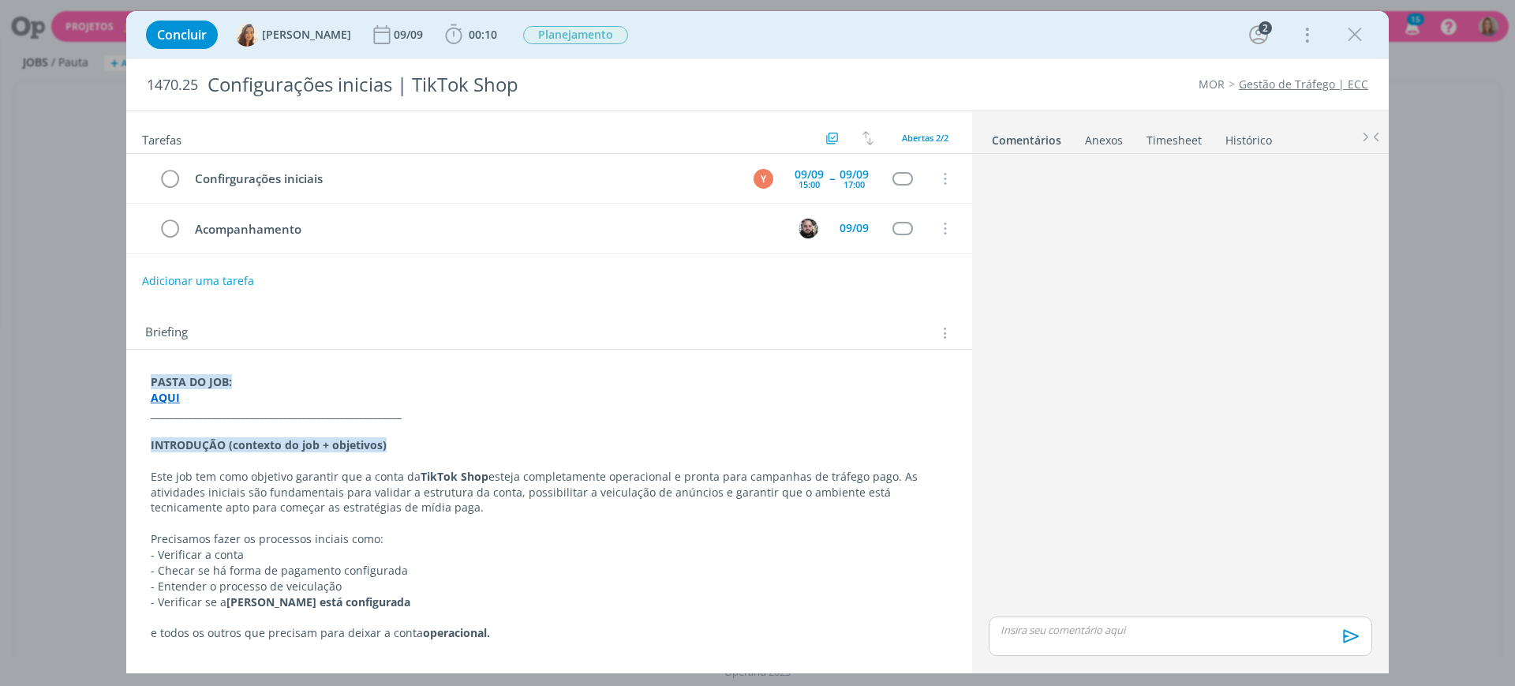
click at [975, 55] on div "Concluir Vanessa Feron 09/09 00:10 Iniciar Apontar Data * 04/09/2025 Horas * 00…" at bounding box center [757, 34] width 1263 height 47
click at [172, 396] on strong "AQUI" at bounding box center [165, 397] width 29 height 15
click at [248, 426] on link "https://sobeae.sharepoint.com/:f:/s/SOBEAE/EvOYEcTxDxVLsD7Yazd2PqUBPLvaiwGdzcI1…" at bounding box center [253, 427] width 119 height 21
click at [596, 297] on div "Tarefas Usar Job de template Criar template a partir deste job Visualizar Templ…" at bounding box center [549, 386] width 846 height 550
click at [1352, 36] on icon "dialog" at bounding box center [1355, 35] width 24 height 24
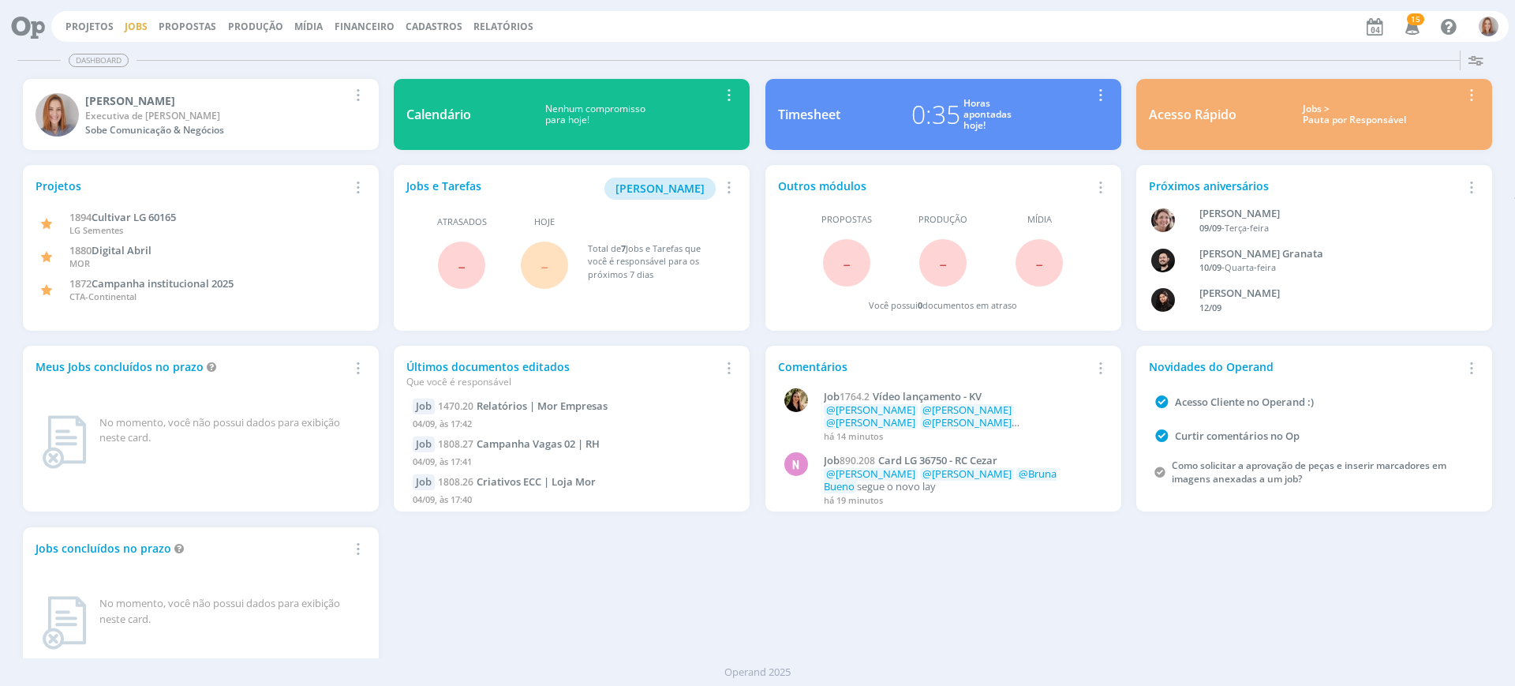
click at [125, 28] on link "Jobs" at bounding box center [136, 26] width 23 height 13
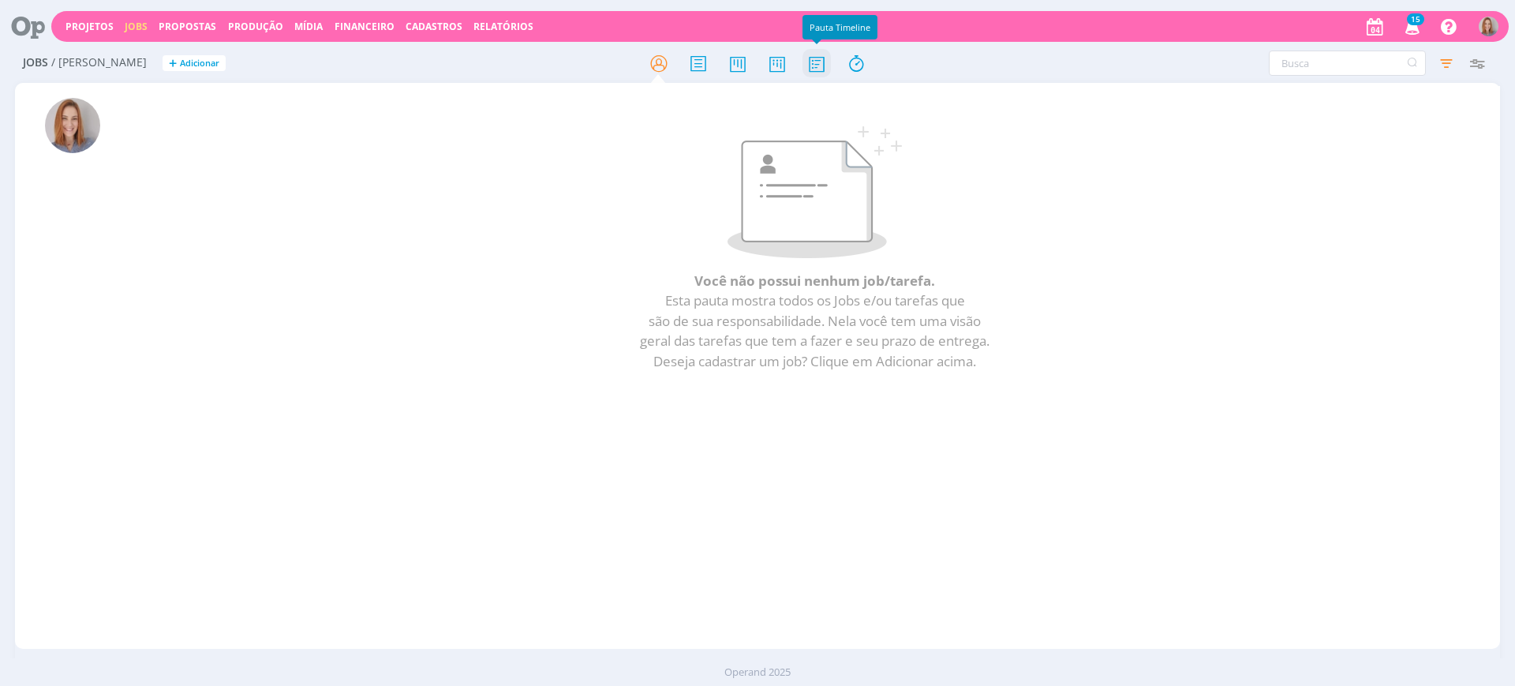
click at [814, 62] on icon at bounding box center [816, 63] width 28 height 31
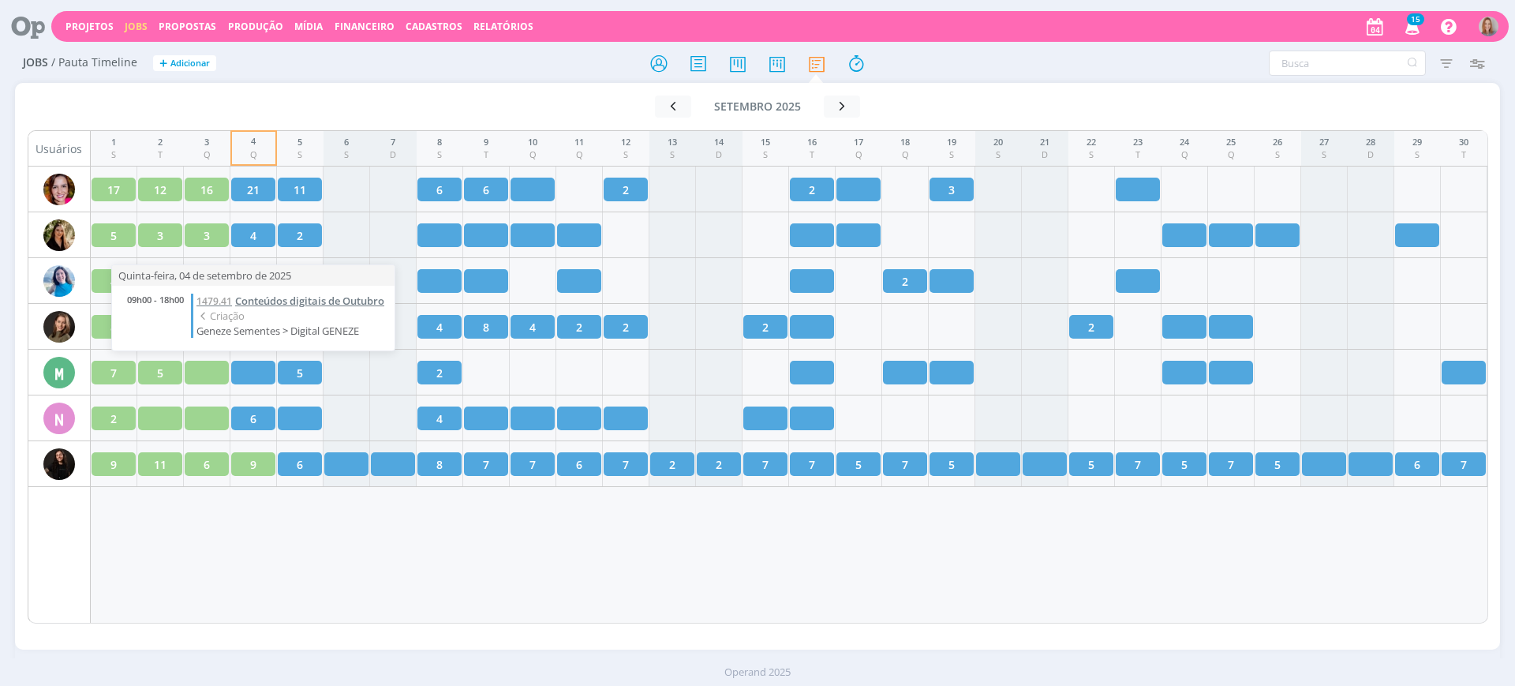
click at [301, 302] on span "Conteúdos digitais de Outubro" at bounding box center [309, 301] width 149 height 14
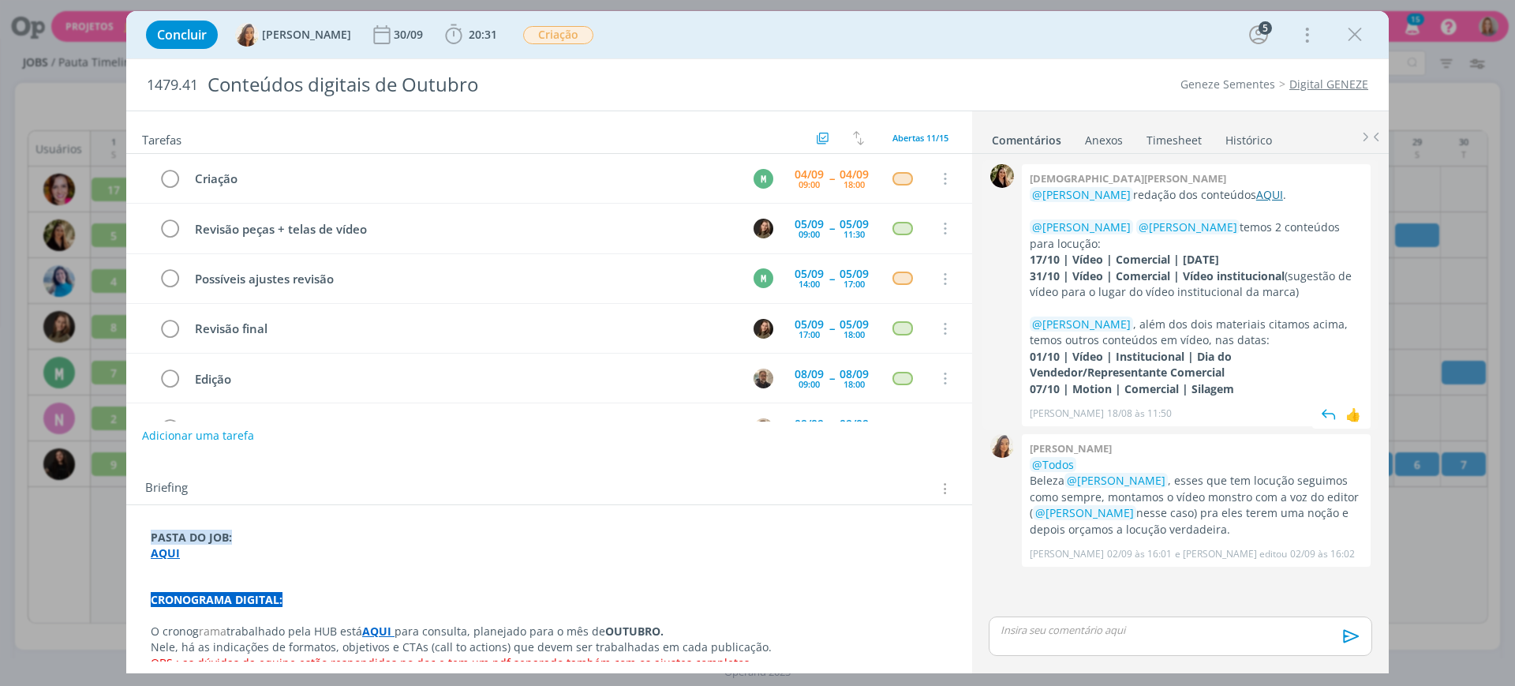
click at [1256, 189] on link "AQUI" at bounding box center [1269, 194] width 27 height 15
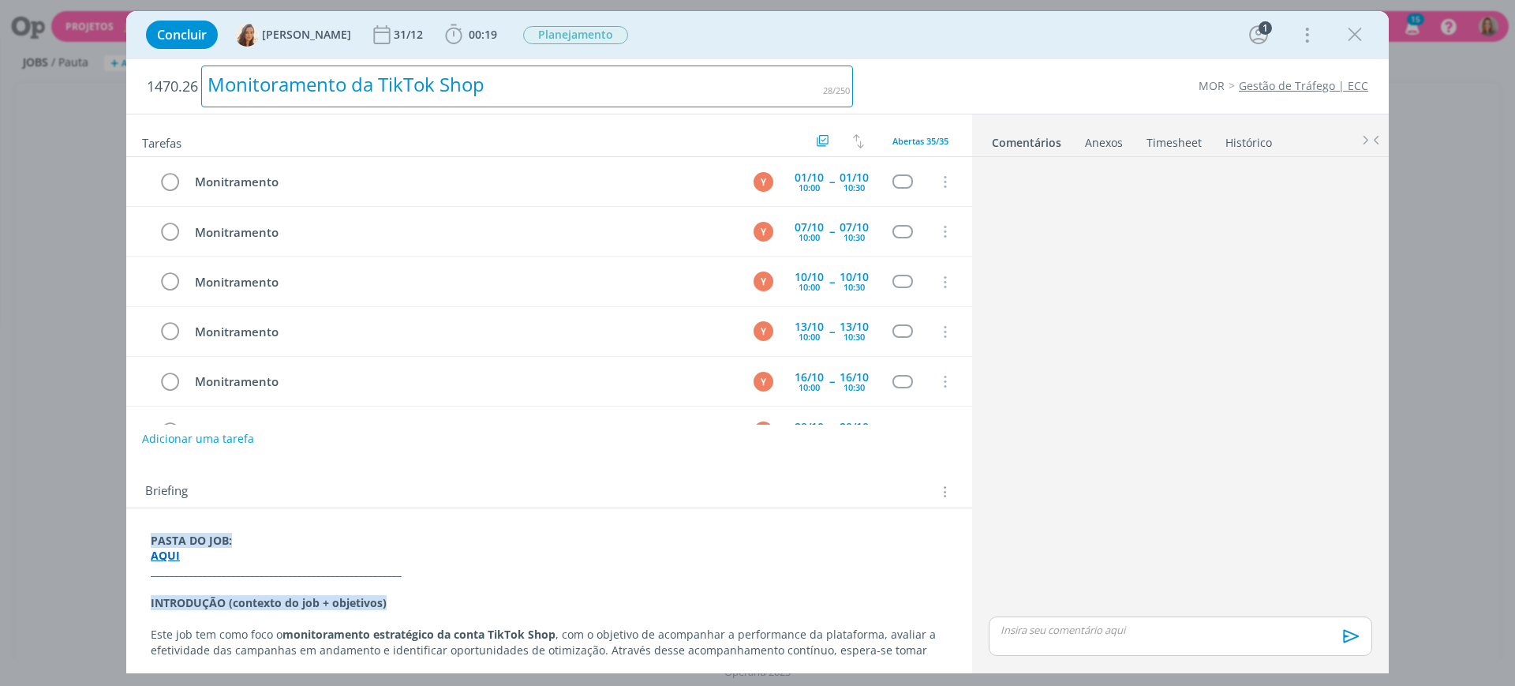
click at [503, 94] on div "Monitoramento da TikTok Shop" at bounding box center [527, 86] width 652 height 42
click at [544, 69] on div "Configurações inicias | TikTok Shop" at bounding box center [527, 86] width 652 height 42
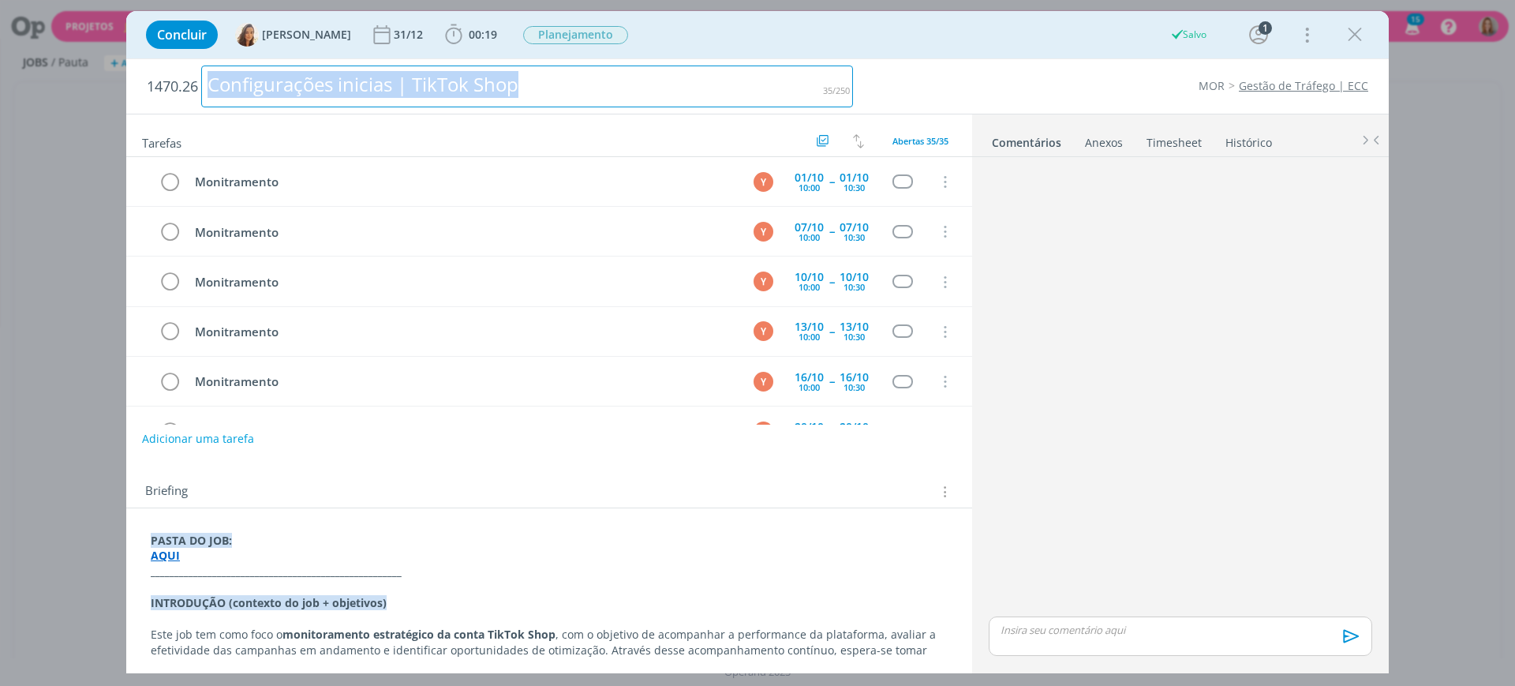
click at [544, 69] on div "Configurações inicias | TikTok Shop" at bounding box center [527, 86] width 652 height 42
drag, startPoint x: 550, startPoint y: 82, endPoint x: 154, endPoint y: 98, distance: 396.4
click at [154, 98] on h2 "1470.26 Configurações inicias | TikTok Shop" at bounding box center [500, 86] width 706 height 54
click at [349, 92] on div "Configurações inicias | TikTok Shop" at bounding box center [527, 86] width 652 height 42
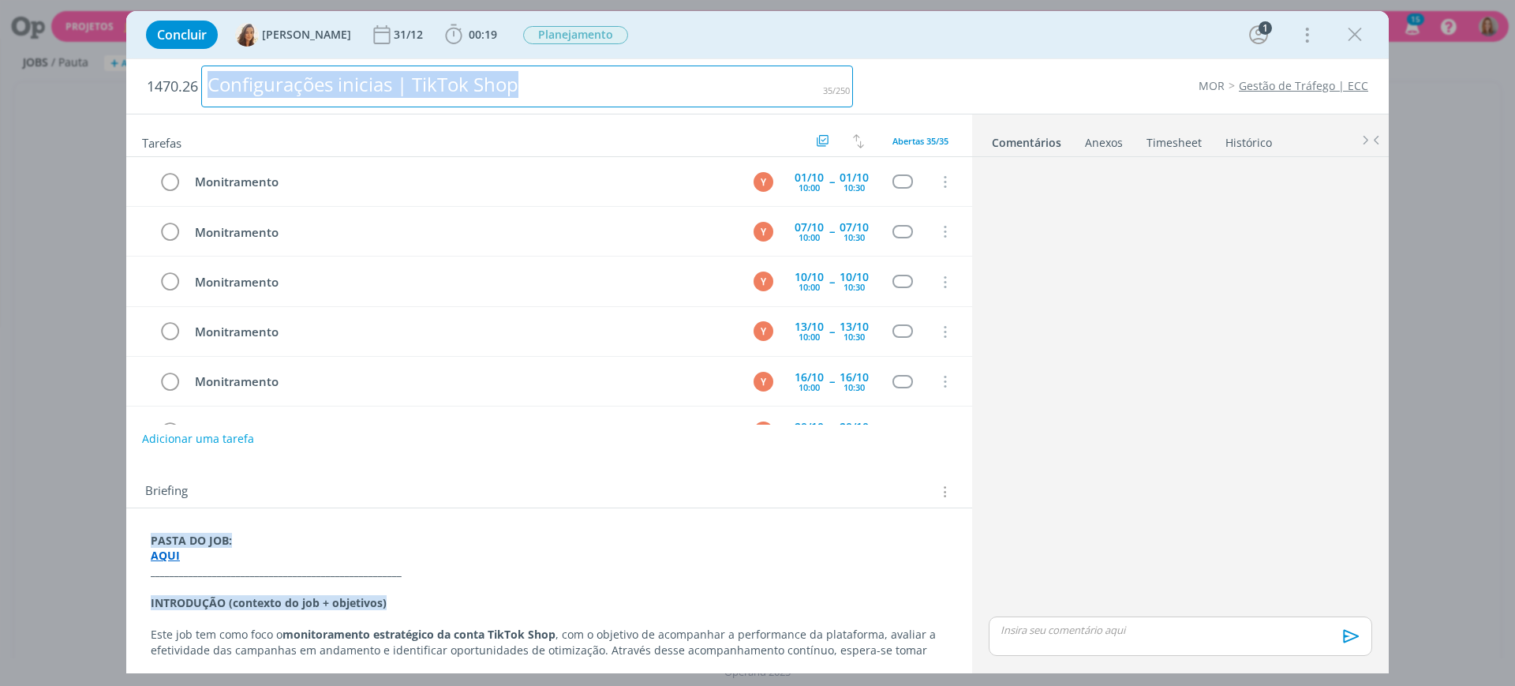
click at [349, 92] on div "Configurações inicias | TikTok Shop" at bounding box center [527, 86] width 652 height 42
click at [488, 81] on div "Monitoramento | TikTok Shop" at bounding box center [527, 86] width 652 height 42
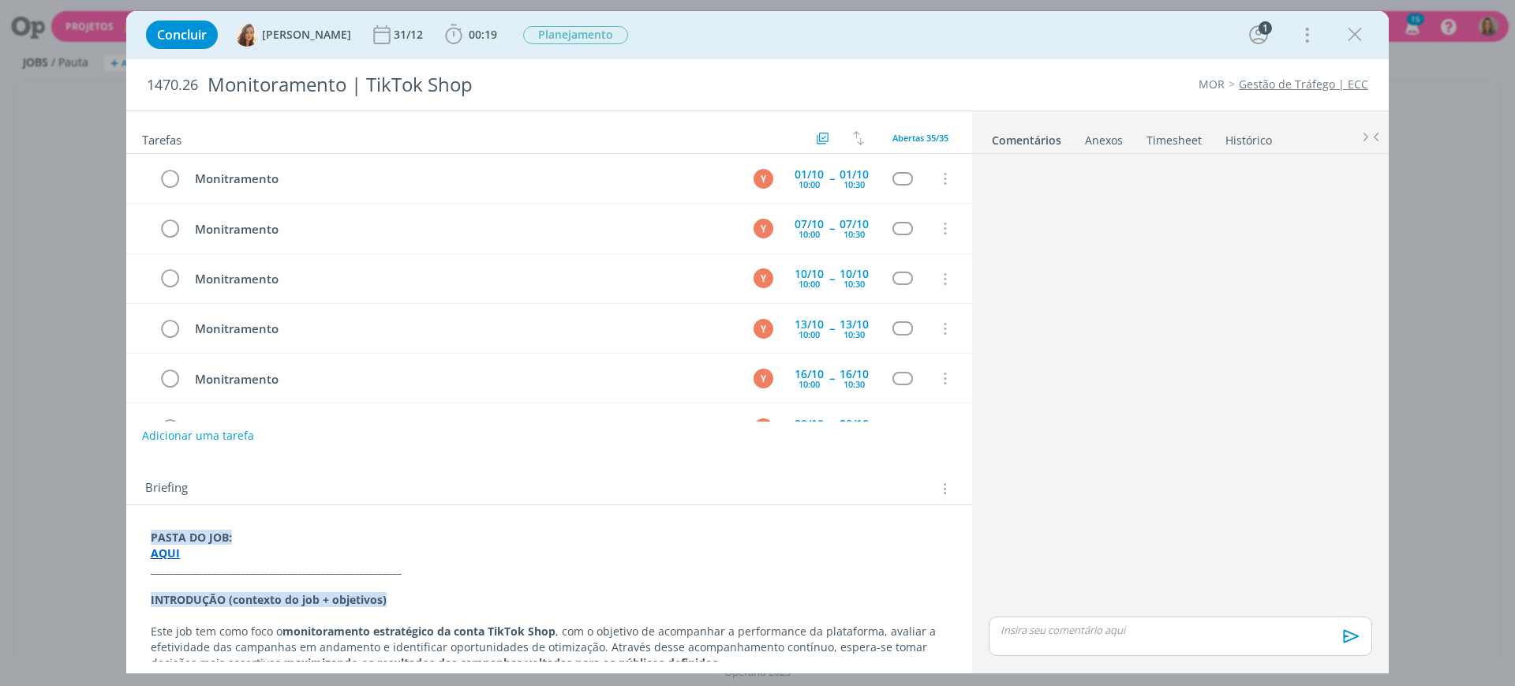
click at [1012, 466] on div "dialog" at bounding box center [1180, 386] width 396 height 452
click at [166, 552] on strong "AQUI" at bounding box center [165, 552] width 29 height 15
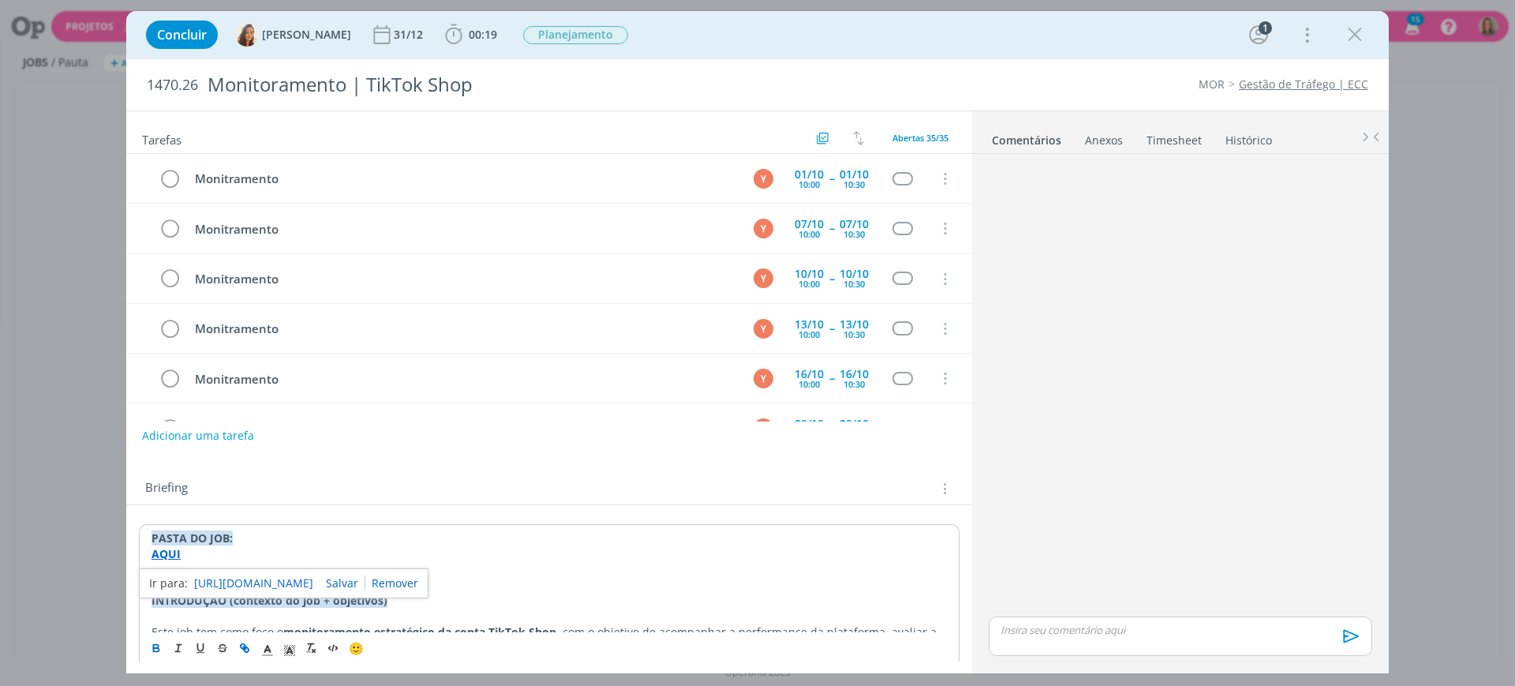
click at [237, 575] on link "https://sobeae.sharepoint.com/:f:/s/SOBEAE/Elk8xems2KhPi0337cTzk0sBvaf6wO1nSIGb…" at bounding box center [253, 583] width 119 height 21
click at [1366, 24] on button "dialog" at bounding box center [1355, 35] width 24 height 24
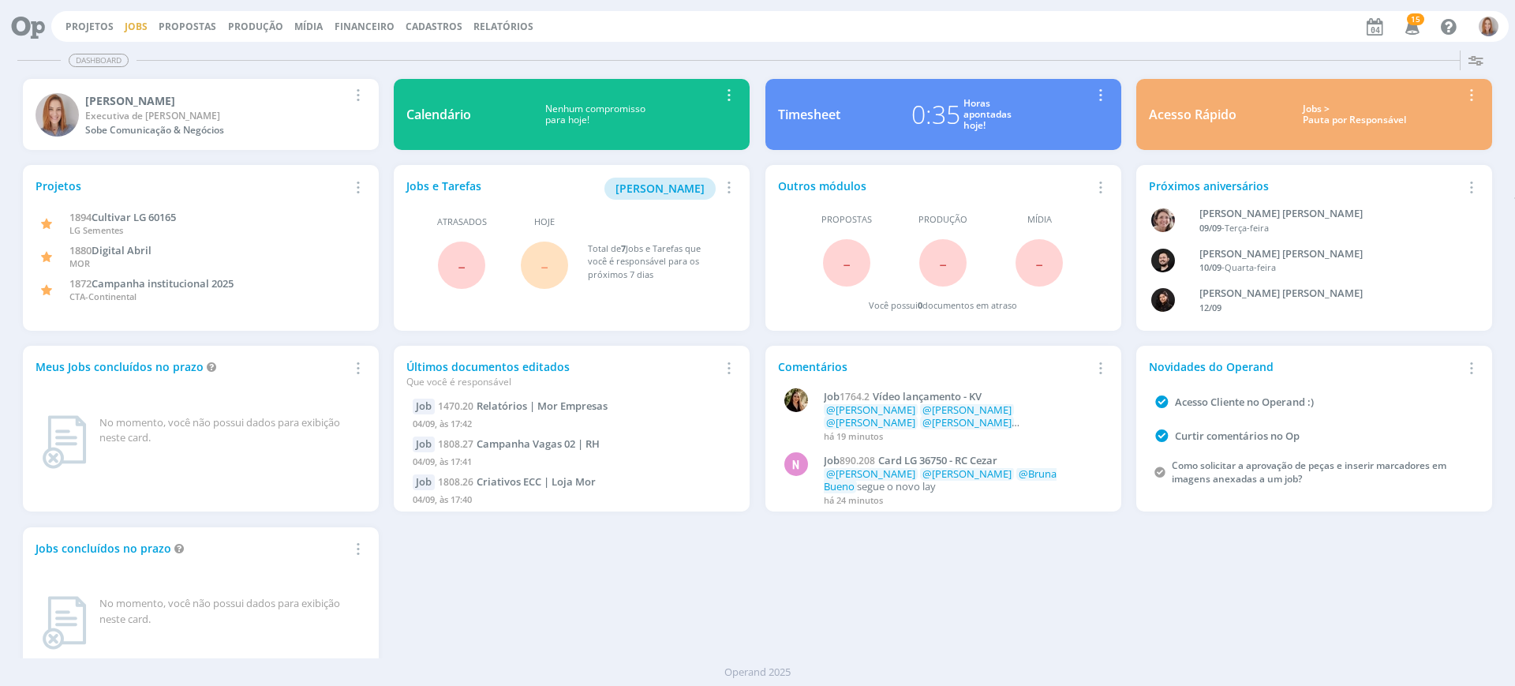
click at [129, 23] on link "Jobs" at bounding box center [136, 26] width 23 height 13
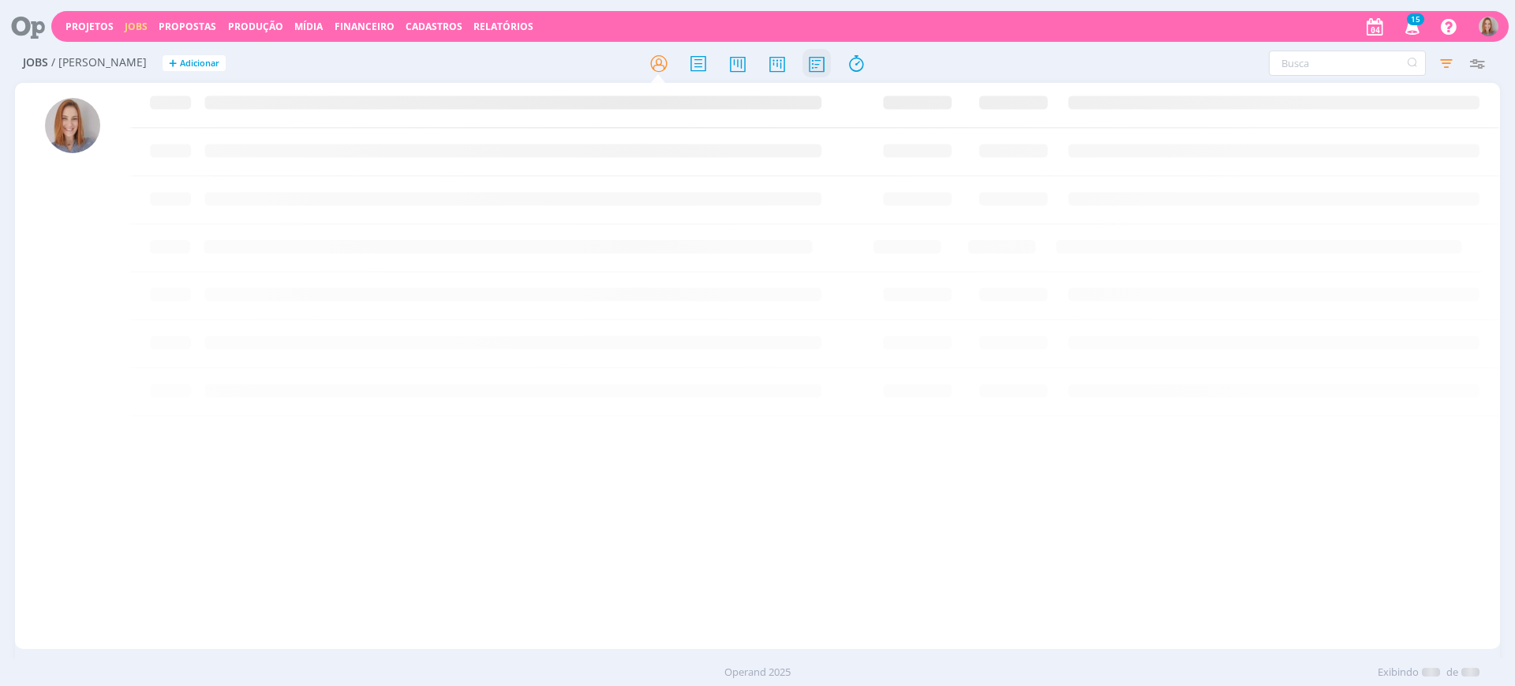
click at [823, 54] on icon at bounding box center [816, 63] width 28 height 31
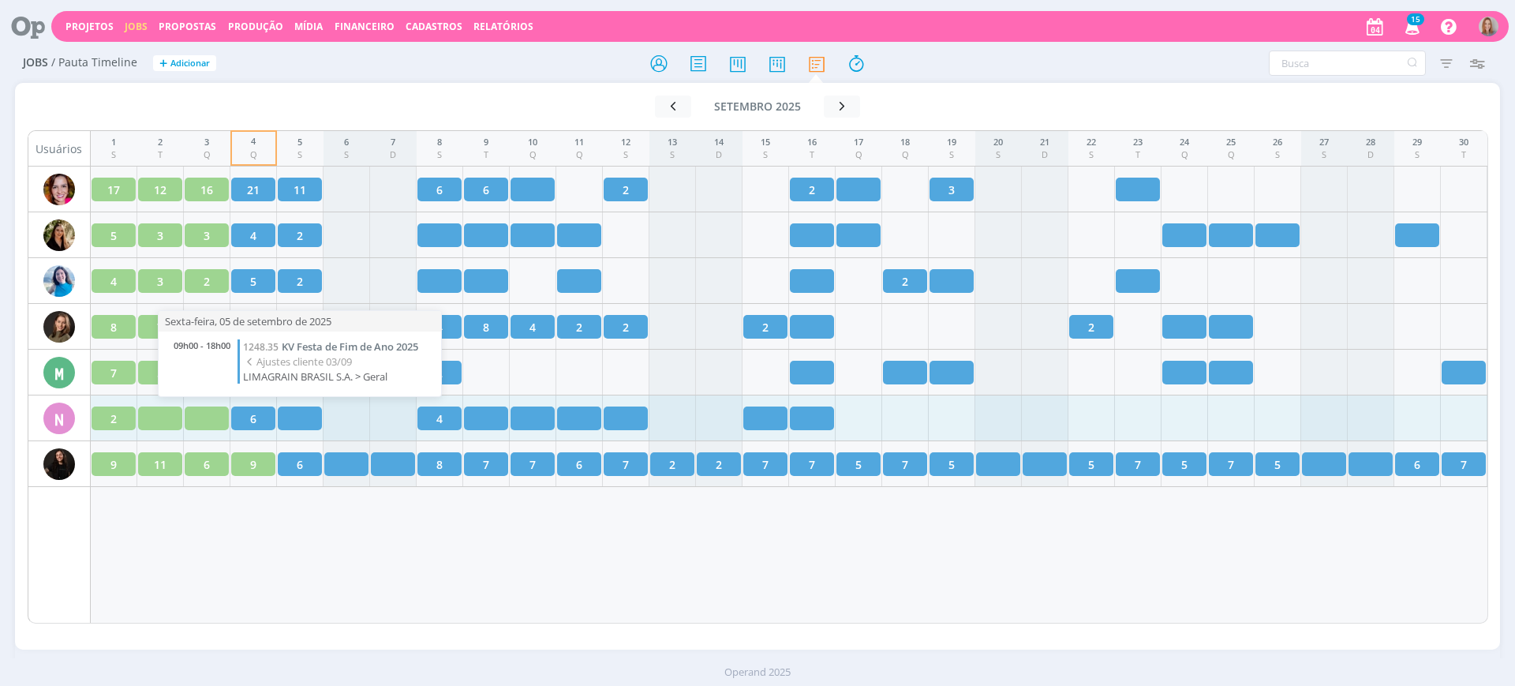
click at [286, 415] on div at bounding box center [300, 418] width 44 height 24
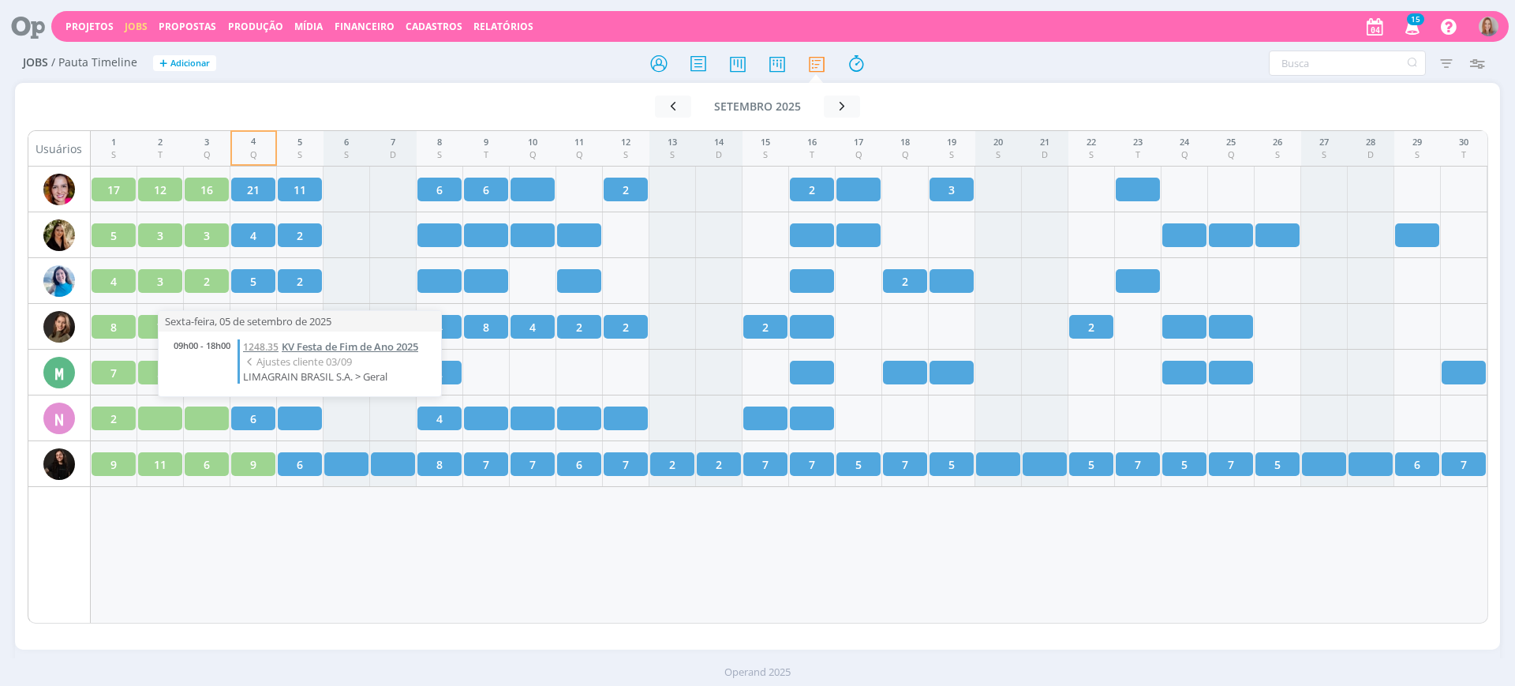
click at [304, 347] on span "KV Festa de Fim de Ano 2025" at bounding box center [350, 346] width 137 height 14
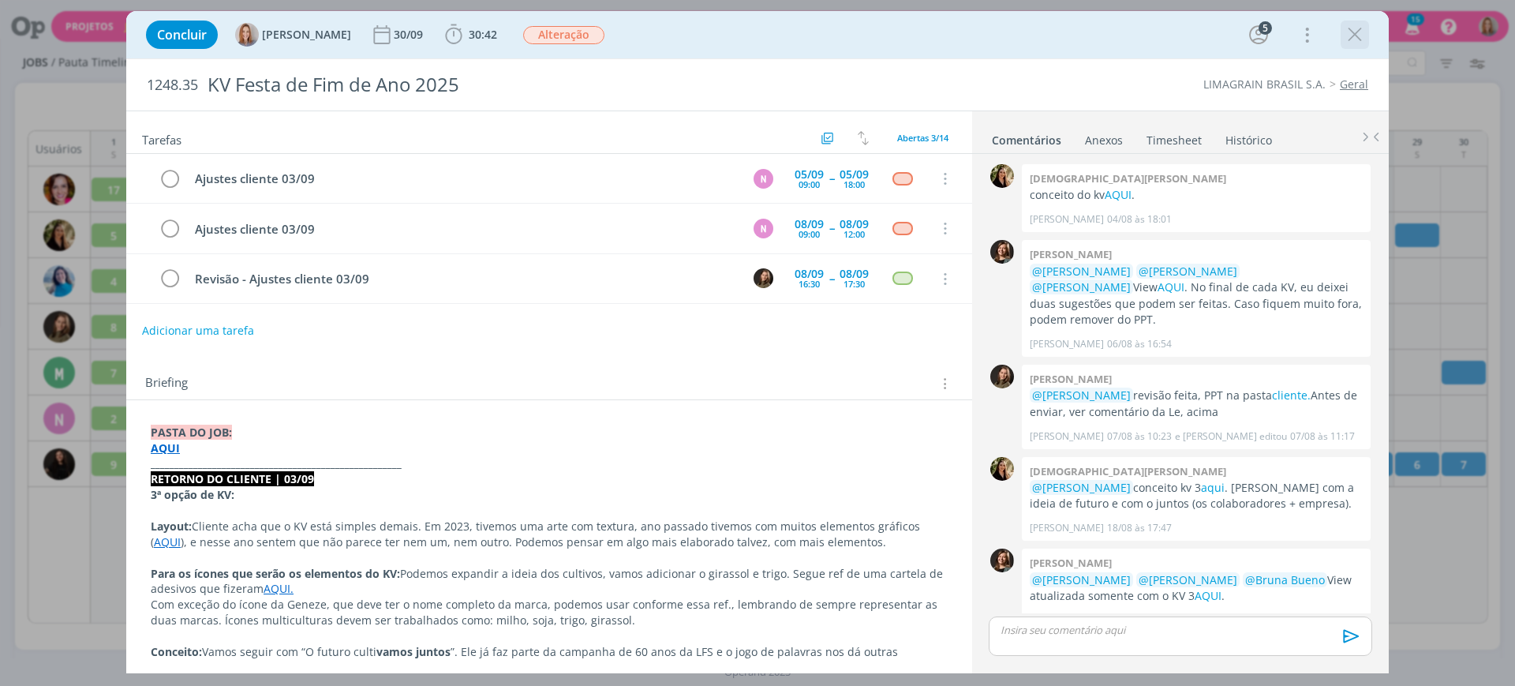
scroll to position [159, 0]
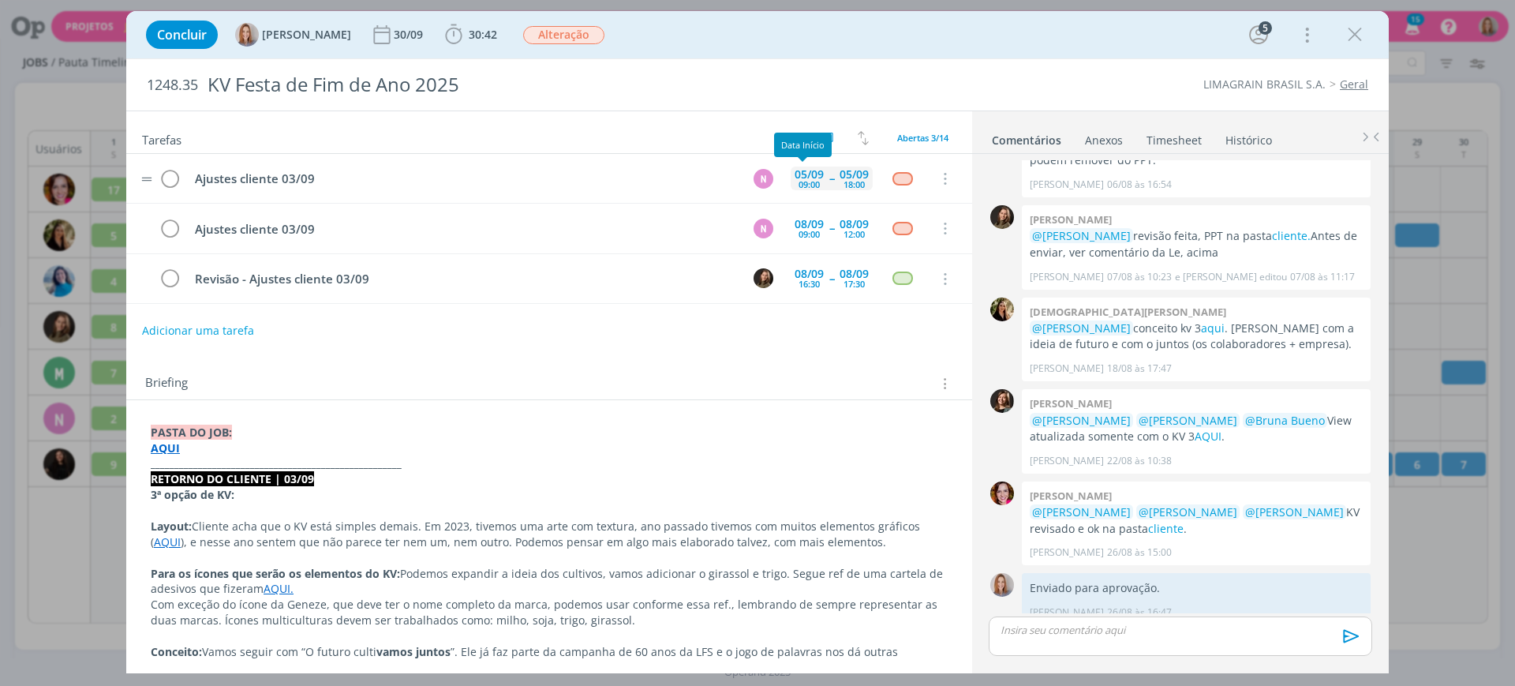
click at [802, 170] on div "05/09" at bounding box center [809, 174] width 29 height 11
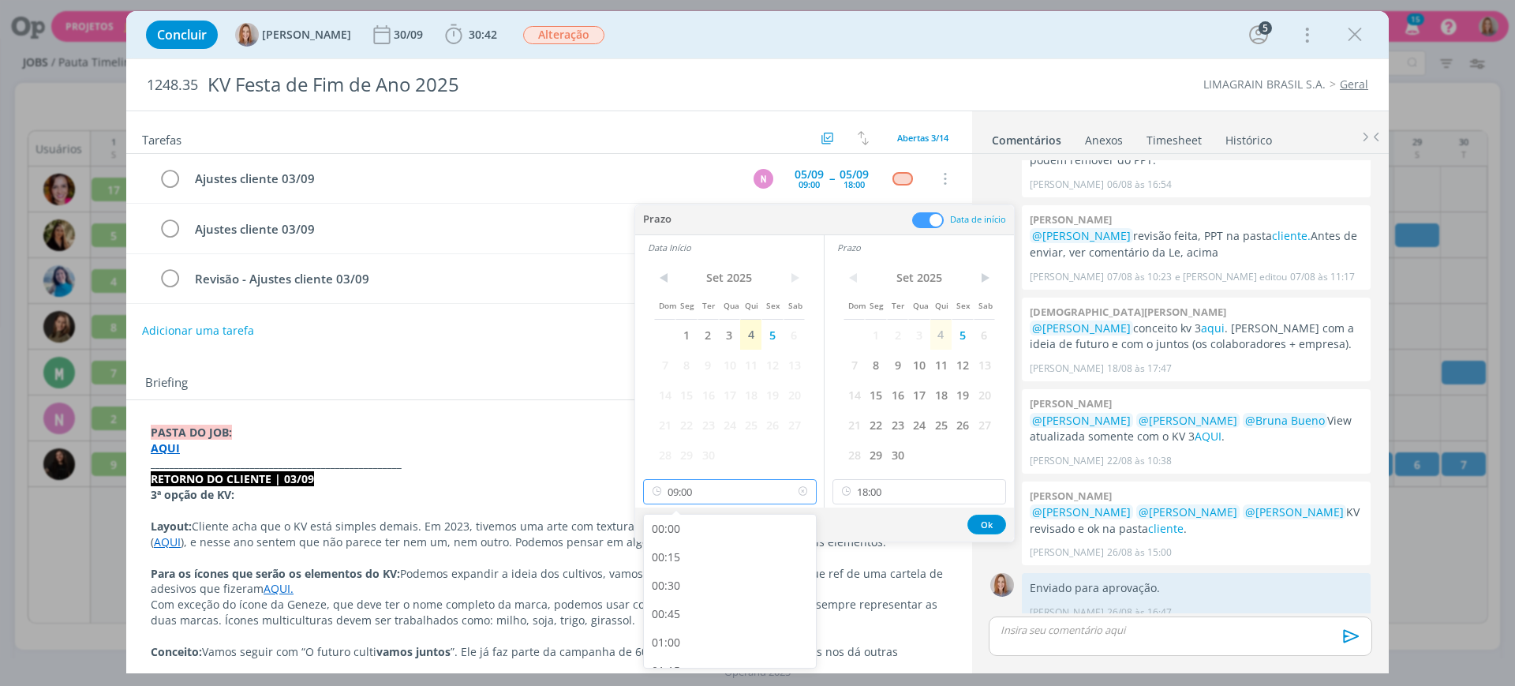
click at [739, 489] on input "09:00" at bounding box center [730, 491] width 174 height 25
click at [699, 574] on div "11:00" at bounding box center [732, 580] width 177 height 28
type input "11:00"
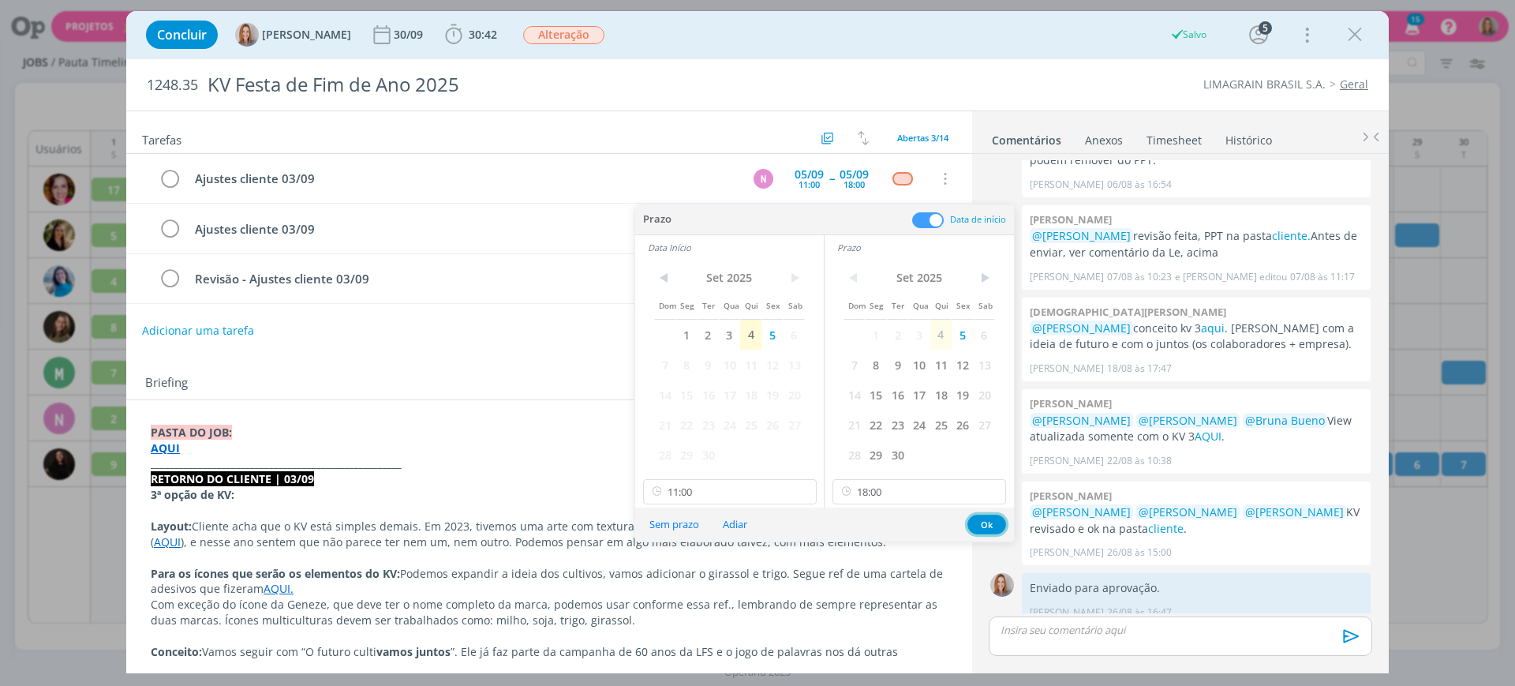
click at [977, 517] on button "Ok" at bounding box center [986, 524] width 39 height 20
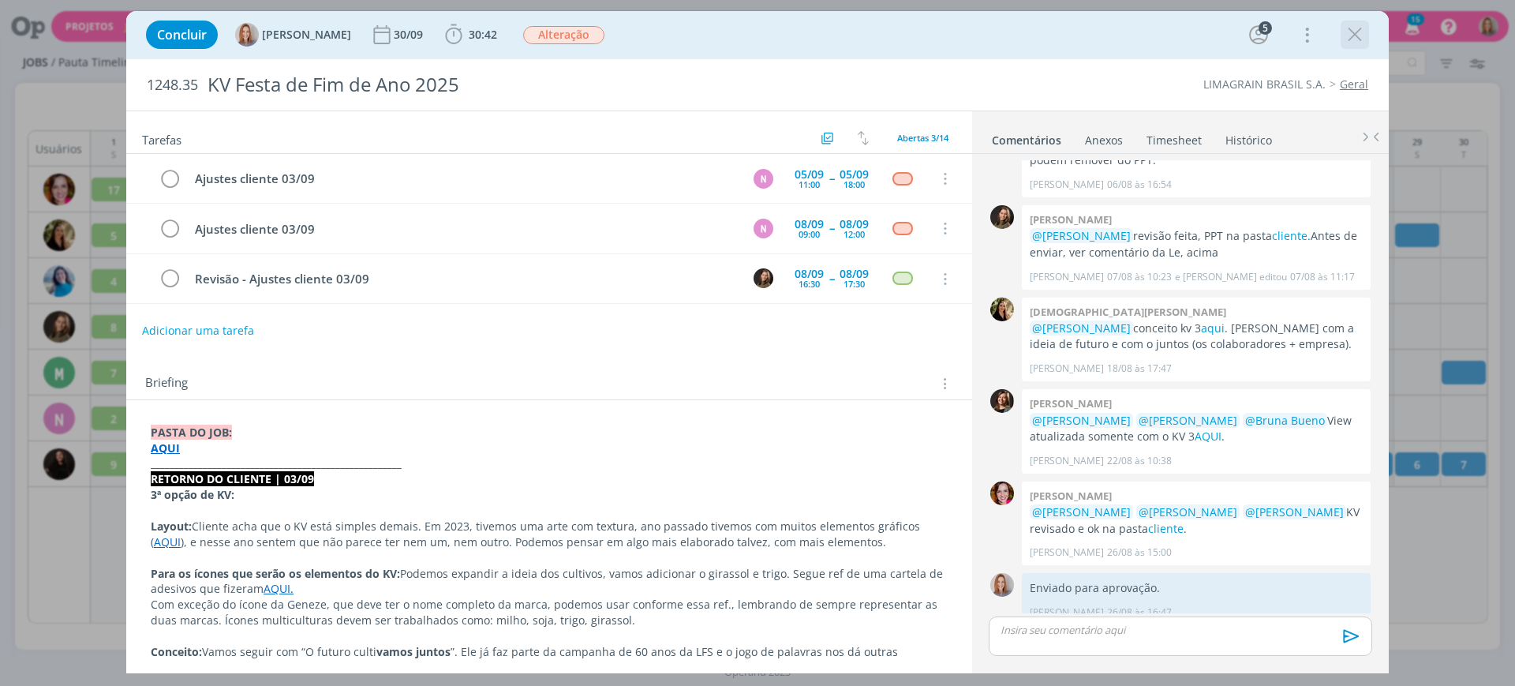
click at [1361, 27] on icon "dialog" at bounding box center [1355, 35] width 24 height 24
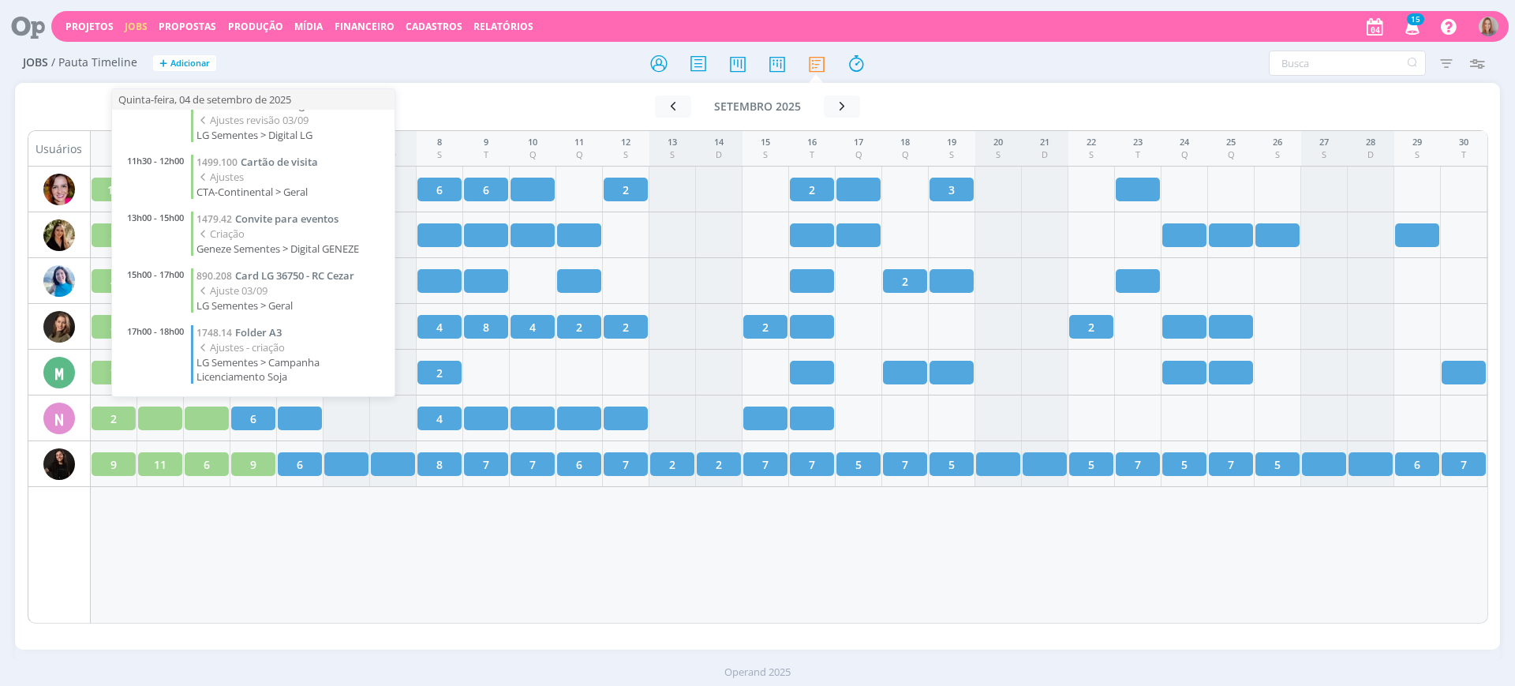
scroll to position [106, 0]
click at [260, 326] on span "Folder A3" at bounding box center [258, 332] width 47 height 14
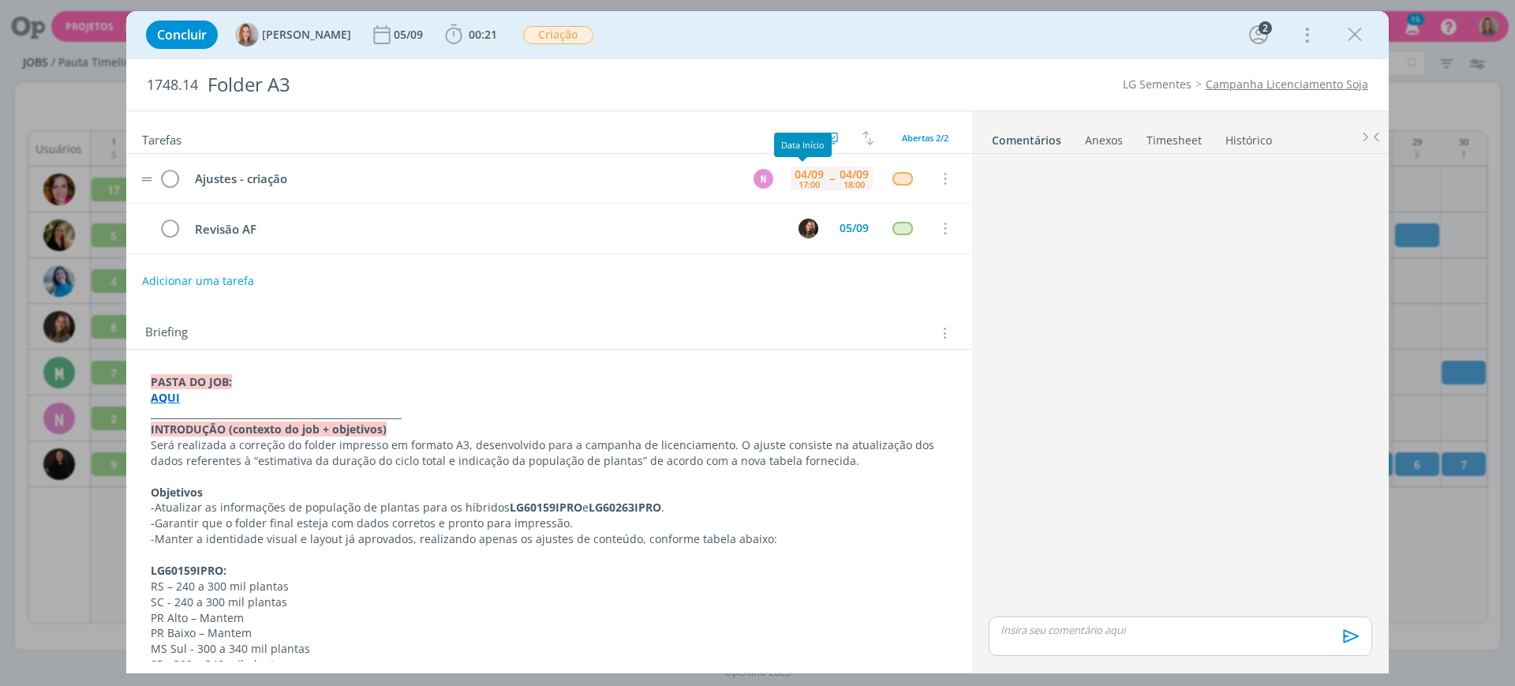
click at [803, 176] on div "04/09" at bounding box center [809, 174] width 29 height 11
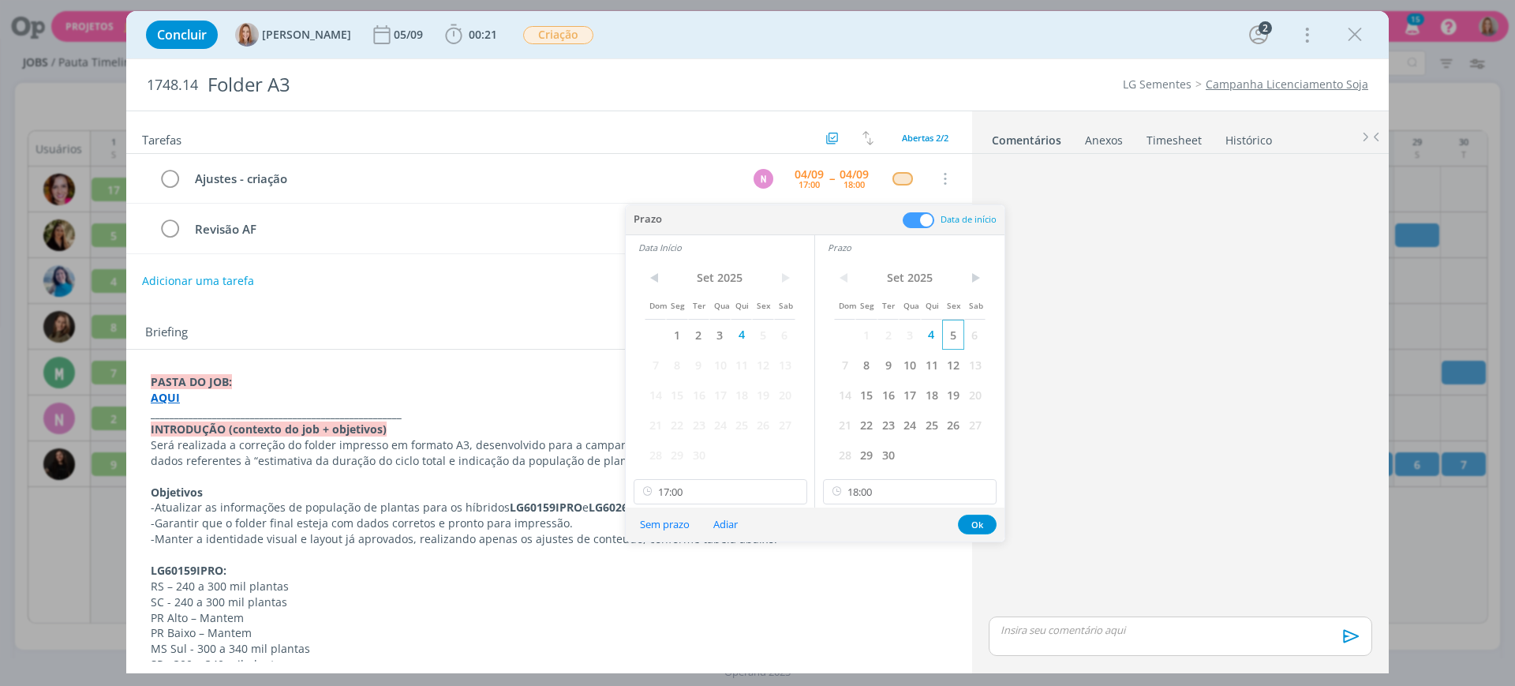
click at [955, 332] on span "5" at bounding box center [952, 335] width 21 height 30
click at [760, 334] on span "5" at bounding box center [762, 335] width 21 height 30
click at [705, 494] on input "17:00" at bounding box center [721, 491] width 174 height 25
click at [679, 532] on div "09:00" at bounding box center [722, 528] width 177 height 28
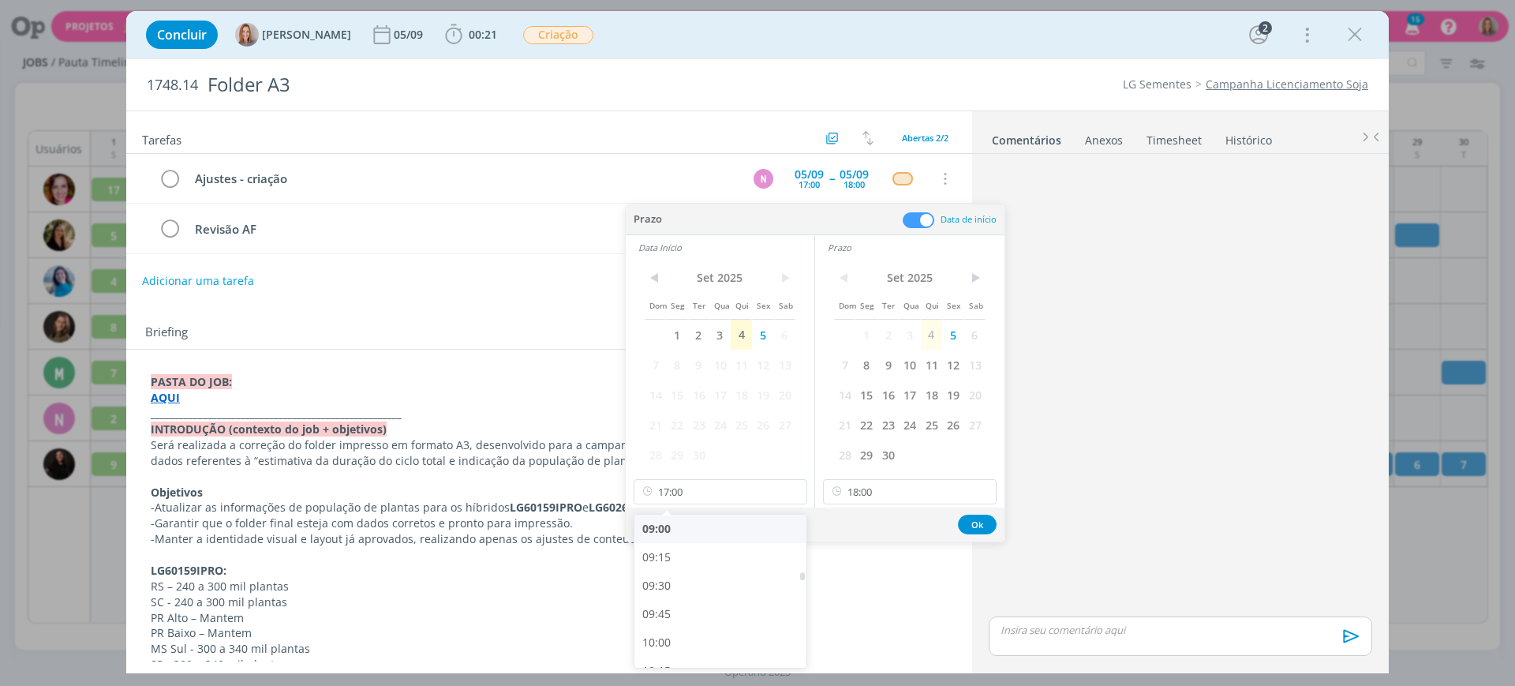
type input "09:00"
click at [881, 481] on input "18:00" at bounding box center [910, 491] width 174 height 25
click at [866, 549] on div "11:00" at bounding box center [912, 543] width 177 height 28
type input "11:00"
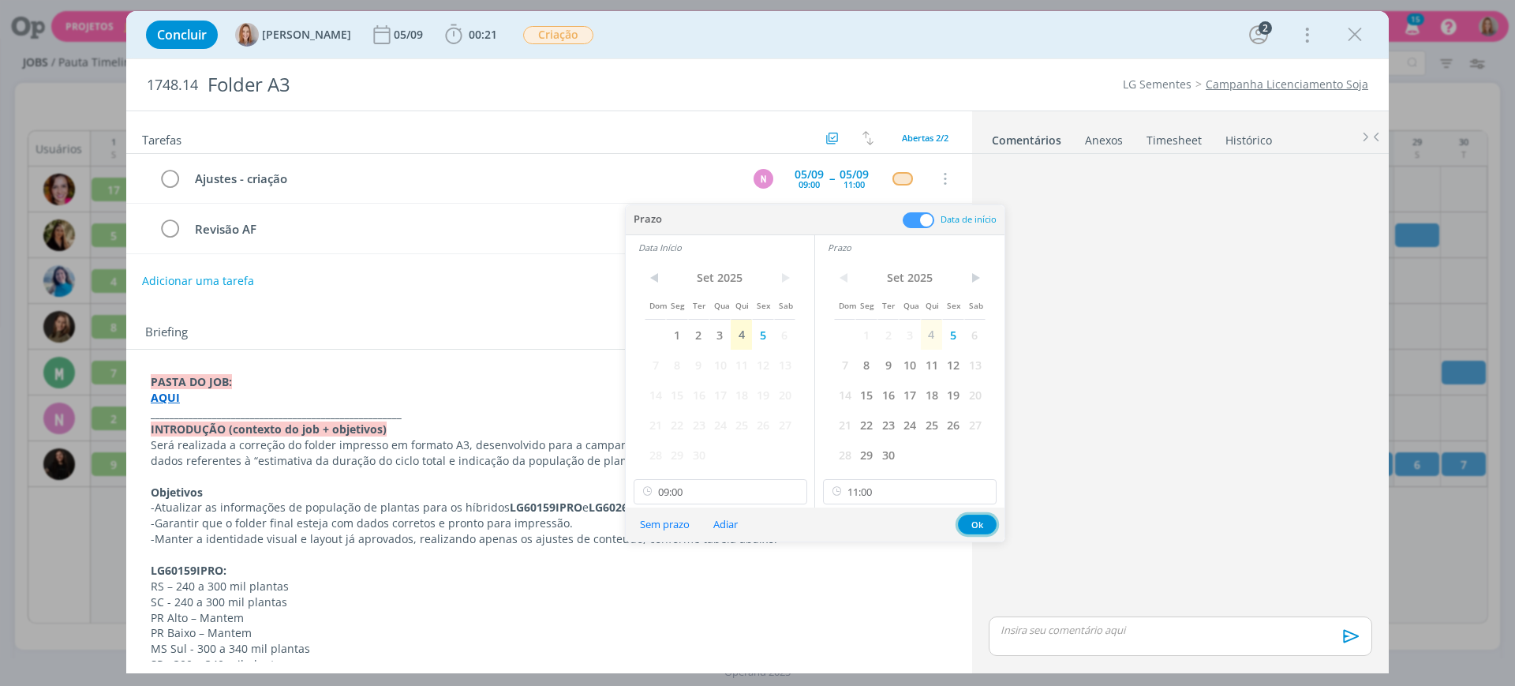
click at [977, 529] on button "Ok" at bounding box center [977, 524] width 39 height 20
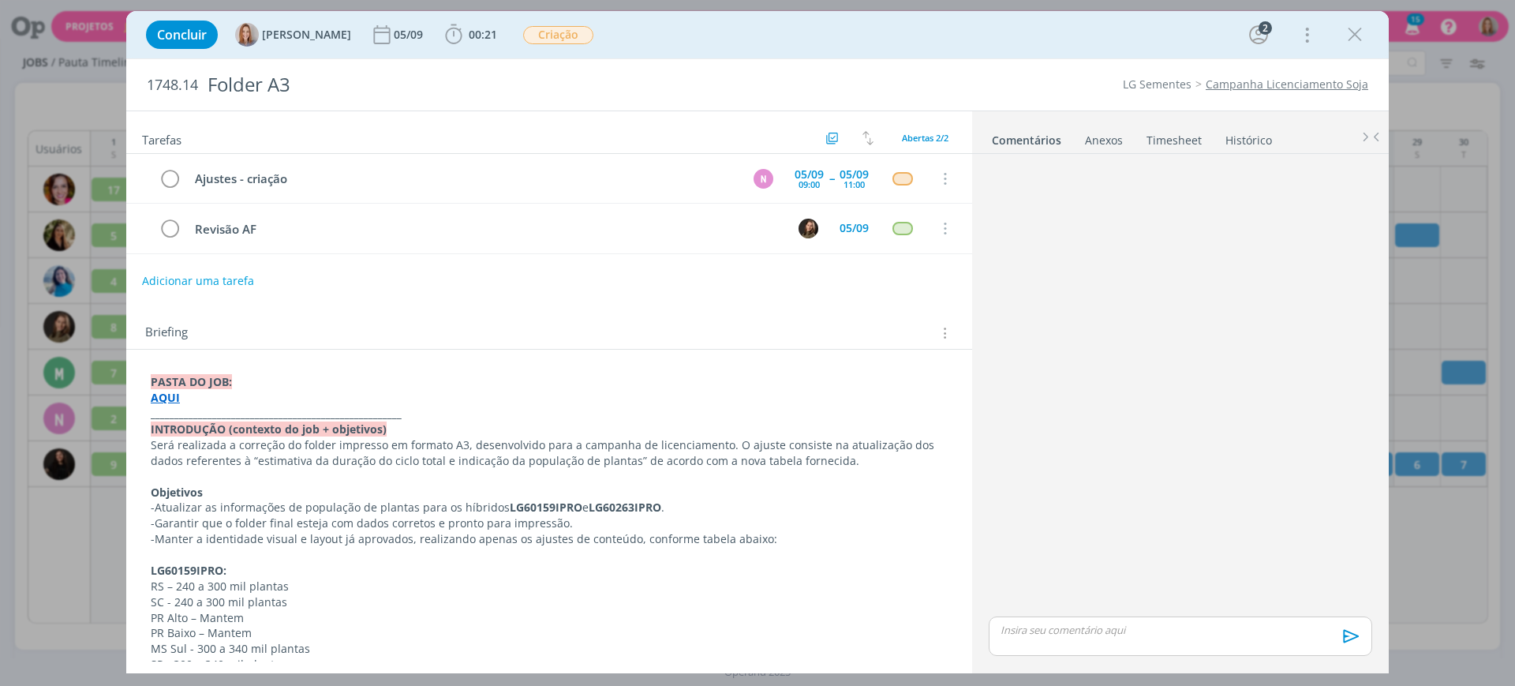
drag, startPoint x: 1349, startPoint y: 32, endPoint x: 405, endPoint y: 13, distance: 943.9
click at [1349, 32] on icon "dialog" at bounding box center [1355, 35] width 24 height 24
